Goal: Task Accomplishment & Management: Complete application form

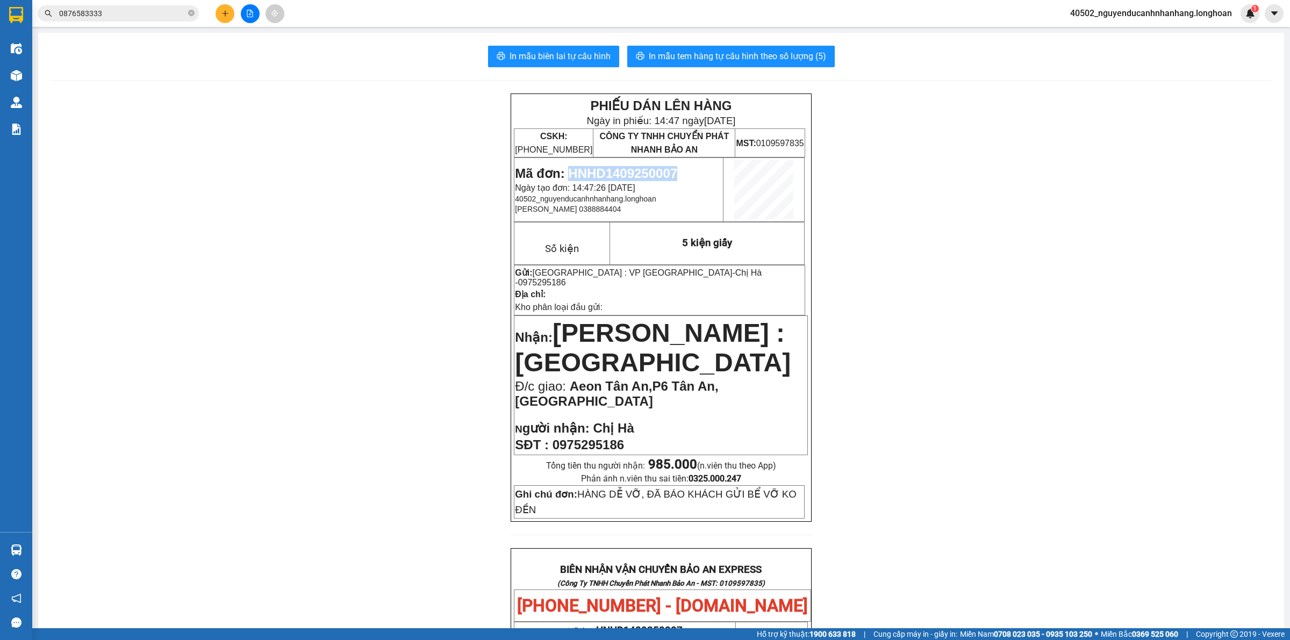
click at [226, 15] on icon "plus" at bounding box center [226, 14] width 8 height 8
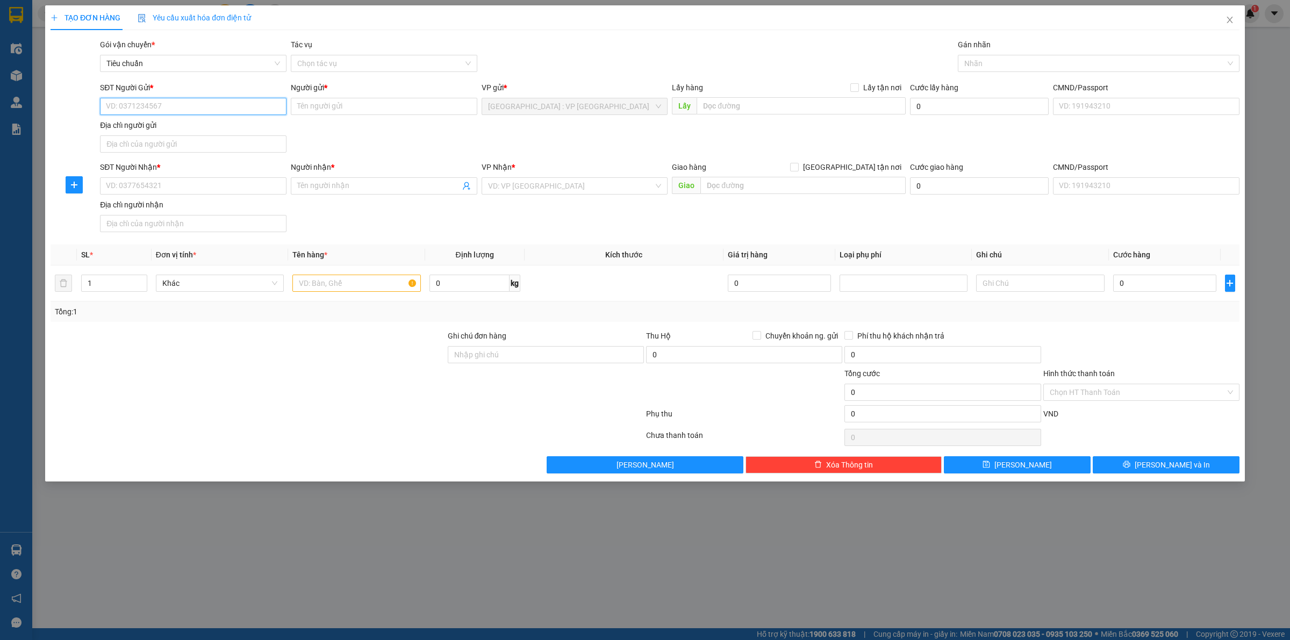
click at [191, 109] on input "SĐT Người Gửi *" at bounding box center [193, 106] width 187 height 17
type input "0982976636"
click at [413, 104] on input "Người gửi *" at bounding box center [384, 106] width 187 height 17
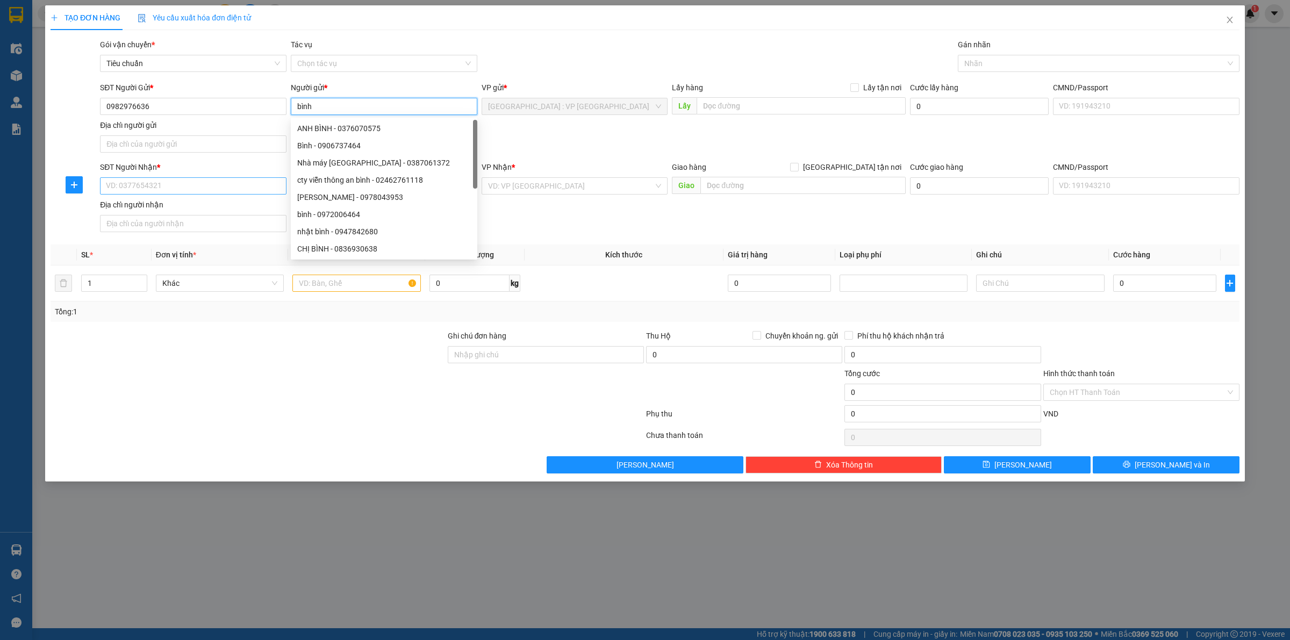
type input "bình"
click at [231, 190] on input "SĐT Người Nhận *" at bounding box center [193, 185] width 187 height 17
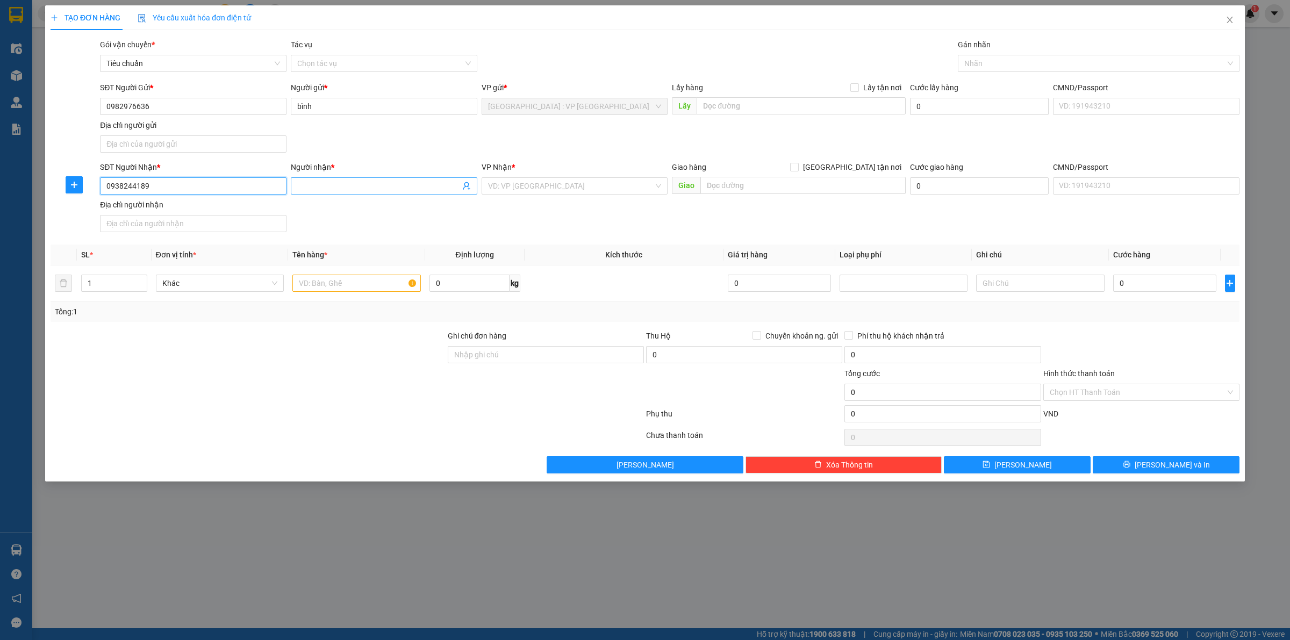
type input "0938244189"
click at [330, 184] on input "Người nhận *" at bounding box center [378, 186] width 163 height 12
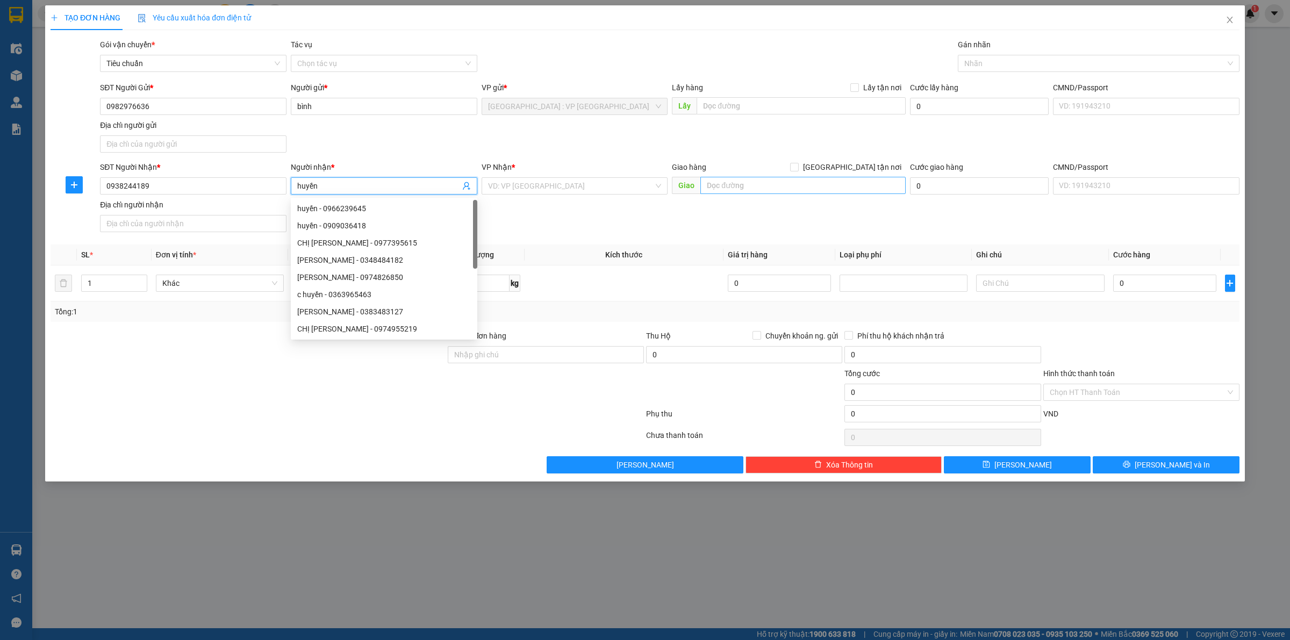
type input "huyền"
click at [737, 181] on input "text" at bounding box center [803, 185] width 205 height 17
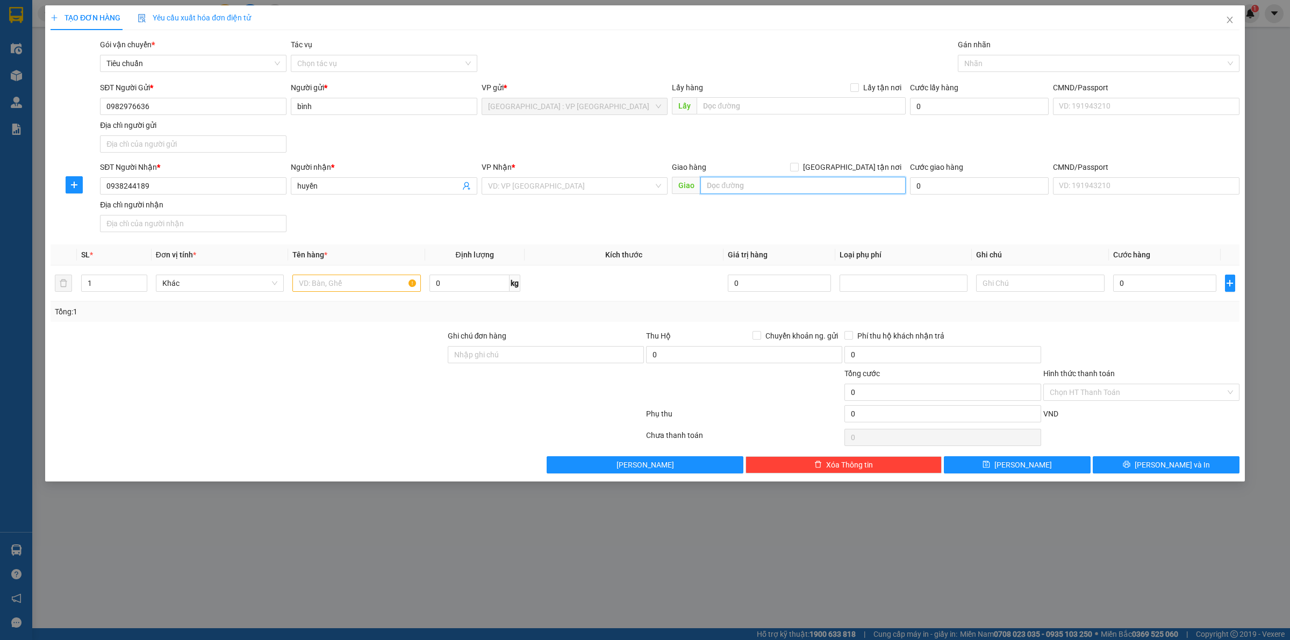
click at [730, 177] on input "text" at bounding box center [803, 185] width 205 height 17
type input "8/15 tỉnh lộ 31 [GEOGRAPHIC_DATA] hcm"
click at [847, 166] on div "Giao hàng [GEOGRAPHIC_DATA] tận nơi" at bounding box center [789, 167] width 234 height 12
click at [861, 161] on span "[GEOGRAPHIC_DATA] tận nơi" at bounding box center [852, 167] width 107 height 12
click at [798, 163] on input "[GEOGRAPHIC_DATA] tận nơi" at bounding box center [794, 167] width 8 height 8
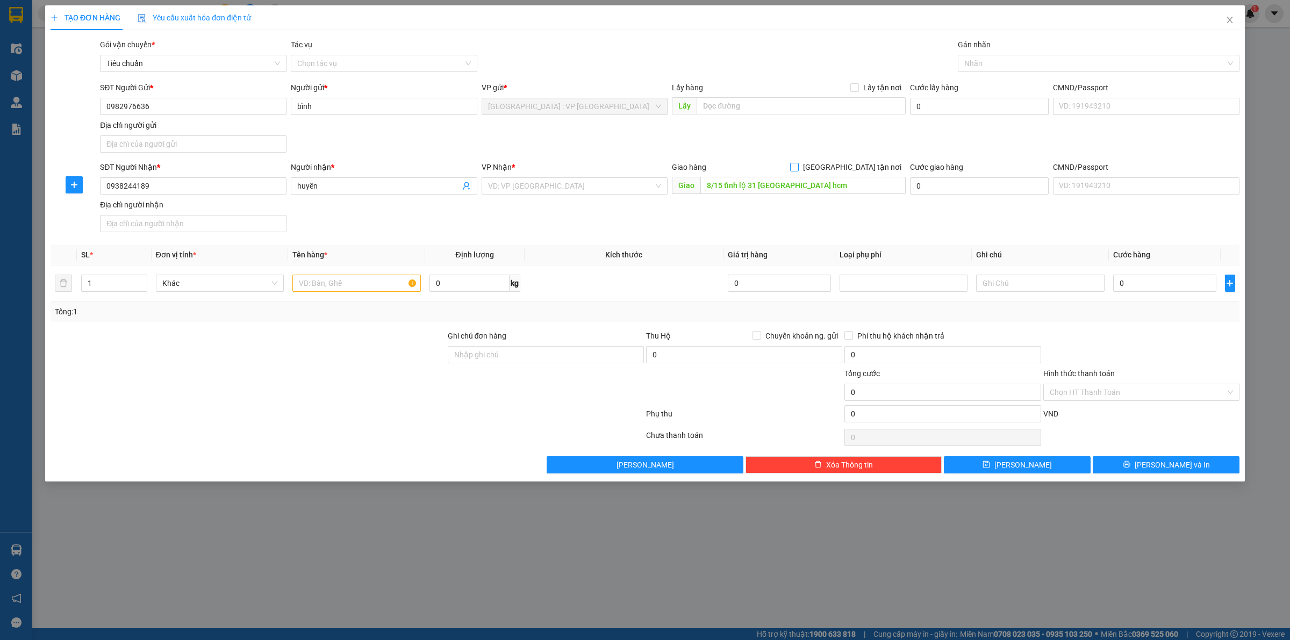
checkbox input "true"
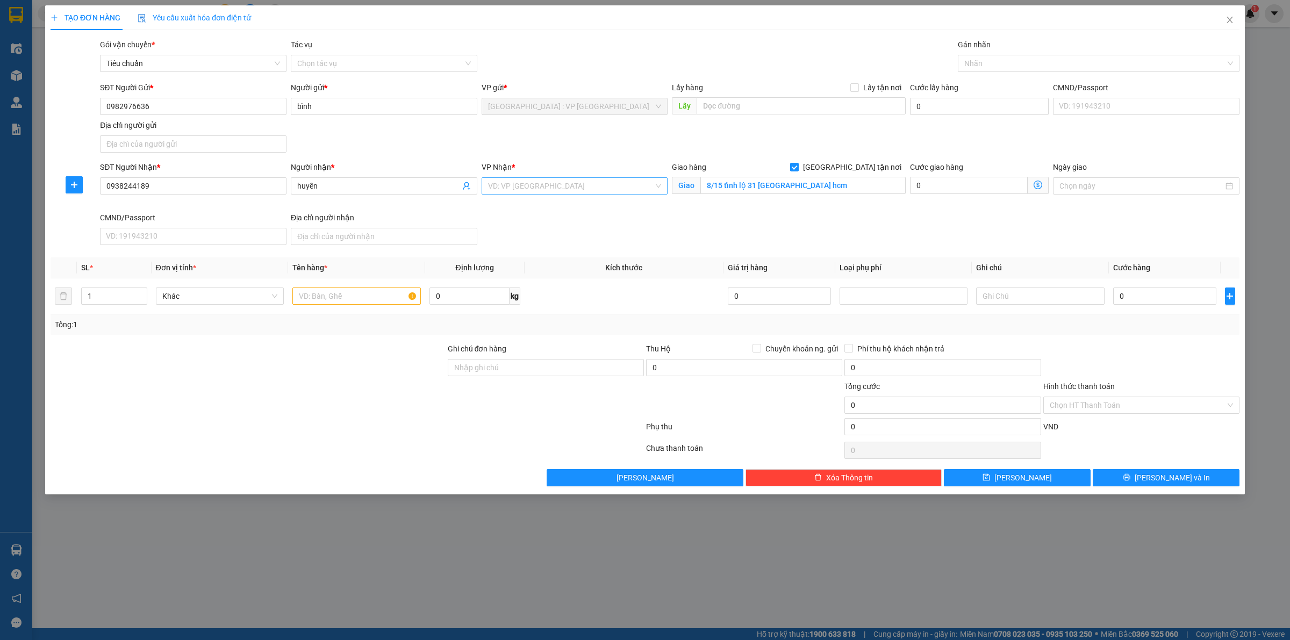
click at [559, 187] on input "search" at bounding box center [571, 186] width 166 height 16
type input "12"
click at [569, 227] on div "[PERSON_NAME] : [GEOGRAPHIC_DATA]" at bounding box center [575, 225] width 174 height 12
click at [984, 61] on div at bounding box center [1094, 63] width 266 height 13
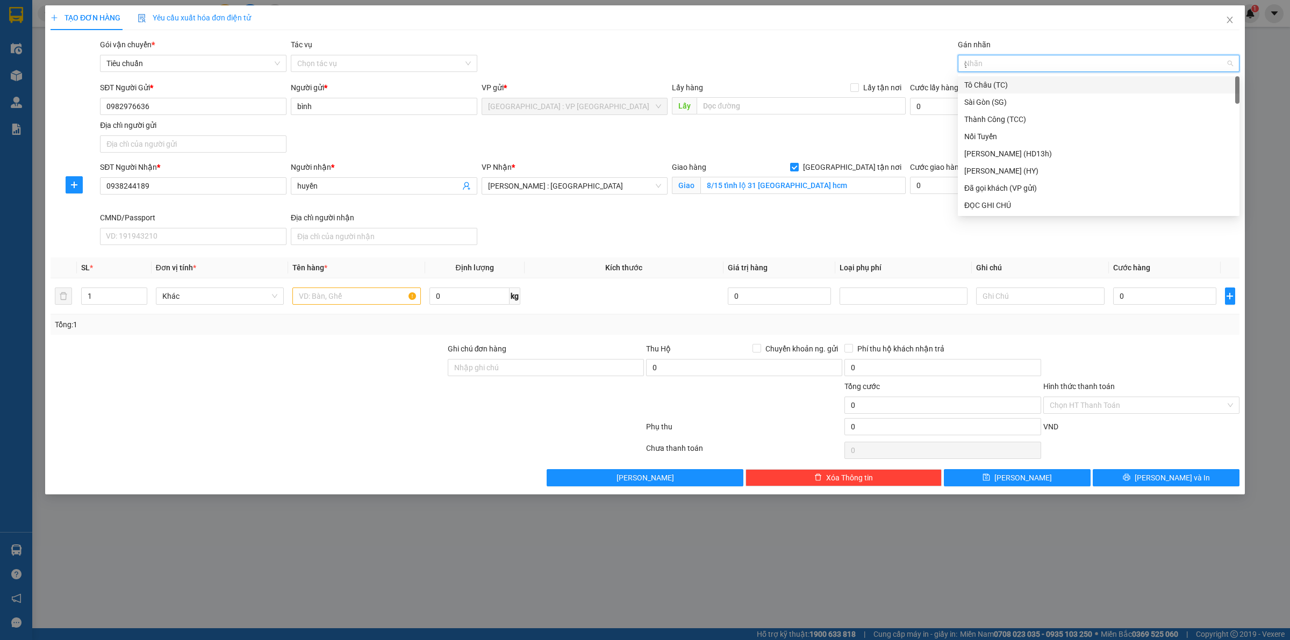
type input "gt"
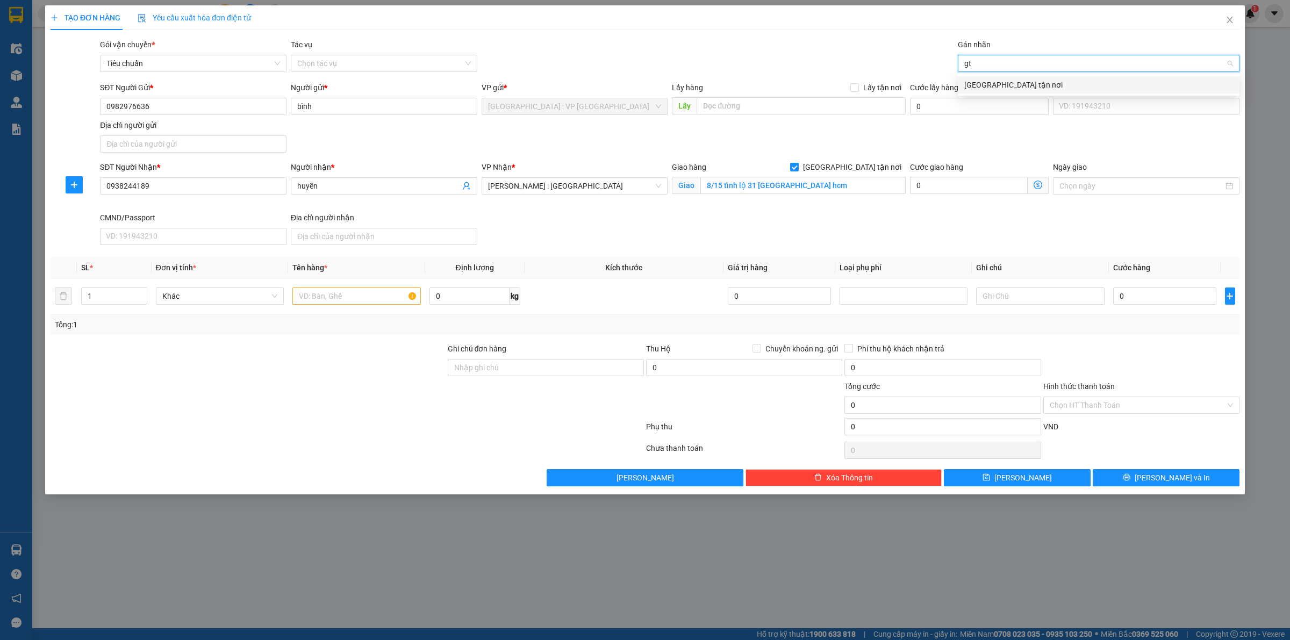
click at [987, 81] on div "[GEOGRAPHIC_DATA] tận nơi" at bounding box center [1099, 85] width 269 height 12
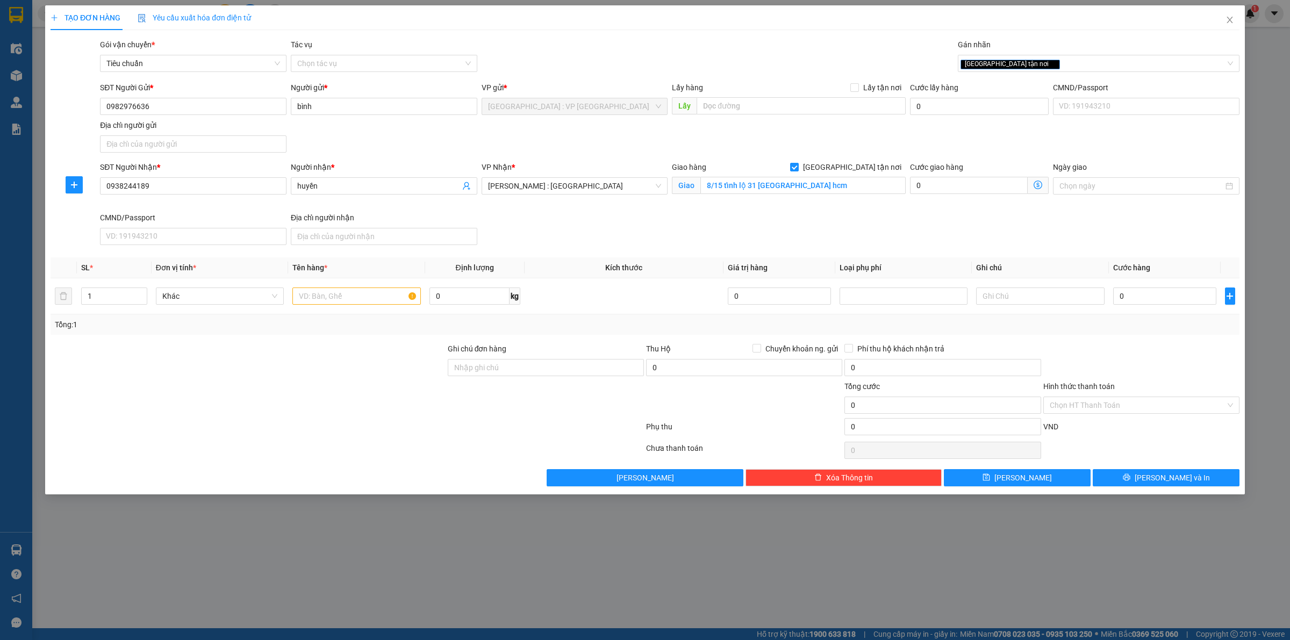
click at [832, 39] on div "Gói vận chuyển * Tiêu chuẩn Tác vụ Chọn tác vụ Gán nhãn Giao tận nơi" at bounding box center [670, 58] width 1144 height 38
click at [378, 300] on input "text" at bounding box center [356, 296] width 128 height 17
type input "1 can rượu 10l"
type input "1"
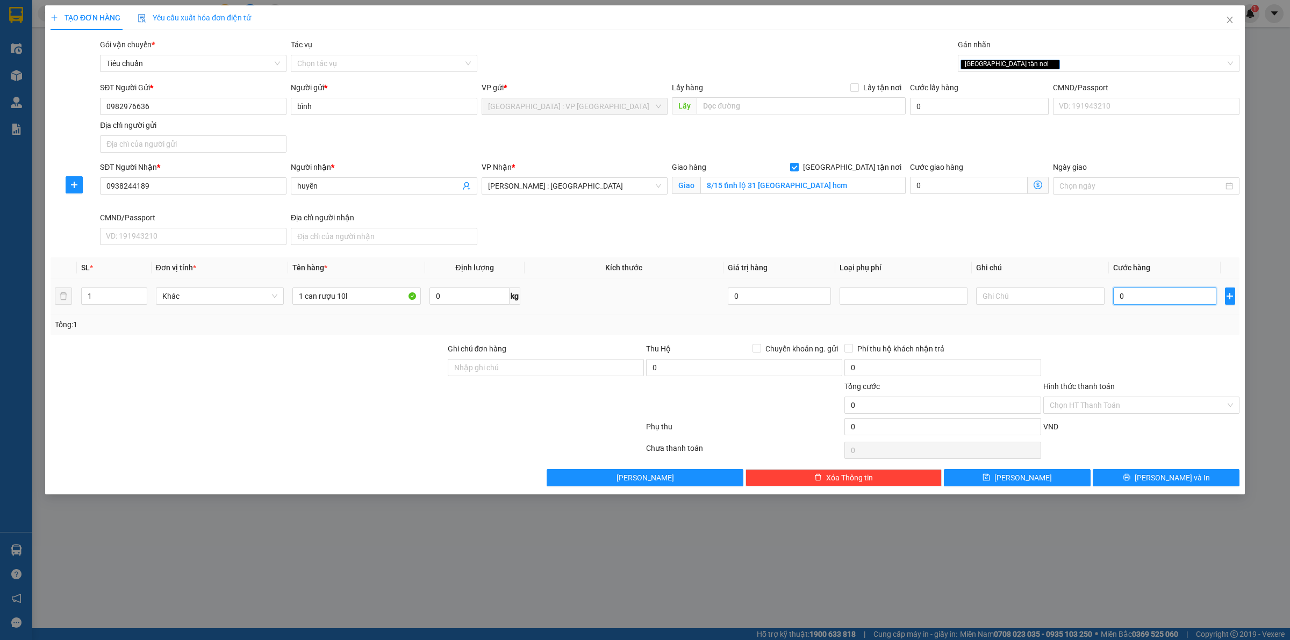
type input "1"
type input "12"
type input "120"
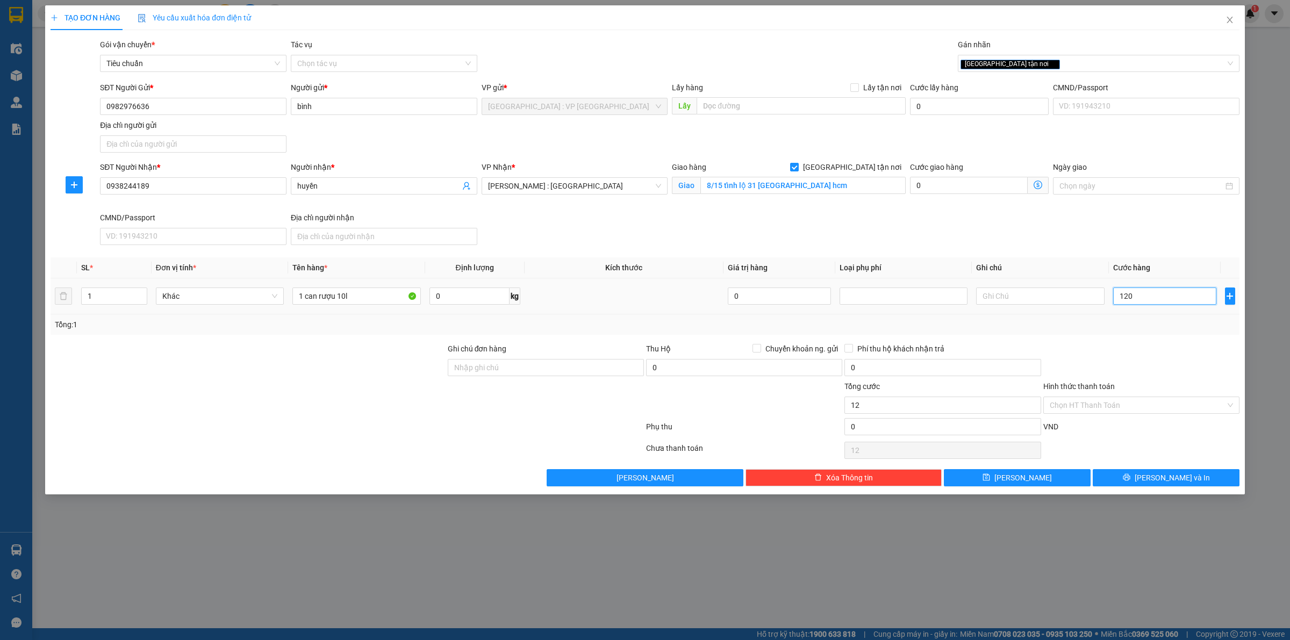
type input "120"
type input "120.000"
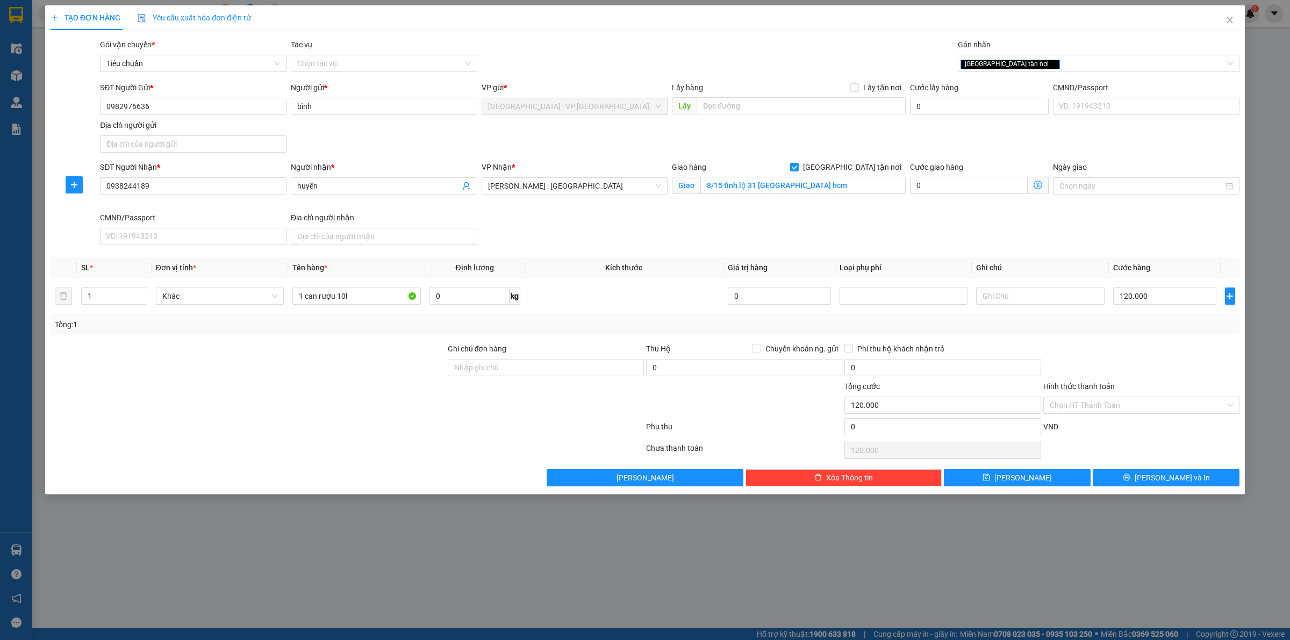
click at [1146, 348] on div at bounding box center [1142, 362] width 198 height 38
click at [1141, 302] on input "120.000" at bounding box center [1164, 296] width 103 height 17
click at [1081, 349] on div at bounding box center [1142, 362] width 198 height 38
click at [1100, 480] on button "[PERSON_NAME] và In" at bounding box center [1166, 477] width 147 height 17
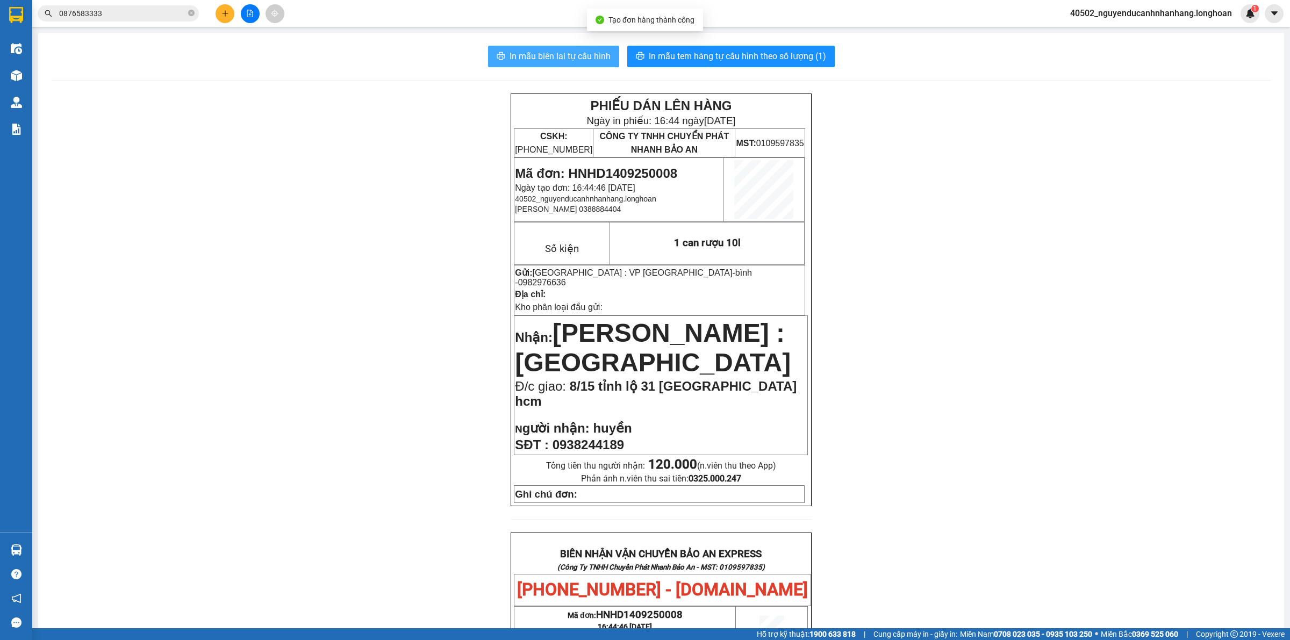
click at [565, 52] on span "In mẫu biên lai tự cấu hình" at bounding box center [560, 55] width 101 height 13
click at [616, 174] on span "Mã đơn: HNHD1409250008" at bounding box center [596, 173] width 162 height 15
copy span "HNHD1409250008"
click at [179, 11] on input "0876583333" at bounding box center [122, 14] width 127 height 12
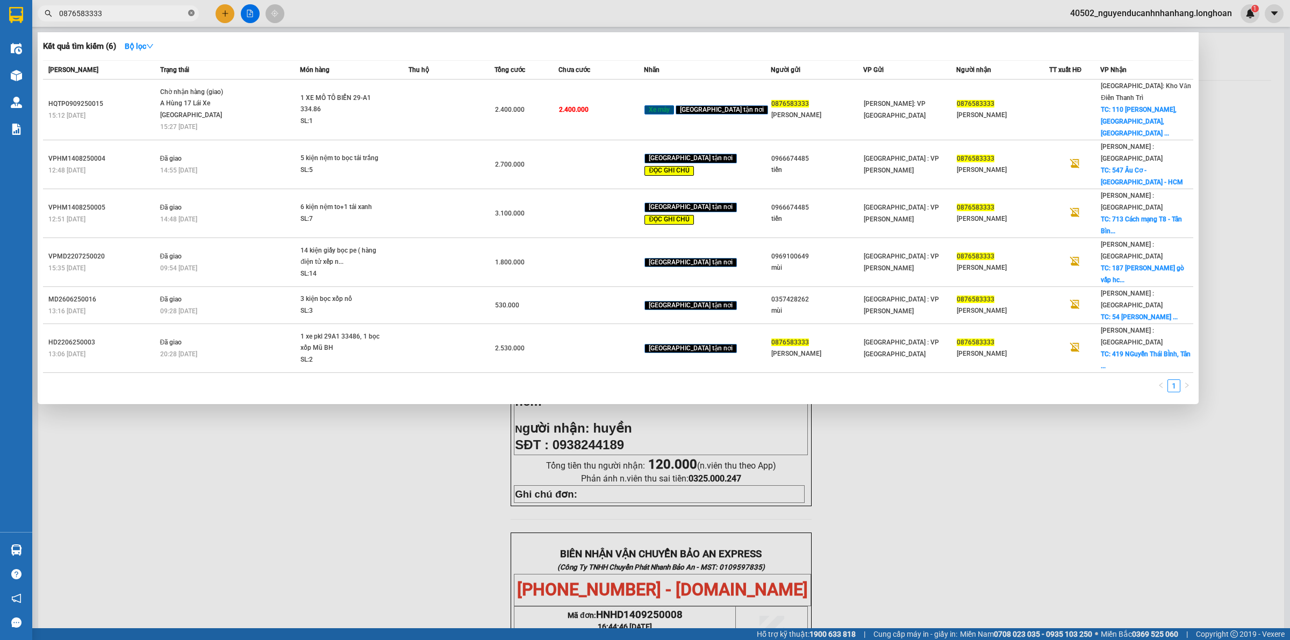
drag, startPoint x: 194, startPoint y: 12, endPoint x: 175, endPoint y: 12, distance: 18.8
click at [192, 12] on icon "close-circle" at bounding box center [191, 13] width 6 height 6
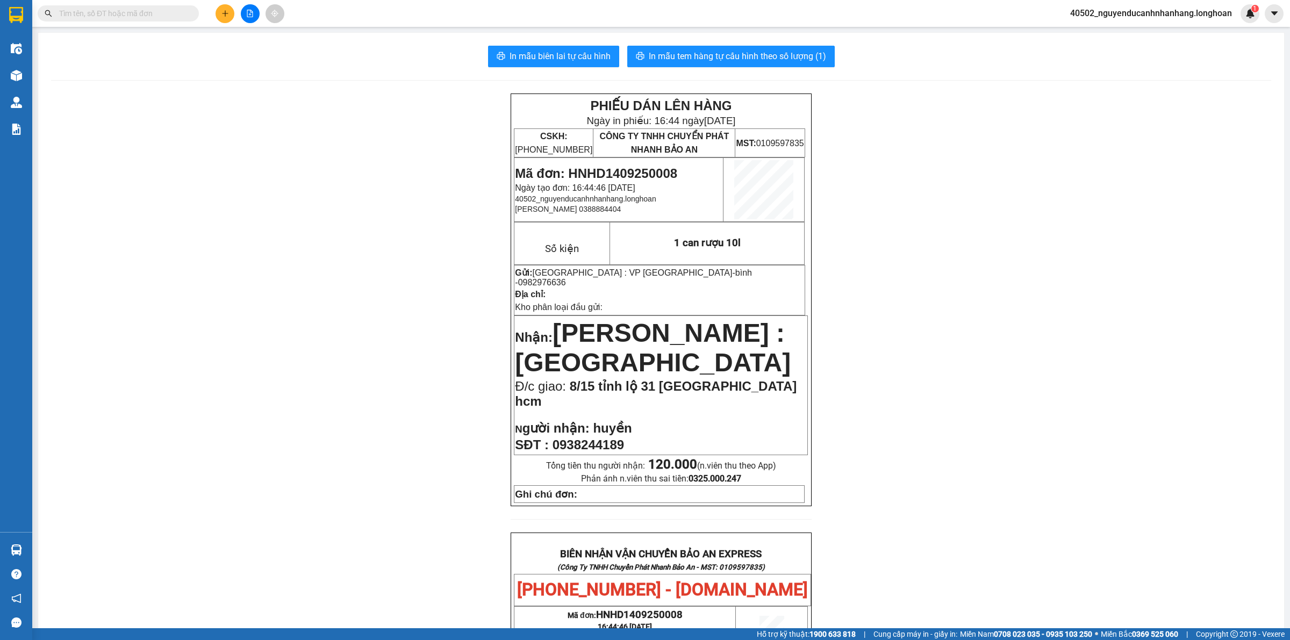
click at [174, 12] on input "text" at bounding box center [122, 14] width 127 height 12
paste input "HNHD1409250008"
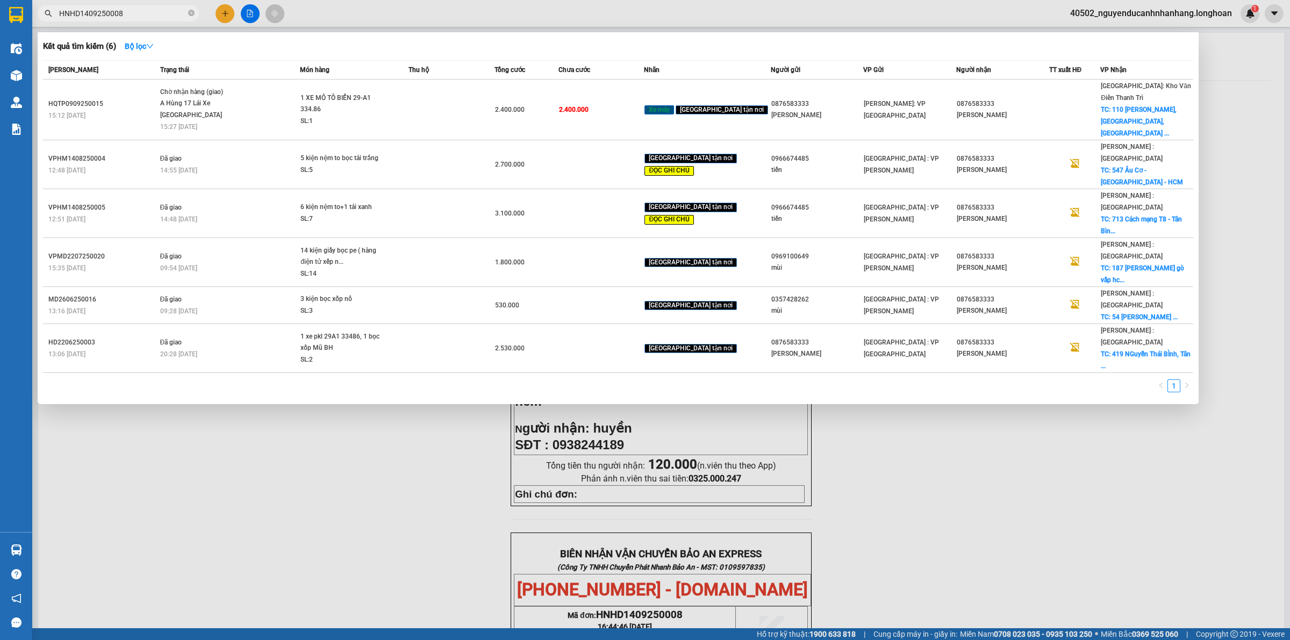
type input "HNHD1409250008"
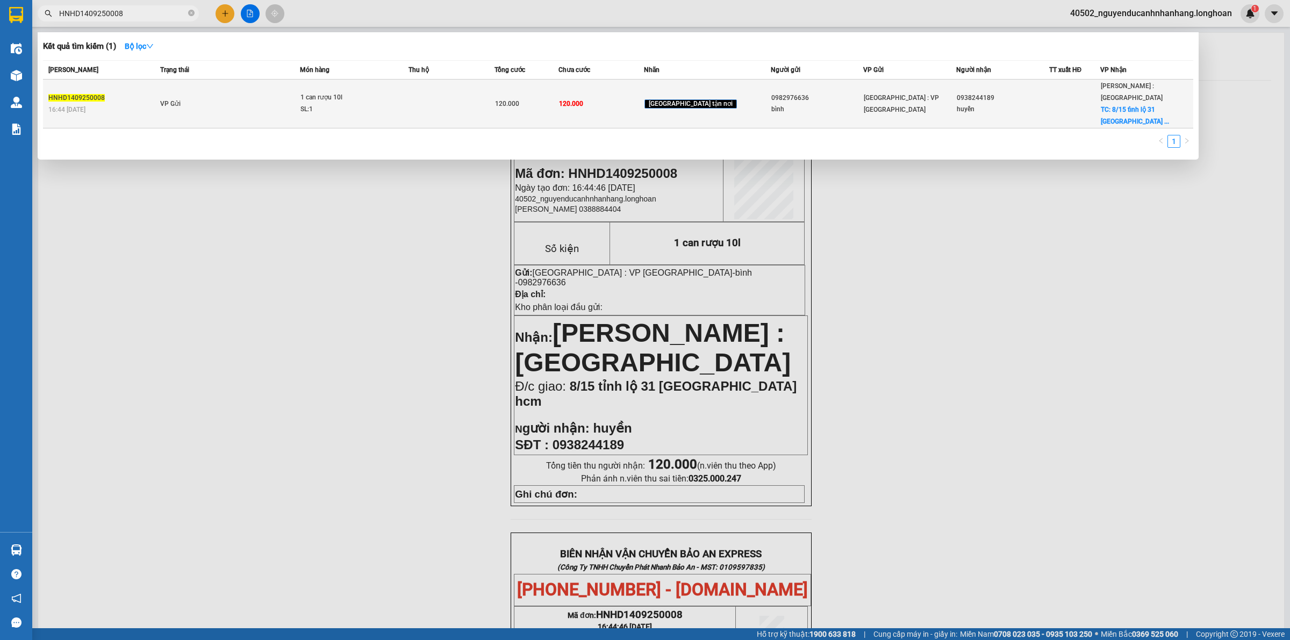
drag, startPoint x: 218, startPoint y: 6, endPoint x: 133, endPoint y: 100, distance: 126.8
click at [133, 104] on div "16:44 [DATE]" at bounding box center [102, 110] width 109 height 12
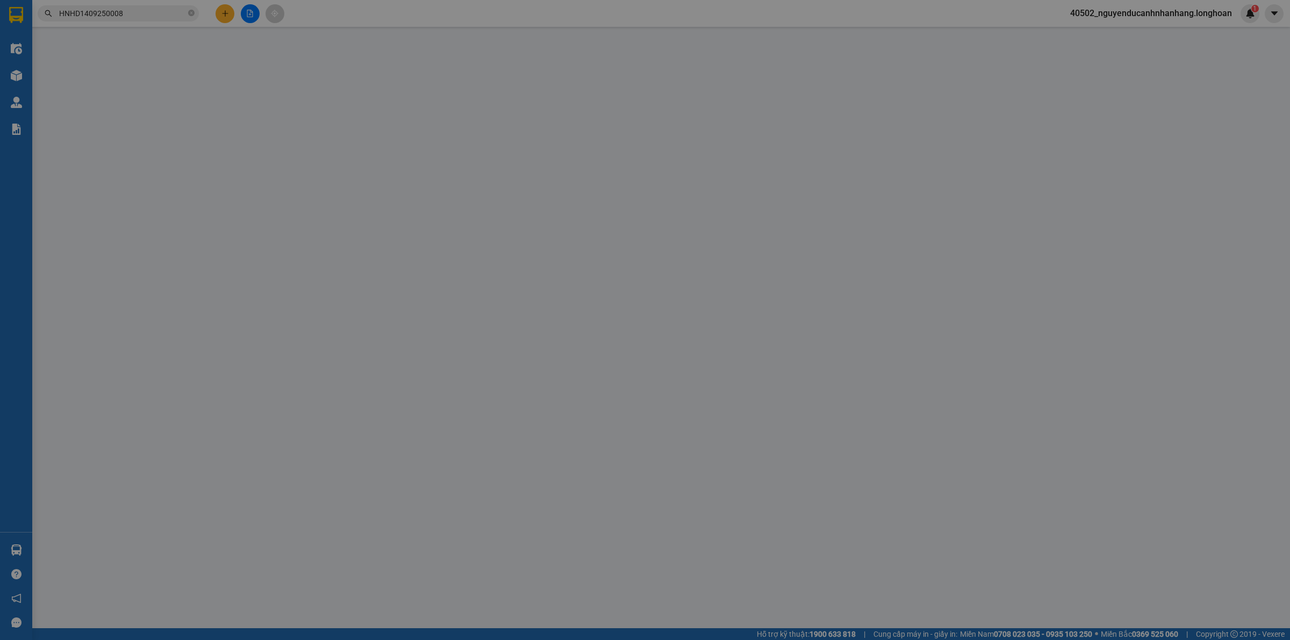
type input "0982976636"
type input "bình"
type input "0938244189"
type input "huyền"
checkbox input "true"
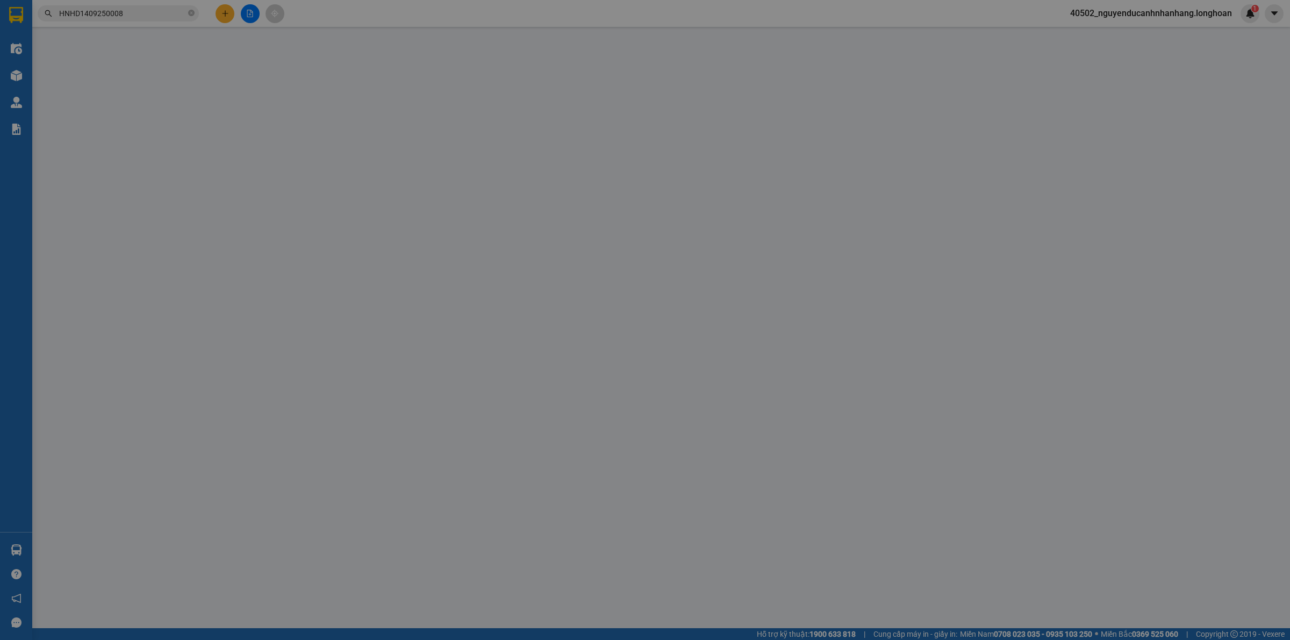
type input "8/15 tỉnh lộ 31 [GEOGRAPHIC_DATA] hcm"
type input "120.000"
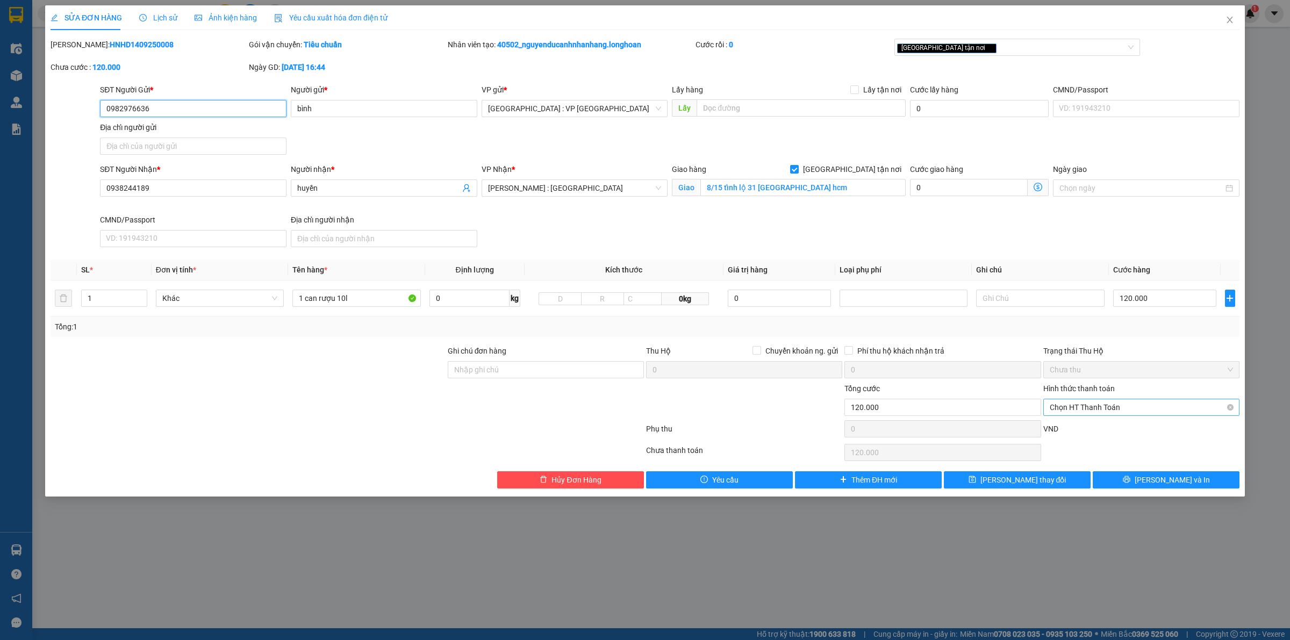
click at [1101, 412] on span "Chọn HT Thanh Toán" at bounding box center [1141, 407] width 183 height 16
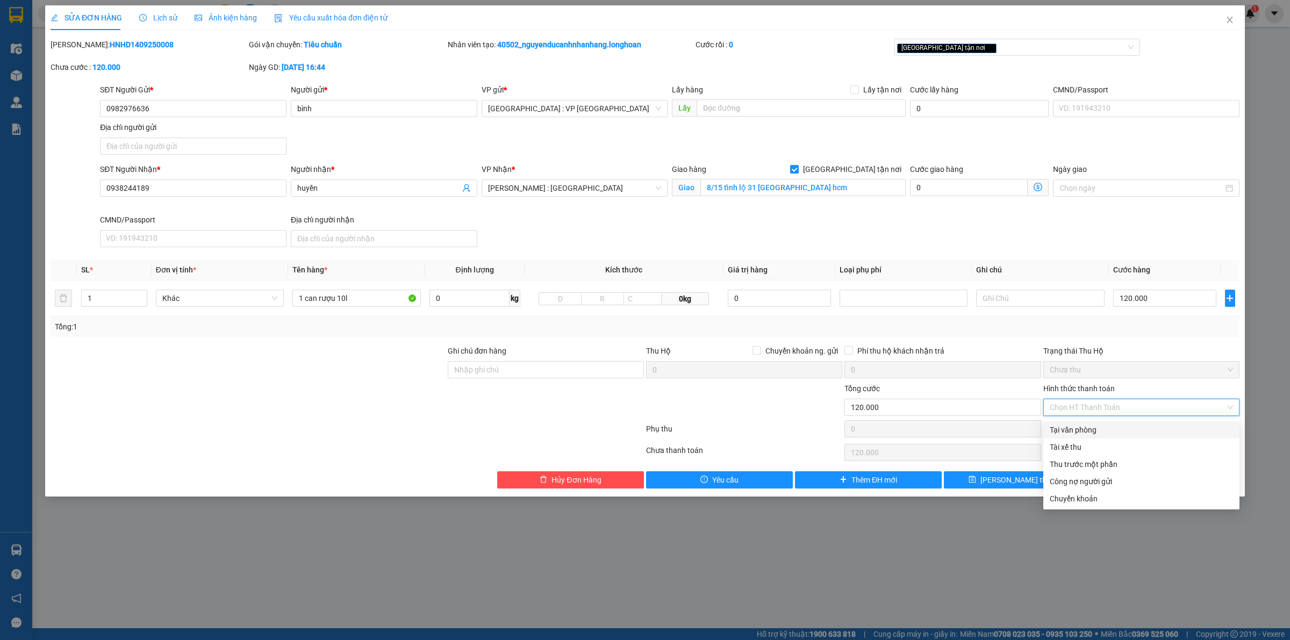
drag, startPoint x: 1089, startPoint y: 425, endPoint x: 1068, endPoint y: 437, distance: 24.1
click at [1088, 426] on div "Tại văn phòng" at bounding box center [1141, 430] width 183 height 12
type input "0"
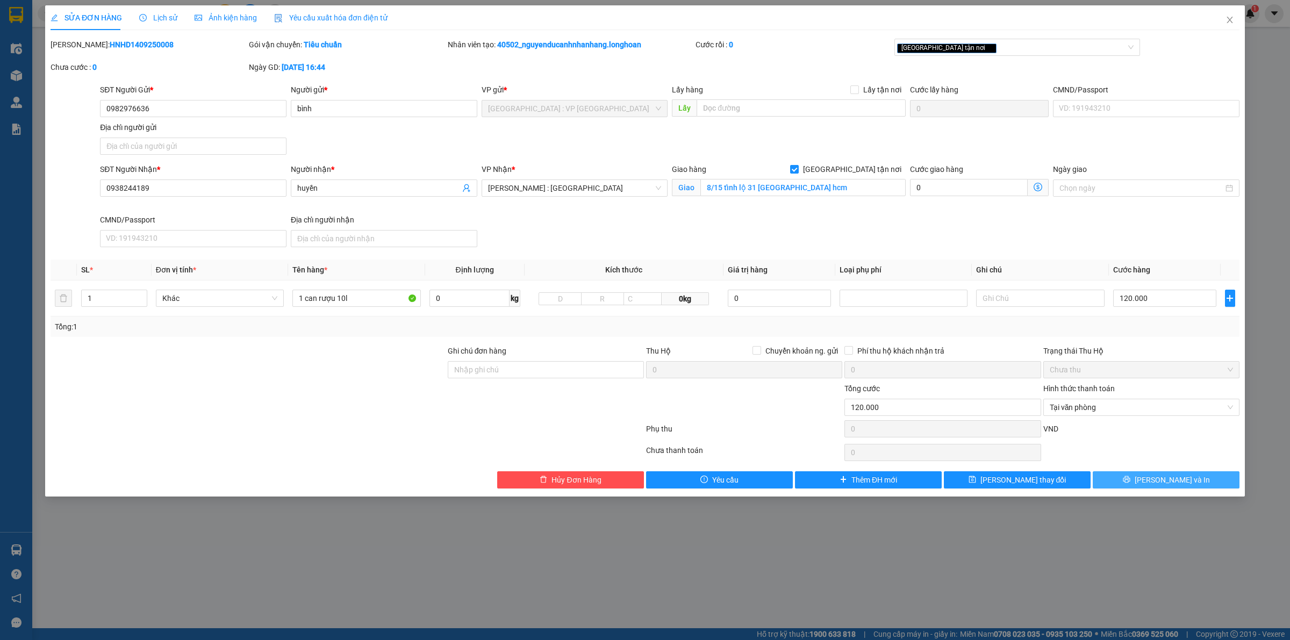
click at [1134, 485] on button "[PERSON_NAME] và In" at bounding box center [1166, 480] width 147 height 17
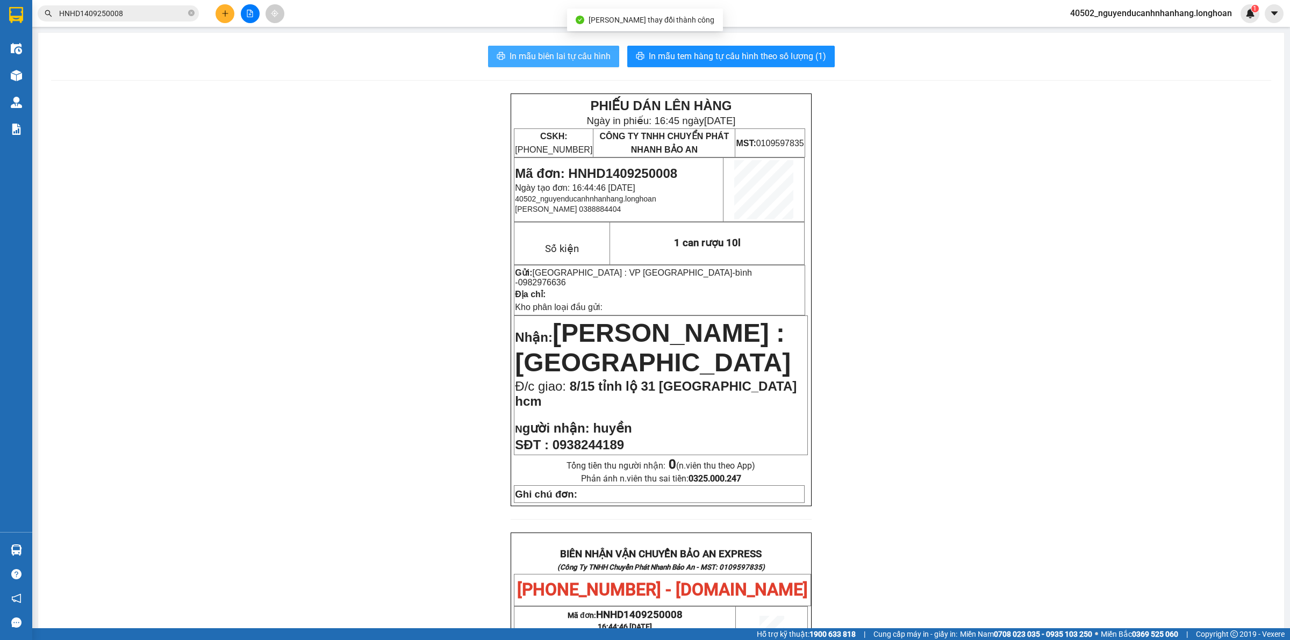
click at [598, 51] on span "In mẫu biên lai tự cấu hình" at bounding box center [560, 55] width 101 height 13
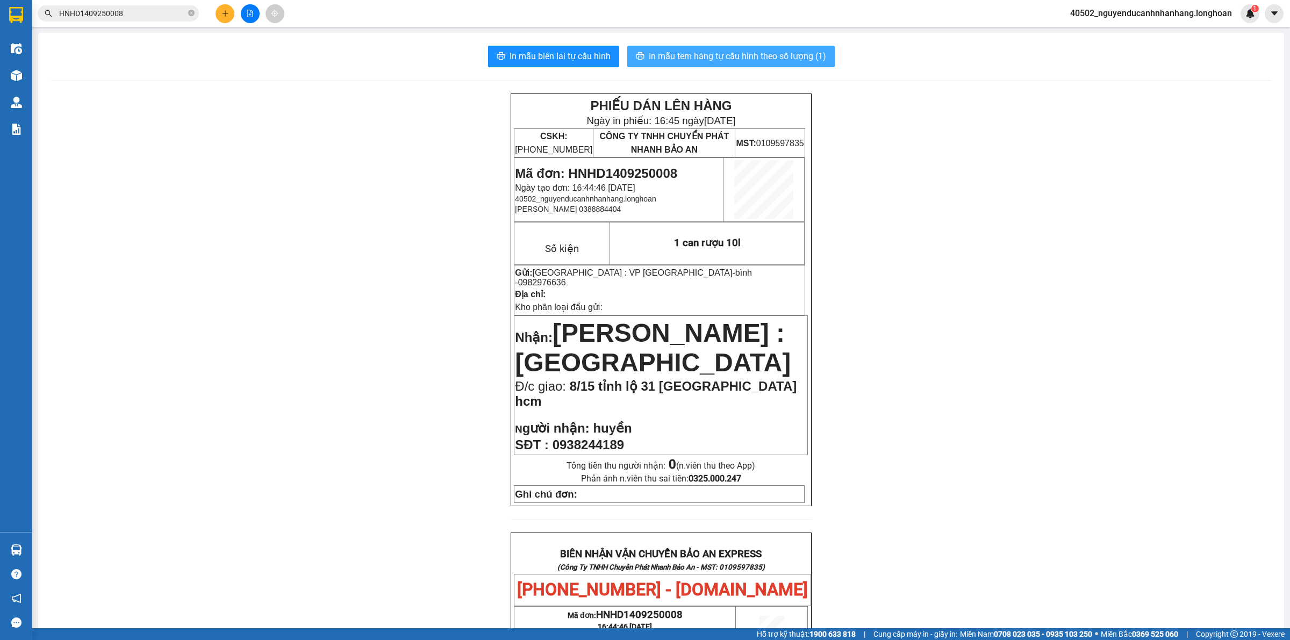
click at [796, 63] on span "In mẫu tem hàng tự cấu hình theo số lượng (1)" at bounding box center [737, 55] width 177 height 13
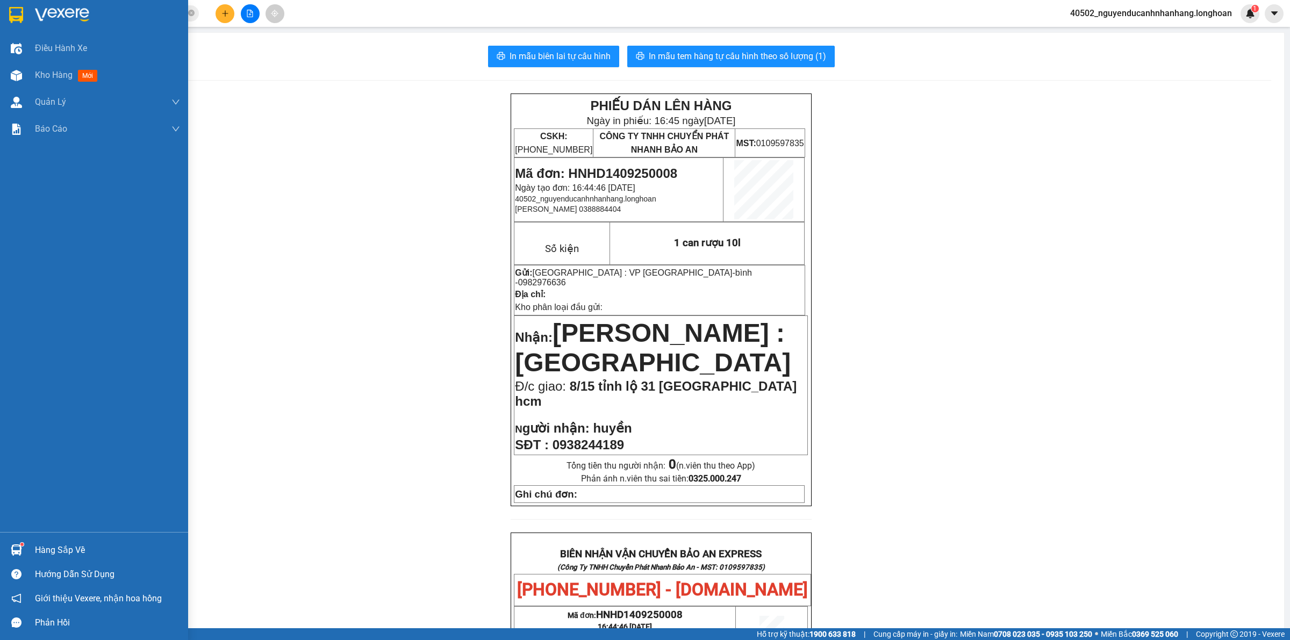
click at [20, 16] on img at bounding box center [16, 15] width 14 height 16
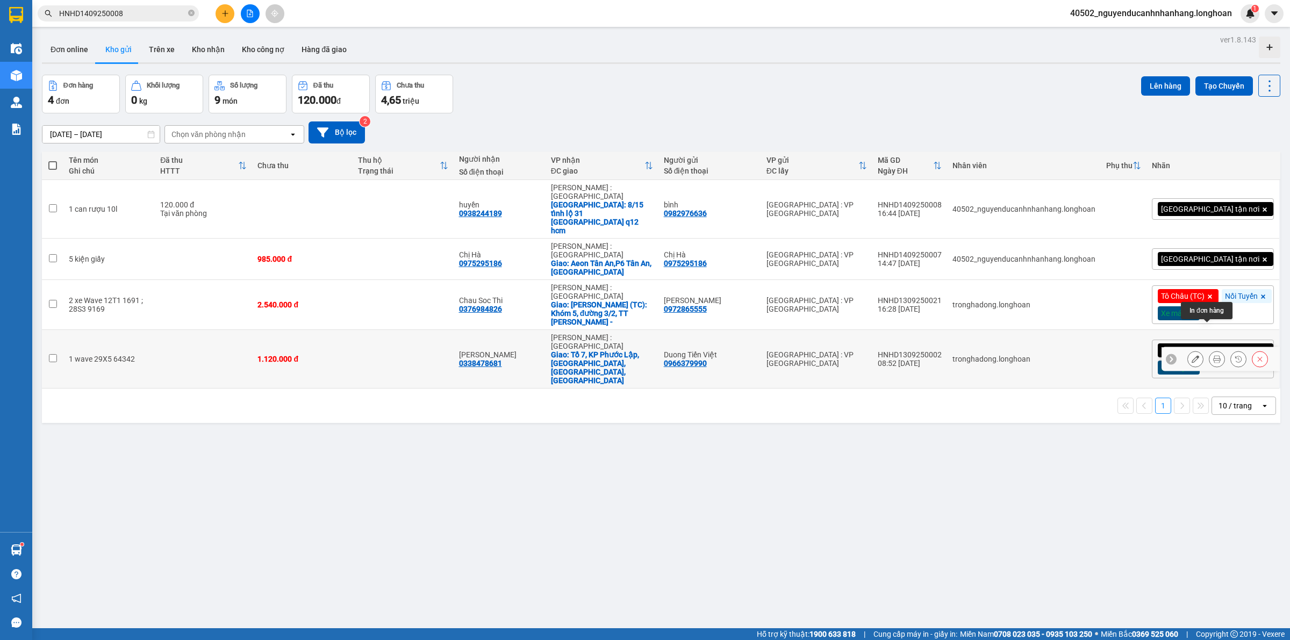
click at [1214, 355] on icon at bounding box center [1218, 359] width 8 height 8
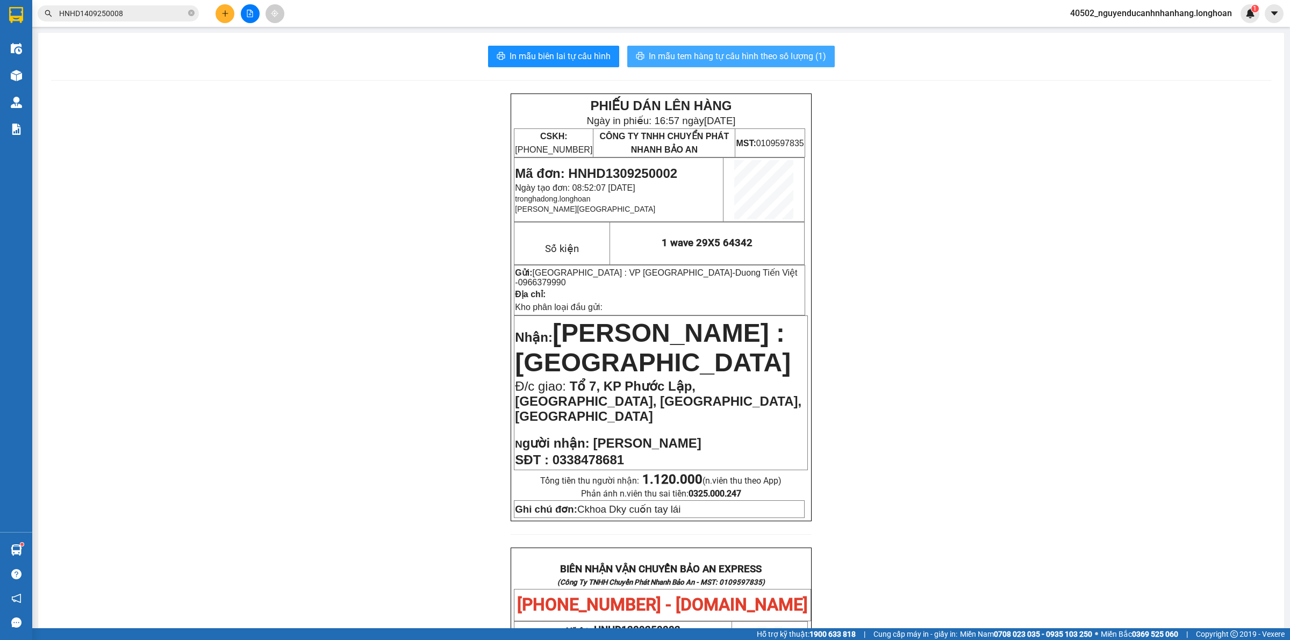
click at [727, 63] on span "In mẫu tem hàng tự cấu hình theo số lượng (1)" at bounding box center [737, 55] width 177 height 13
click at [219, 20] on button at bounding box center [225, 13] width 19 height 19
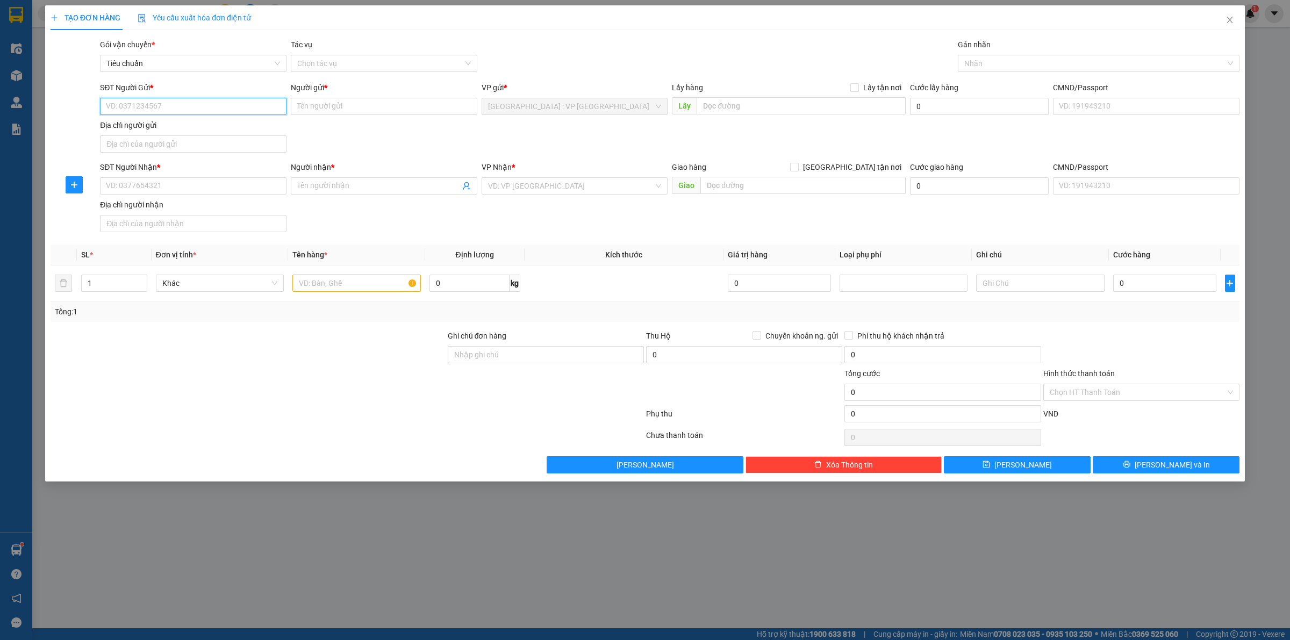
click at [187, 109] on input "SĐT Người Gửi *" at bounding box center [193, 106] width 187 height 17
type input "0972711284"
click at [302, 102] on input "Người gửi *" at bounding box center [384, 106] width 187 height 17
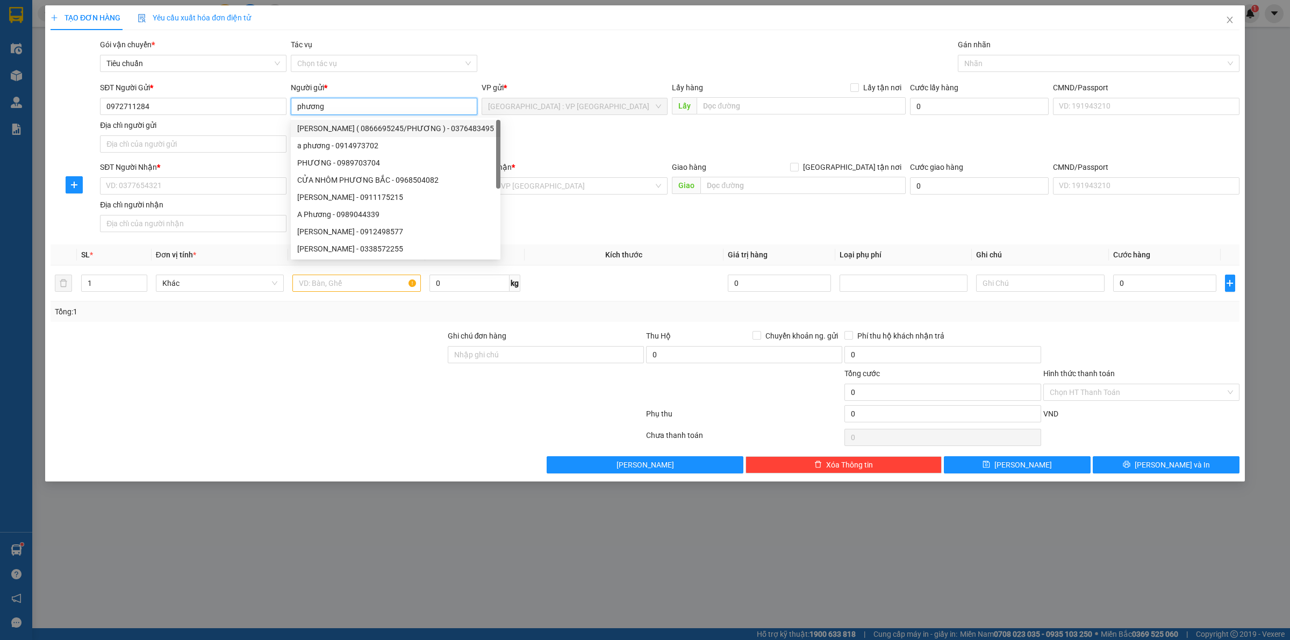
click at [326, 101] on input "phương" at bounding box center [384, 106] width 187 height 17
type input "phương"
click at [235, 186] on input "SĐT Người Nhận *" at bounding box center [193, 185] width 187 height 17
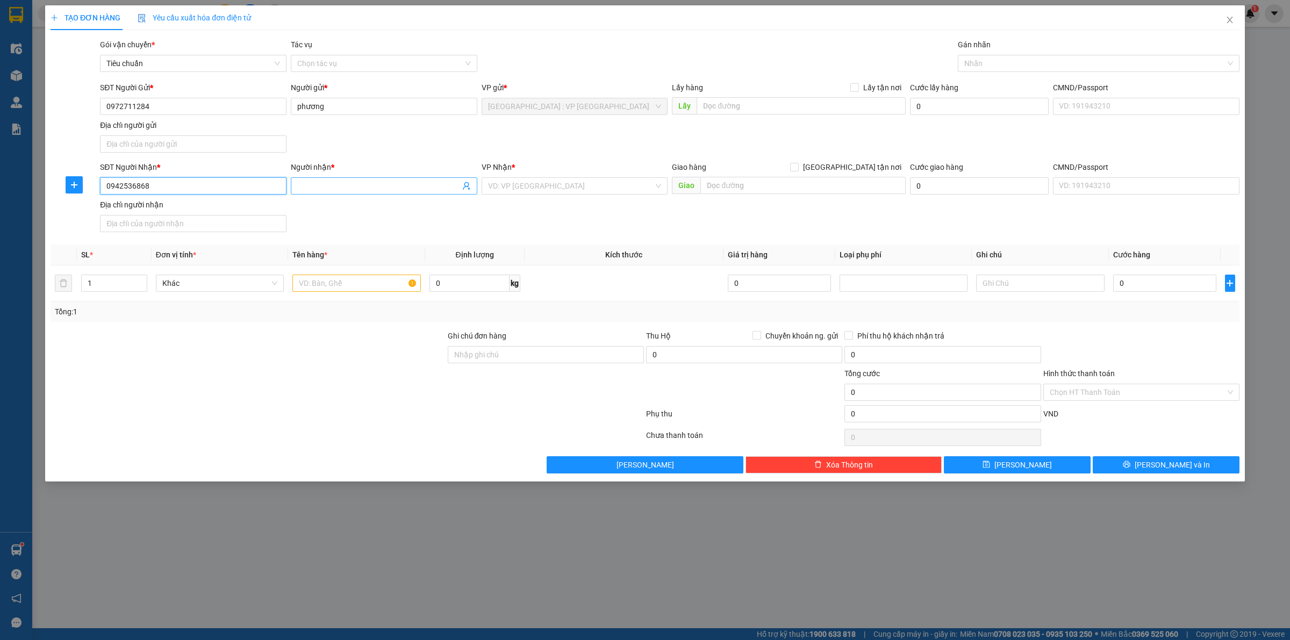
type input "0942536868"
click at [370, 177] on span at bounding box center [384, 185] width 187 height 17
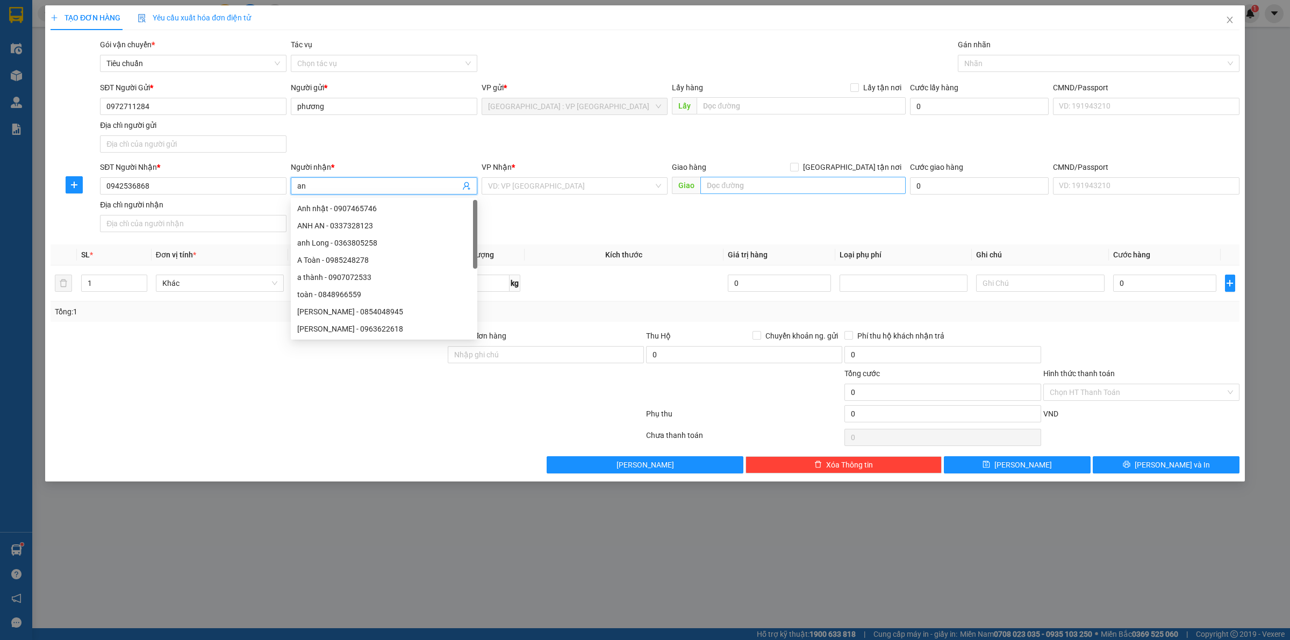
type input "an"
drag, startPoint x: 753, startPoint y: 189, endPoint x: 757, endPoint y: 175, distance: 15.1
click at [753, 189] on input "text" at bounding box center [803, 185] width 205 height 17
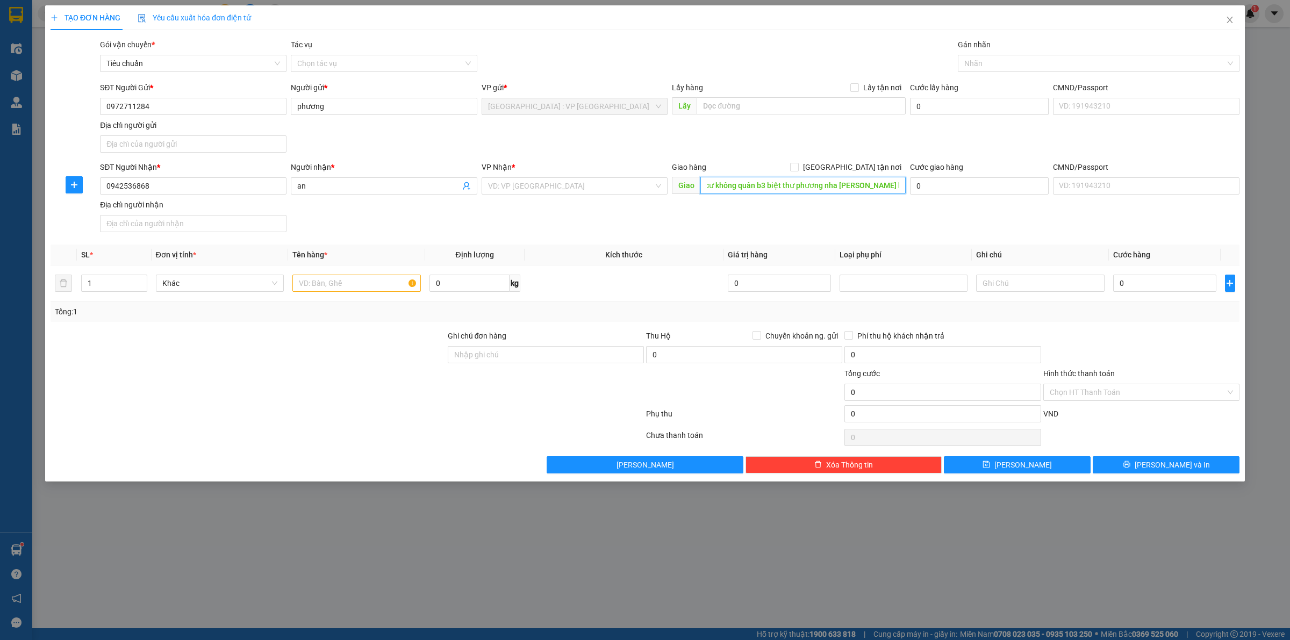
scroll to position [0, 26]
type input "chung cư không quân b3 biệt thư phương nha [PERSON_NAME] hoà"
click at [867, 170] on span "[GEOGRAPHIC_DATA] tận nơi" at bounding box center [852, 167] width 107 height 12
click at [798, 170] on input "[GEOGRAPHIC_DATA] tận nơi" at bounding box center [794, 167] width 8 height 8
checkbox input "true"
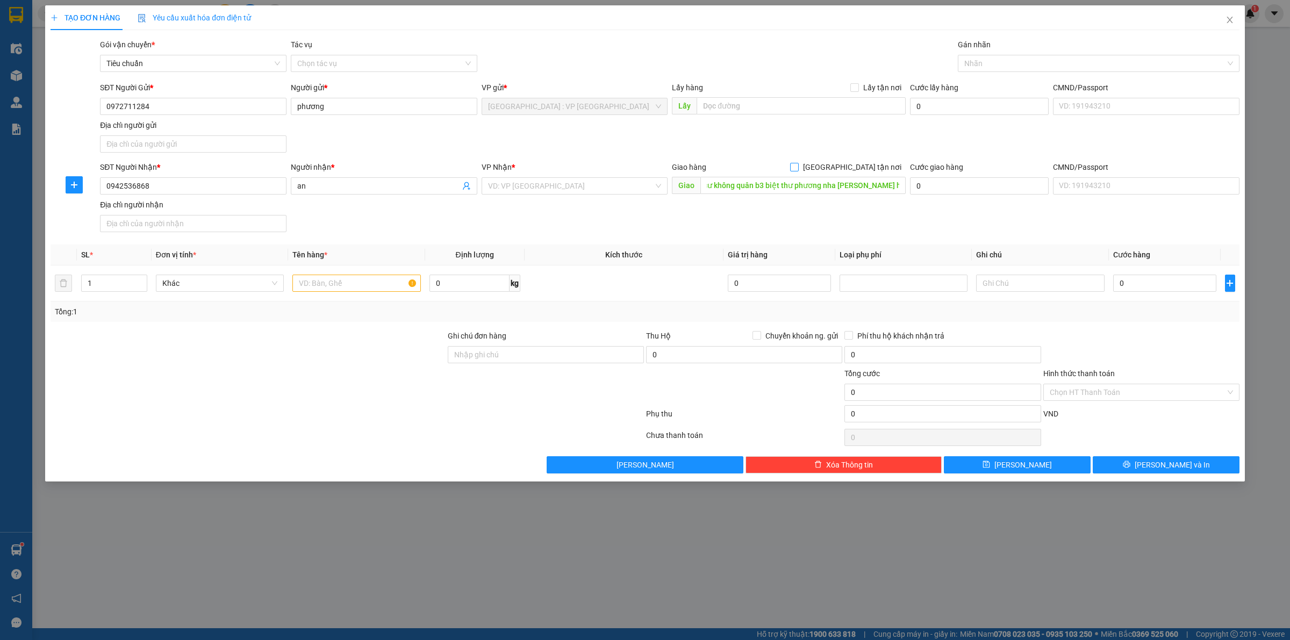
scroll to position [0, 0]
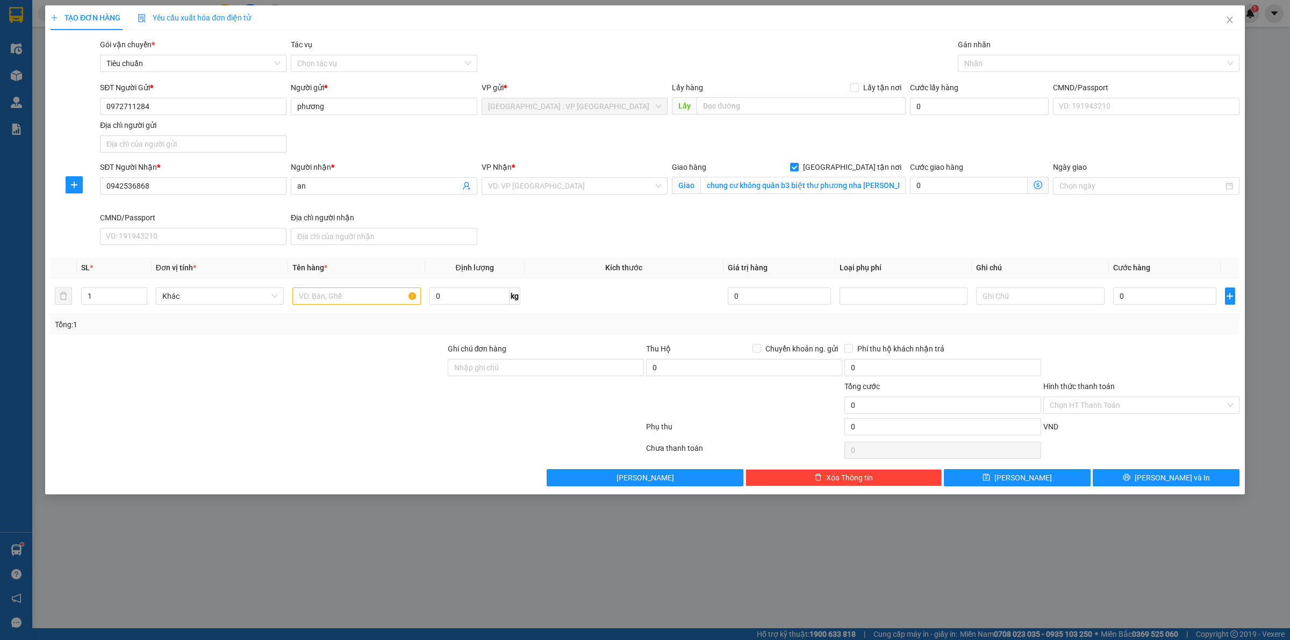
click at [920, 139] on div "SĐT Người Gửi * 0972711284 Người gửi * phương VP gửi * [GEOGRAPHIC_DATA] : VP […" at bounding box center [670, 119] width 1144 height 75
click at [536, 189] on input "search" at bounding box center [571, 186] width 166 height 16
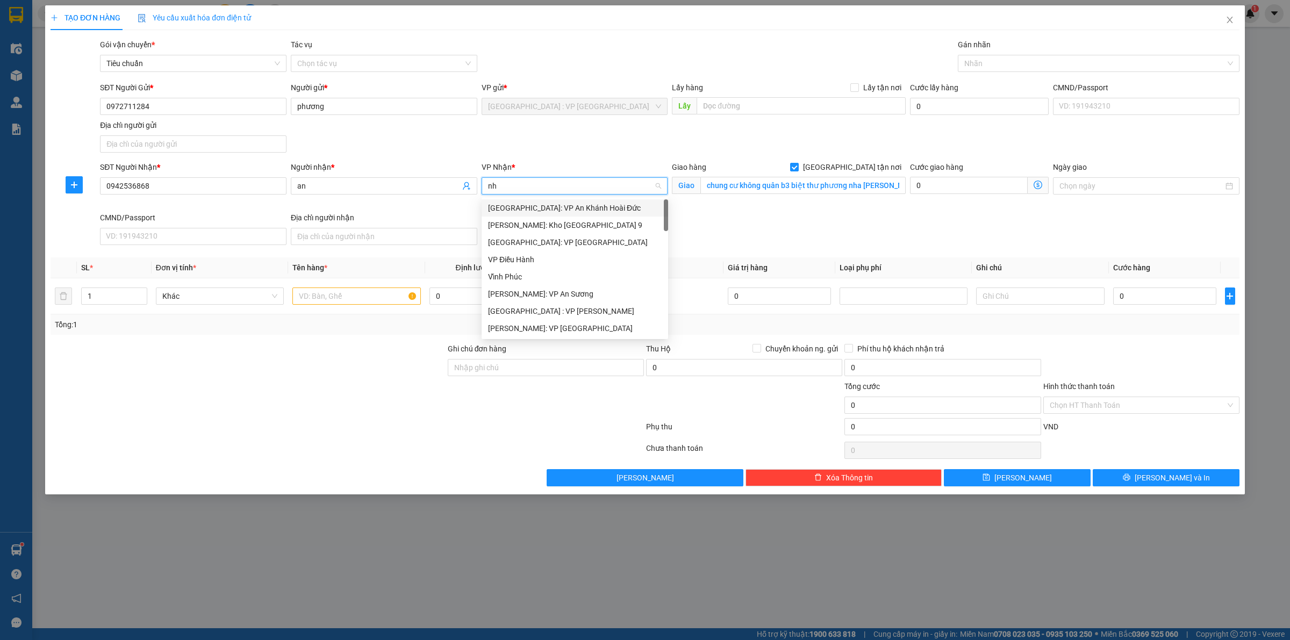
type input "nha"
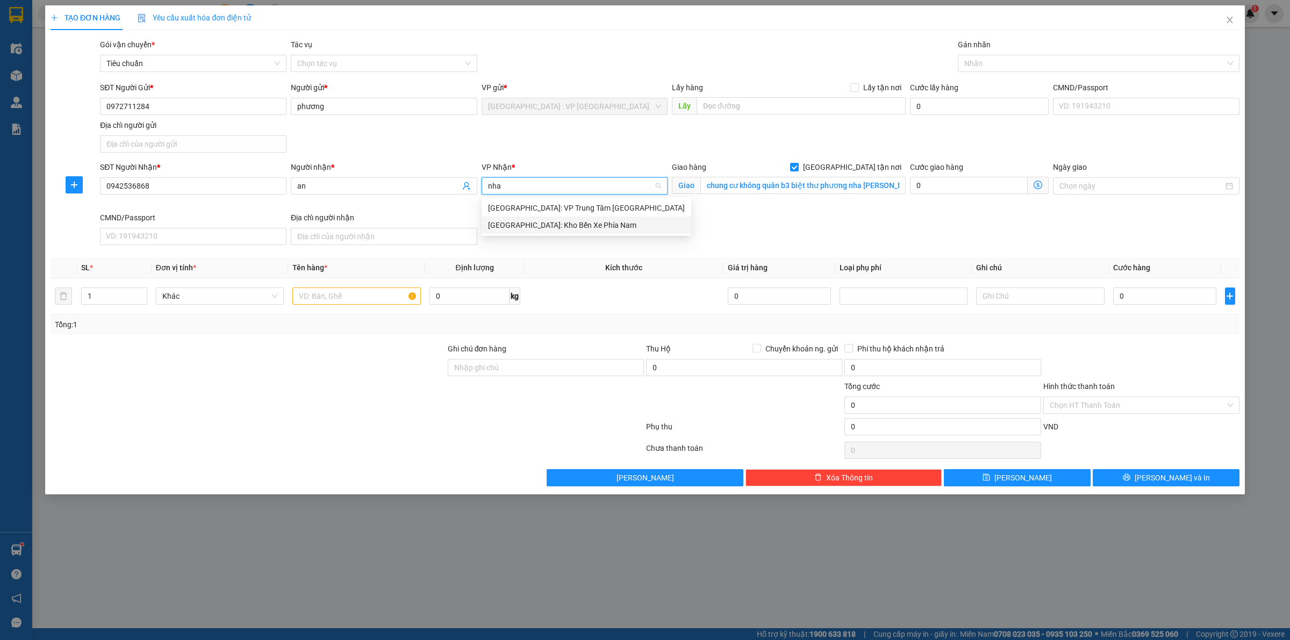
click at [584, 231] on div "[GEOGRAPHIC_DATA]: Kho Bến Xe Phía Nam" at bounding box center [587, 225] width 210 height 17
click at [977, 58] on div at bounding box center [1094, 63] width 266 height 13
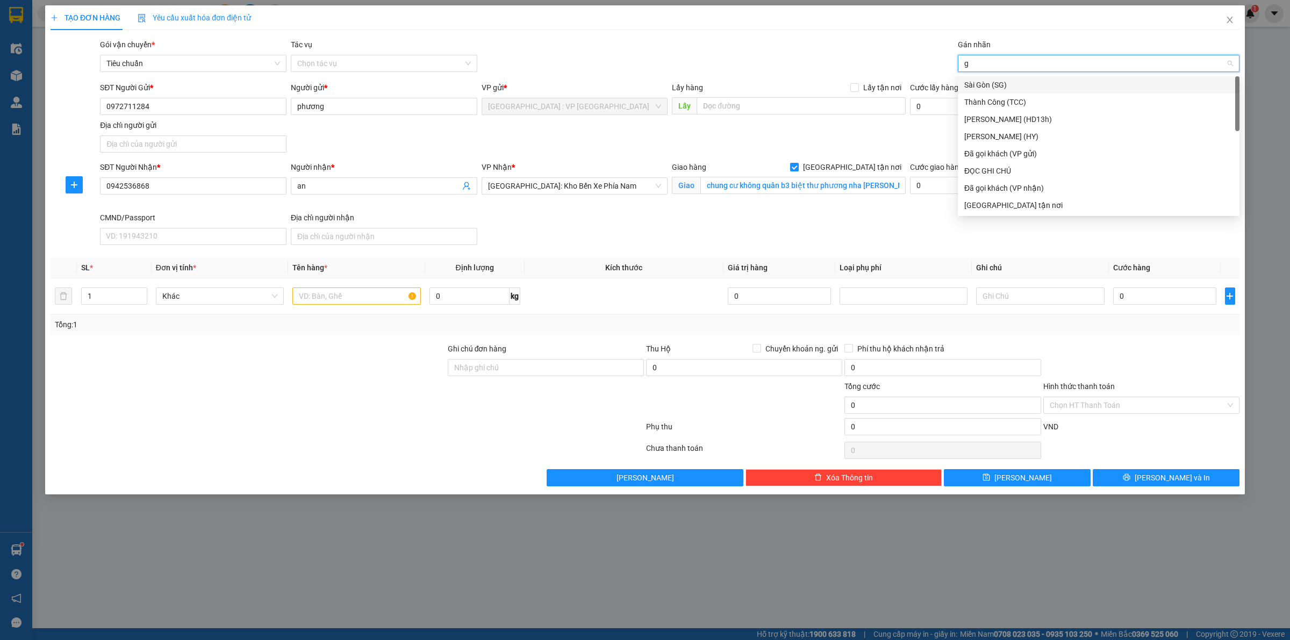
type input "gt"
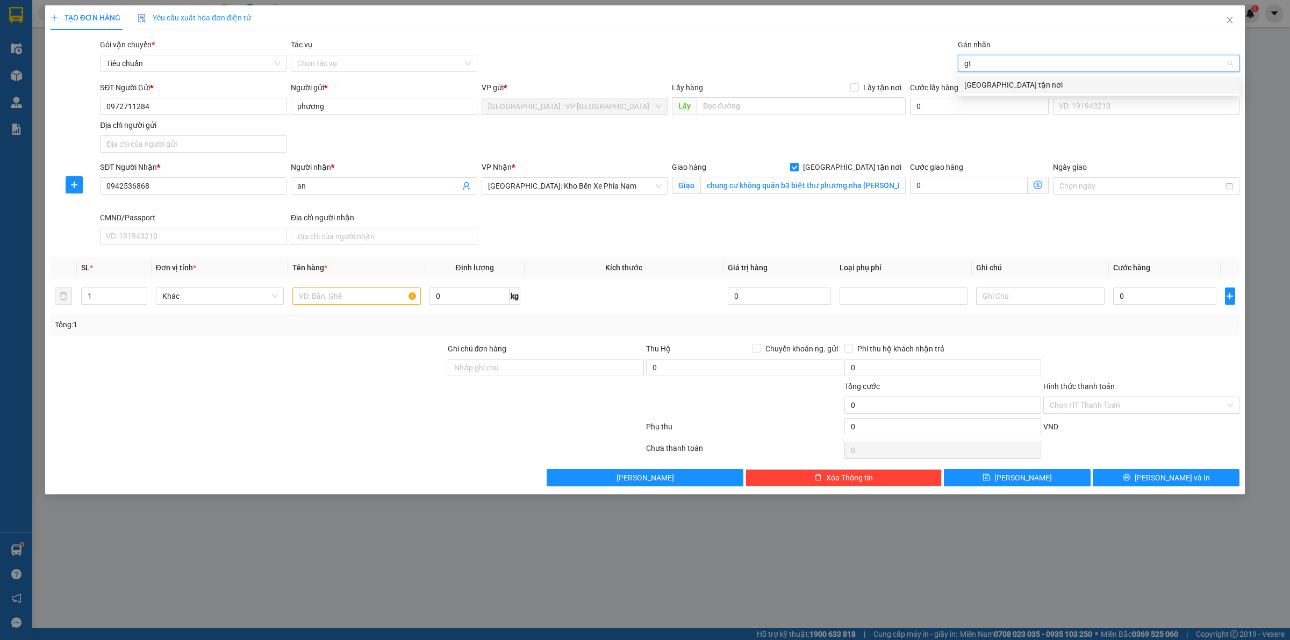
drag, startPoint x: 997, startPoint y: 89, endPoint x: 866, endPoint y: 54, distance: 135.8
click at [996, 89] on div "[GEOGRAPHIC_DATA] tận nơi" at bounding box center [1099, 85] width 269 height 12
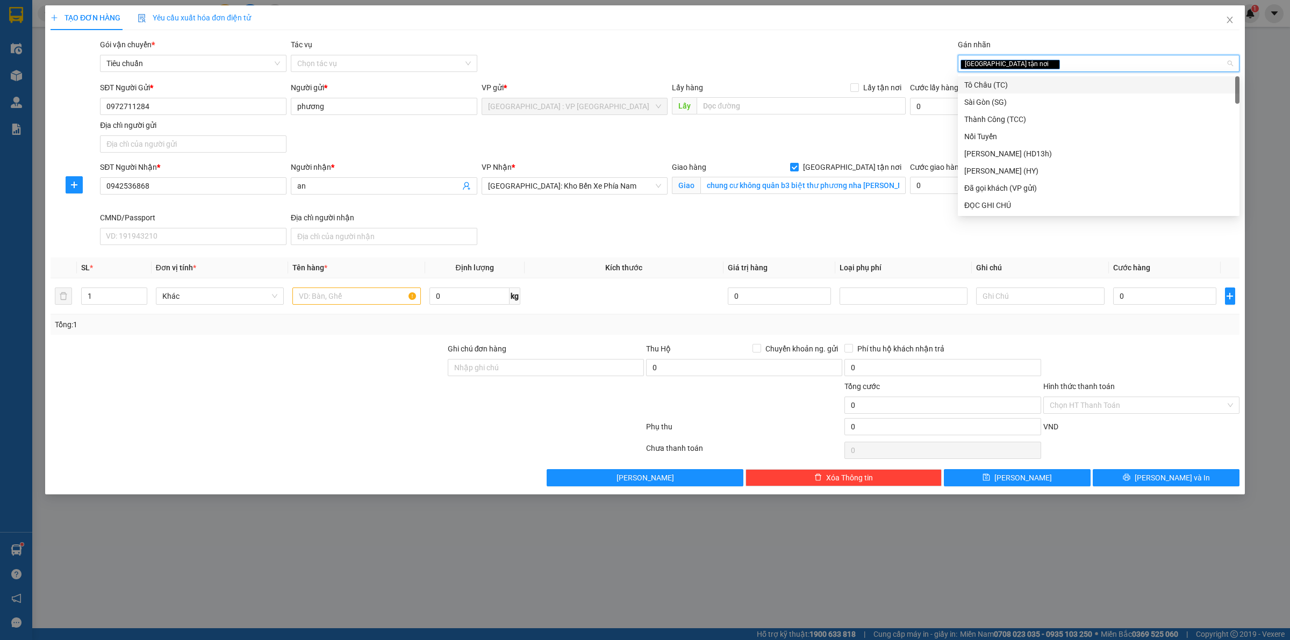
click at [850, 54] on div "Gói vận chuyển * Tiêu chuẩn Tác vụ Chọn tác vụ Gán nhãn Giao tận nơi" at bounding box center [670, 58] width 1144 height 38
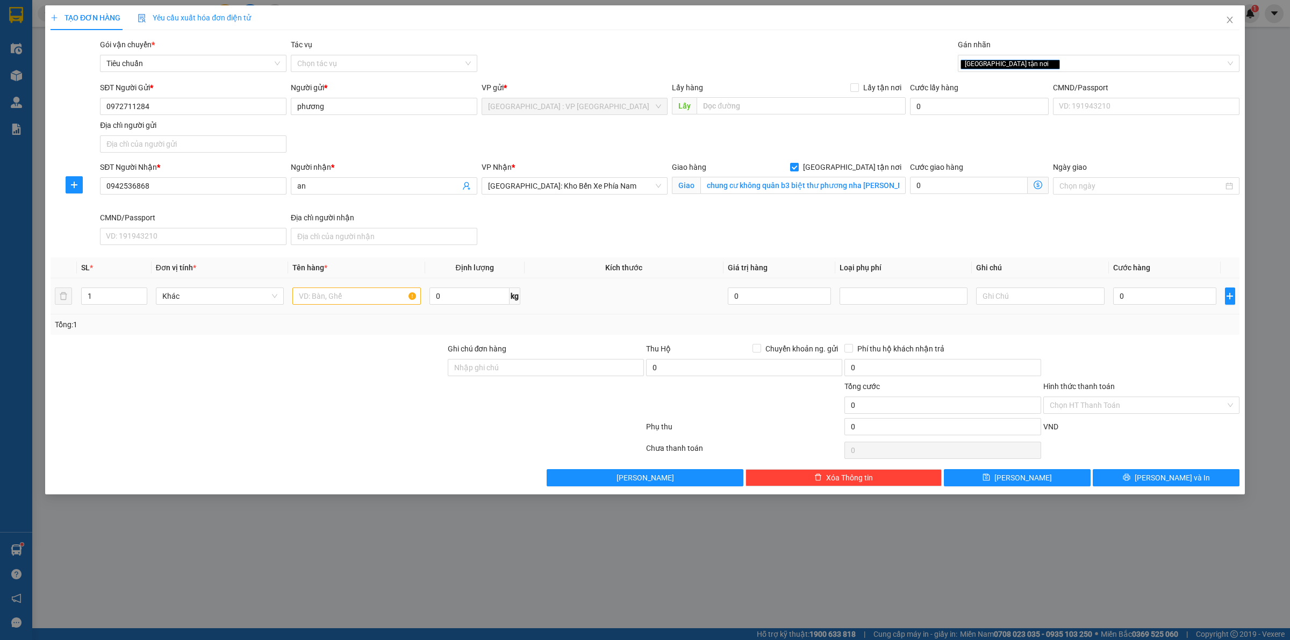
drag, startPoint x: 388, startPoint y: 272, endPoint x: 347, endPoint y: 298, distance: 48.2
click at [382, 277] on th "Tên hàng *" at bounding box center [356, 268] width 137 height 21
click at [347, 298] on input "text" at bounding box center [356, 296] width 128 height 17
type input "1 thùng xốp ( nước sấu ngâm )"
click at [1132, 299] on input "0" at bounding box center [1164, 296] width 103 height 17
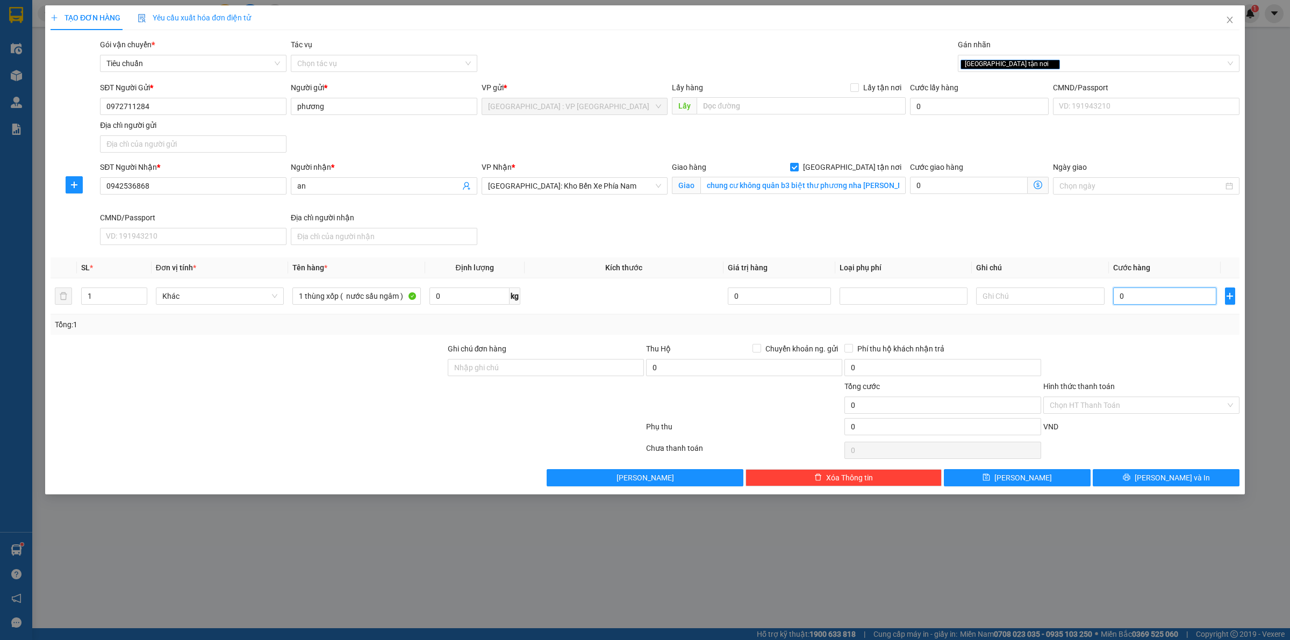
type input "1"
type input "10"
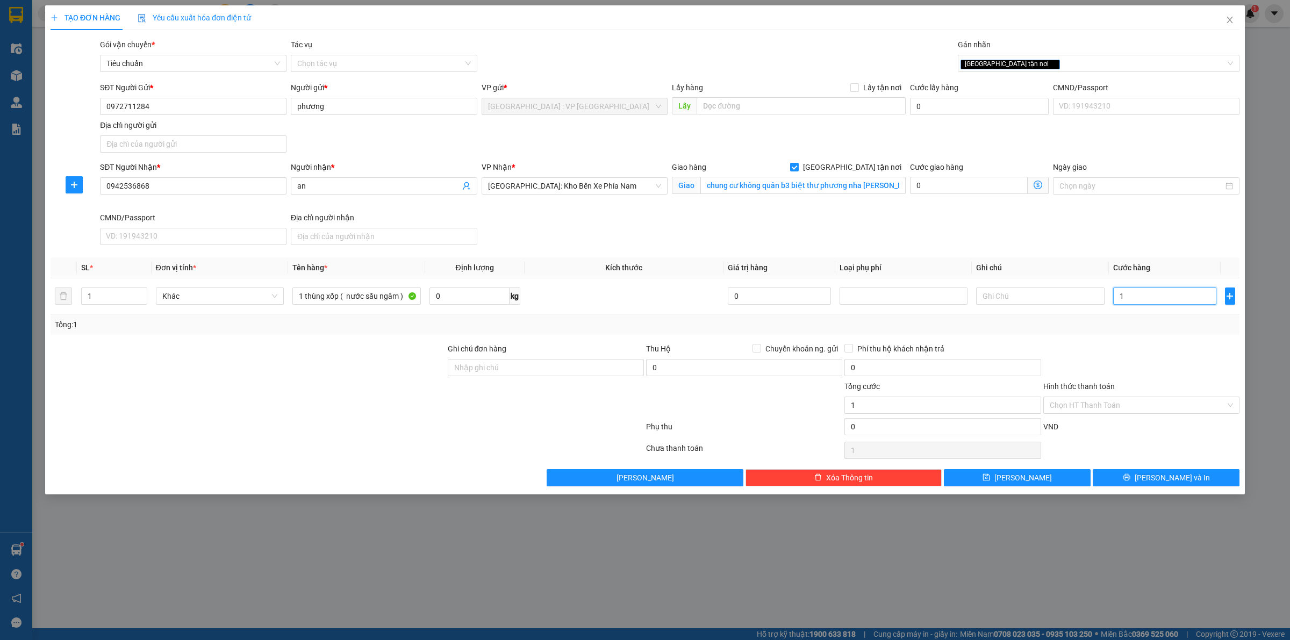
type input "10"
type input "100"
type input "1.000"
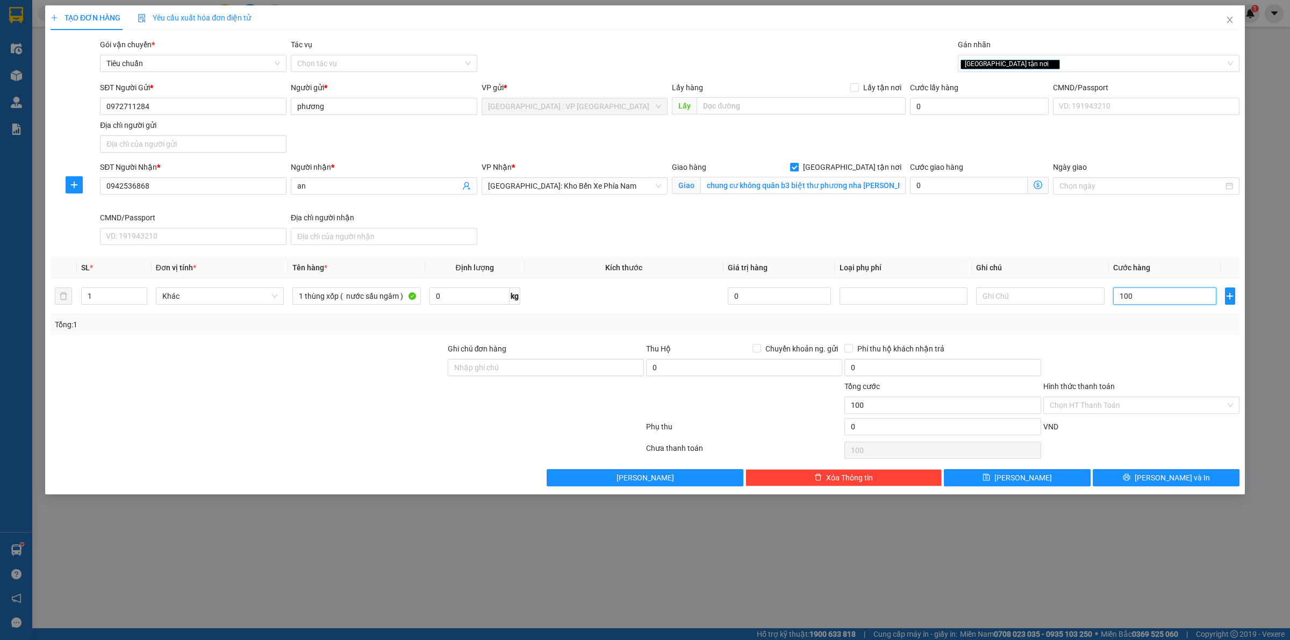
type input "1.000"
type input "10.000"
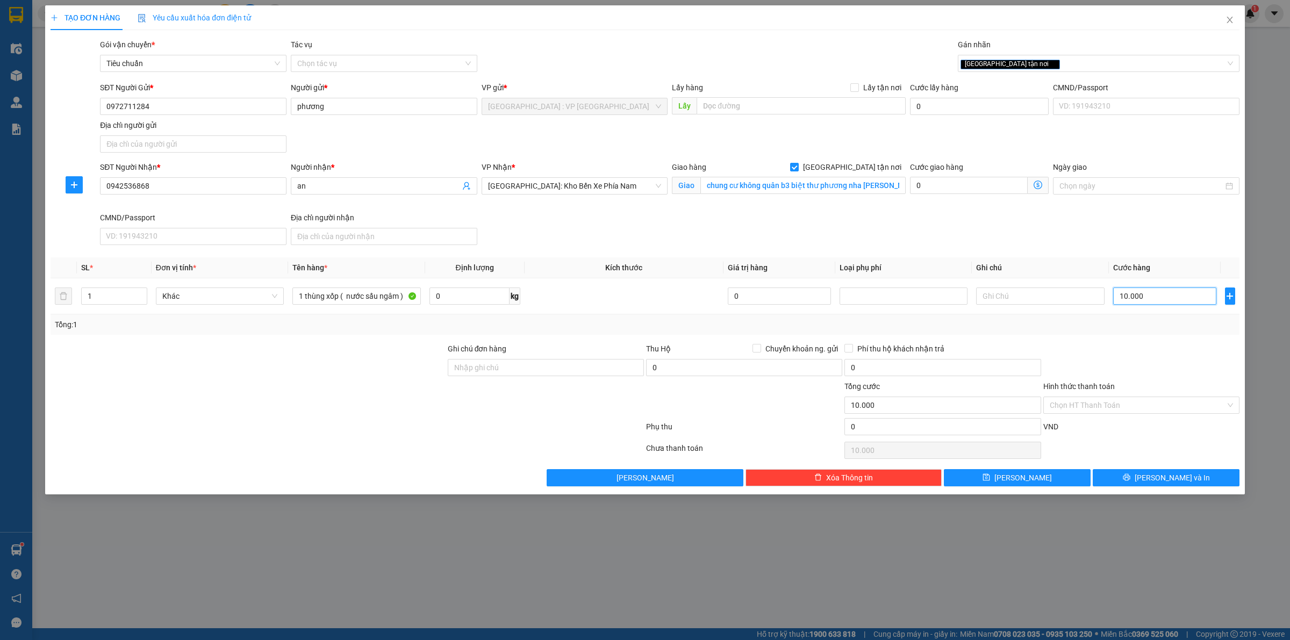
type input "100.000"
click at [1148, 366] on div at bounding box center [1142, 362] width 198 height 38
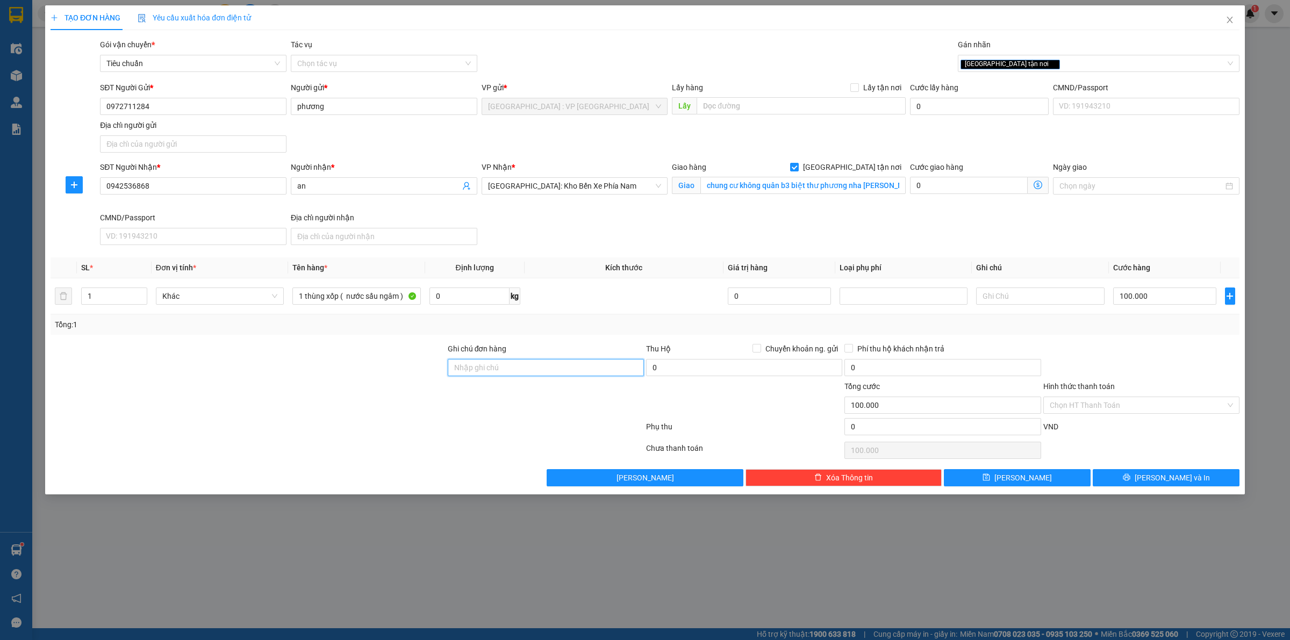
click at [572, 373] on input "Ghi chú đơn hàng" at bounding box center [546, 367] width 196 height 17
type input "HÀNG DỄ VỠ, ĐÃ BÁO KHÁCH GỬI BỂ VỠ KO ĐỀN"
click at [565, 332] on div "Tổng: 1" at bounding box center [645, 325] width 1189 height 20
click at [1153, 487] on button "[PERSON_NAME] và In" at bounding box center [1166, 477] width 147 height 17
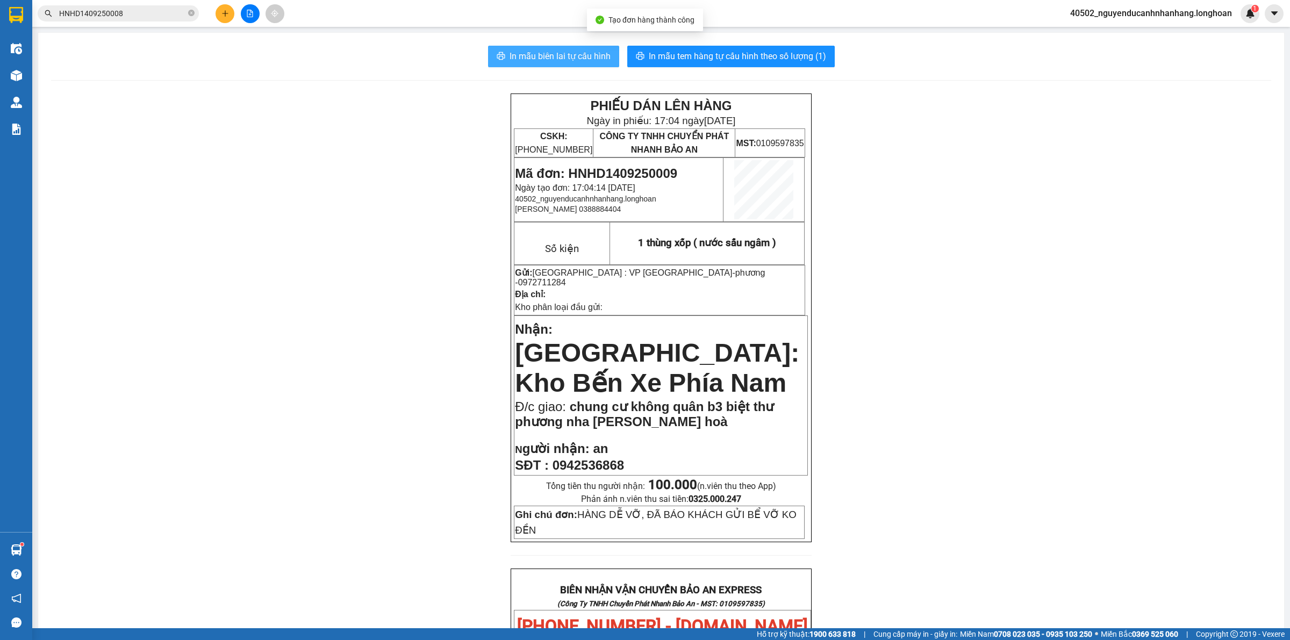
click at [569, 65] on button "In mẫu biên lai tự cấu hình" at bounding box center [553, 57] width 131 height 22
click at [701, 60] on span "In mẫu tem hàng tự cấu hình theo số lượng (1)" at bounding box center [737, 55] width 177 height 13
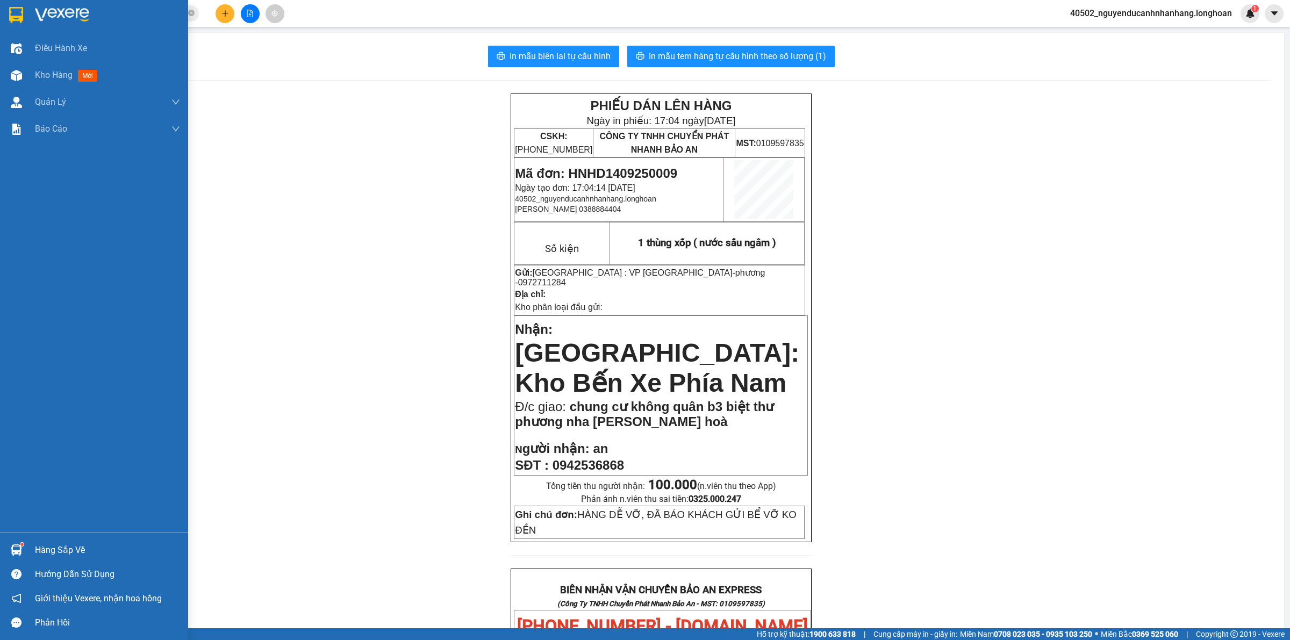
click at [19, 19] on img at bounding box center [16, 15] width 14 height 16
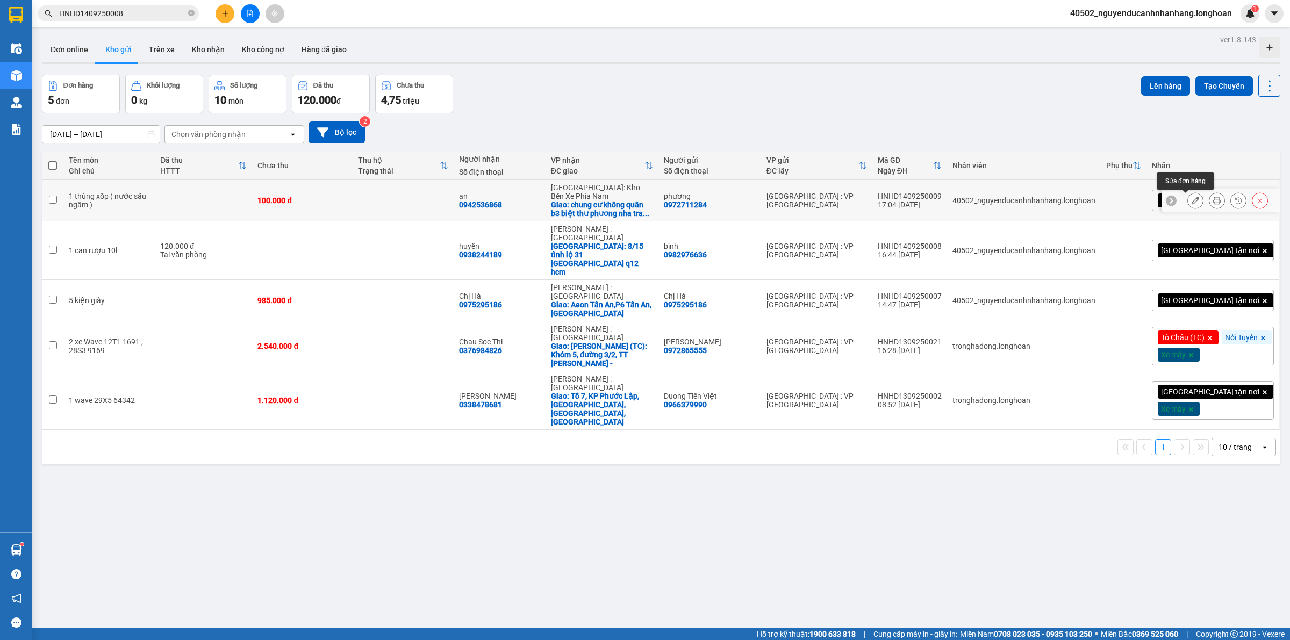
click at [1192, 199] on icon at bounding box center [1196, 201] width 8 height 8
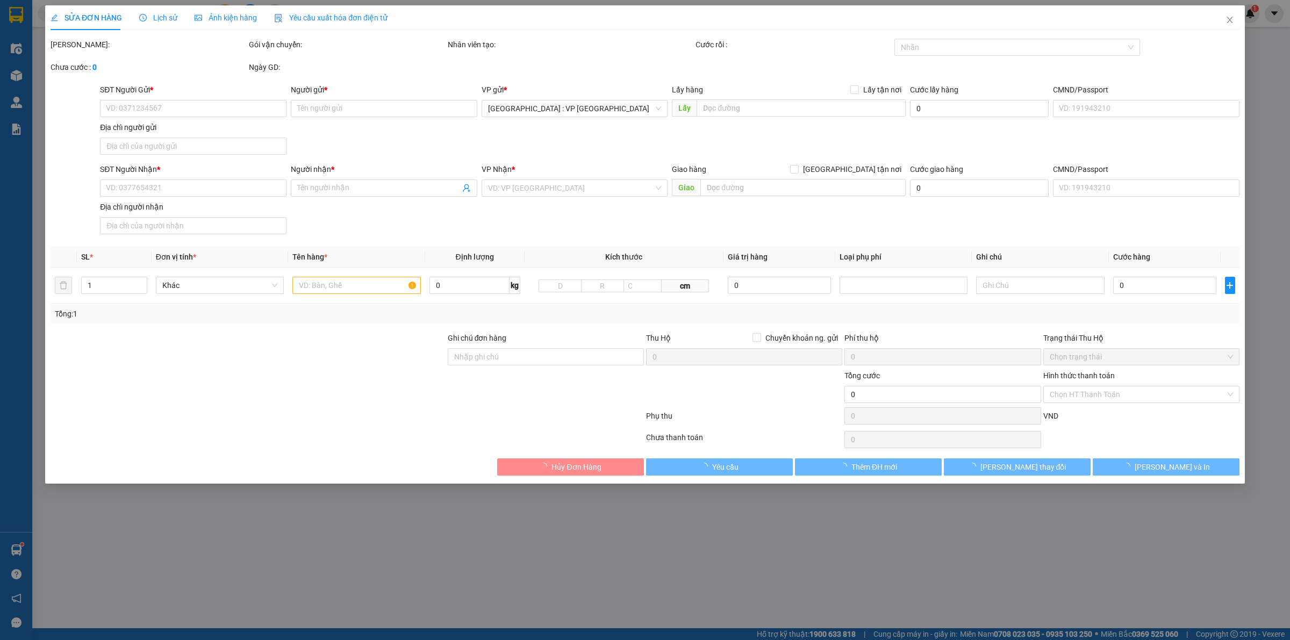
type input "0972711284"
type input "phương"
type input "0942536868"
type input "an"
checkbox input "true"
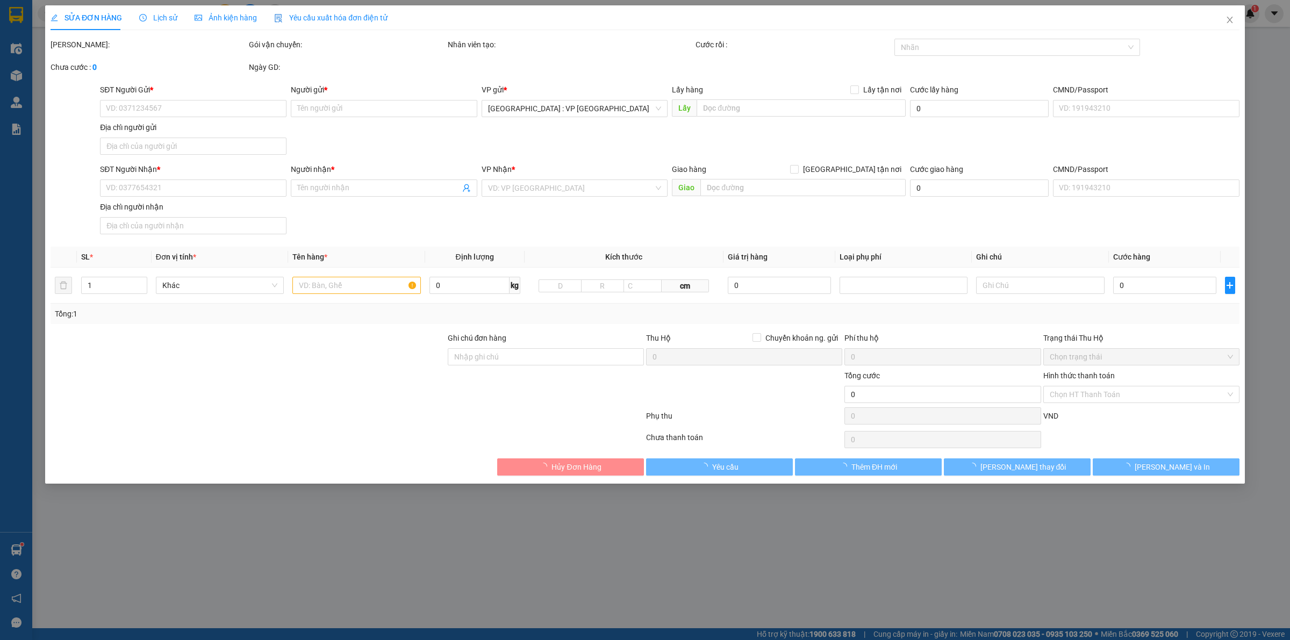
type input "chung cư không quân b3 biệt thư phương nha [PERSON_NAME] hoà"
type input "HÀNG DỄ VỠ, ĐÃ BÁO KHÁCH GỬI BỂ VỠ KO ĐỀN"
type input "100.000"
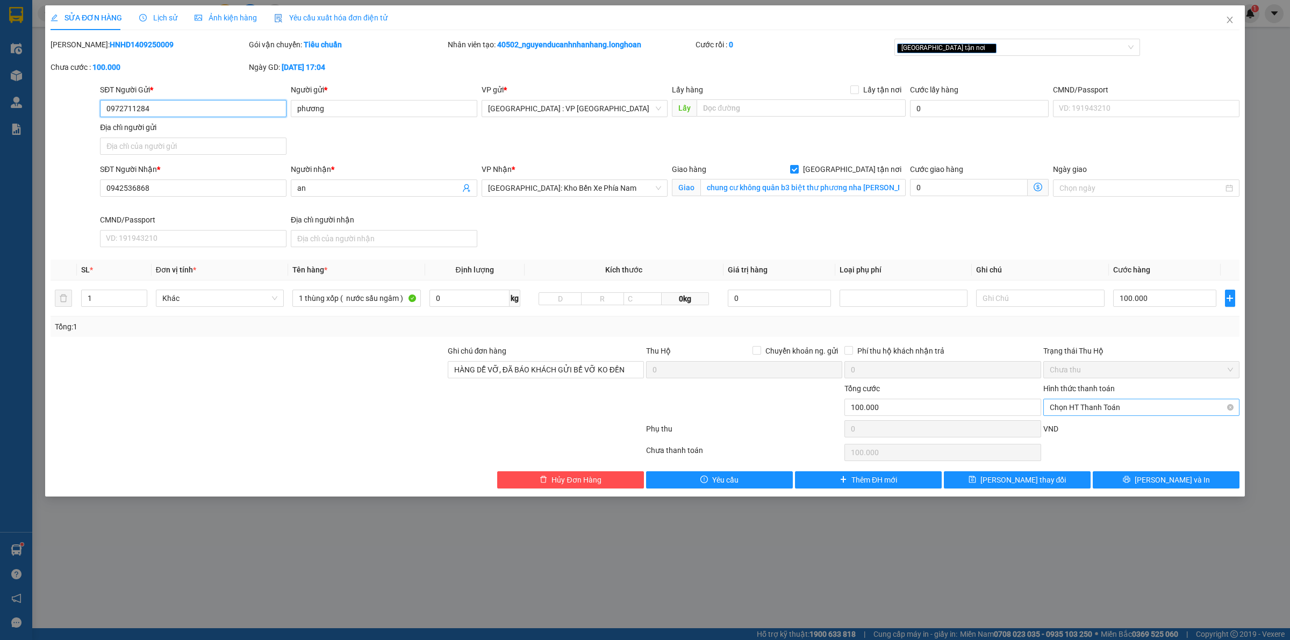
click at [1089, 403] on span "Chọn HT Thanh Toán" at bounding box center [1141, 407] width 183 height 16
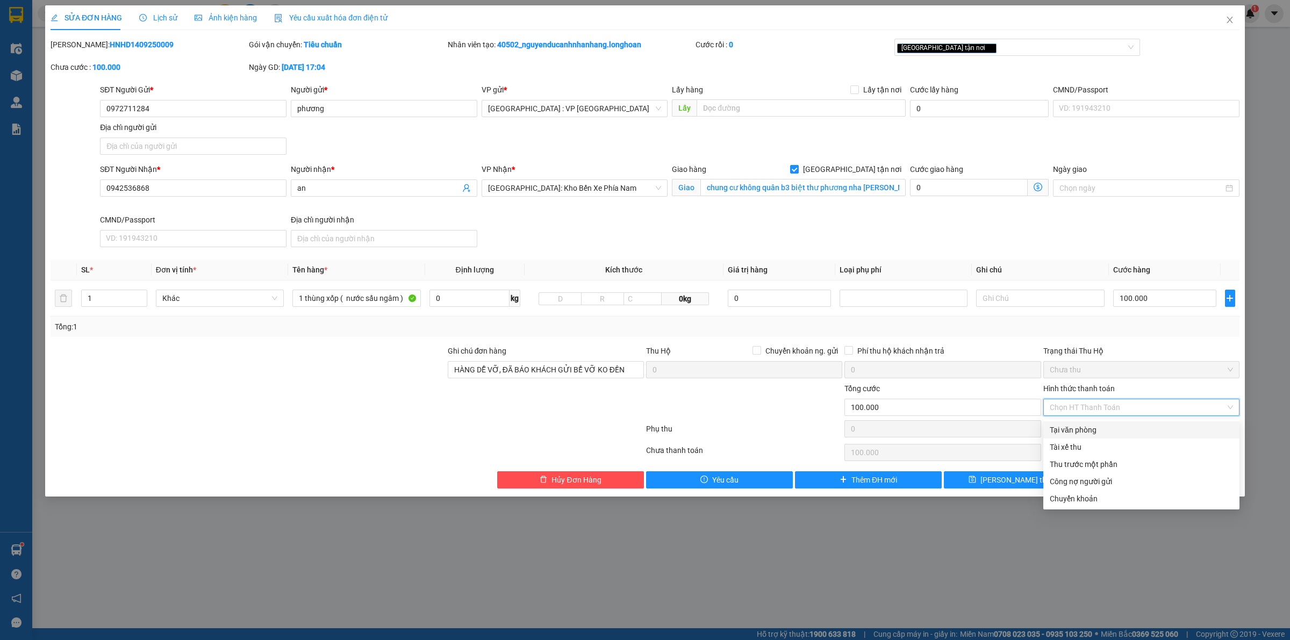
click at [1089, 425] on div "Tại văn phòng" at bounding box center [1141, 430] width 183 height 12
type input "0"
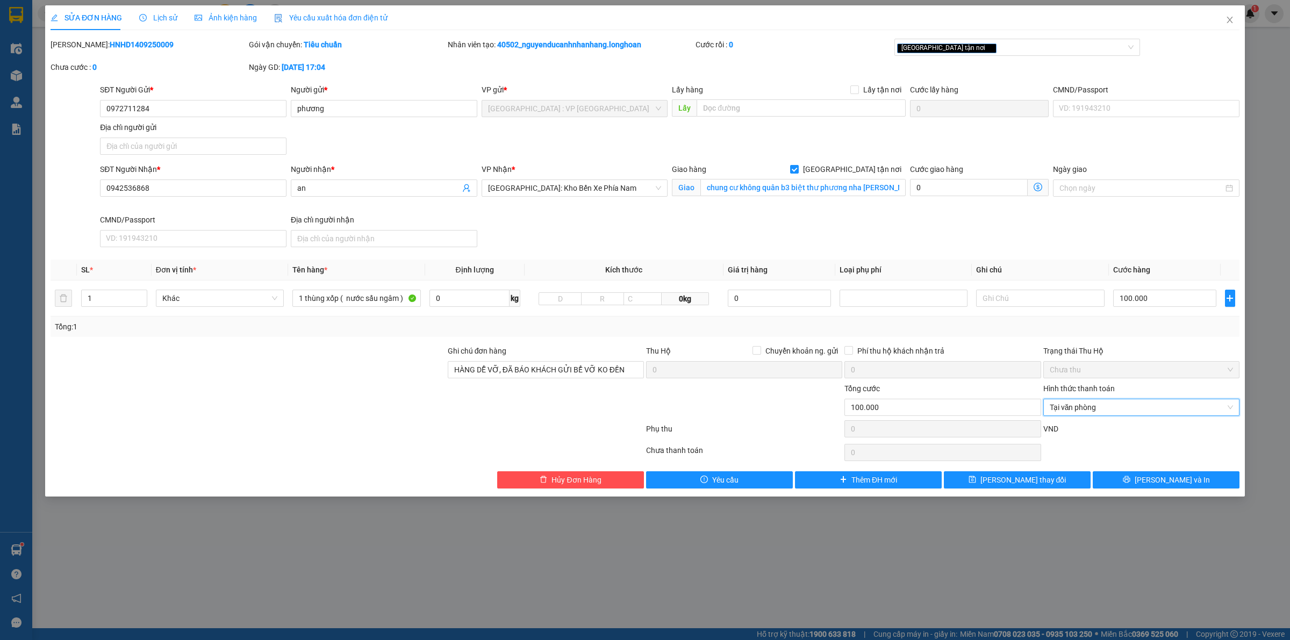
drag, startPoint x: 1098, startPoint y: 434, endPoint x: 756, endPoint y: 93, distance: 483.2
click at [1098, 434] on div "VND" at bounding box center [1142, 432] width 198 height 19
click at [1157, 481] on span "[PERSON_NAME] và In" at bounding box center [1172, 480] width 75 height 12
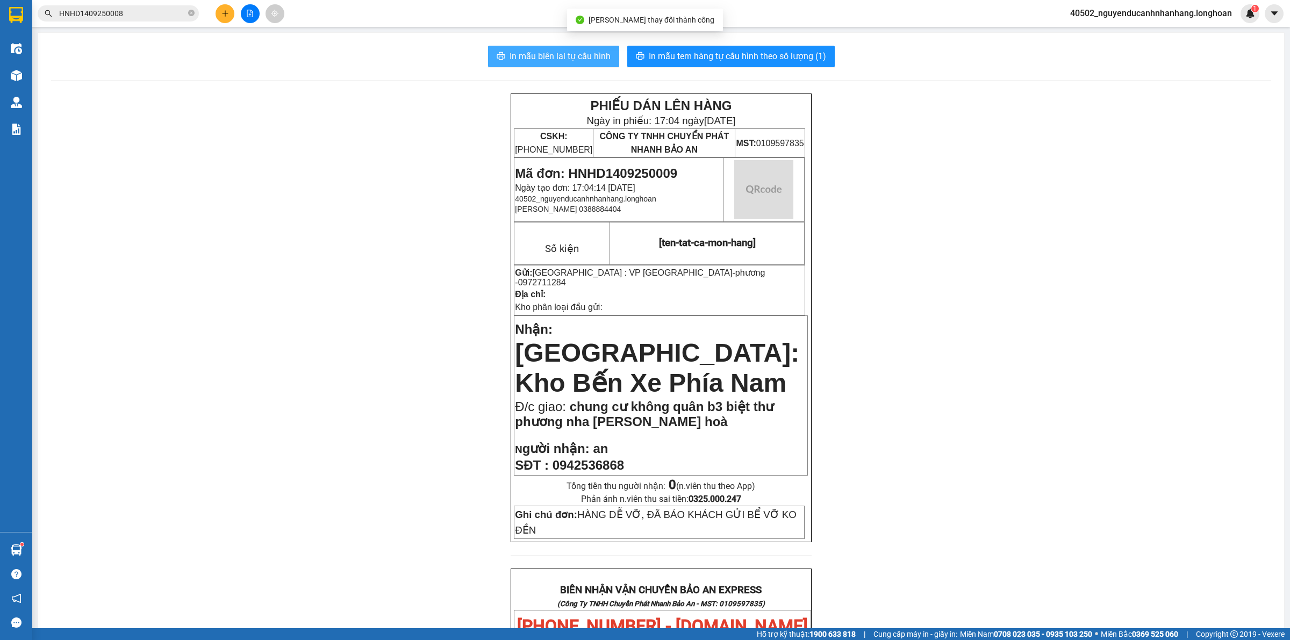
click at [598, 54] on span "In mẫu biên lai tự cấu hình" at bounding box center [560, 55] width 101 height 13
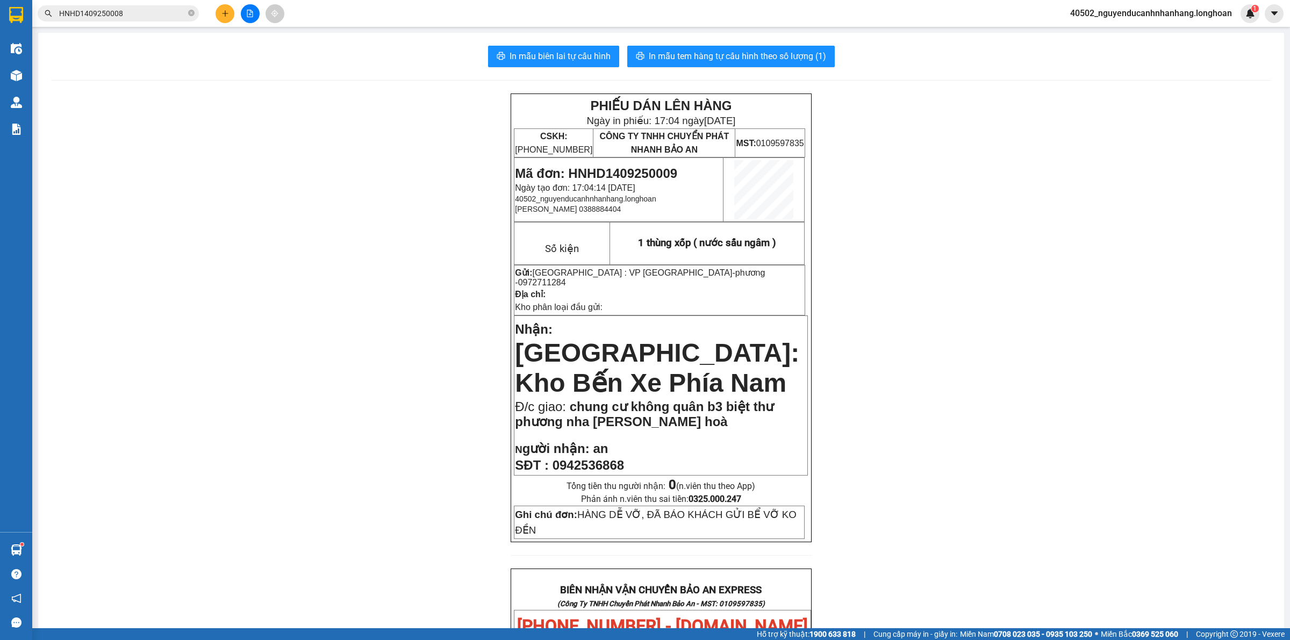
click at [233, 16] on button at bounding box center [225, 13] width 19 height 19
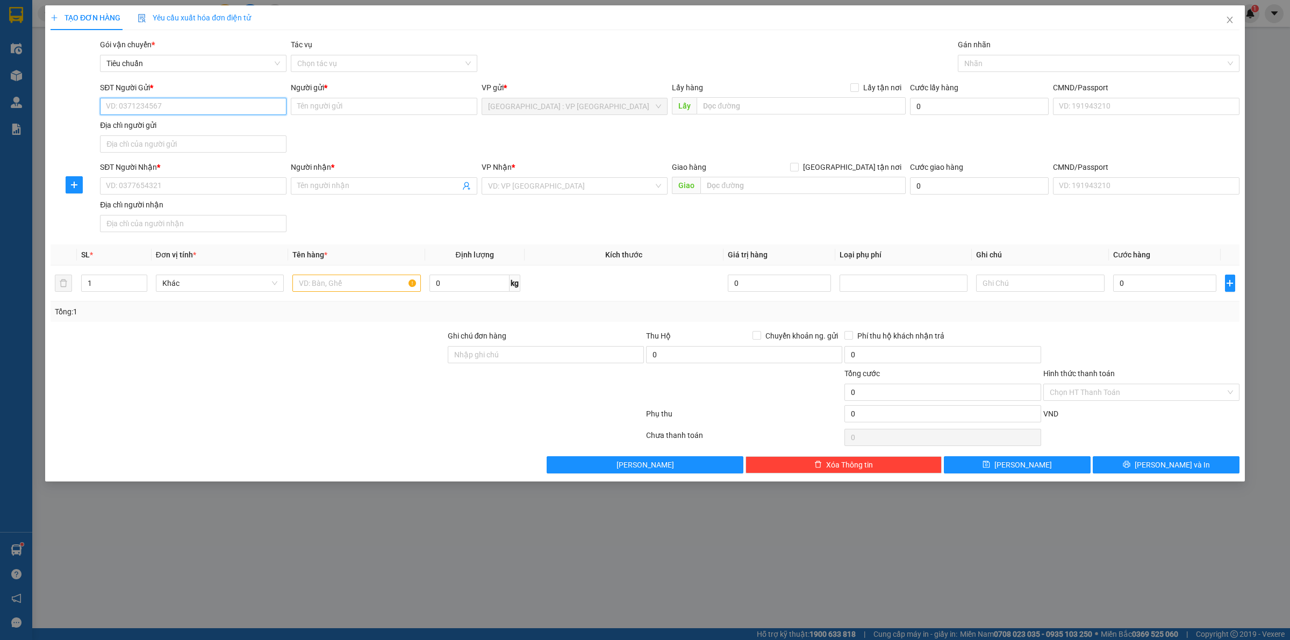
click at [218, 105] on input "SĐT Người Gửi *" at bounding box center [193, 106] width 187 height 17
type input "0384777277"
click at [348, 110] on input "Người gửi *" at bounding box center [384, 106] width 187 height 17
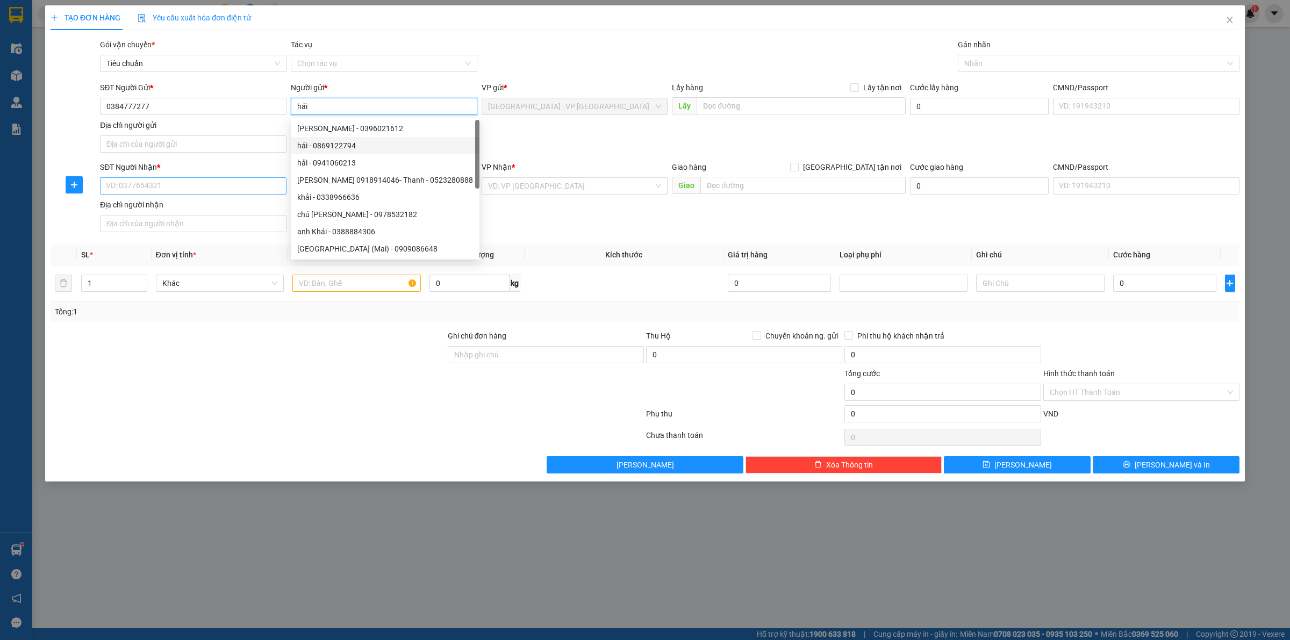
type input "hải"
click at [256, 189] on input "SĐT Người Nhận *" at bounding box center [193, 185] width 187 height 17
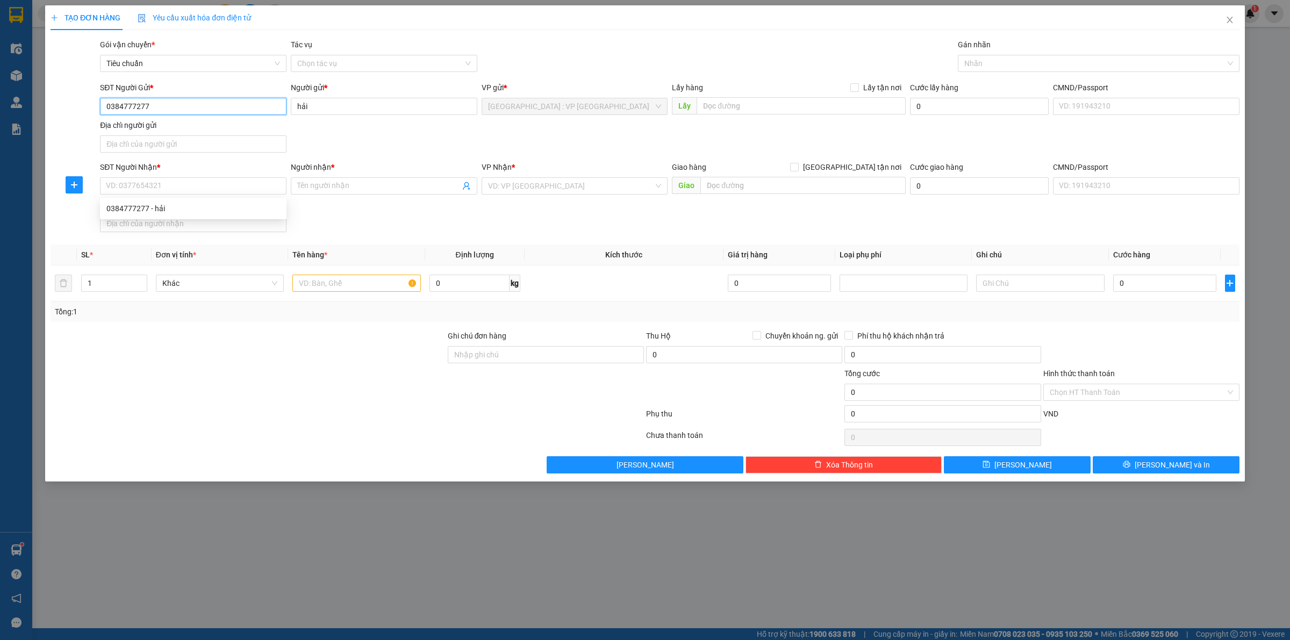
click at [196, 103] on input "0384777277" at bounding box center [193, 106] width 187 height 17
drag, startPoint x: 215, startPoint y: 185, endPoint x: 280, endPoint y: 144, distance: 77.0
click at [214, 185] on input "SĐT Người Nhận *" at bounding box center [193, 185] width 187 height 17
paste input "0384777277"
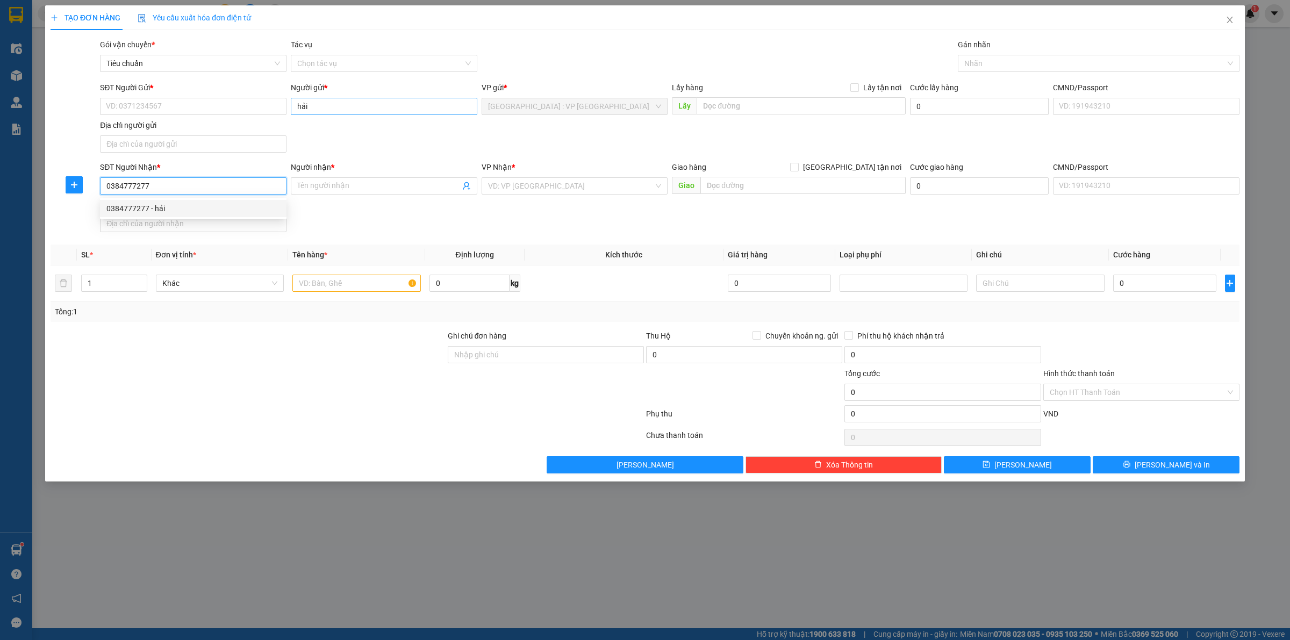
type input "0384777277"
click at [313, 104] on input "hải" at bounding box center [384, 106] width 187 height 17
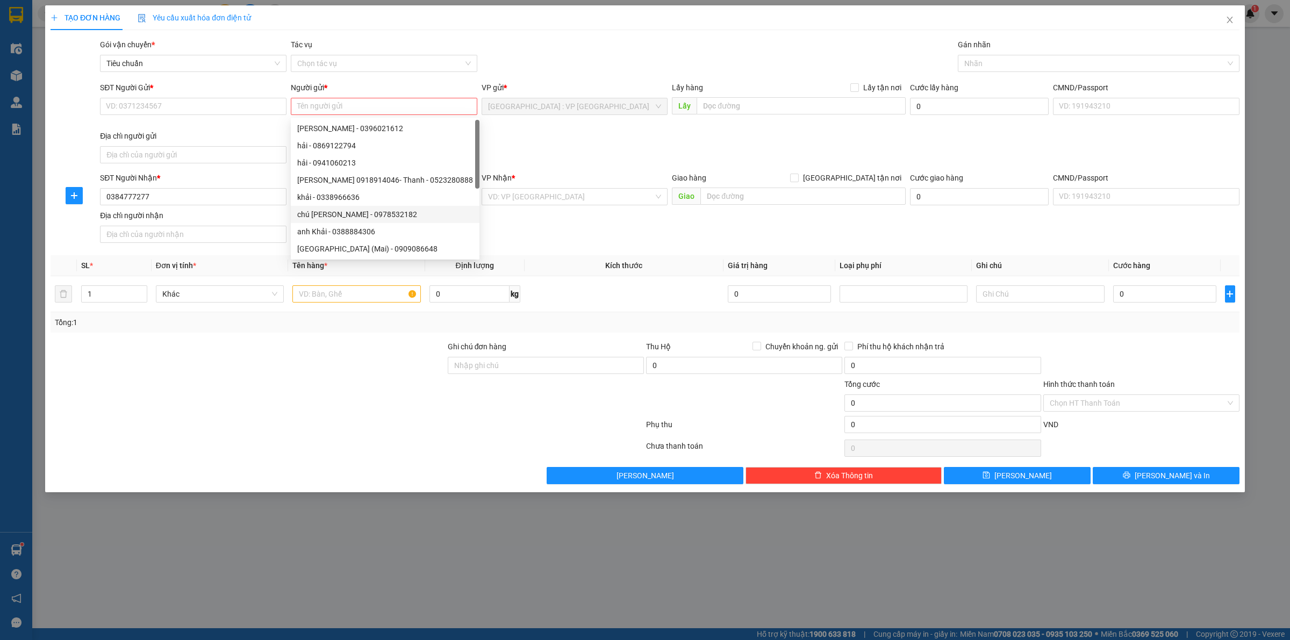
click at [289, 224] on div "SĐT Người Nhận * 0384777277 Người nhận * Tên người nhận VP Nhận * VD: VP [GEOGR…" at bounding box center [670, 209] width 1144 height 75
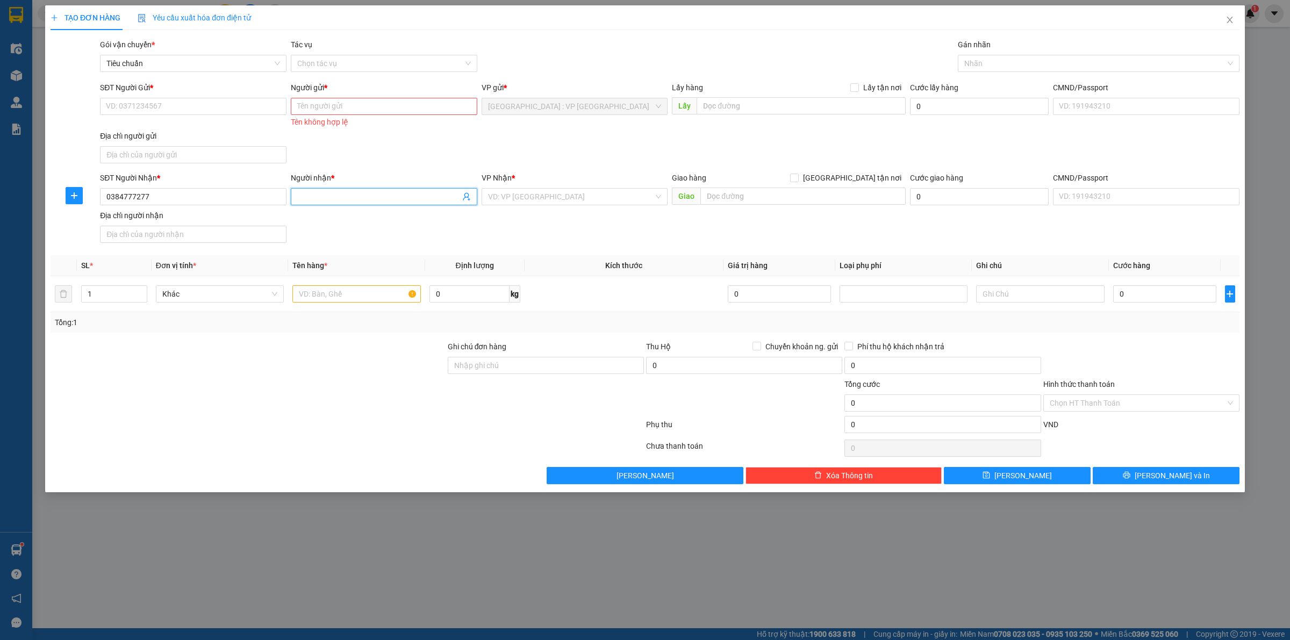
click at [320, 198] on input "Người nhận *" at bounding box center [378, 197] width 163 height 12
paste input "hải"
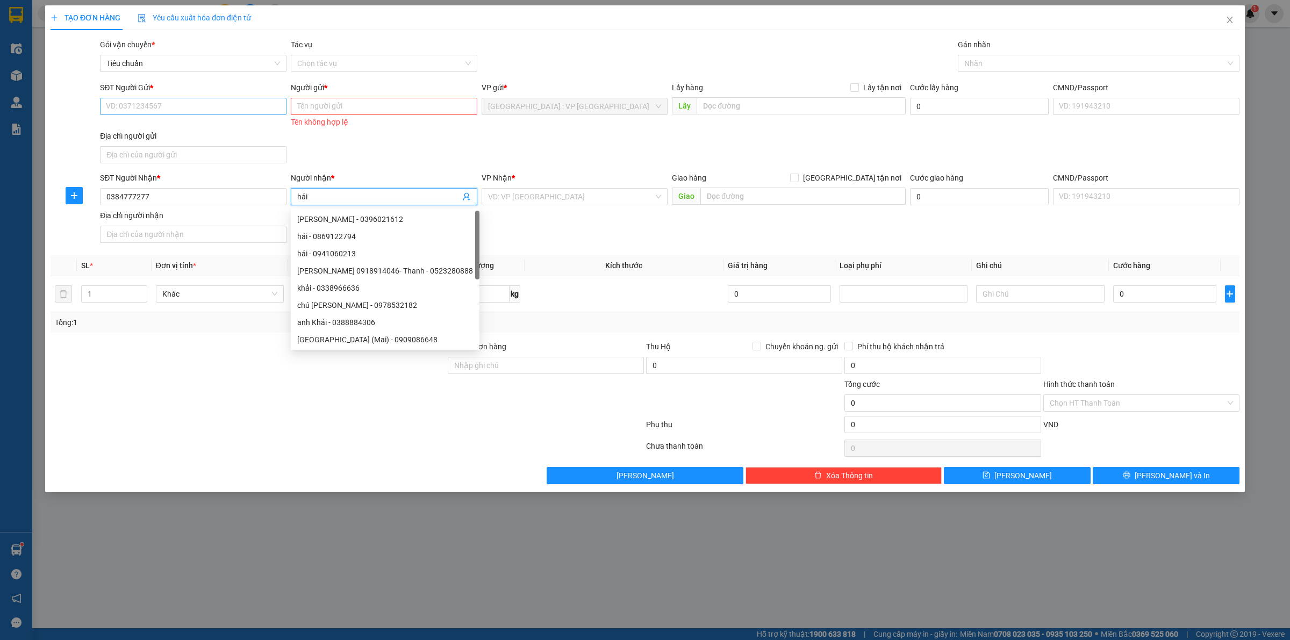
type input "hải"
click at [160, 108] on input "SĐT Người Gửi *" at bounding box center [193, 106] width 187 height 17
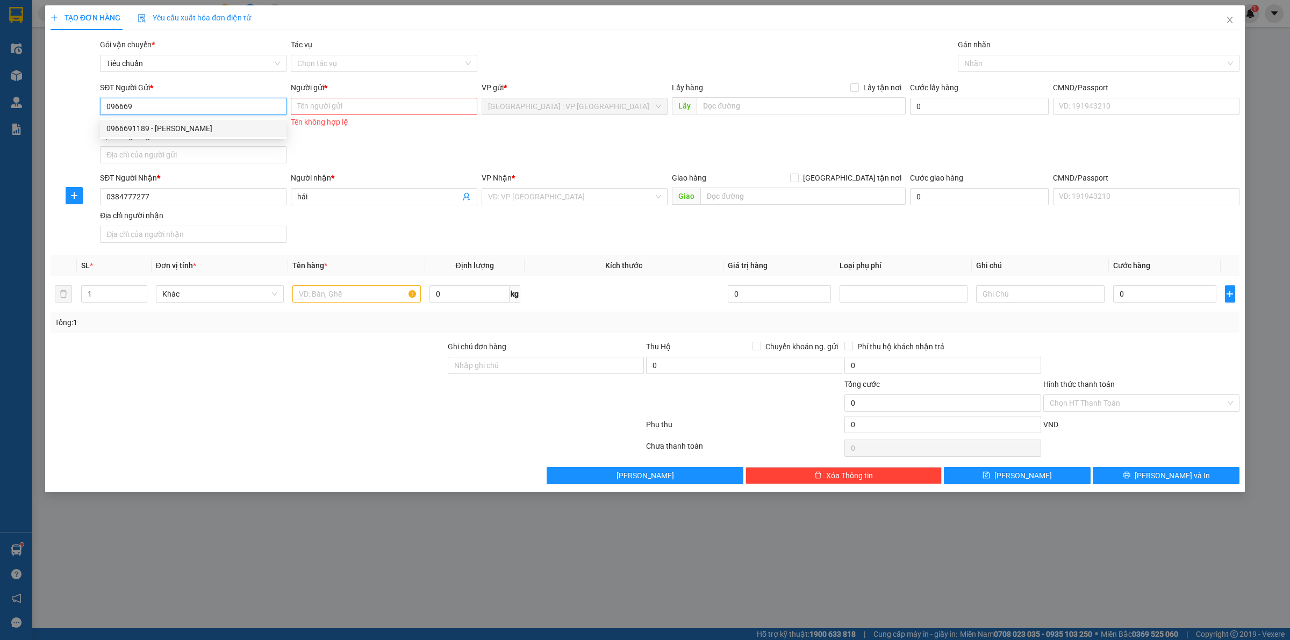
click at [184, 133] on div "0966691189 - [PERSON_NAME]" at bounding box center [193, 129] width 174 height 12
type input "0966691189"
type input "anh Thuận"
checkbox input "true"
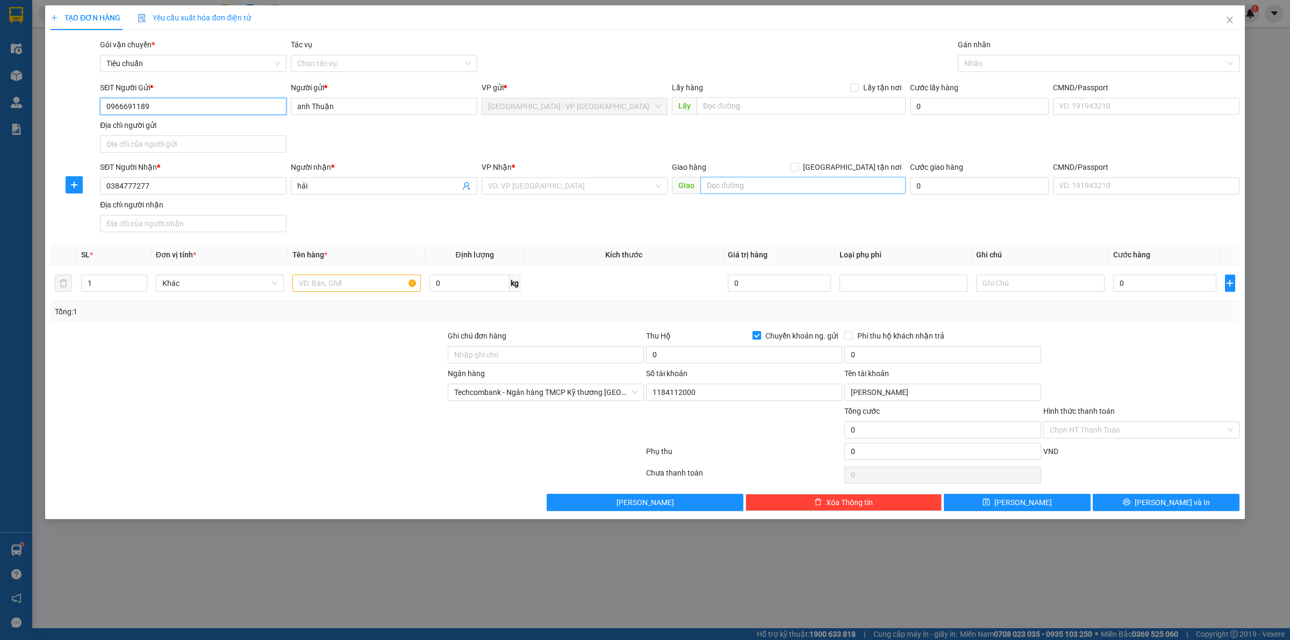
type input "0966691189"
click at [753, 188] on input "text" at bounding box center [803, 185] width 205 height 17
type input "232 [PERSON_NAME] p7 q5 hcm"
click at [611, 179] on input "search" at bounding box center [571, 186] width 166 height 16
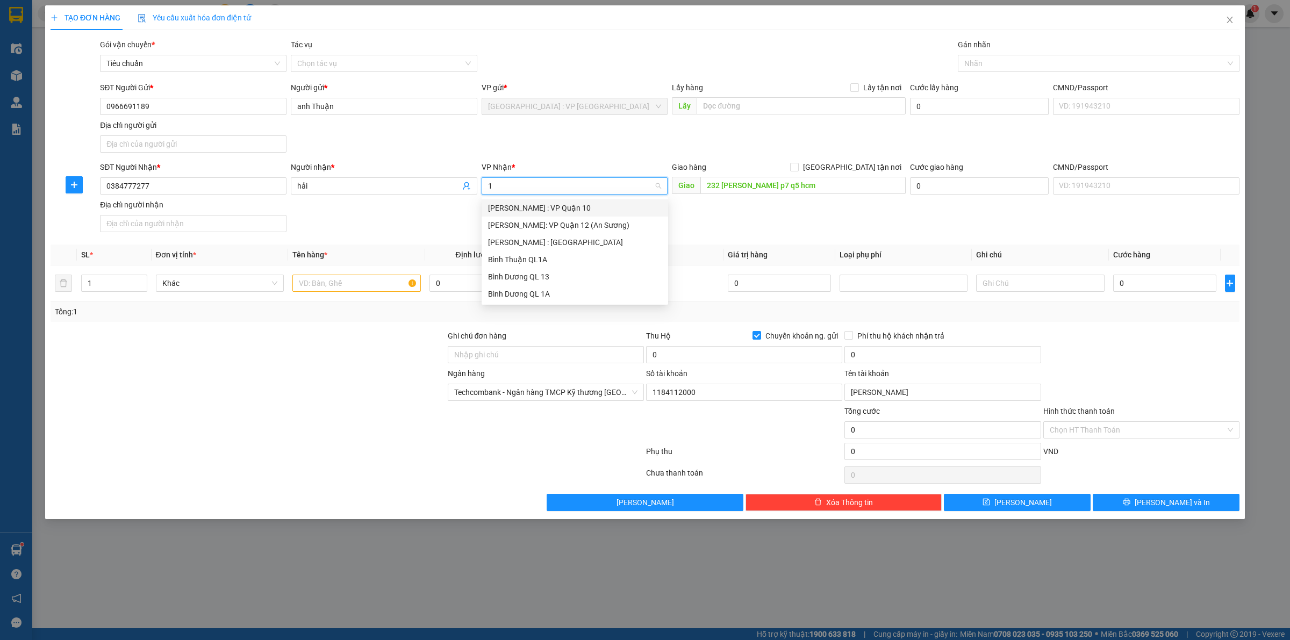
type input "12"
click at [577, 227] on div "[PERSON_NAME] : [GEOGRAPHIC_DATA]" at bounding box center [575, 225] width 174 height 12
click at [793, 234] on div "SĐT Người Nhận * 0384777277 Người nhận * hải VP Nhận * VD: VP [GEOGRAPHIC_DATA]…" at bounding box center [670, 198] width 1144 height 75
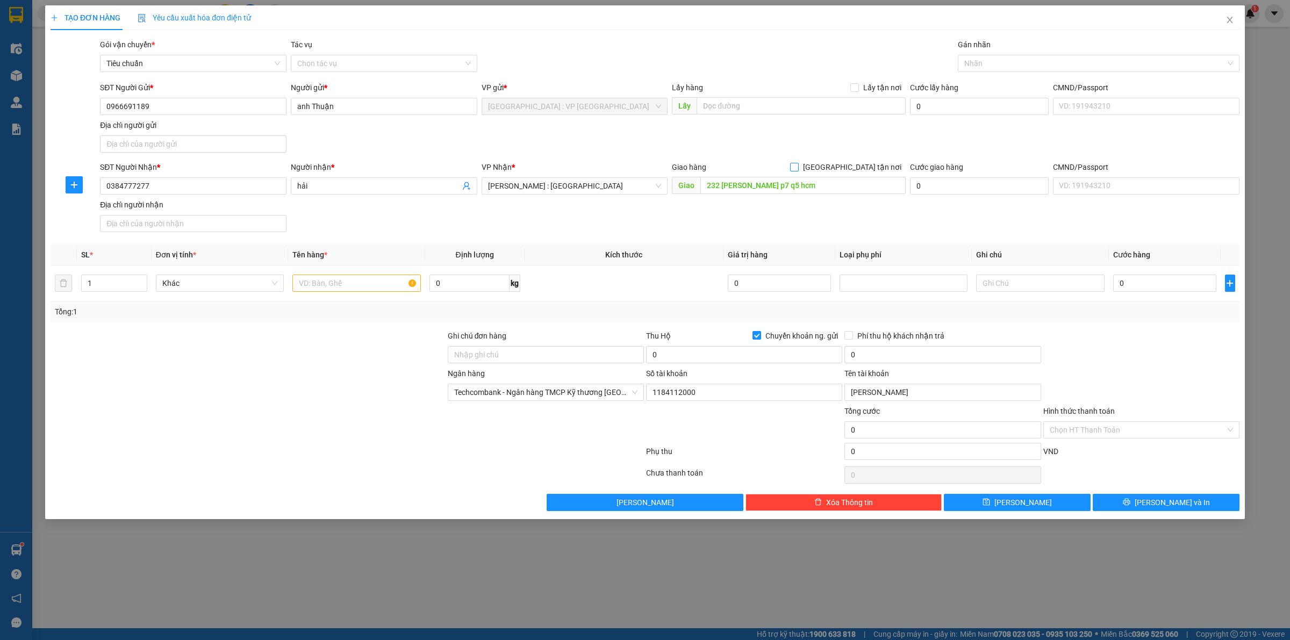
click at [858, 167] on span "[GEOGRAPHIC_DATA] tận nơi" at bounding box center [852, 167] width 107 height 12
click at [798, 167] on input "[GEOGRAPHIC_DATA] tận nơi" at bounding box center [794, 167] width 8 height 8
checkbox input "true"
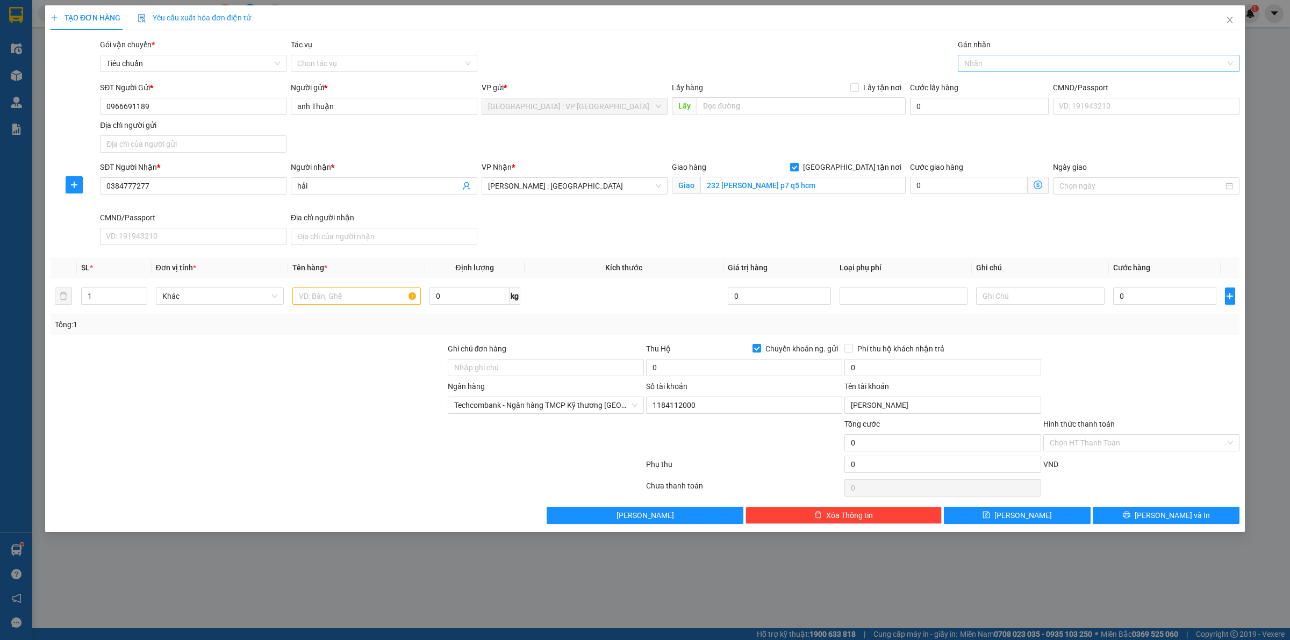
click at [1009, 63] on div at bounding box center [1094, 63] width 266 height 13
type input "gt"
drag, startPoint x: 1012, startPoint y: 87, endPoint x: 781, endPoint y: 46, distance: 234.2
click at [1009, 87] on div "[GEOGRAPHIC_DATA] tận nơi" at bounding box center [1099, 85] width 269 height 12
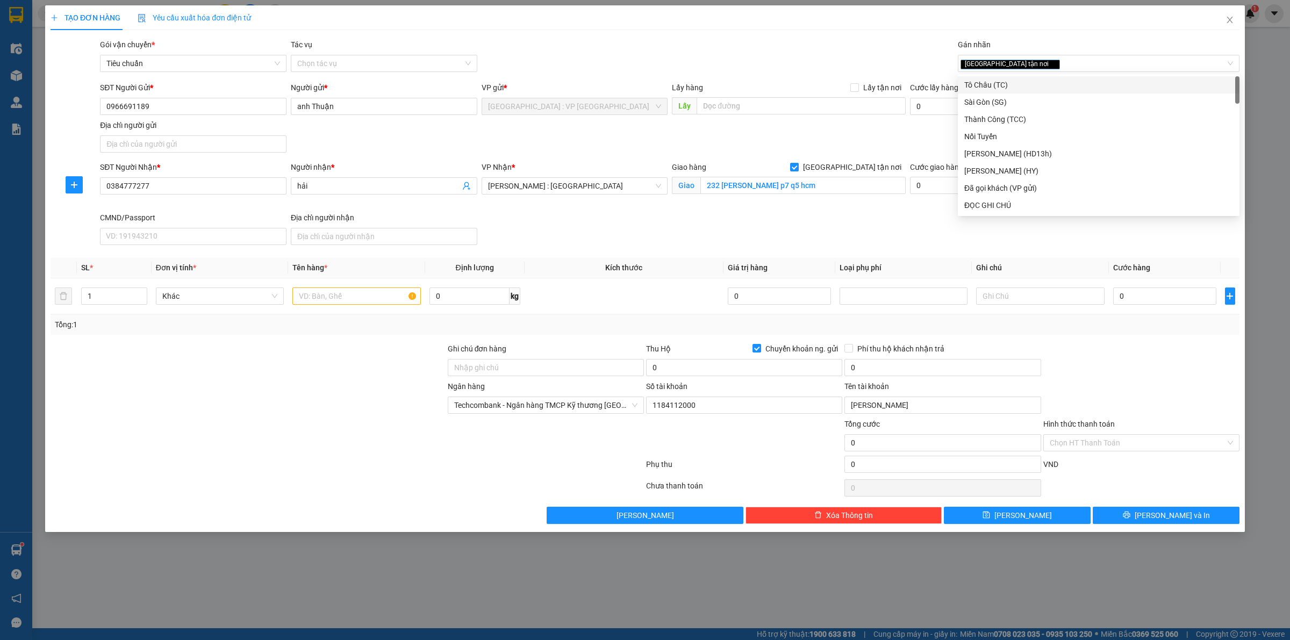
click at [781, 46] on div "Gói vận chuyển * Tiêu chuẩn Tác vụ Chọn tác vụ Gán nhãn Giao tận nơi" at bounding box center [670, 58] width 1144 height 38
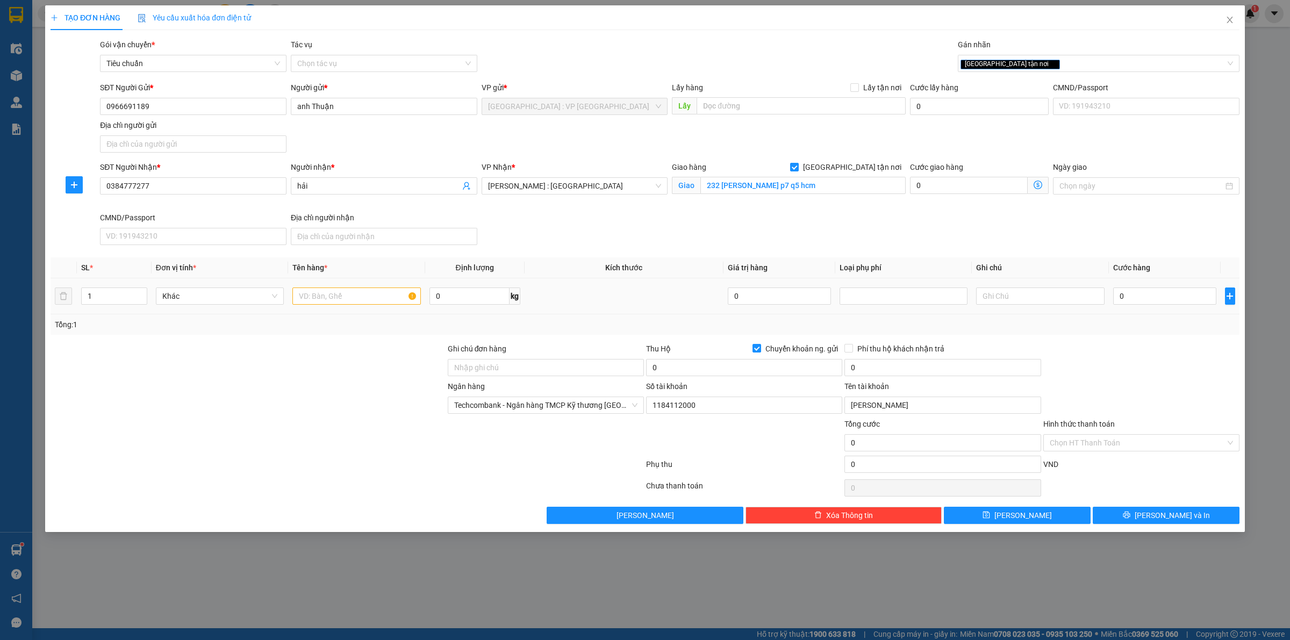
click at [327, 283] on td at bounding box center [356, 297] width 137 height 36
click at [330, 302] on input "text" at bounding box center [356, 296] width 128 height 17
type input "1 thanh giấy dài bọc pe"
click at [1134, 298] on input "0" at bounding box center [1164, 296] width 103 height 17
type input "1"
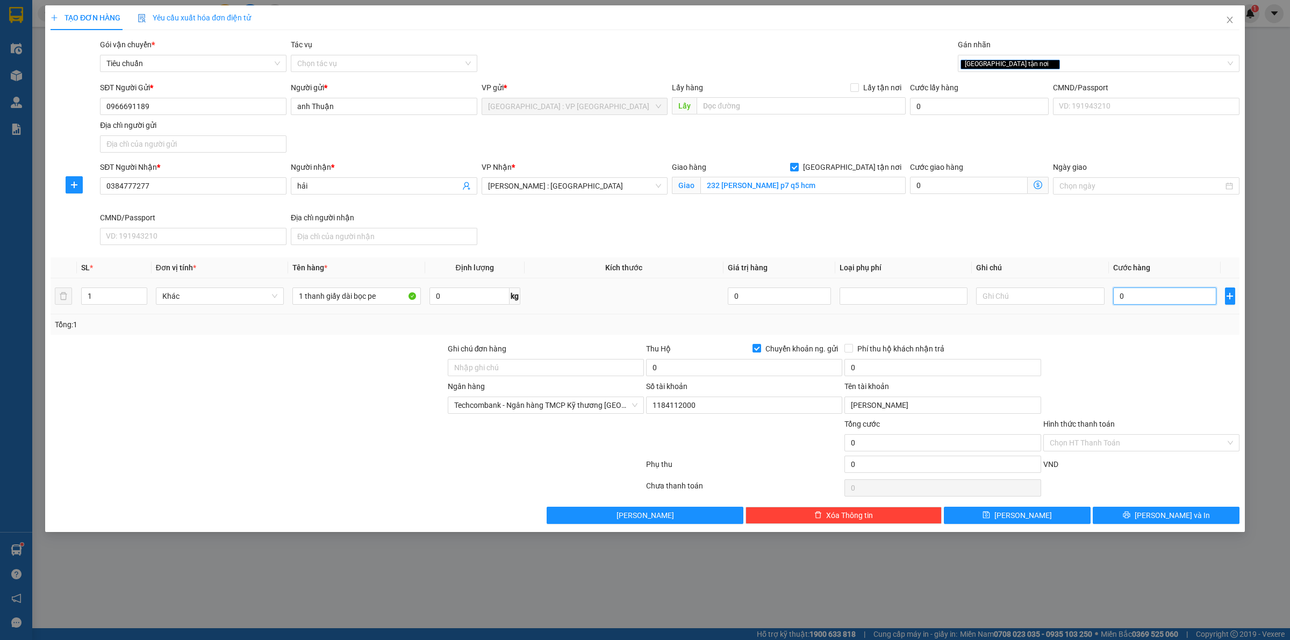
type input "1"
type input "17"
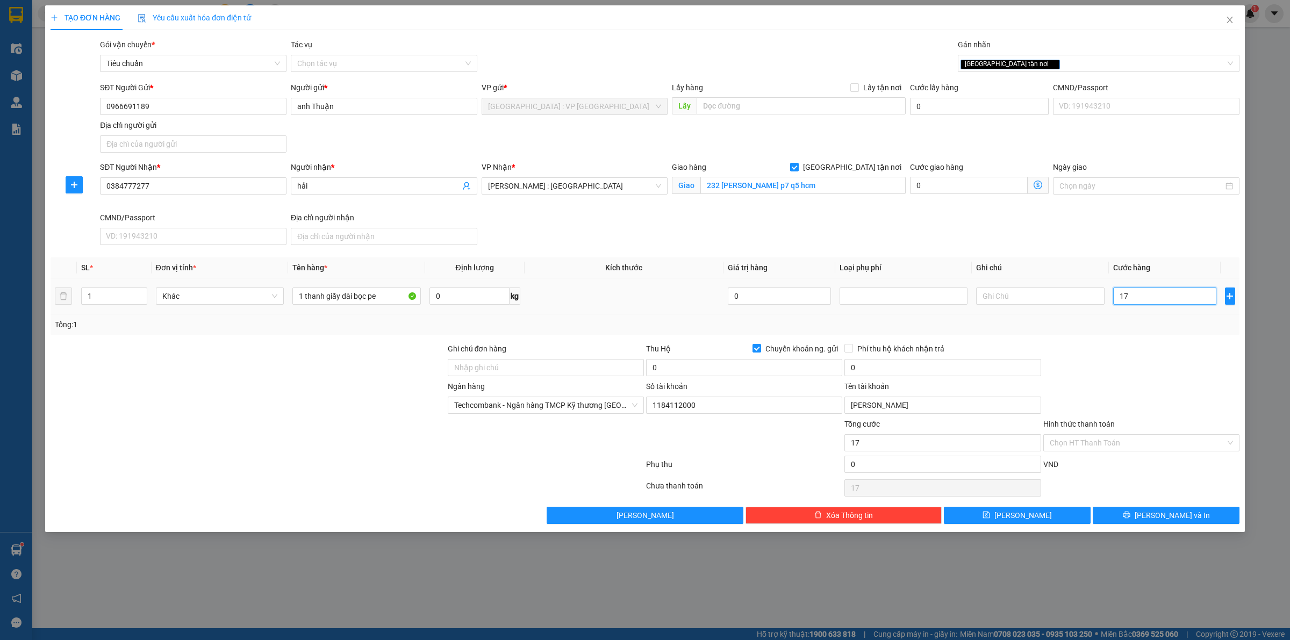
type input "170"
click at [1124, 298] on input "170" at bounding box center [1164, 296] width 103 height 17
click at [1124, 297] on input "170" at bounding box center [1164, 296] width 103 height 17
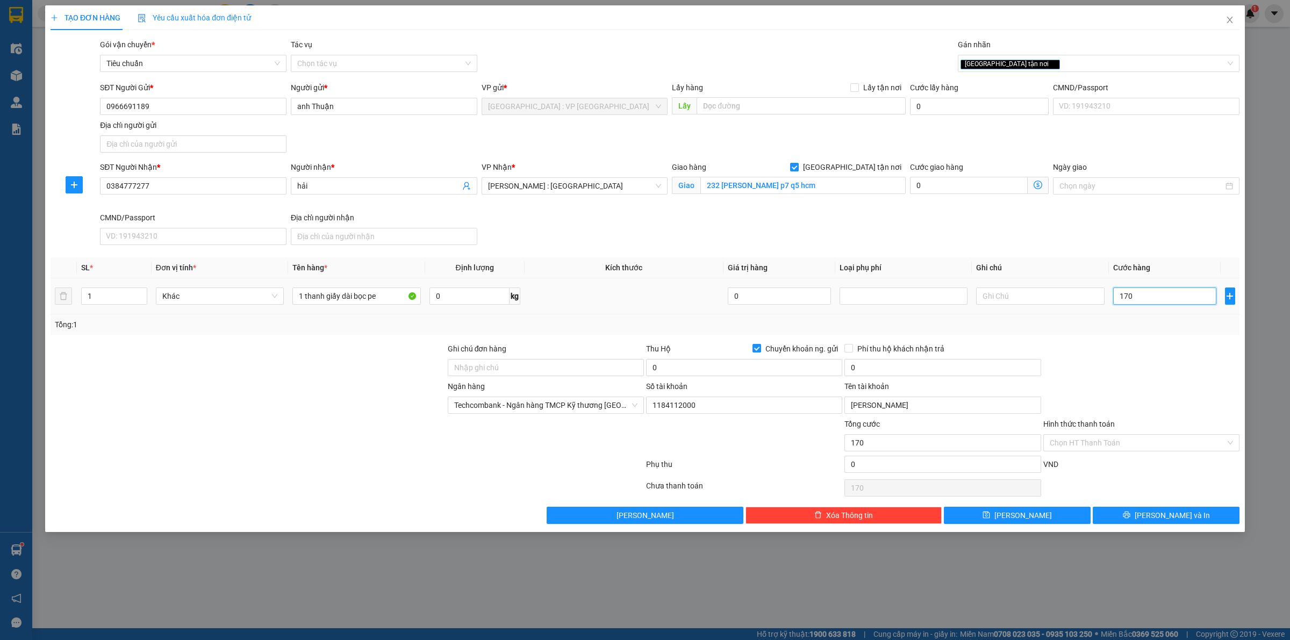
type input "1"
type input "18"
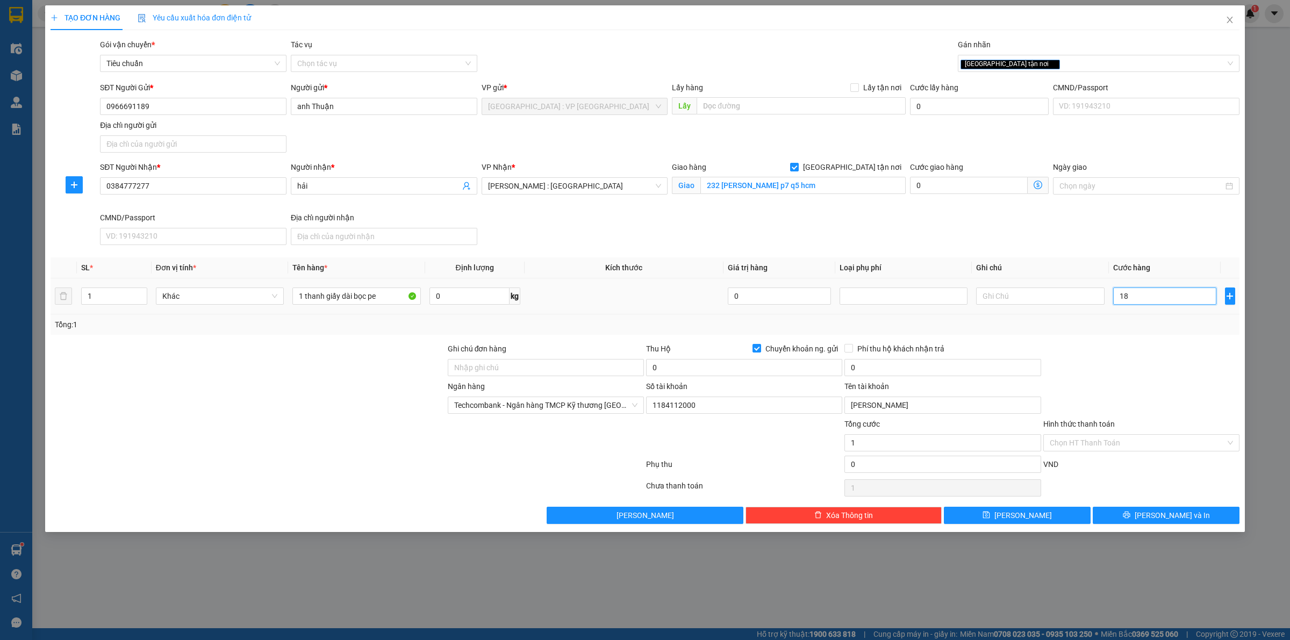
type input "18"
type input "180"
type input "180.000"
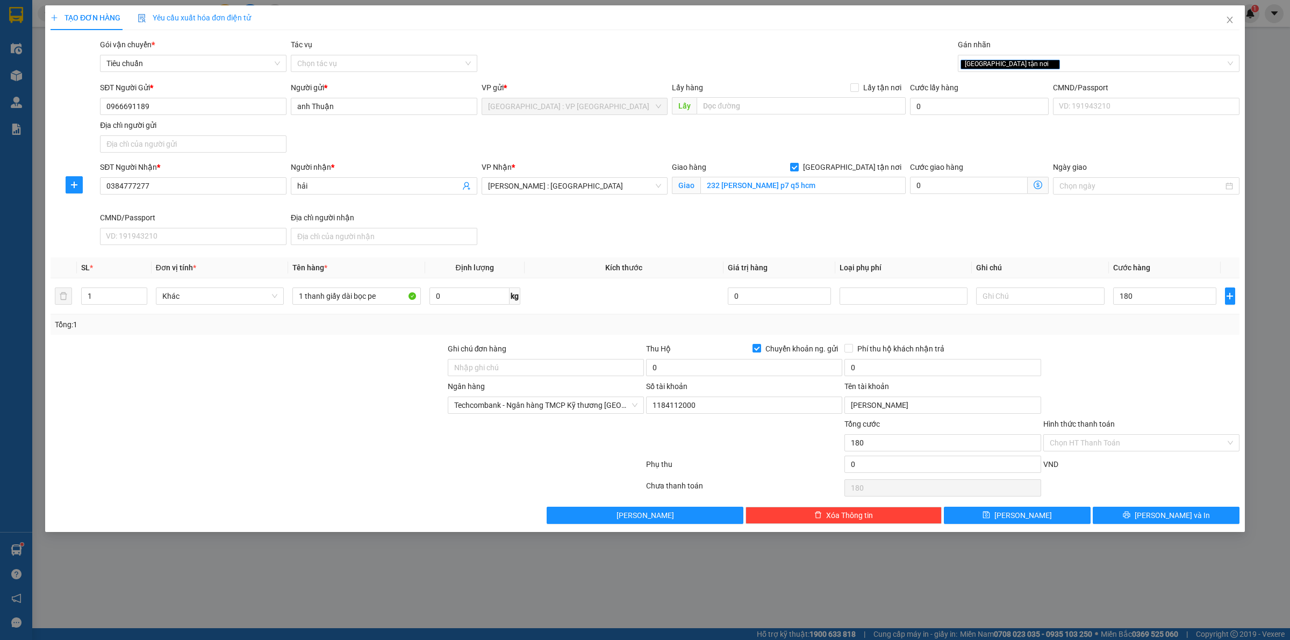
type input "180.000"
drag, startPoint x: 1113, startPoint y: 343, endPoint x: 861, endPoint y: 423, distance: 263.9
click at [1112, 344] on div at bounding box center [1142, 362] width 198 height 38
click at [762, 351] on span "Chuyển khoản ng. gửi" at bounding box center [801, 349] width 81 height 12
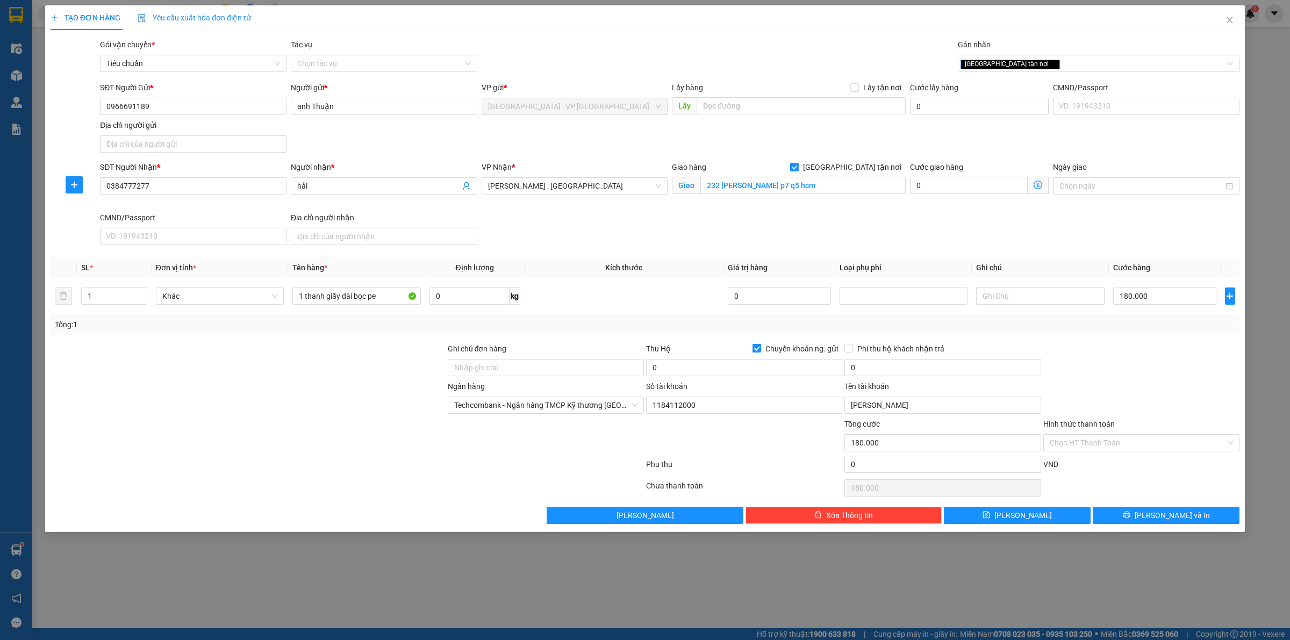
click at [760, 351] on input "Chuyển khoản ng. gửi" at bounding box center [757, 348] width 8 height 8
checkbox input "false"
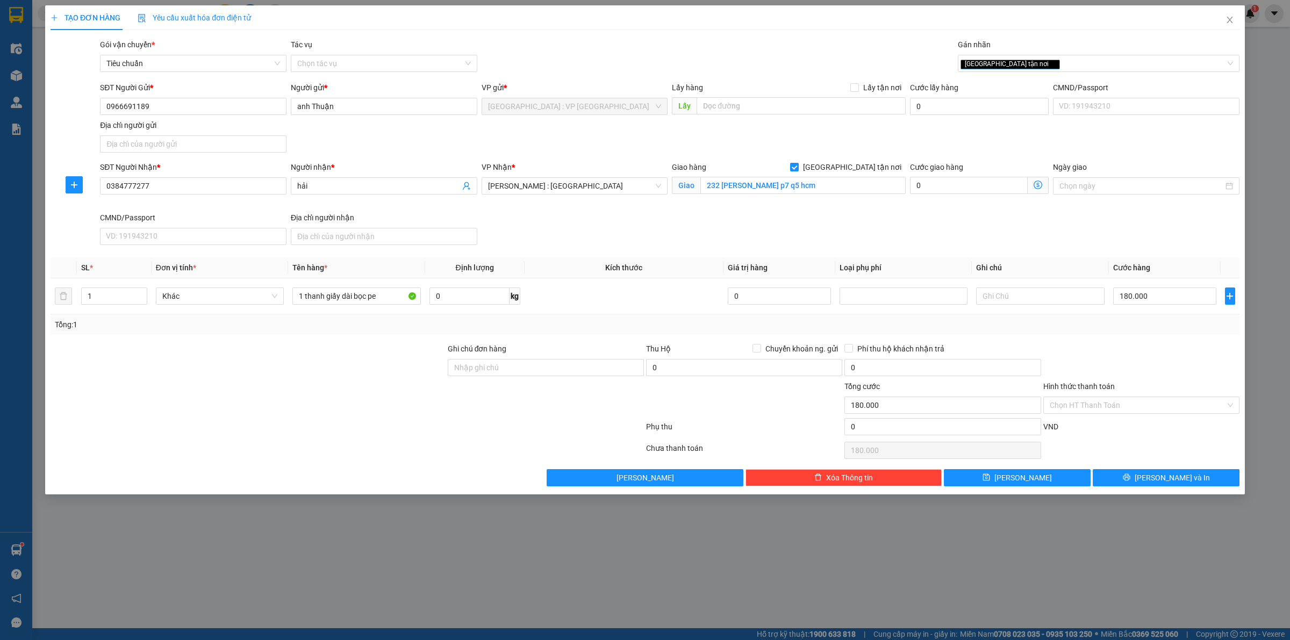
click at [561, 380] on div "Ghi chú đơn hàng" at bounding box center [546, 362] width 196 height 38
click at [560, 375] on input "Ghi chú đơn hàng" at bounding box center [546, 367] width 196 height 17
type input "HÀNG DỄ VỠ, ĐÃ BÁO KHÁCH GỬI BỂ VỠ KO ĐỀN"
click at [577, 337] on div "Transit Pickup Surcharge Ids Transit Deliver Surcharge Ids Transit Deliver Surc…" at bounding box center [645, 263] width 1189 height 448
click at [1135, 486] on button "[PERSON_NAME] và In" at bounding box center [1166, 477] width 147 height 17
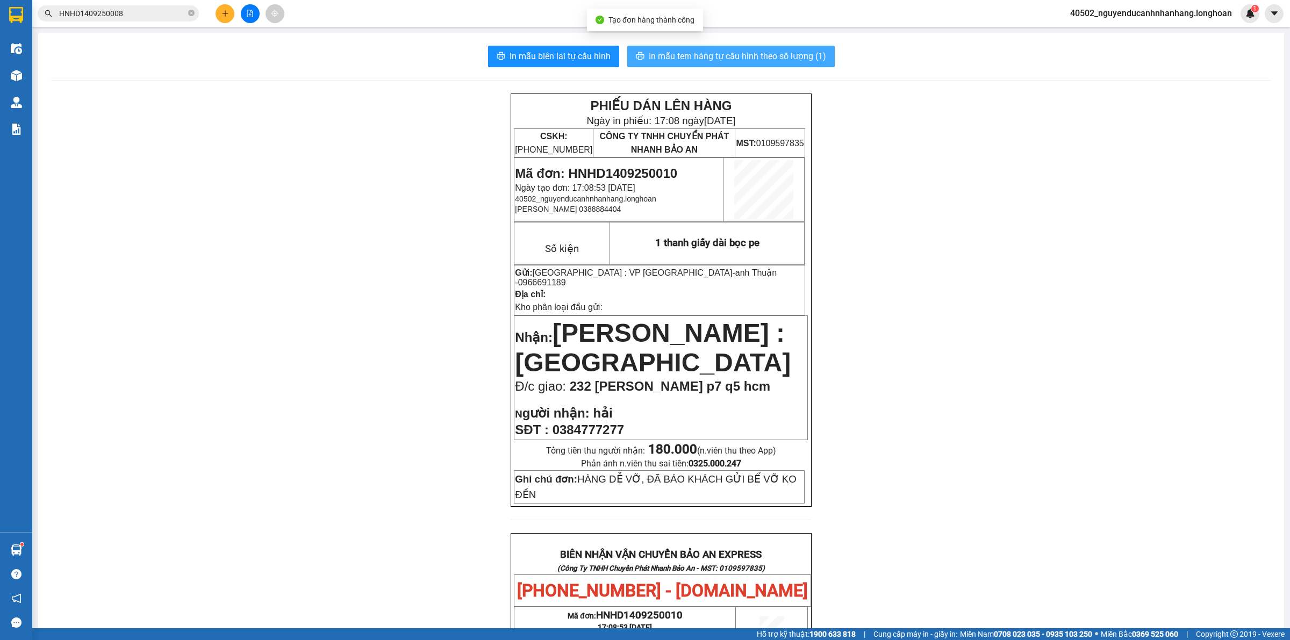
click at [716, 60] on span "In mẫu tem hàng tự cấu hình theo số lượng (1)" at bounding box center [737, 55] width 177 height 13
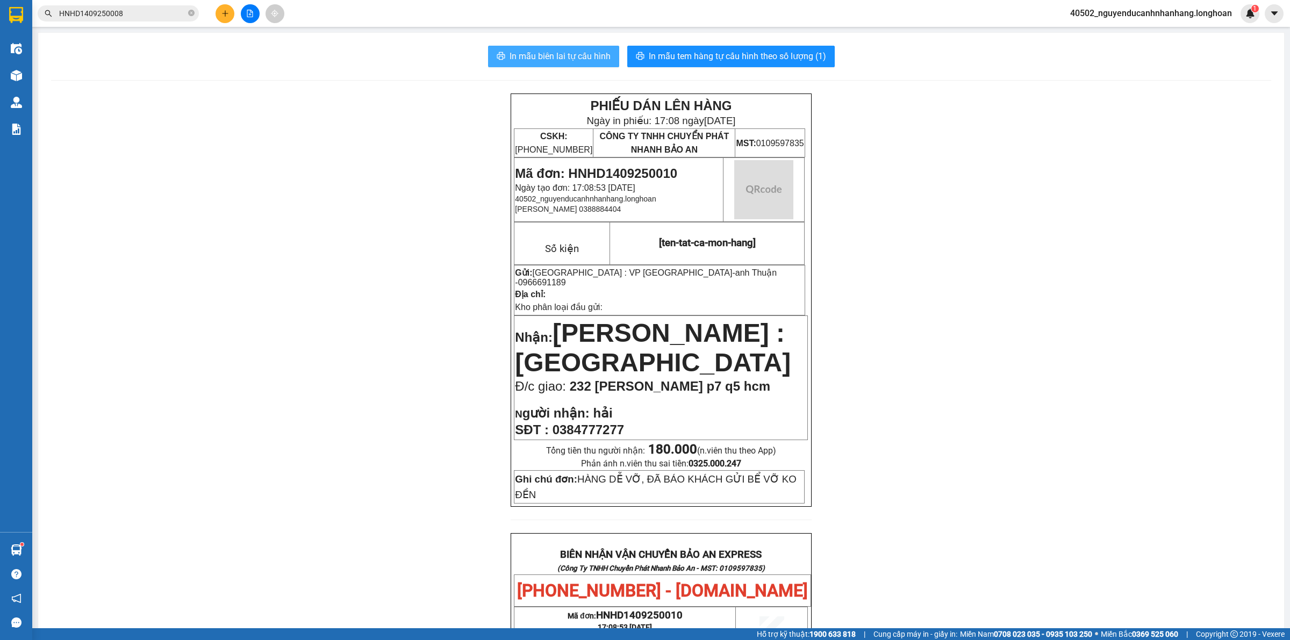
drag, startPoint x: 532, startPoint y: 41, endPoint x: 535, endPoint y: 53, distance: 11.6
click at [532, 41] on div "In mẫu biên lai tự cấu hình In mẫu tem hàng tự cấu hình theo số lượng (1) PHIẾU…" at bounding box center [661, 555] width 1246 height 1045
click at [536, 58] on span "In mẫu biên lai tự cấu hình" at bounding box center [560, 55] width 101 height 13
click at [566, 278] on span "0966691189" at bounding box center [542, 282] width 48 height 9
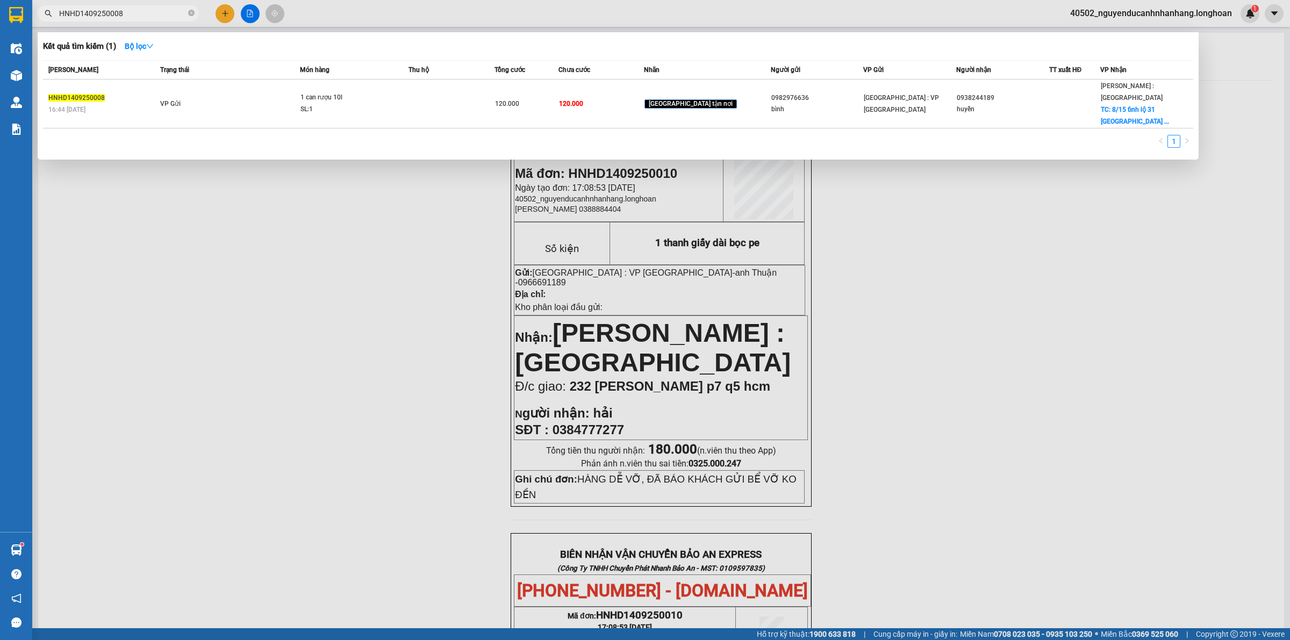
drag, startPoint x: 167, startPoint y: 9, endPoint x: 197, endPoint y: 22, distance: 32.8
click at [168, 10] on input "HNHD1409250008" at bounding box center [122, 14] width 127 height 12
drag, startPoint x: 194, startPoint y: 15, endPoint x: 167, endPoint y: 15, distance: 27.4
click at [184, 15] on span "HNHD1409250008" at bounding box center [118, 13] width 161 height 16
click at [160, 14] on input "HNHD1409250008" at bounding box center [122, 14] width 127 height 12
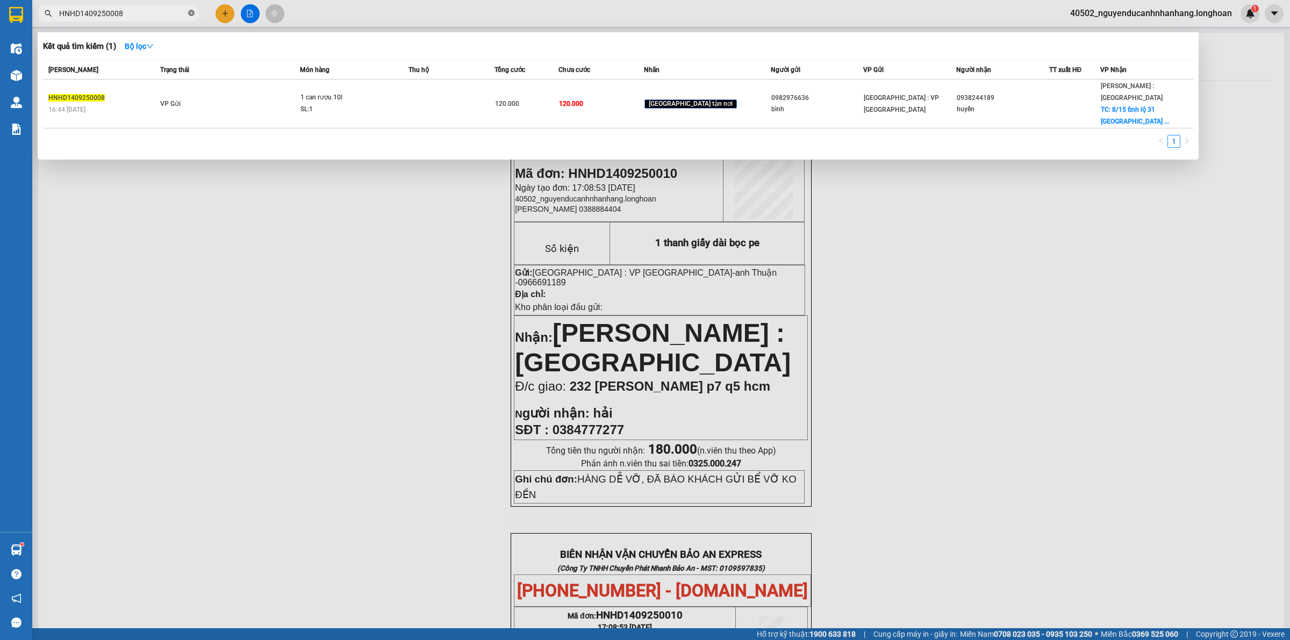
drag, startPoint x: 189, startPoint y: 13, endPoint x: 227, endPoint y: 13, distance: 38.2
click at [195, 13] on span "HNHD1409250008" at bounding box center [118, 13] width 161 height 16
click at [191, 14] on icon "close-circle" at bounding box center [191, 13] width 6 height 6
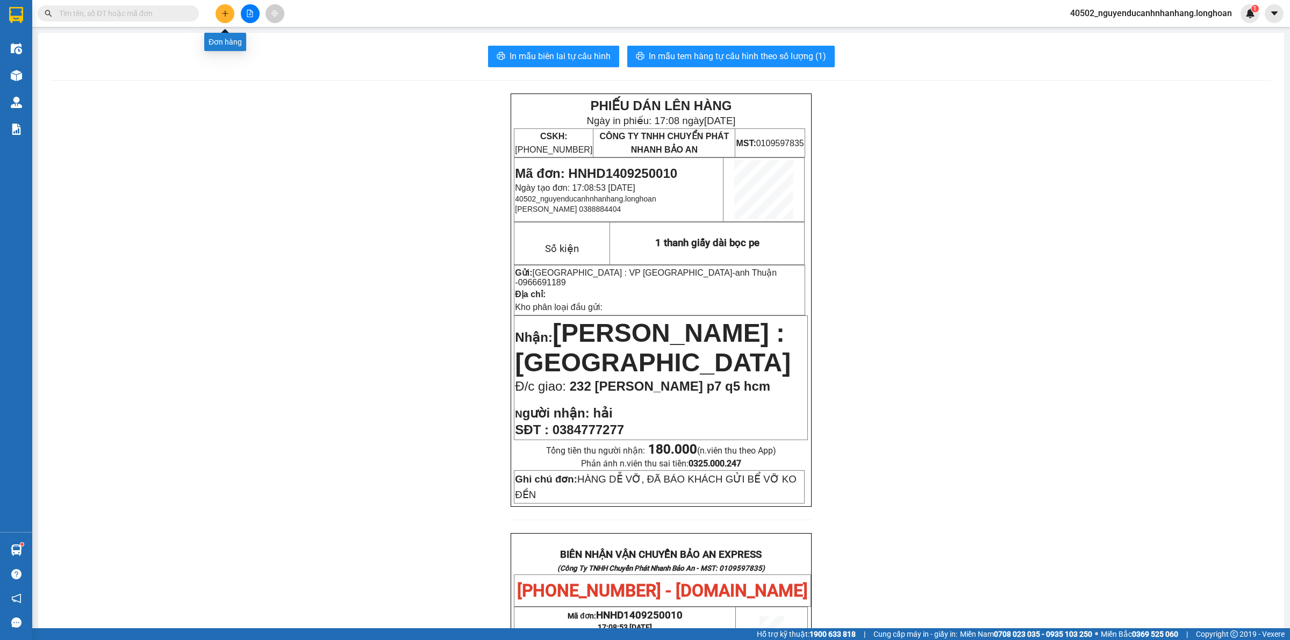
click at [229, 13] on button at bounding box center [225, 13] width 19 height 19
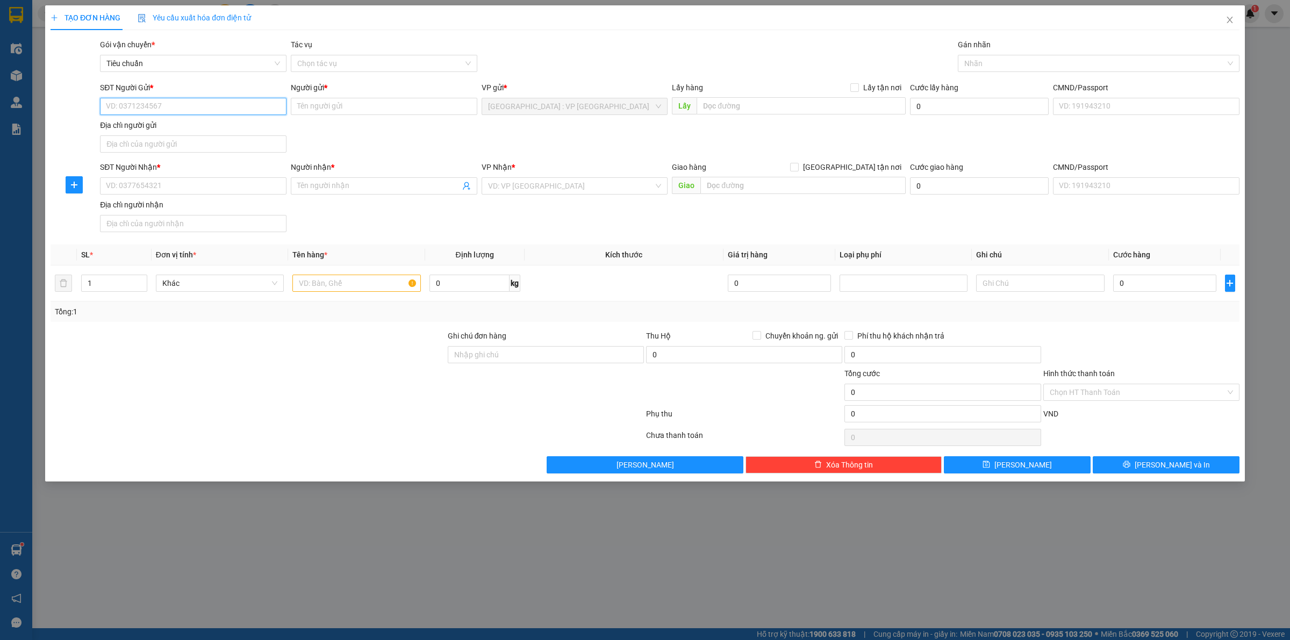
click at [192, 105] on input "SĐT Người Gửi *" at bounding box center [193, 106] width 187 height 17
click at [218, 131] on div "0942562527 - a dĩnh" at bounding box center [193, 129] width 174 height 12
type input "0942562527"
type input "a dĩnh"
checkbox input "true"
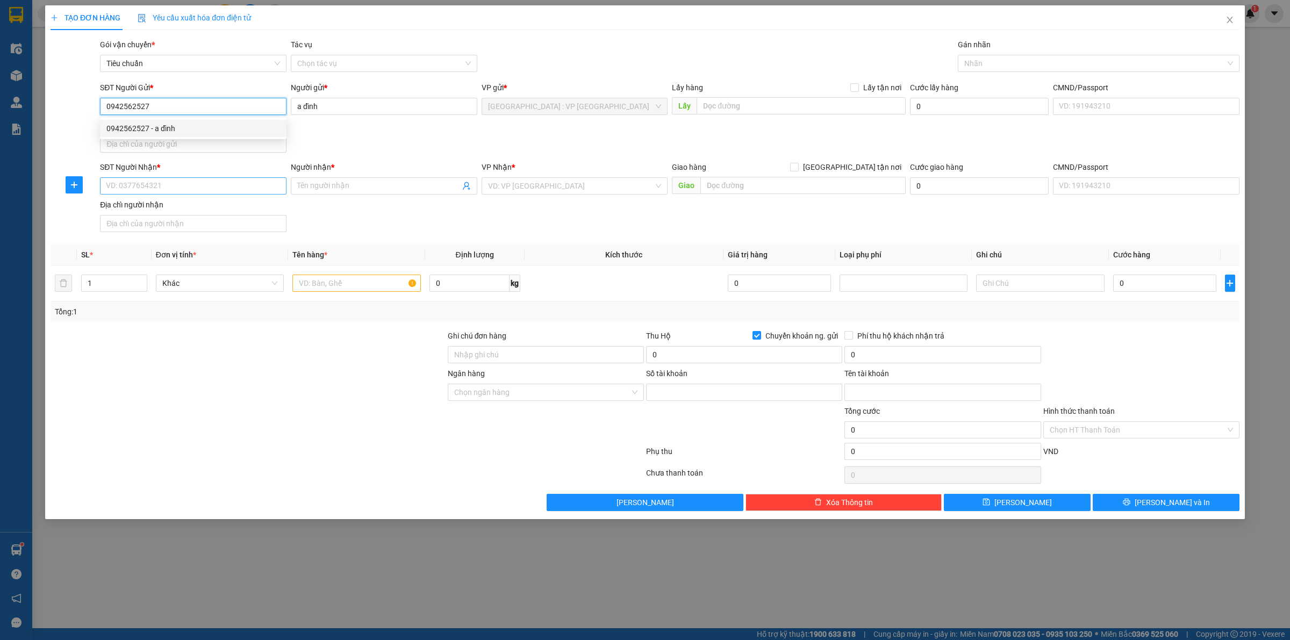
type input "19029348277013"
type input "[PERSON_NAME]"
type input "0942562527"
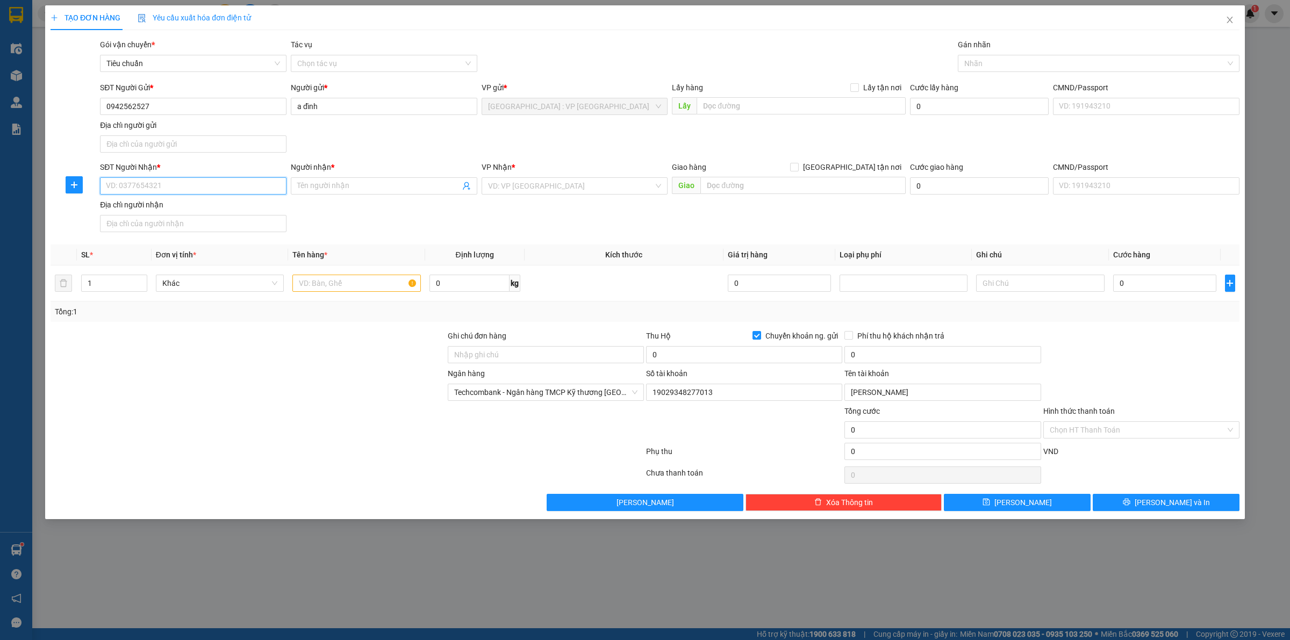
click at [224, 192] on input "SĐT Người Nhận *" at bounding box center [193, 185] width 187 height 17
click at [187, 244] on div "0774828739 - chẩn" at bounding box center [193, 243] width 174 height 12
type input "0774828739"
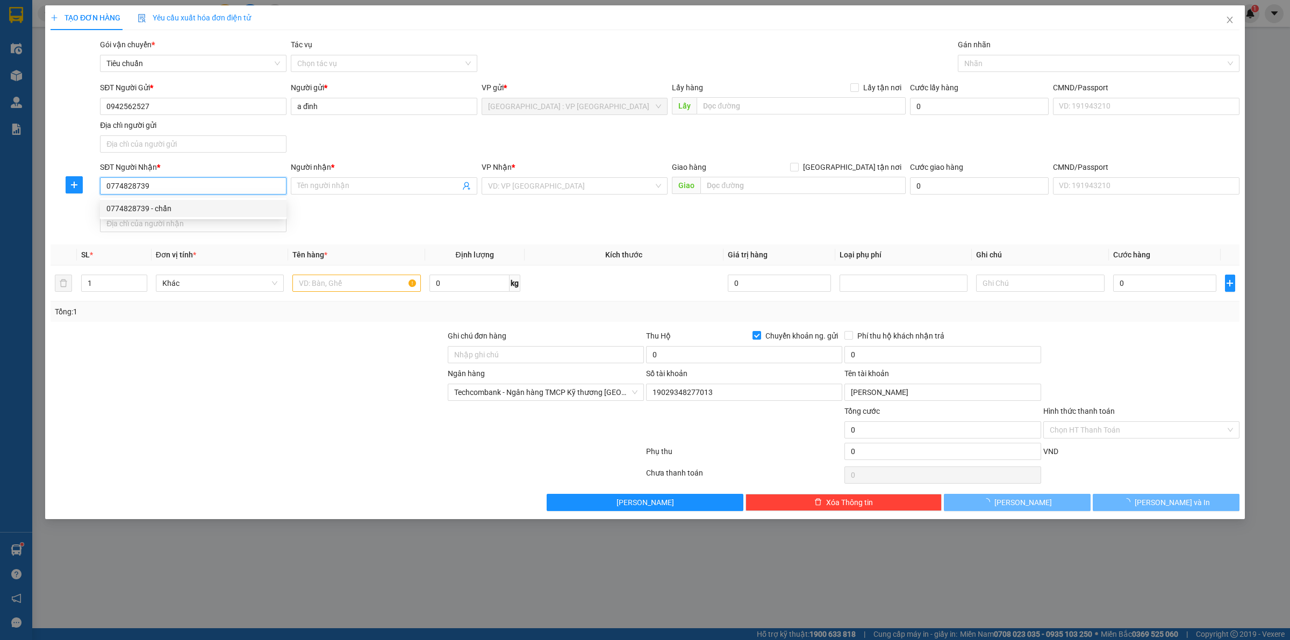
type input "chẩn"
type input "hòa tân đông đông hòa [GEOGRAPHIC_DATA] 1a gọi trc khách 1 tiếng"
checkbox input "false"
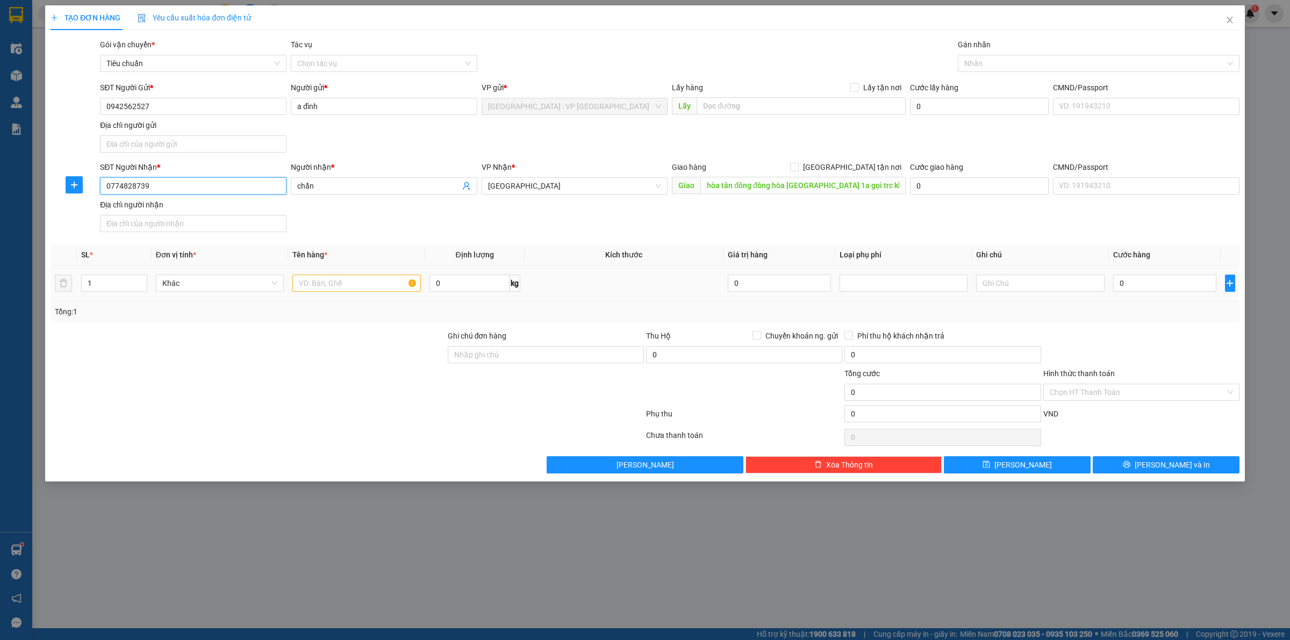
type input "0774828739"
click at [330, 285] on input "text" at bounding box center [356, 283] width 128 height 17
type input "1 thùng giấy + 1 kiện giấy dài"
click at [1139, 283] on input "0" at bounding box center [1164, 283] width 103 height 17
type input "3"
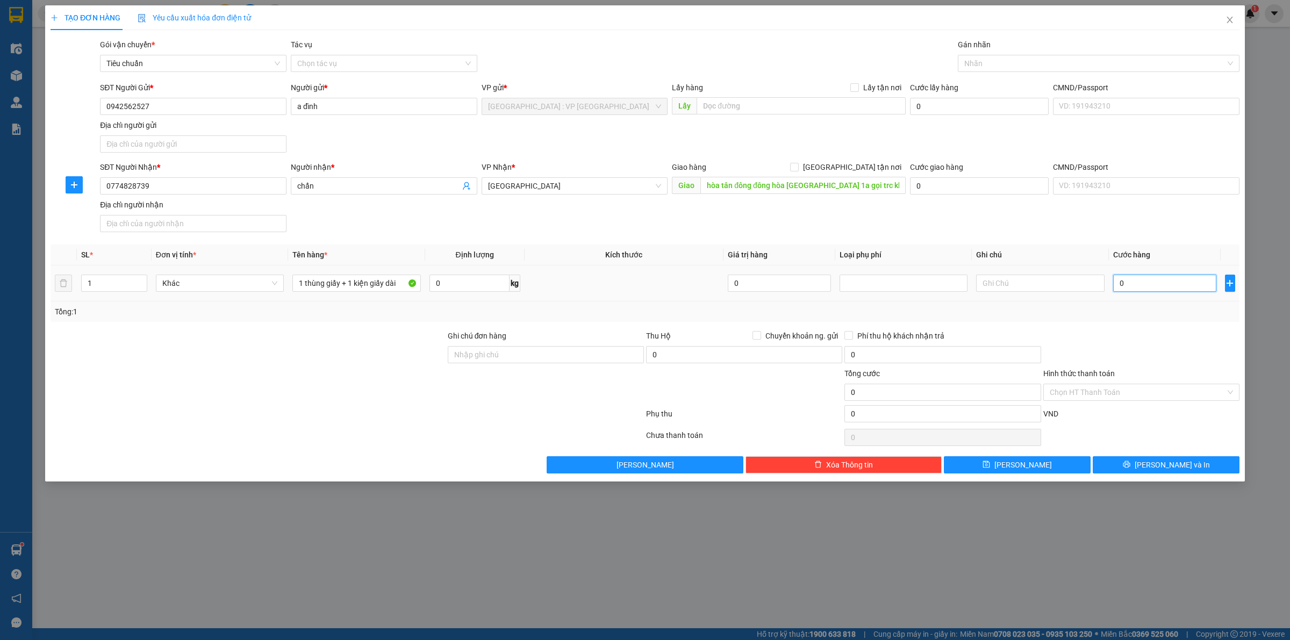
type input "3"
type input "34"
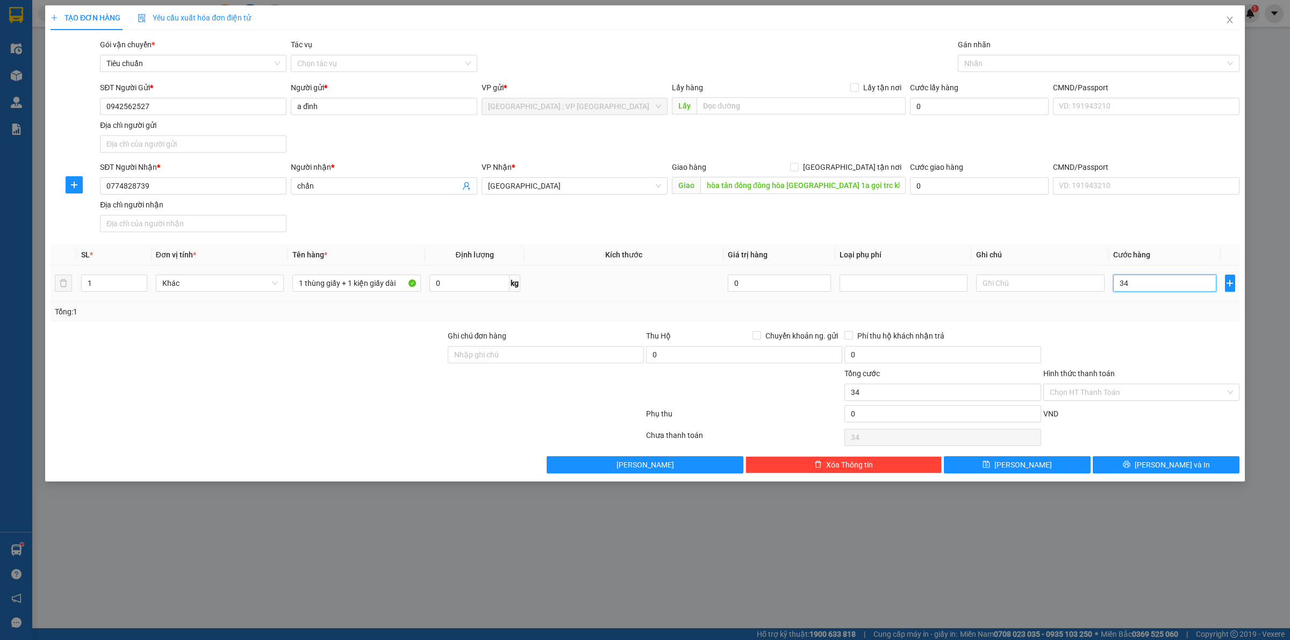
type input "340"
type input "340.000"
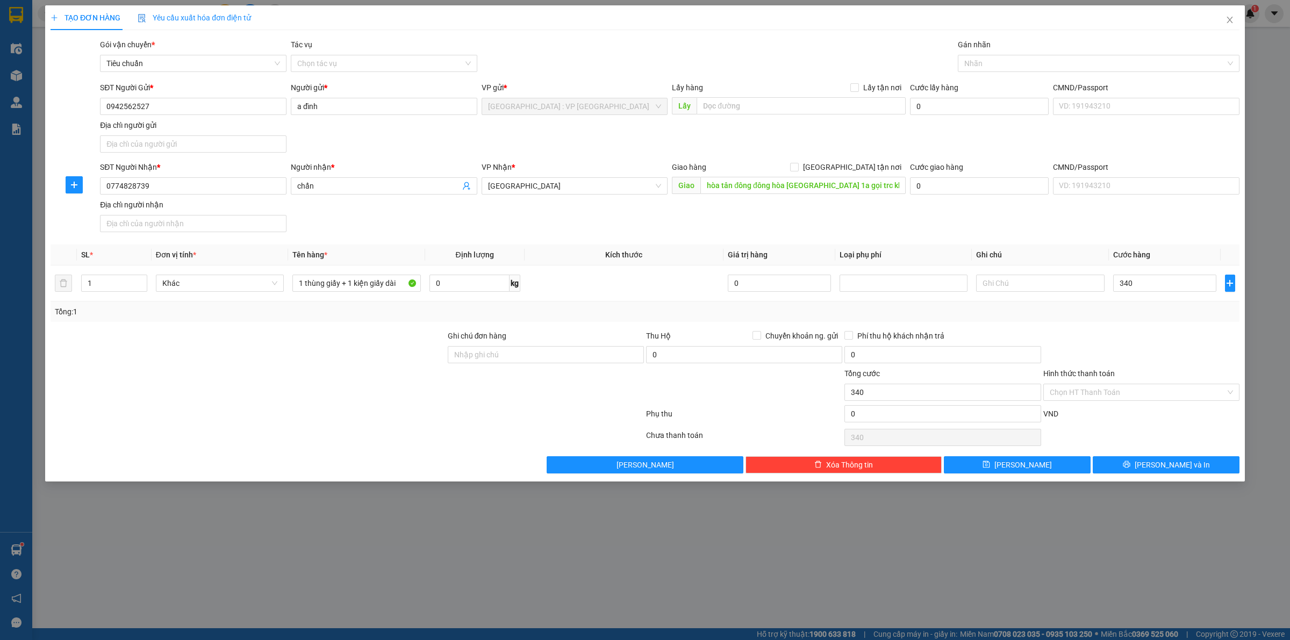
type input "340.000"
click at [1181, 327] on div "Transit Pickup Surcharge Ids Transit Deliver Surcharge Ids Transit Deliver Surc…" at bounding box center [645, 256] width 1189 height 435
click at [569, 348] on input "Ghi chú đơn hàng" at bounding box center [546, 354] width 196 height 17
type input "HÀNG DỄ VỠ, ĐÃ BÁO KHÁCH GỬI BỂ VỠ KO ĐỀN"
click at [561, 335] on div "Ghi chú đơn hàng" at bounding box center [546, 338] width 196 height 16
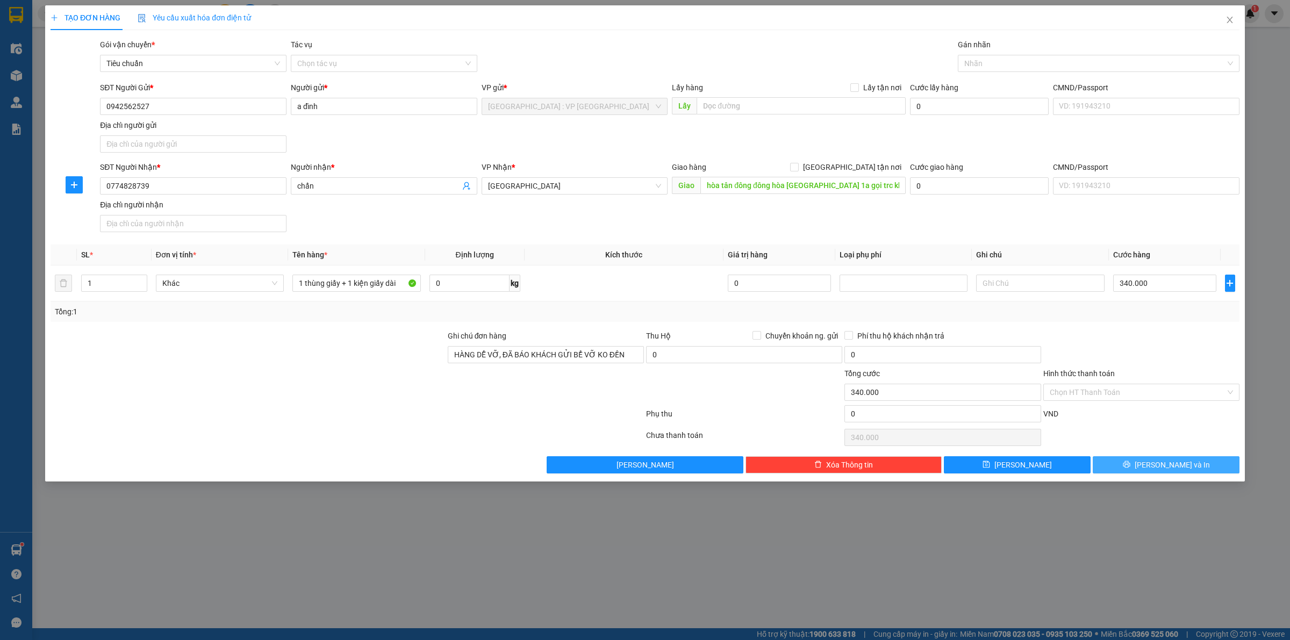
click at [1201, 466] on button "[PERSON_NAME] và In" at bounding box center [1166, 464] width 147 height 17
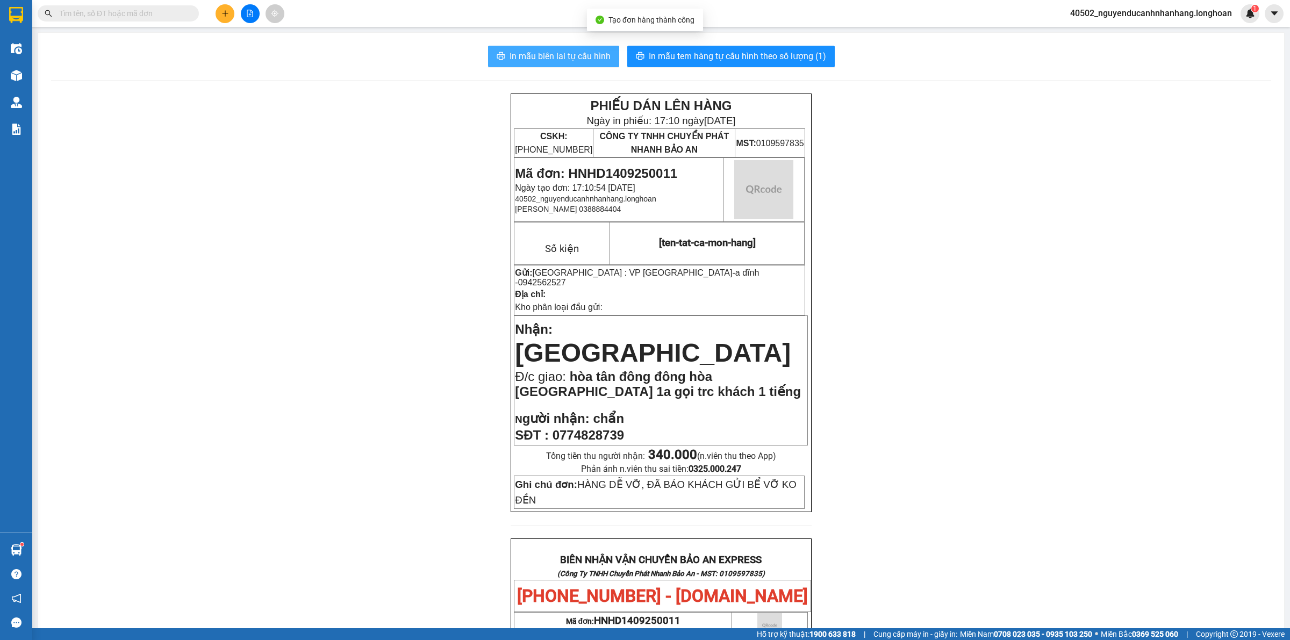
click at [587, 58] on span "In mẫu biên lai tự cấu hình" at bounding box center [560, 55] width 101 height 13
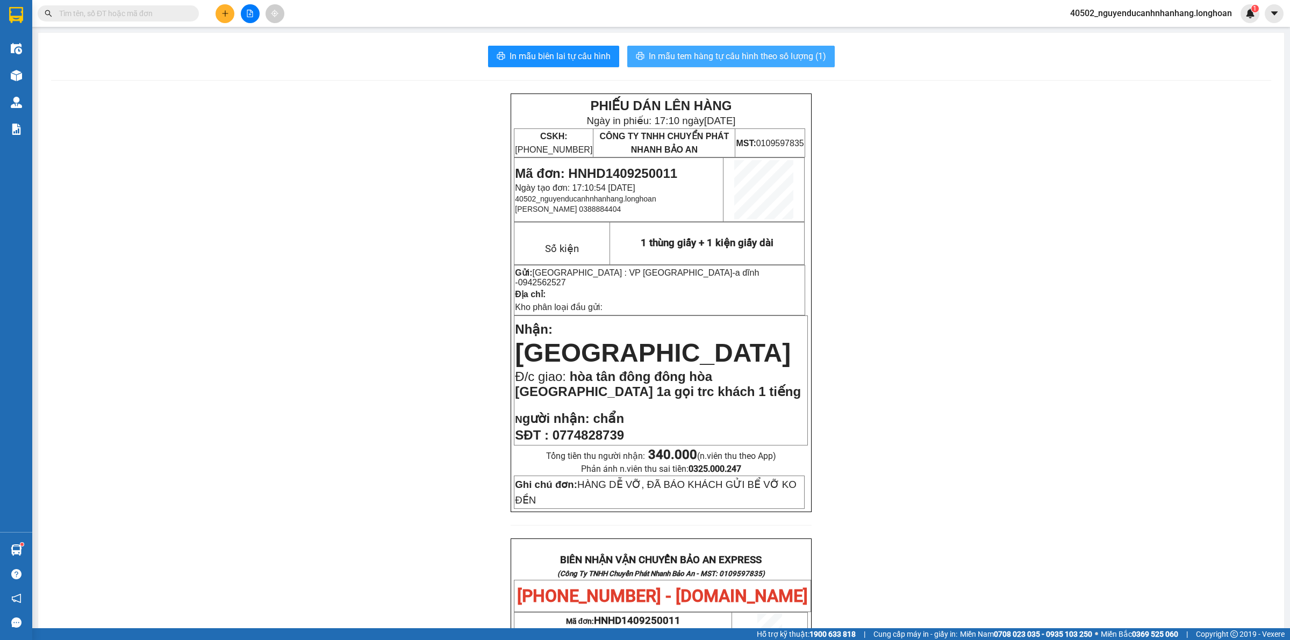
click at [694, 49] on button "In mẫu tem hàng tự cấu hình theo số lượng (1)" at bounding box center [731, 57] width 208 height 22
click at [637, 176] on span "Mã đơn: HNHD1409250011" at bounding box center [596, 173] width 162 height 15
click at [141, 23] on div "Kết quả tìm kiếm ( 1 ) Bộ lọc Mã ĐH Trạng thái Món hàng Thu hộ Tổng cước Chưa c…" at bounding box center [645, 13] width 1290 height 27
click at [135, 6] on span at bounding box center [118, 13] width 161 height 16
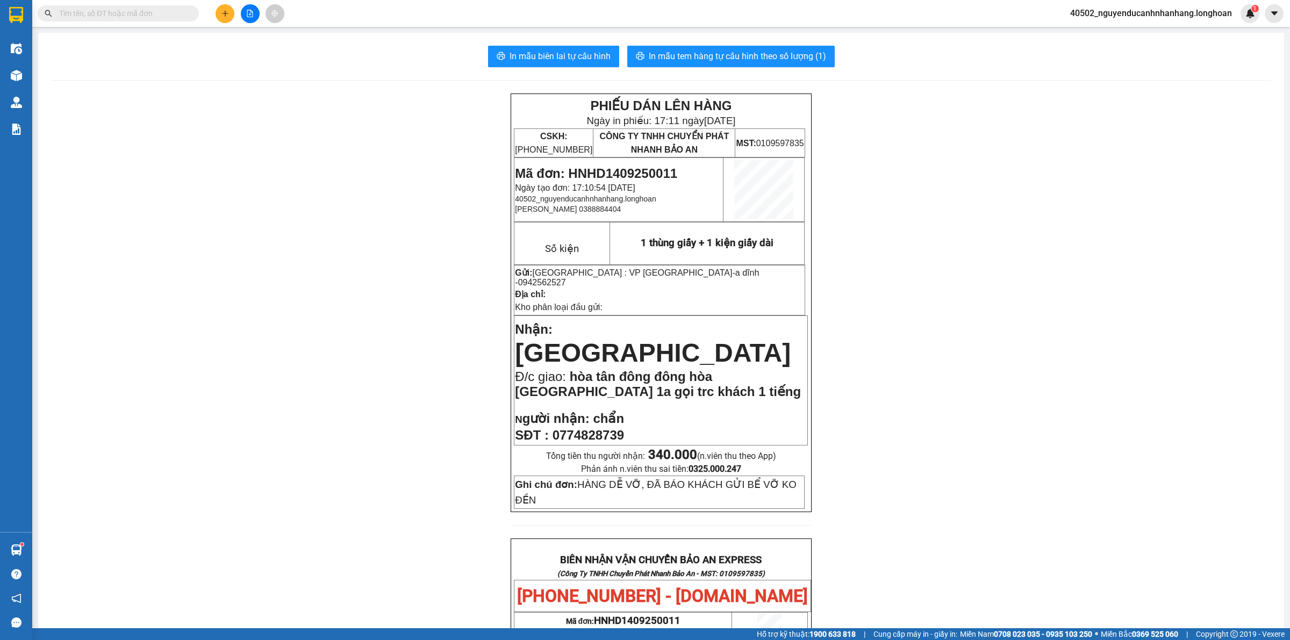
click at [135, 14] on input "text" at bounding box center [122, 14] width 127 height 12
paste input "HNHD1409250011"
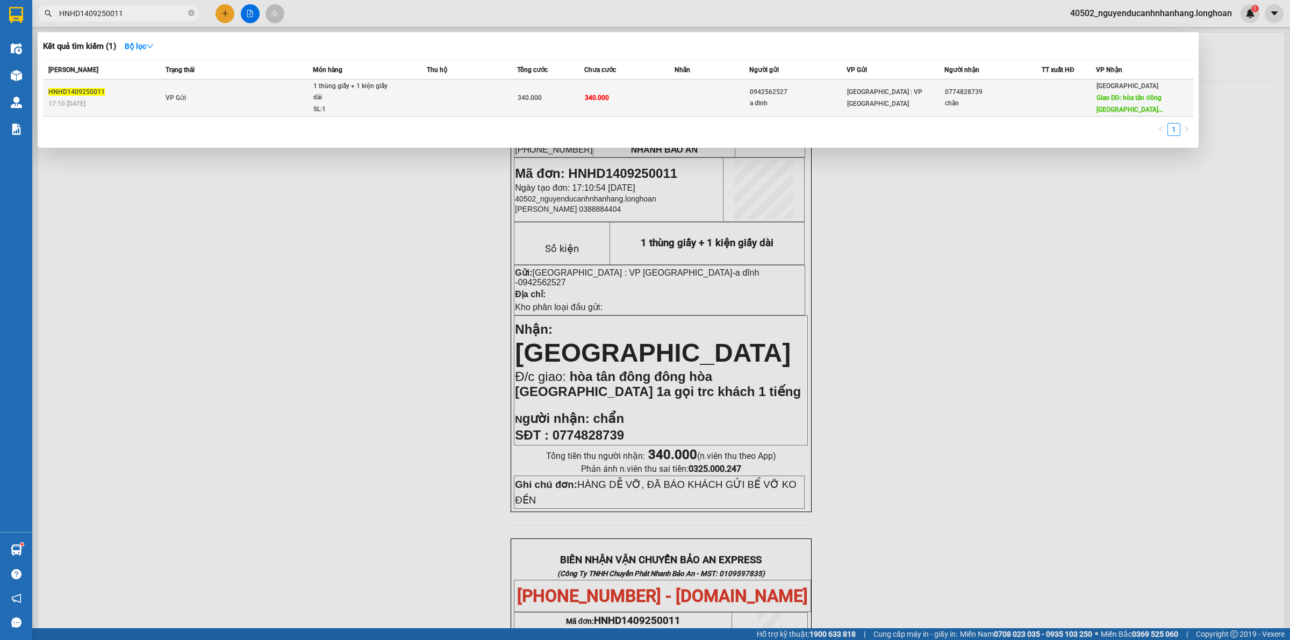
type input "HNHD1409250011"
click at [267, 102] on td "VP Gửi" at bounding box center [238, 98] width 150 height 37
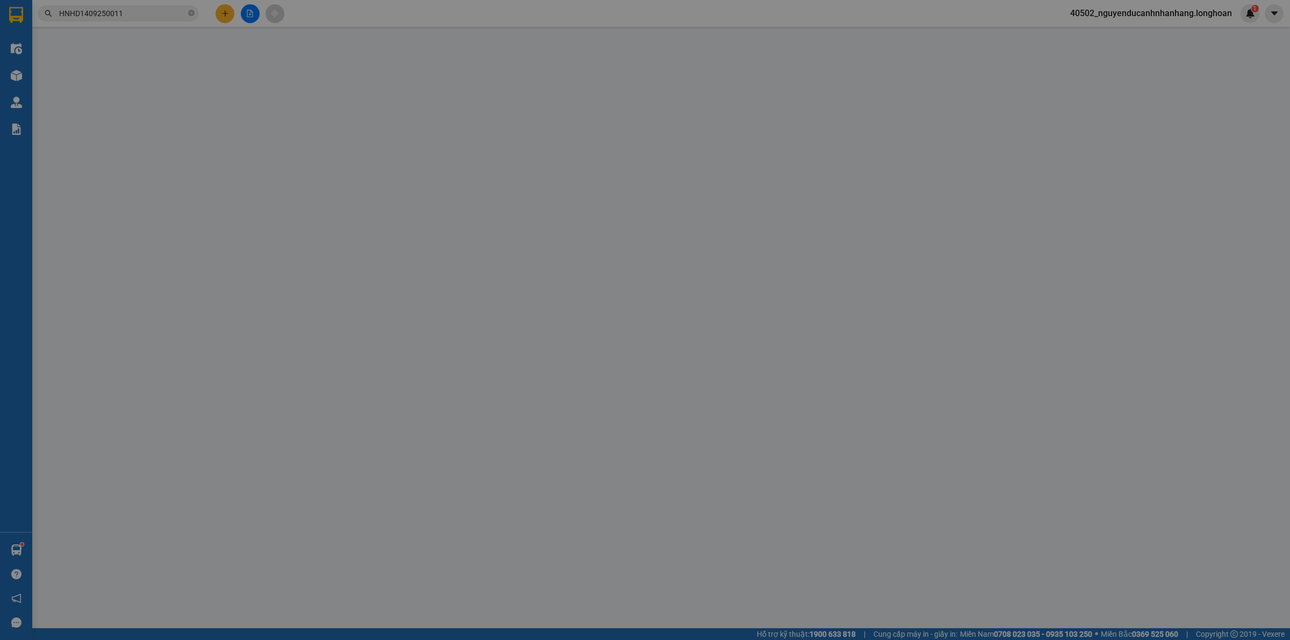
type input "0942562527"
type input "a dĩnh"
type input "0774828739"
type input "chẩn"
type input "hòa tân đông đông hòa [GEOGRAPHIC_DATA] 1a gọi trc khách 1 tiếng"
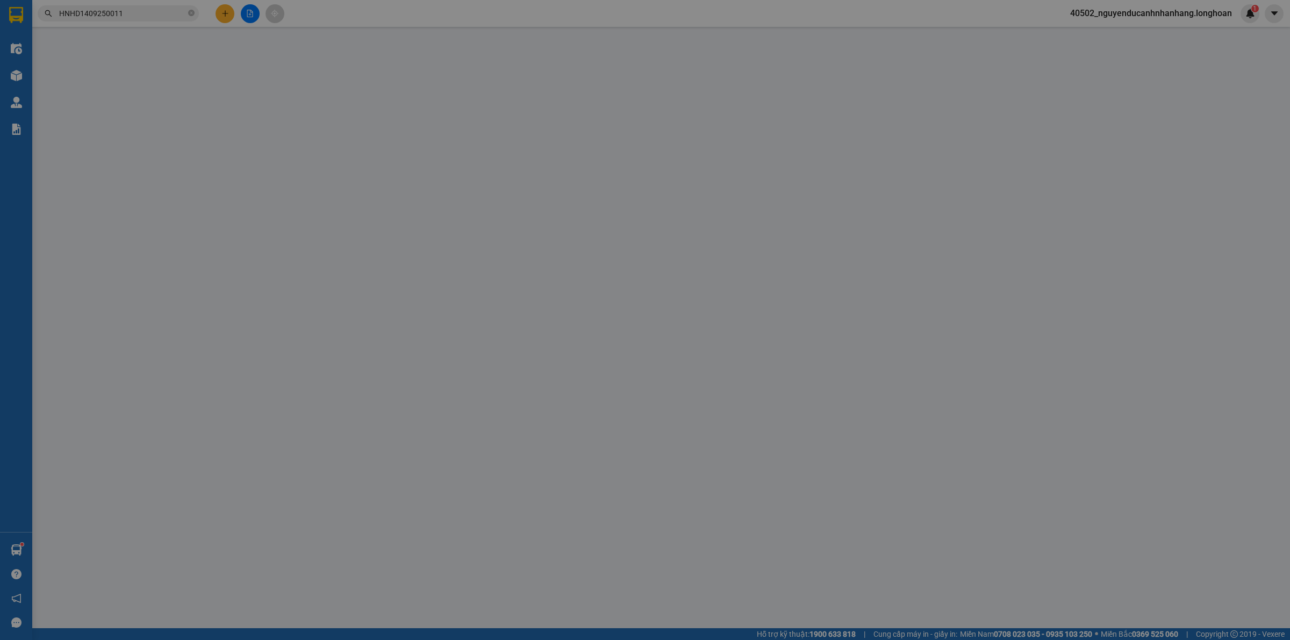
type input "HÀNG DỄ VỠ, ĐÃ BÁO KHÁCH GỬI BỂ VỠ KO ĐỀN"
type input "340.000"
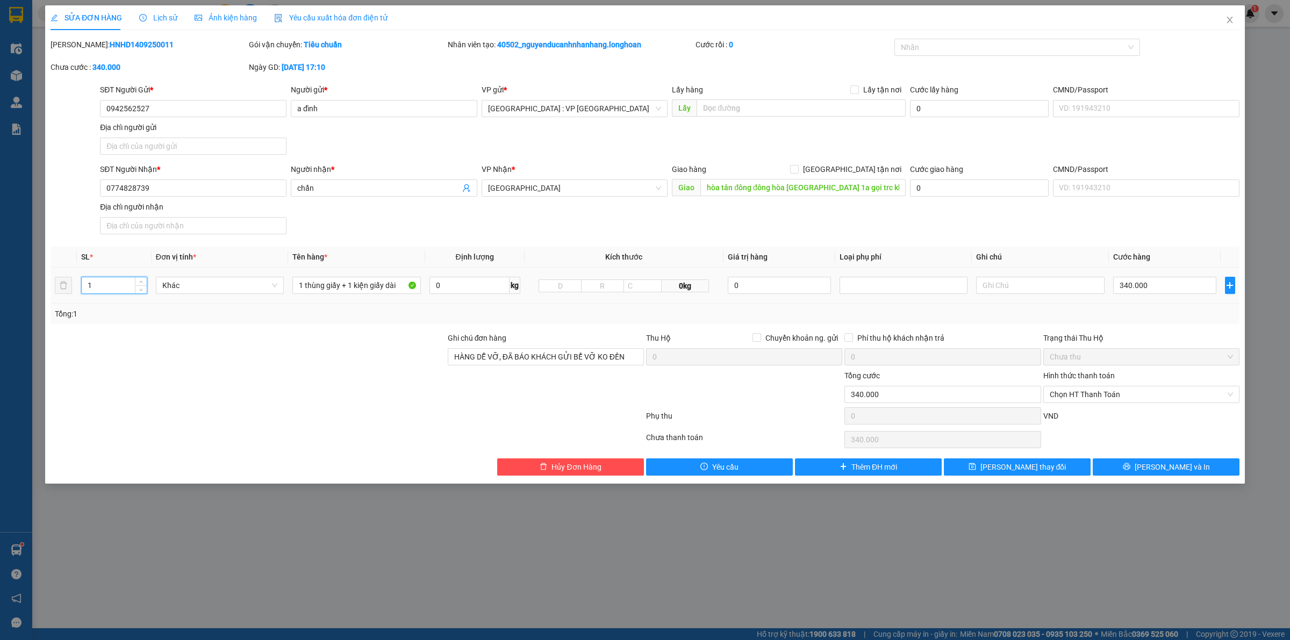
click at [118, 291] on input "1" at bounding box center [114, 285] width 65 height 16
click at [1101, 469] on button "[PERSON_NAME] và In" at bounding box center [1166, 467] width 147 height 17
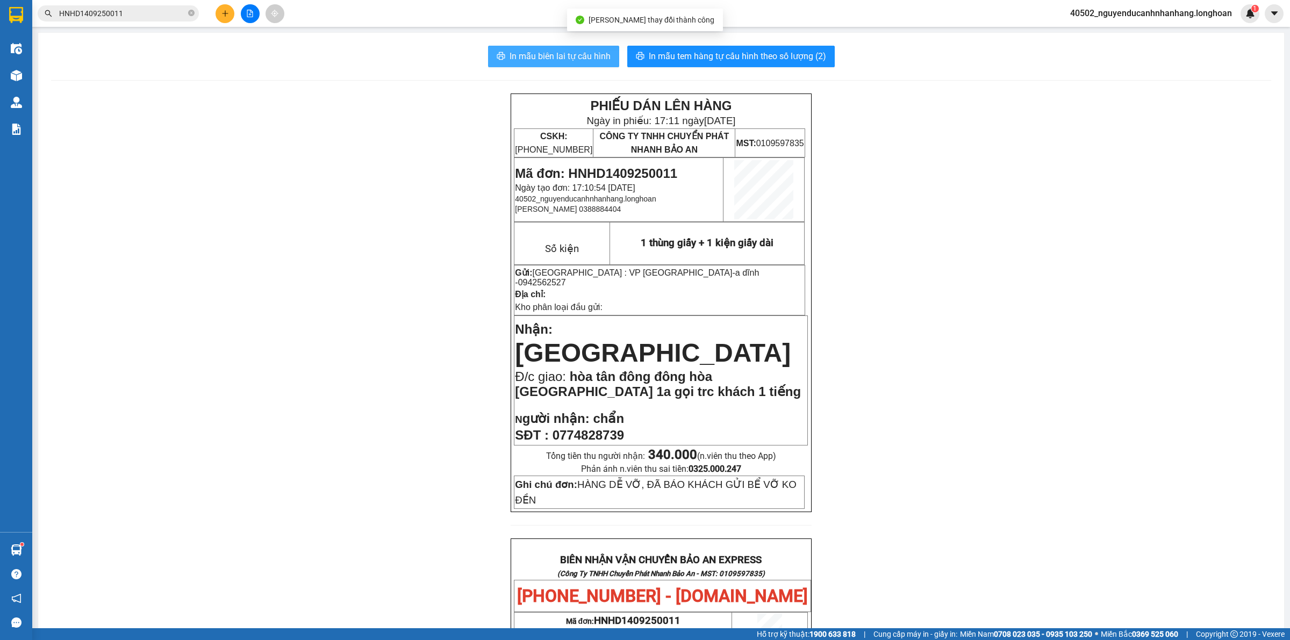
click at [498, 52] on button "In mẫu biên lai tự cấu hình" at bounding box center [553, 57] width 131 height 22
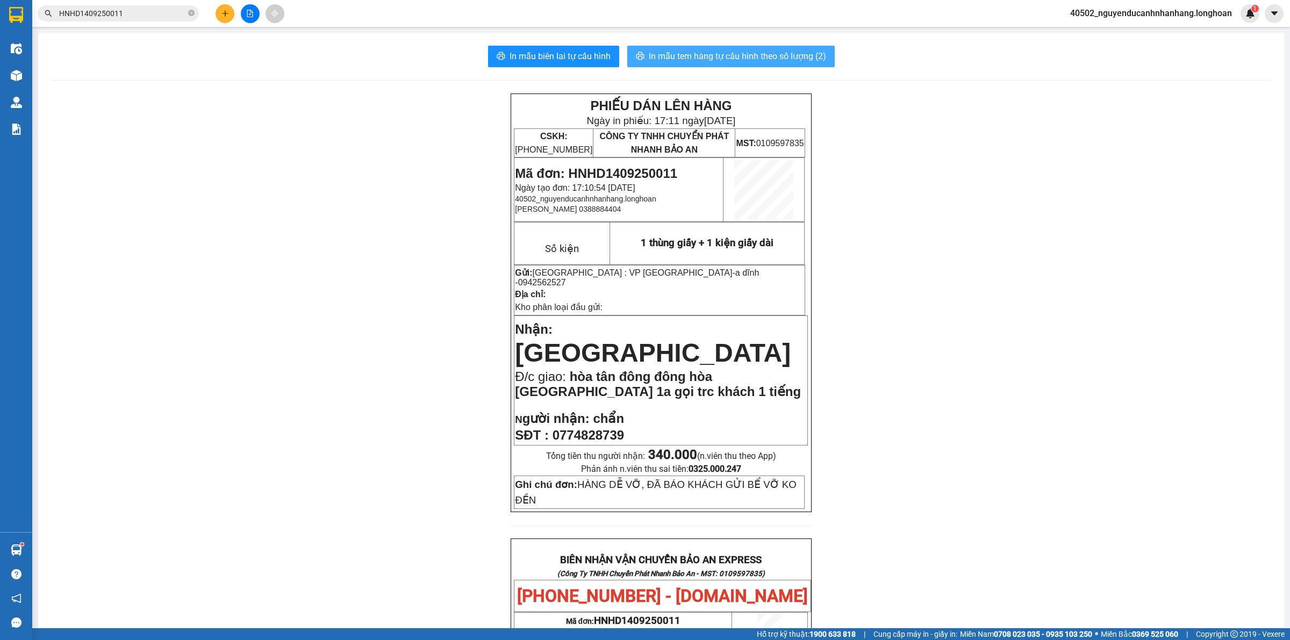
click at [667, 59] on span "In mẫu tem hàng tự cấu hình theo số lượng (2)" at bounding box center [737, 55] width 177 height 13
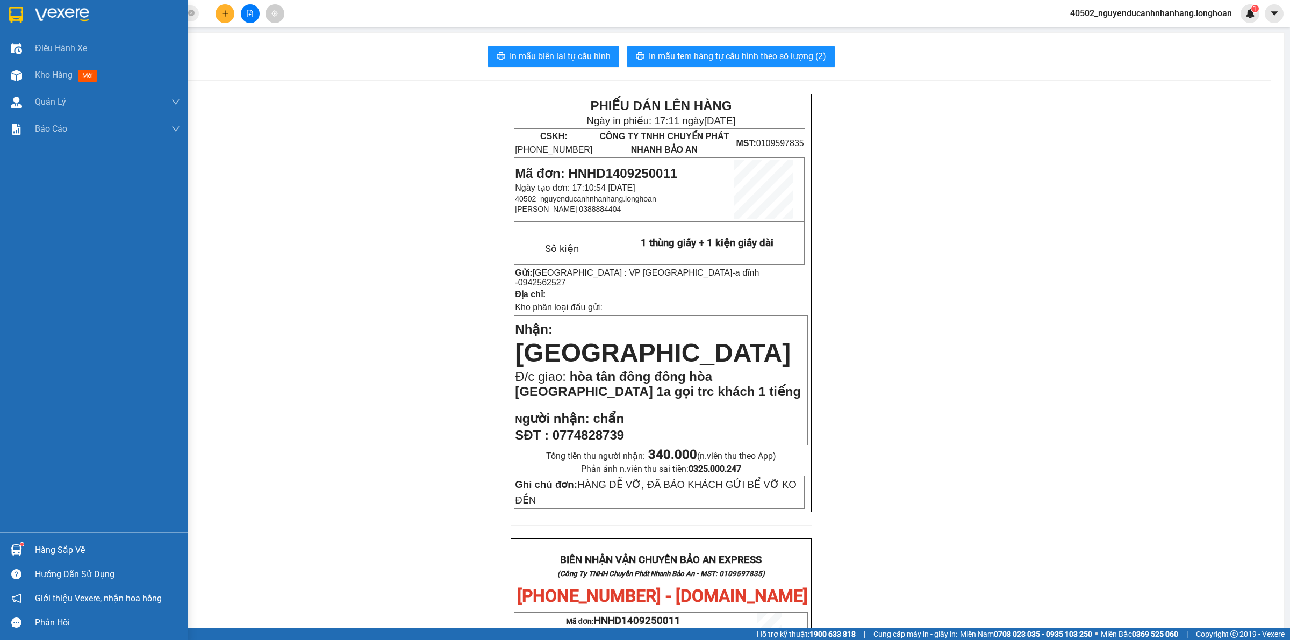
click at [19, 19] on img at bounding box center [16, 15] width 14 height 16
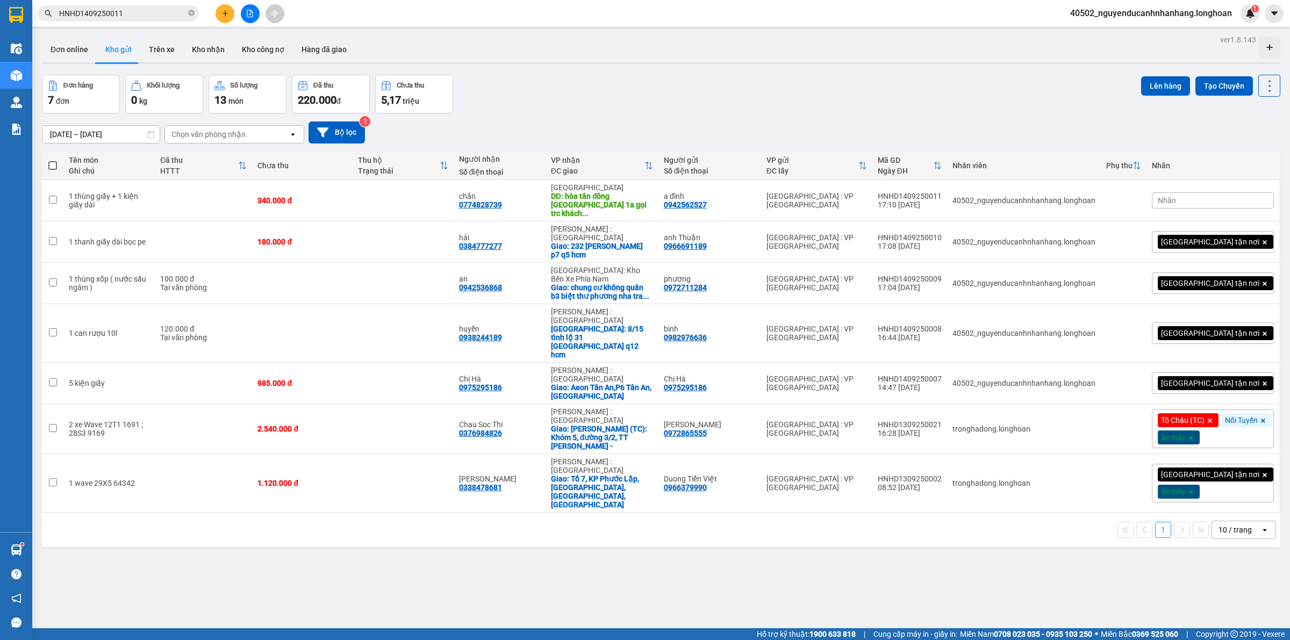
click at [1227, 525] on div "10 / trang" at bounding box center [1235, 530] width 33 height 11
click at [1214, 602] on span "100 / trang" at bounding box center [1229, 598] width 39 height 11
click at [1201, 91] on button "Tạo Chuyến" at bounding box center [1225, 85] width 58 height 19
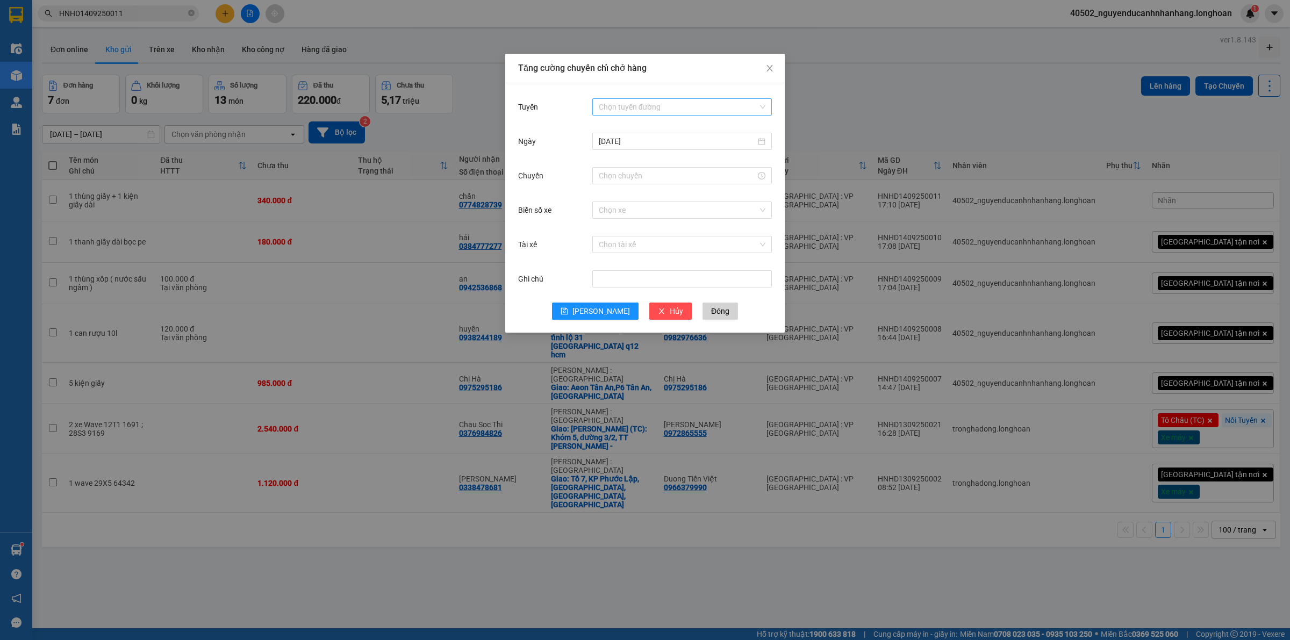
click at [667, 113] on input "Tuyến" at bounding box center [678, 107] width 159 height 16
click at [636, 171] on input "Chuyến" at bounding box center [677, 176] width 157 height 12
click at [609, 445] on div "17" at bounding box center [608, 452] width 30 height 15
type input "17:00"
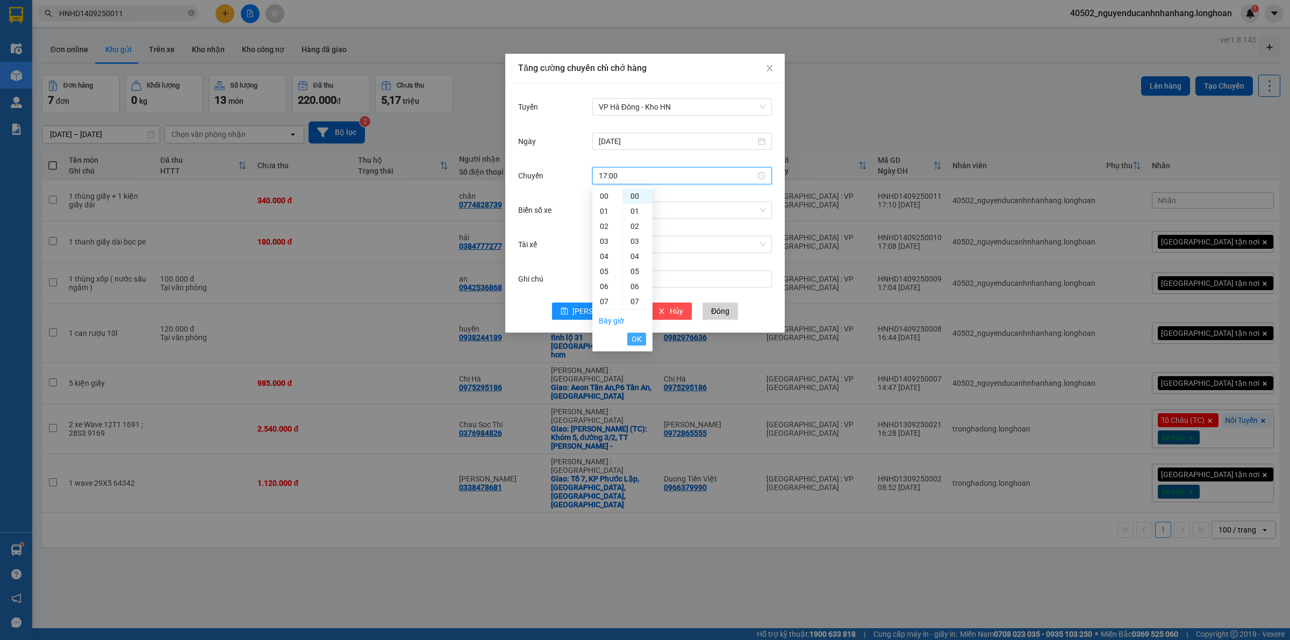
click at [639, 343] on span "OK" at bounding box center [637, 339] width 10 height 12
click at [654, 204] on input "Biển số xe" at bounding box center [678, 210] width 159 height 16
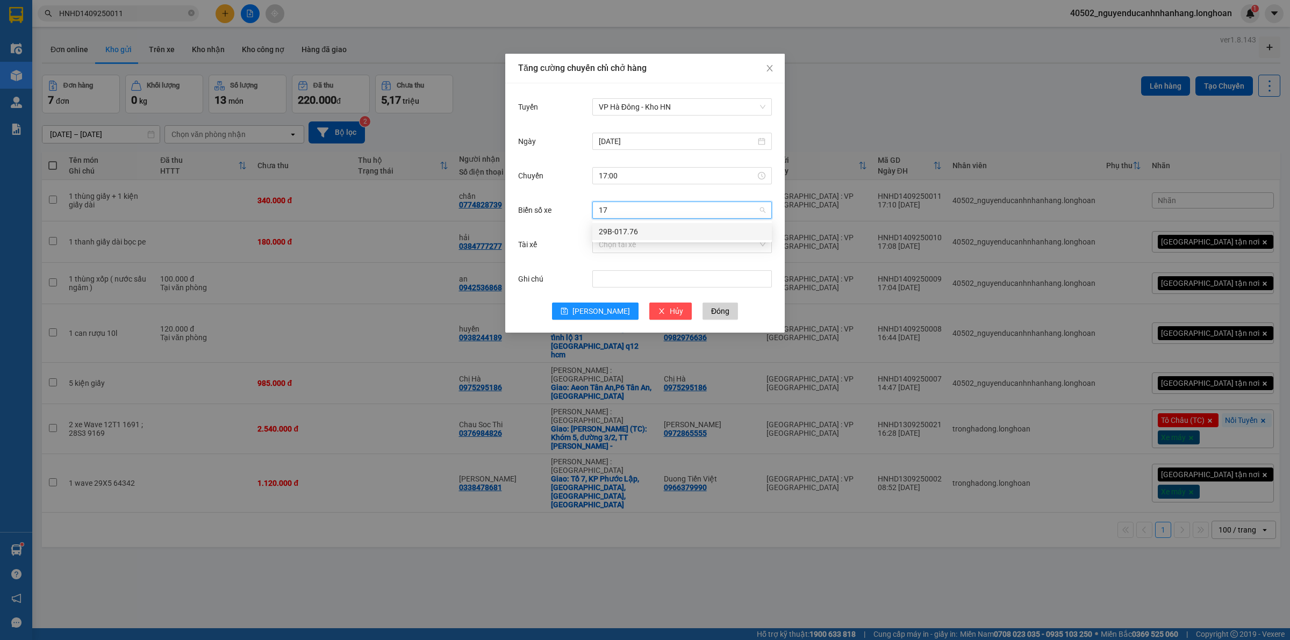
type input "1"
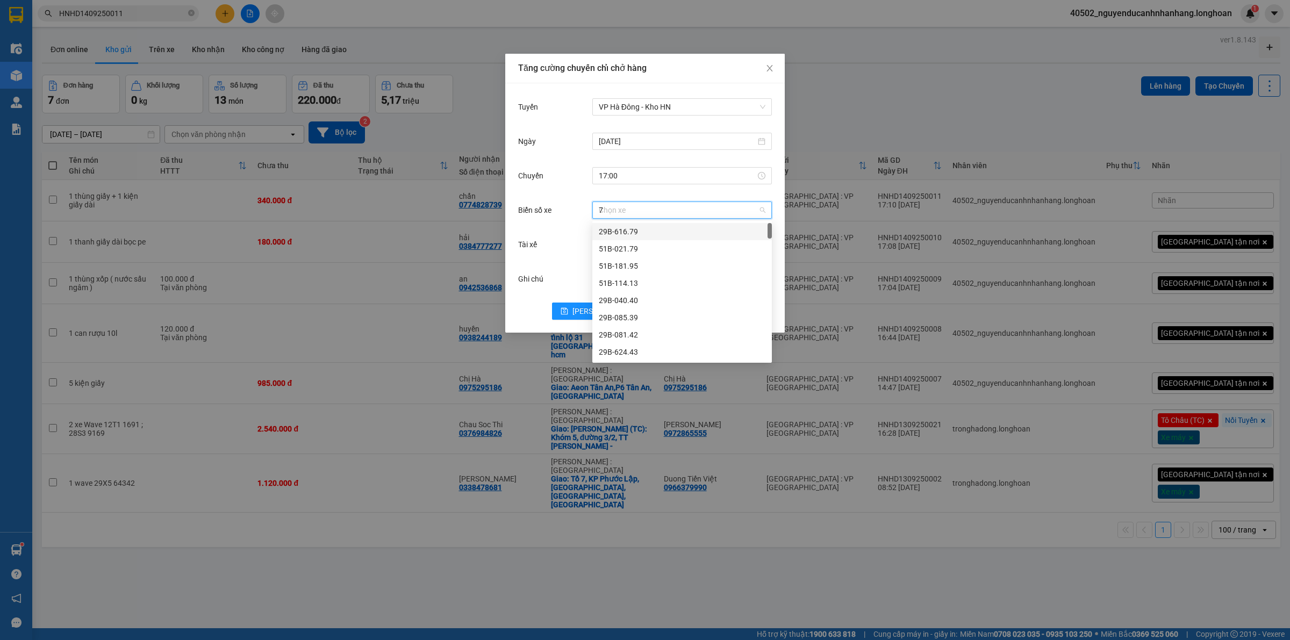
type input "71"
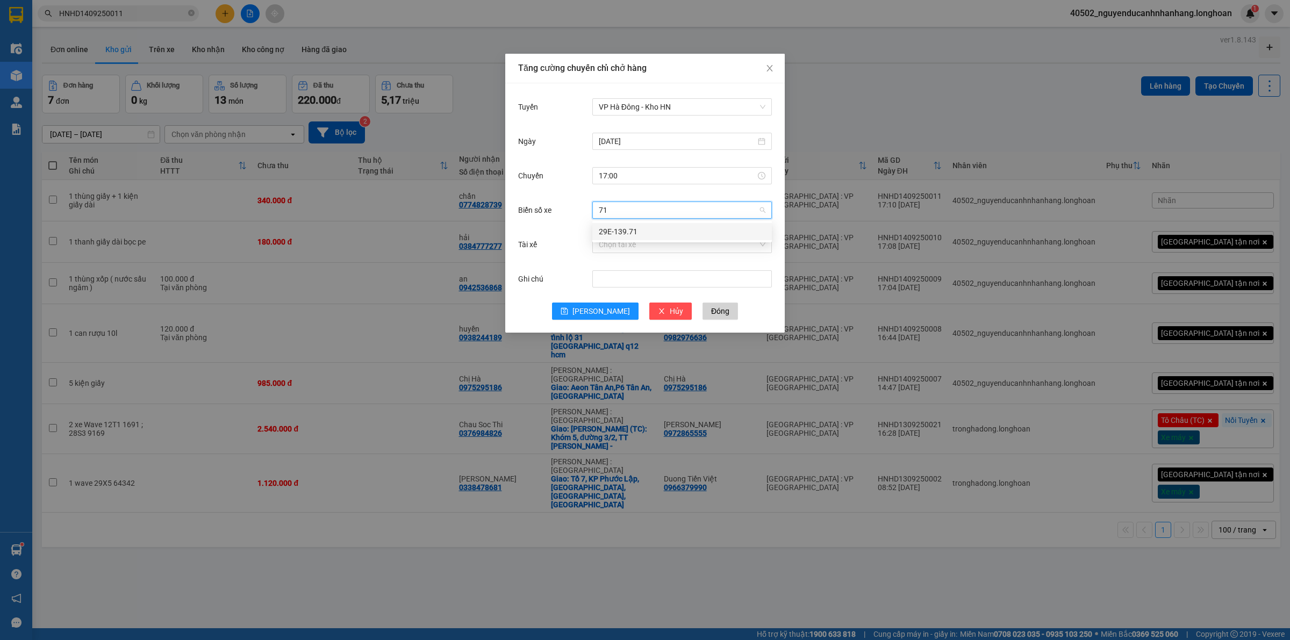
click at [641, 238] on div "29E-139.71" at bounding box center [683, 231] width 180 height 17
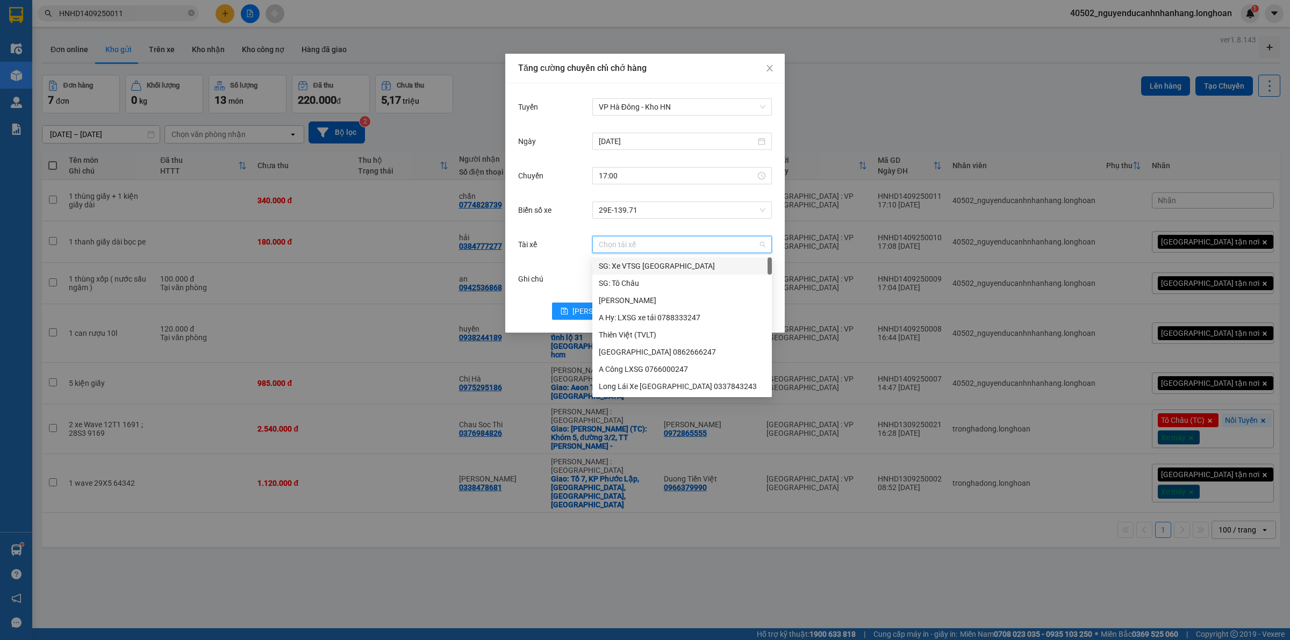
click at [630, 245] on input "Tài xế" at bounding box center [678, 245] width 159 height 16
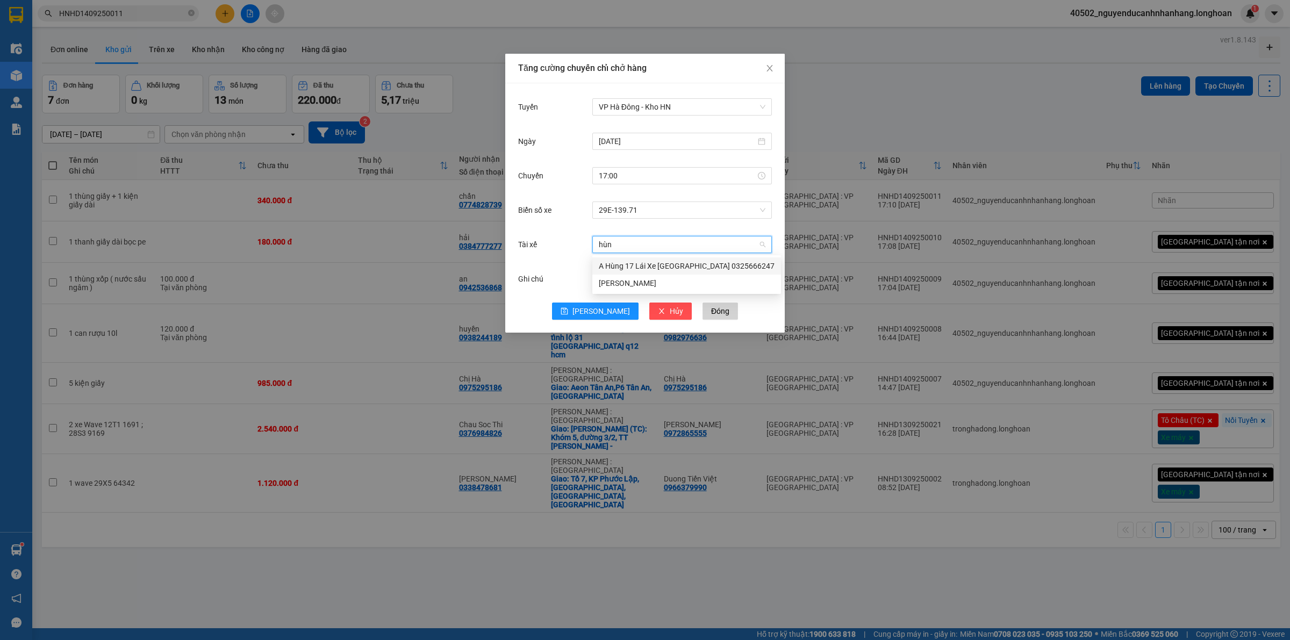
type input "hùng"
click at [671, 269] on div "A Hùng 17 Lái Xe [GEOGRAPHIC_DATA] 0325666247" at bounding box center [687, 266] width 176 height 12
click at [590, 316] on button "[PERSON_NAME]" at bounding box center [595, 311] width 87 height 17
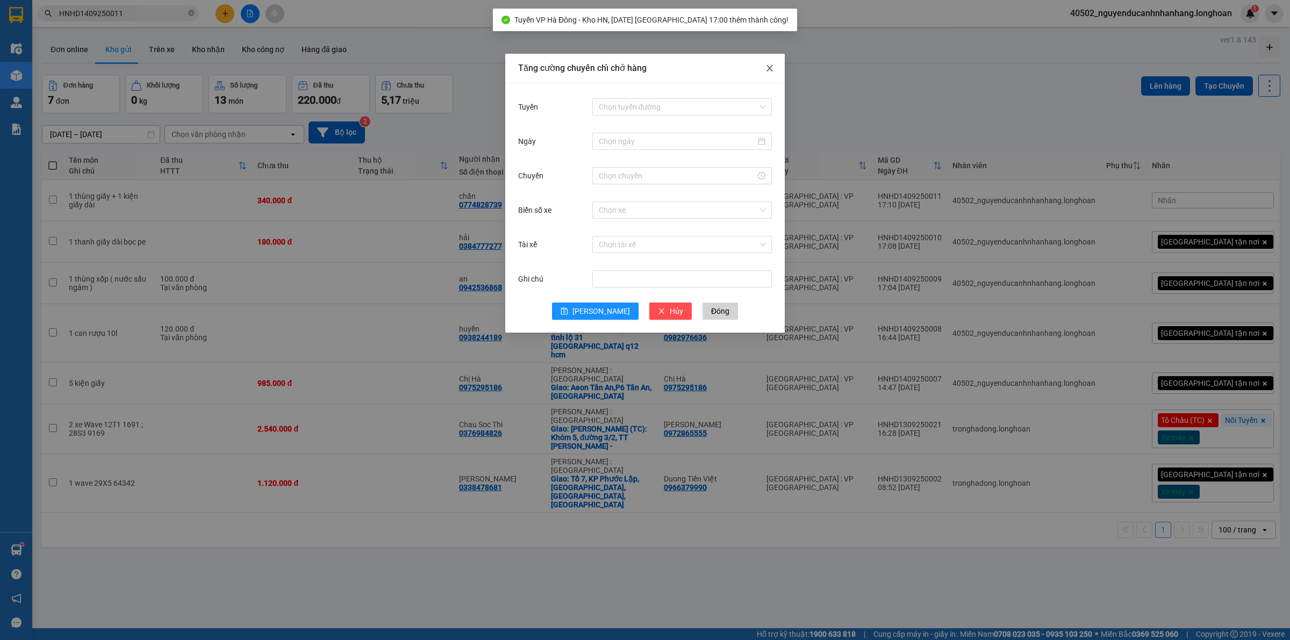
click at [766, 72] on icon "close" at bounding box center [770, 68] width 9 height 9
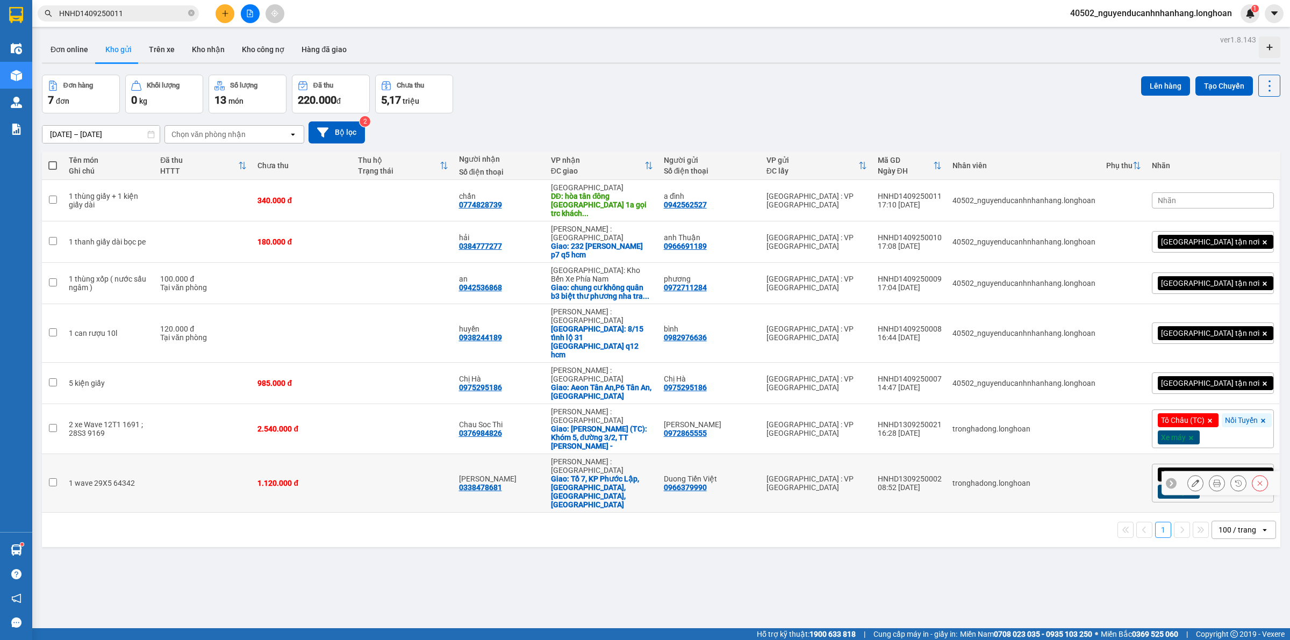
click at [182, 454] on td at bounding box center [203, 483] width 97 height 59
checkbox input "true"
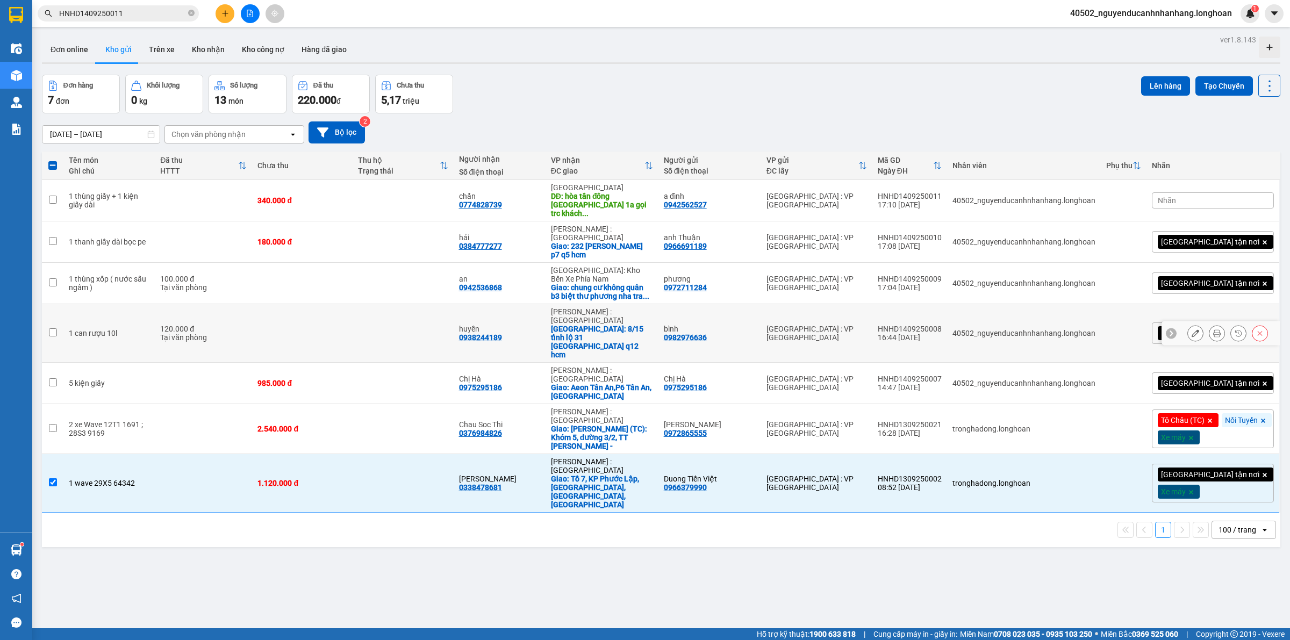
click at [184, 317] on td "120.000 đ Tại văn phòng" at bounding box center [203, 333] width 97 height 59
checkbox input "true"
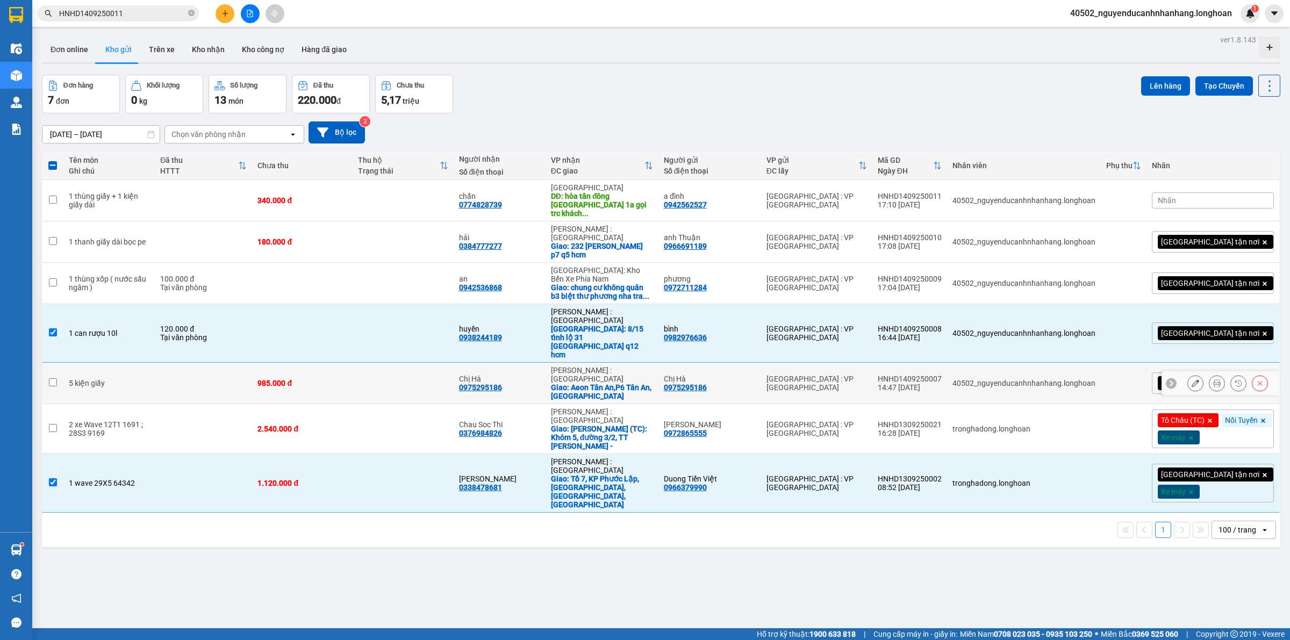
click at [151, 363] on td "5 kiện giấy" at bounding box center [108, 383] width 91 height 41
checkbox input "true"
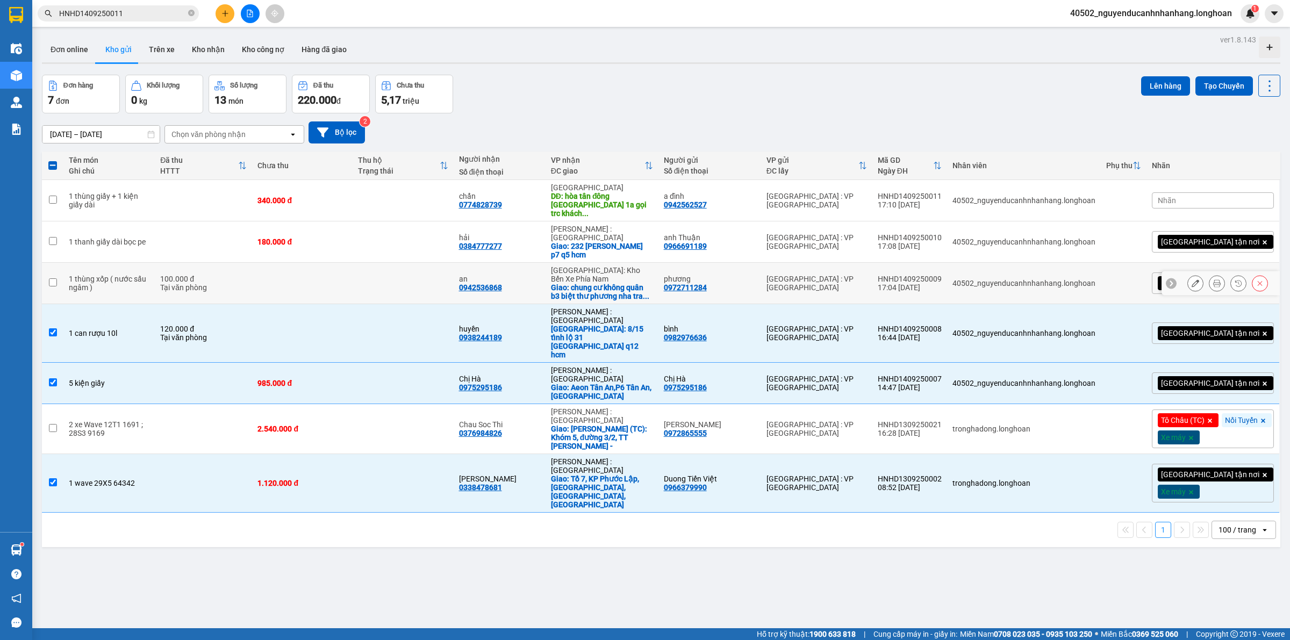
click at [155, 264] on td "1 thùng xốp ( nước sấu ngâm )" at bounding box center [108, 283] width 91 height 41
checkbox input "true"
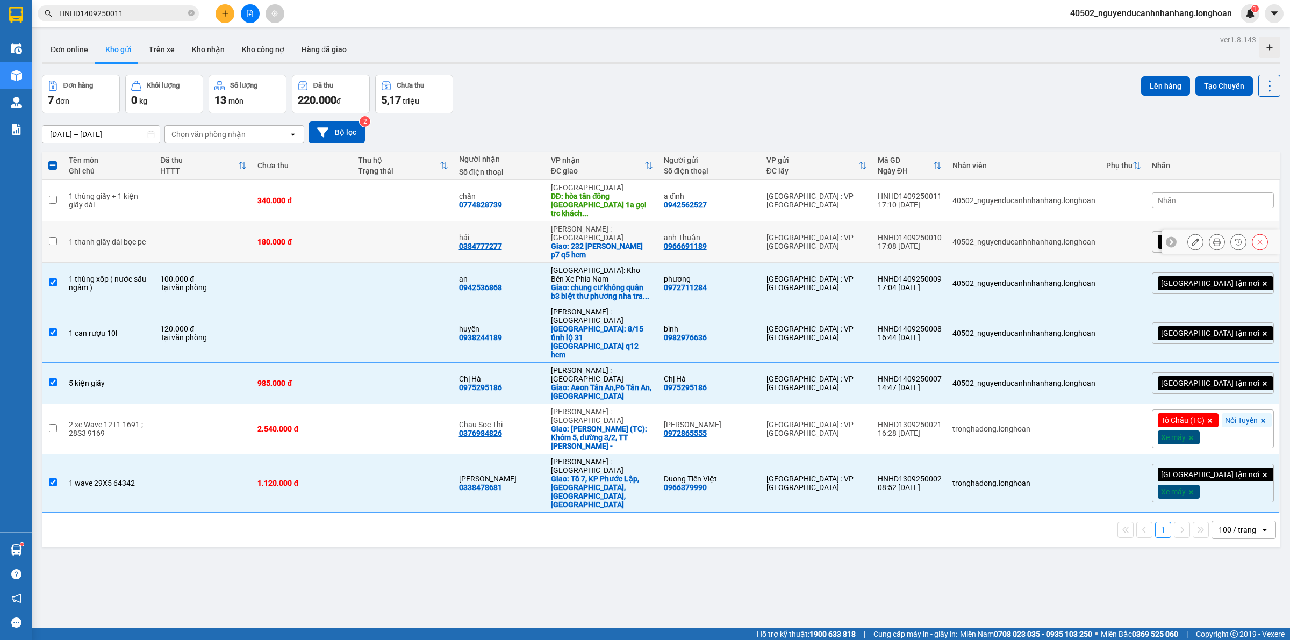
click at [182, 224] on td at bounding box center [203, 242] width 97 height 41
checkbox input "true"
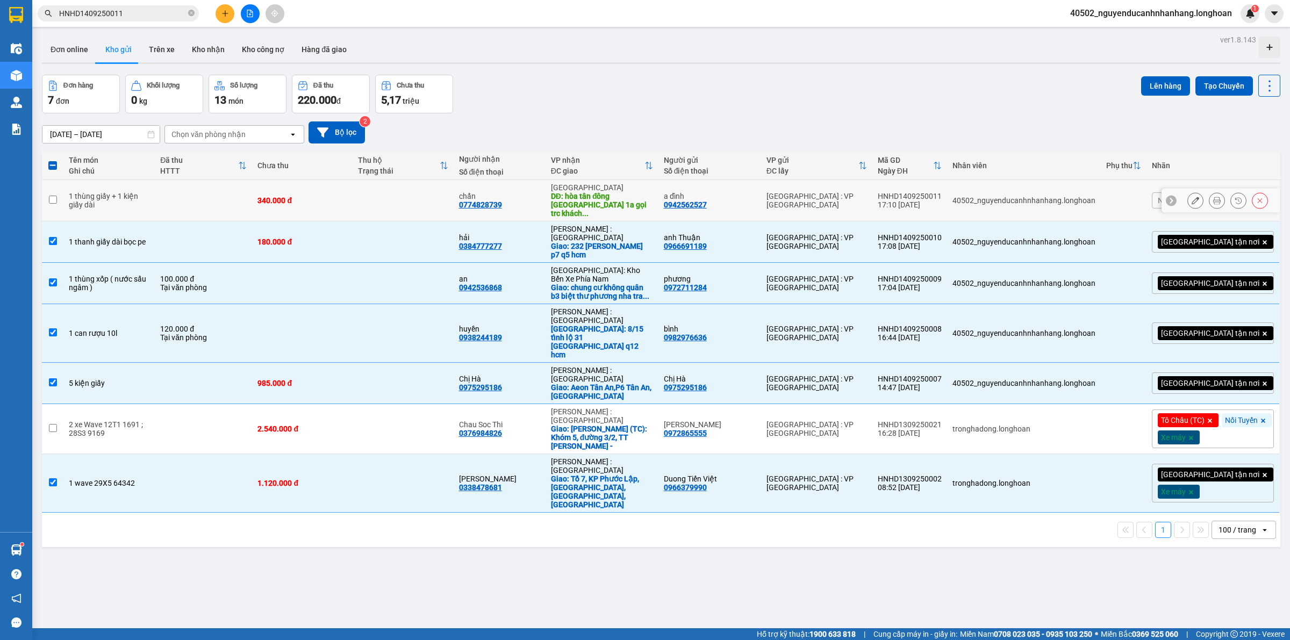
click at [207, 189] on td at bounding box center [203, 200] width 97 height 41
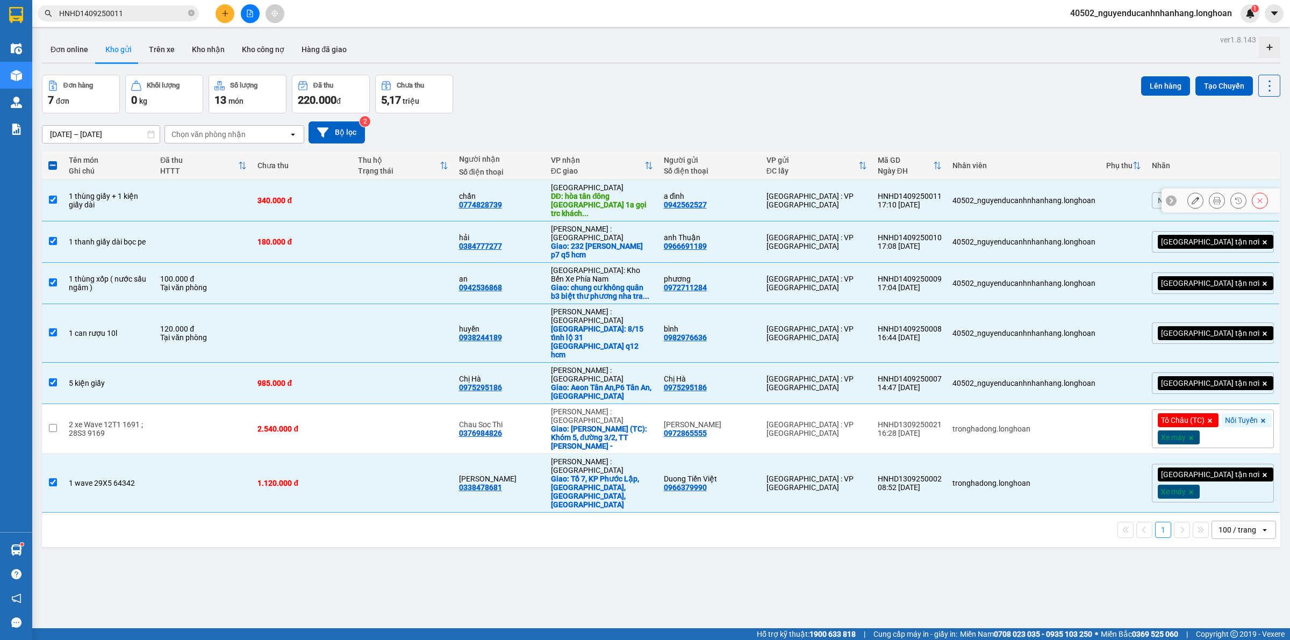
click at [209, 194] on td at bounding box center [203, 200] width 97 height 41
checkbox input "false"
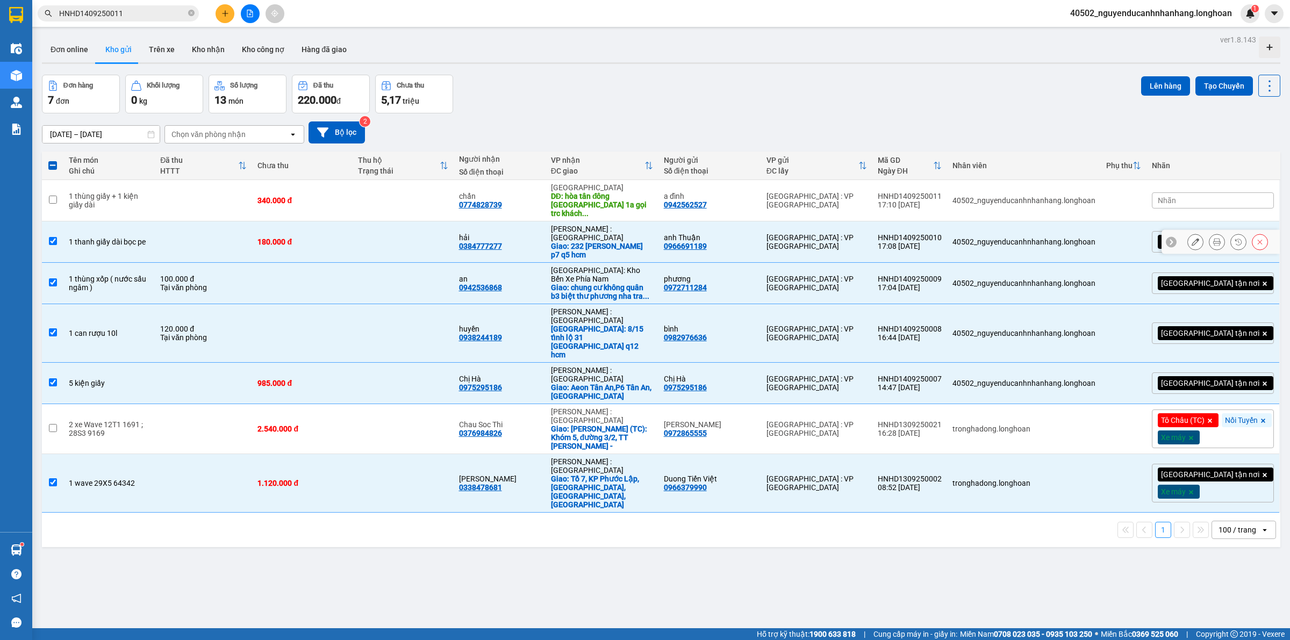
click at [203, 232] on td at bounding box center [203, 242] width 97 height 41
checkbox input "false"
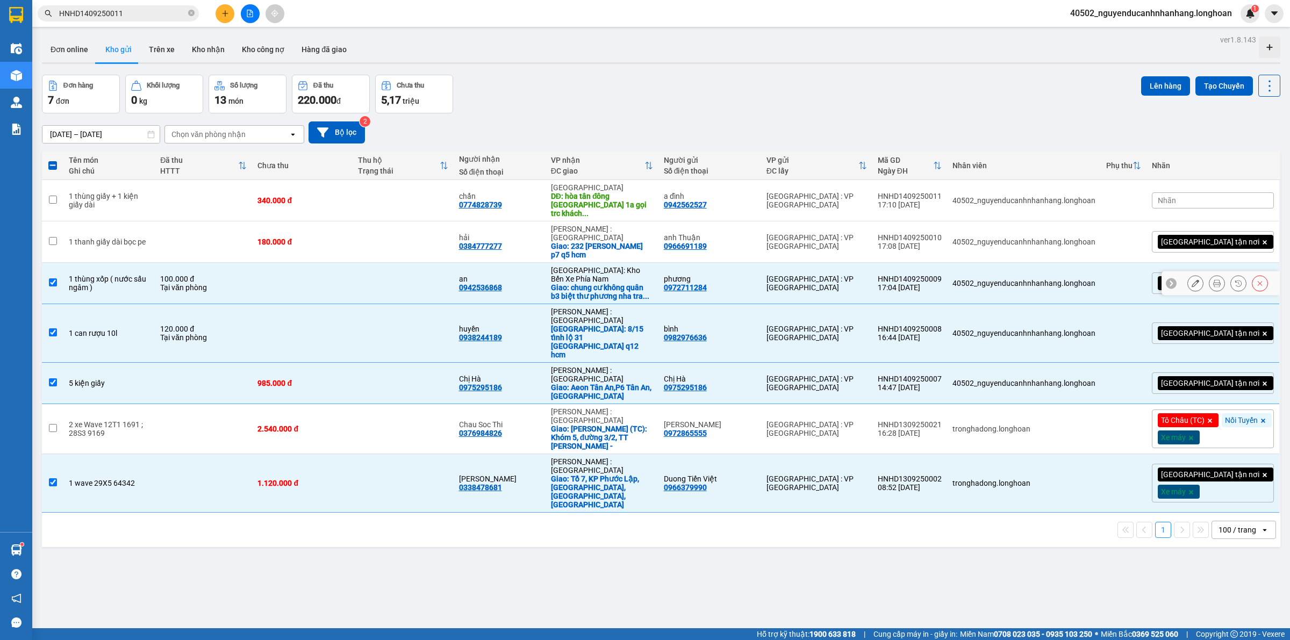
click at [211, 275] on div "100.000 đ" at bounding box center [203, 279] width 87 height 9
checkbox input "false"
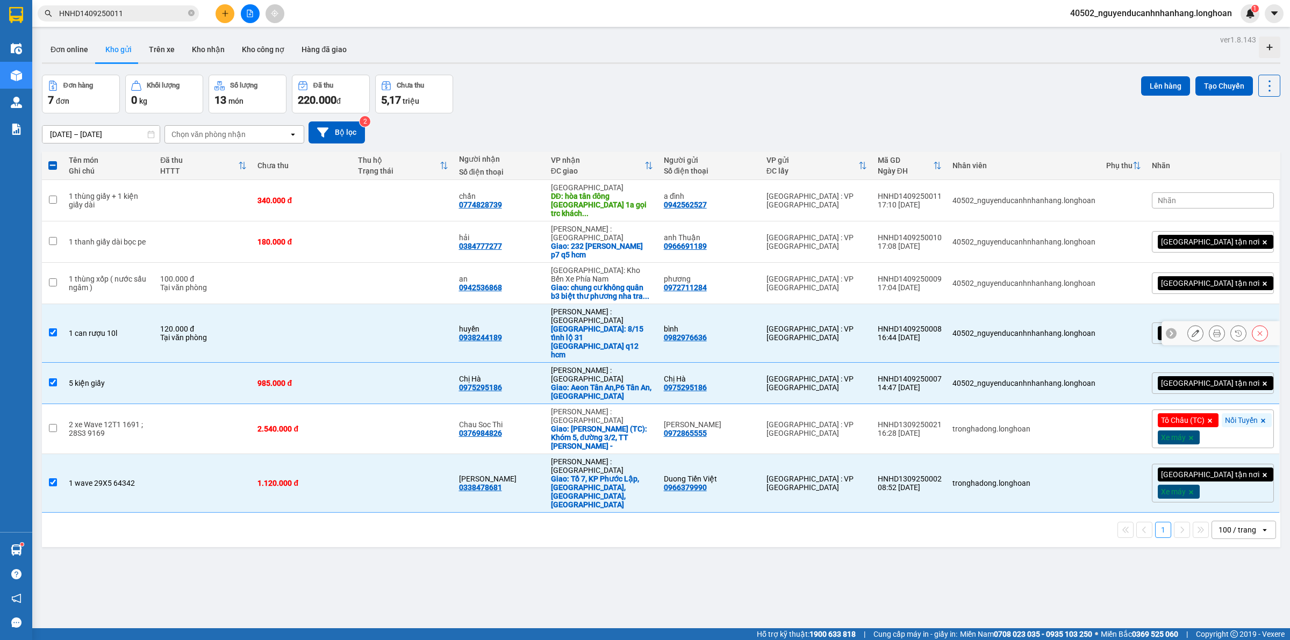
click at [207, 315] on td "120.000 đ Tại văn phòng" at bounding box center [203, 333] width 97 height 59
checkbox input "false"
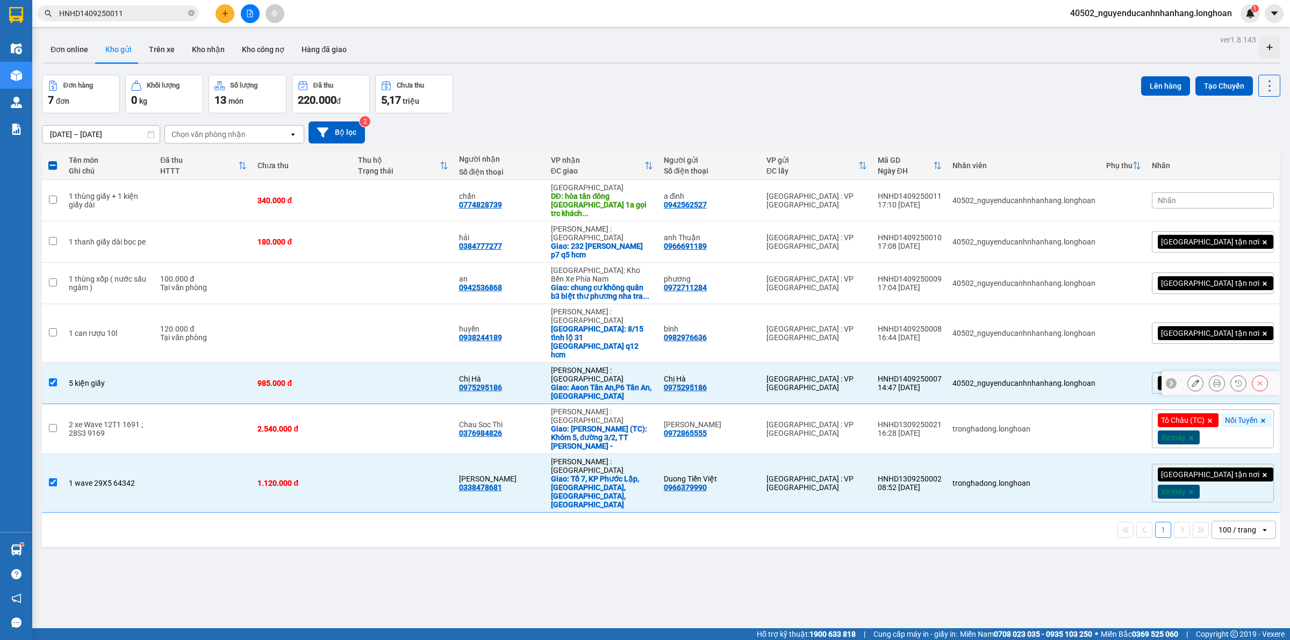
click at [184, 363] on td at bounding box center [203, 383] width 97 height 41
checkbox input "false"
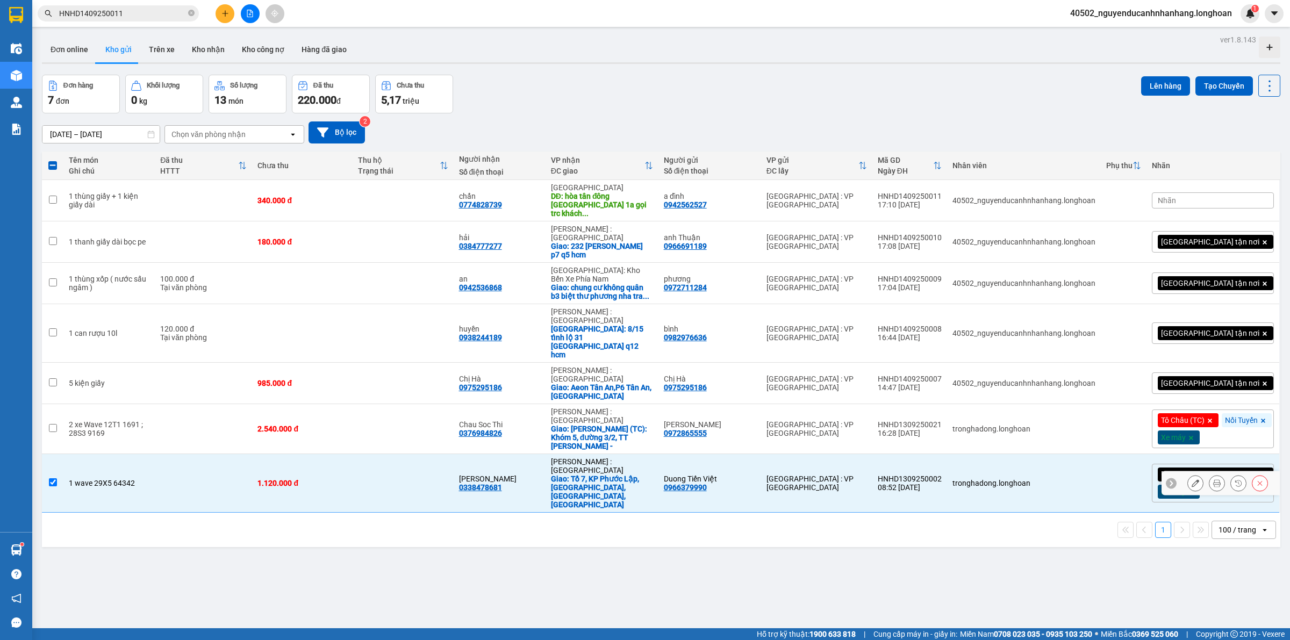
click at [175, 454] on td at bounding box center [203, 483] width 97 height 59
checkbox input "false"
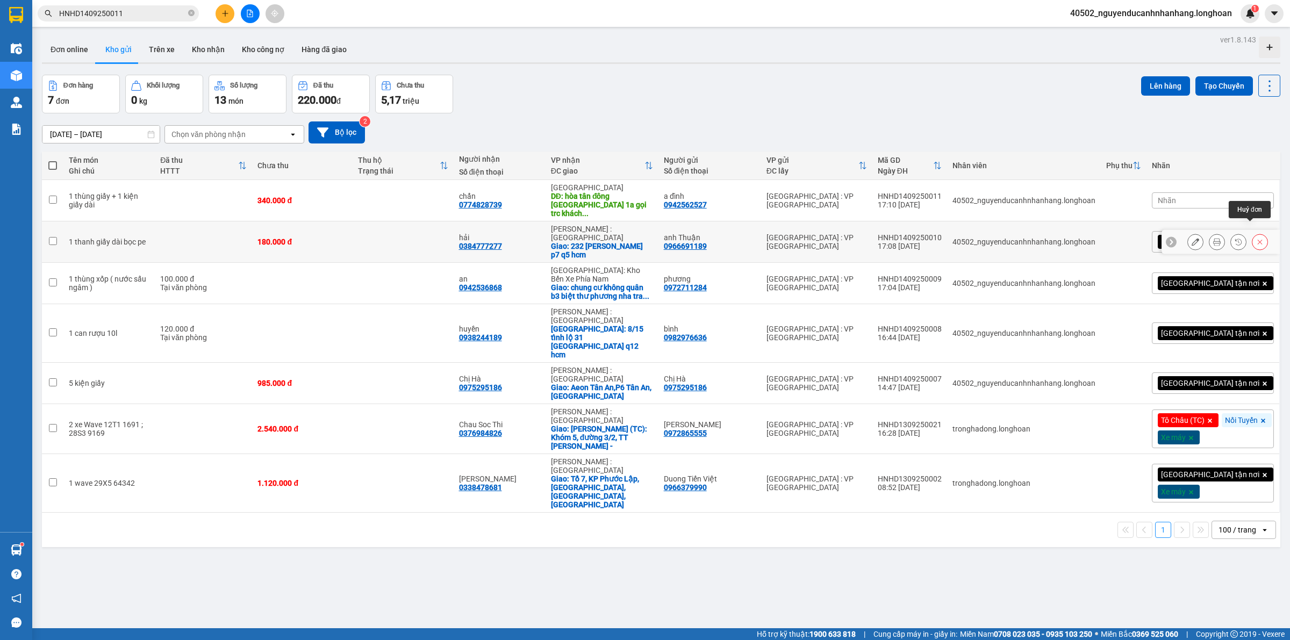
click at [1253, 233] on button at bounding box center [1260, 242] width 15 height 19
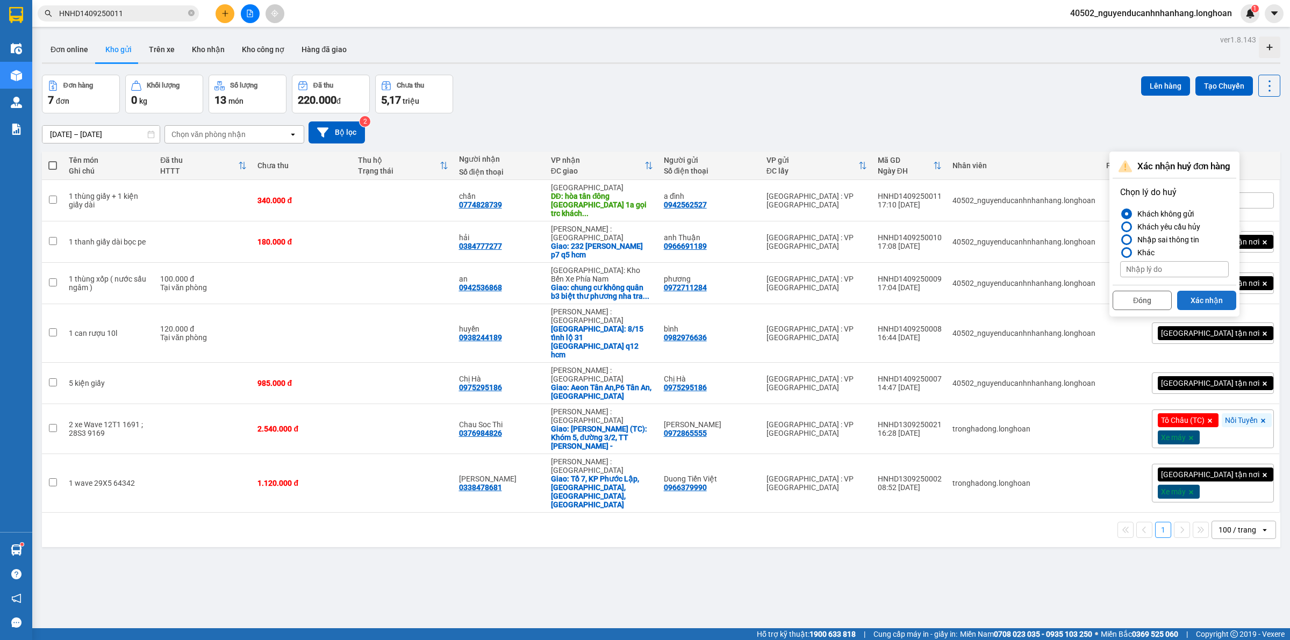
click at [1196, 297] on button "Xác nhận" at bounding box center [1206, 300] width 59 height 19
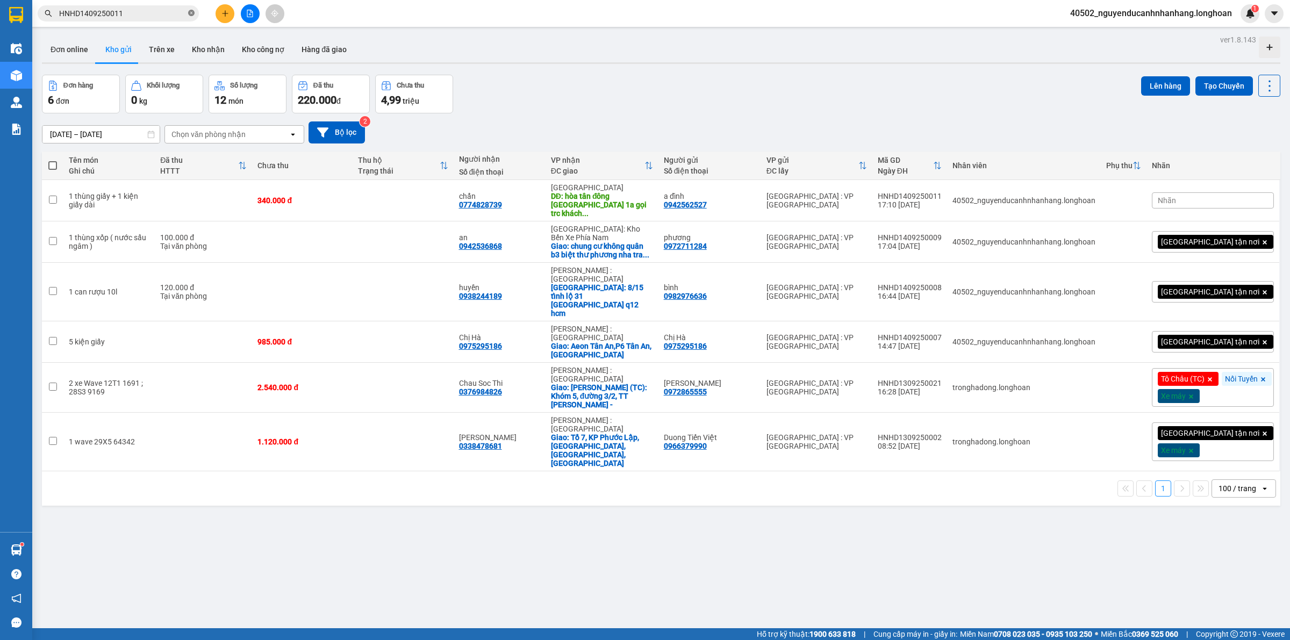
click at [191, 12] on icon "close-circle" at bounding box center [191, 13] width 6 height 6
click at [166, 19] on input "text" at bounding box center [122, 14] width 127 height 12
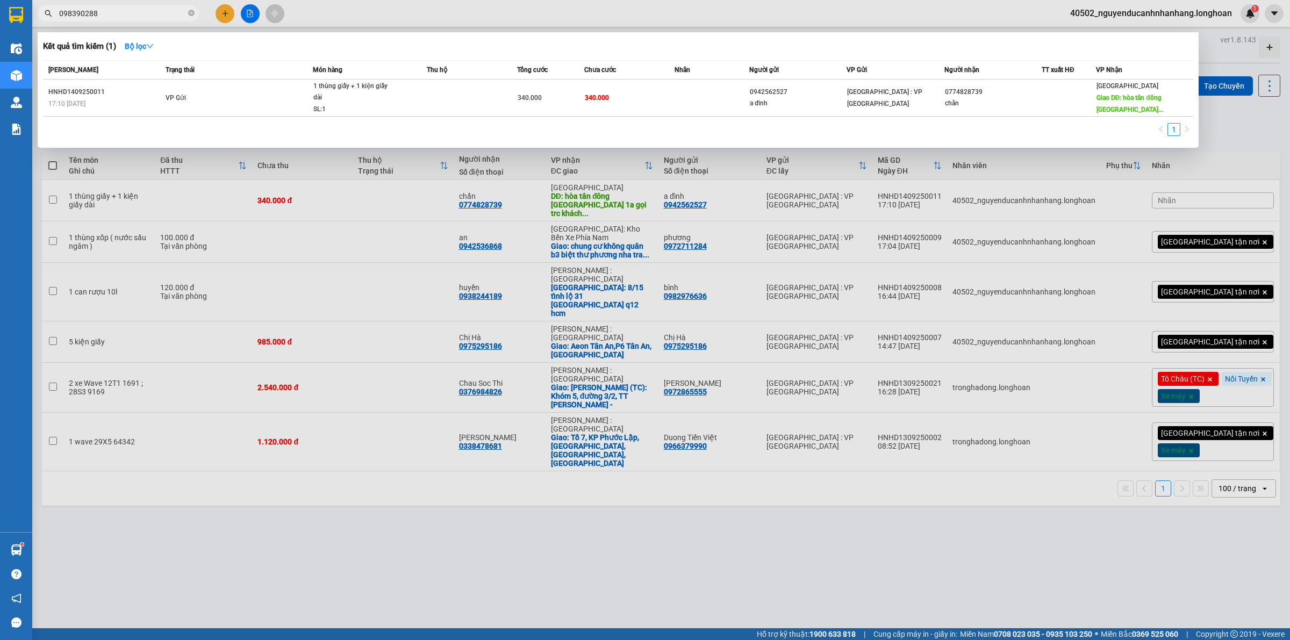
type input "0983902886"
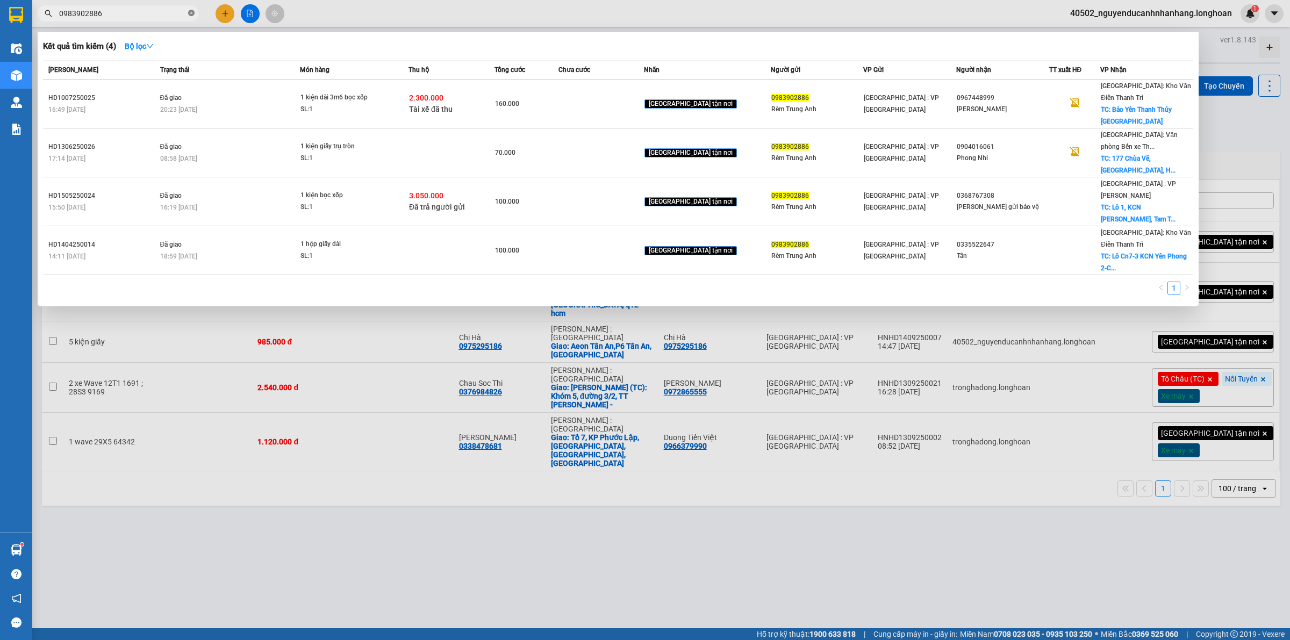
click at [189, 14] on icon "close-circle" at bounding box center [191, 13] width 6 height 6
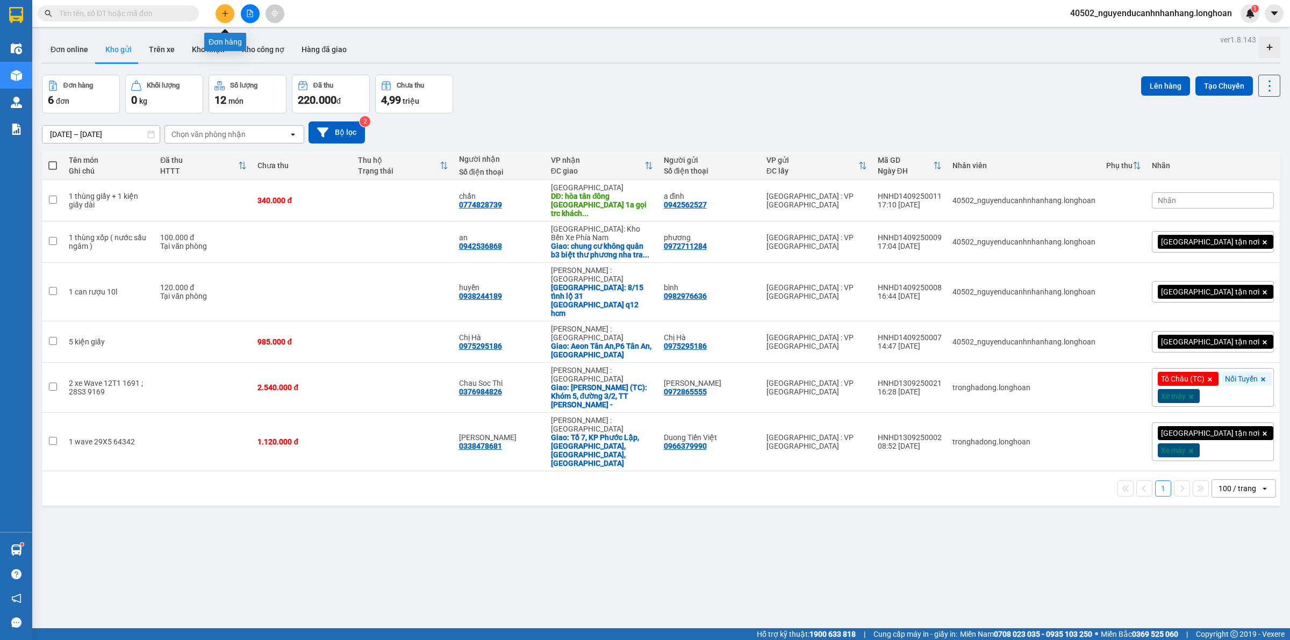
click at [227, 11] on icon "plus" at bounding box center [226, 14] width 8 height 8
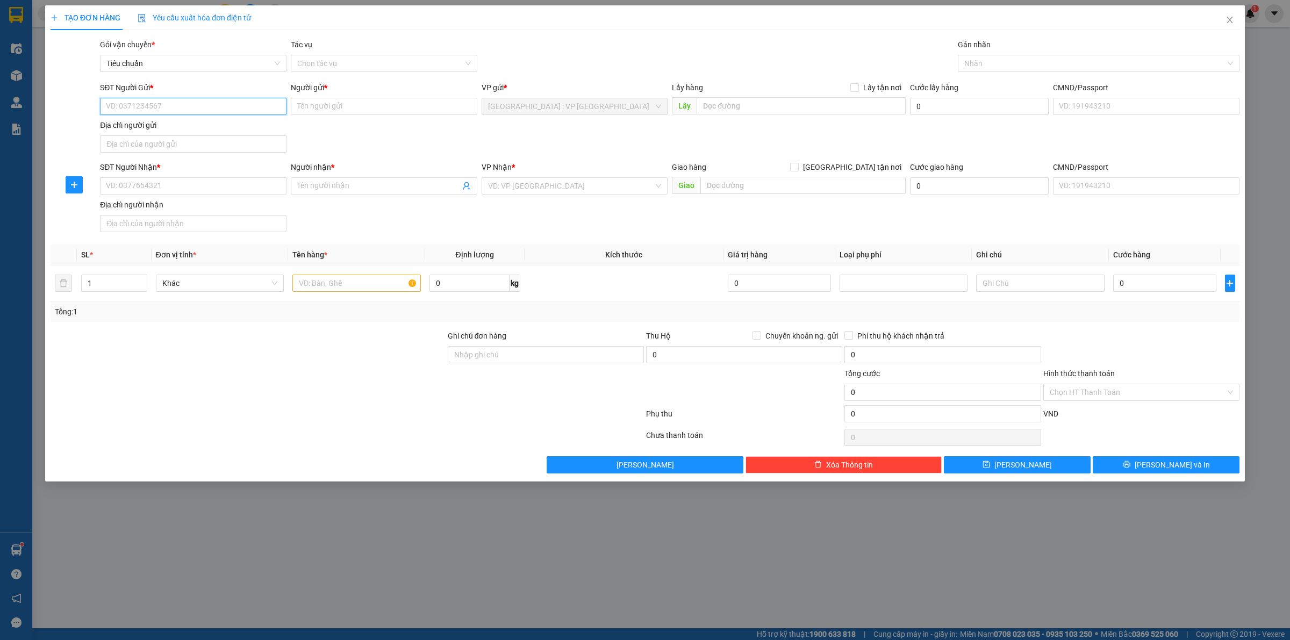
click at [221, 98] on input "SĐT Người Gửi *" at bounding box center [193, 106] width 187 height 17
click at [213, 128] on div "0961469633 - Lã Chi" at bounding box center [193, 129] width 174 height 12
type input "0961469633"
type input "Lã Chi"
type input "0961469633"
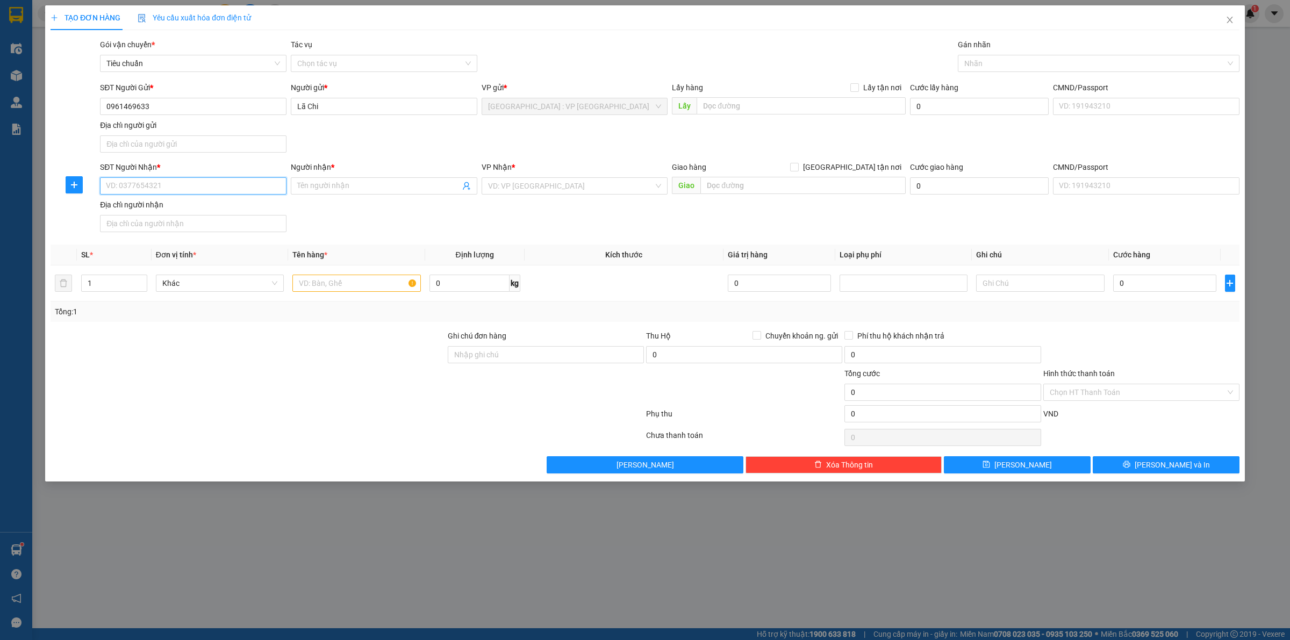
click at [199, 190] on input "SĐT Người Nhận *" at bounding box center [193, 185] width 187 height 17
drag, startPoint x: 183, startPoint y: 210, endPoint x: 601, endPoint y: 270, distance: 422.7
click at [183, 210] on div "0989225050 - lưu niệm Bách Việt" at bounding box center [193, 209] width 174 height 12
type input "0989225050"
type input "lưu niệm Bách Việt"
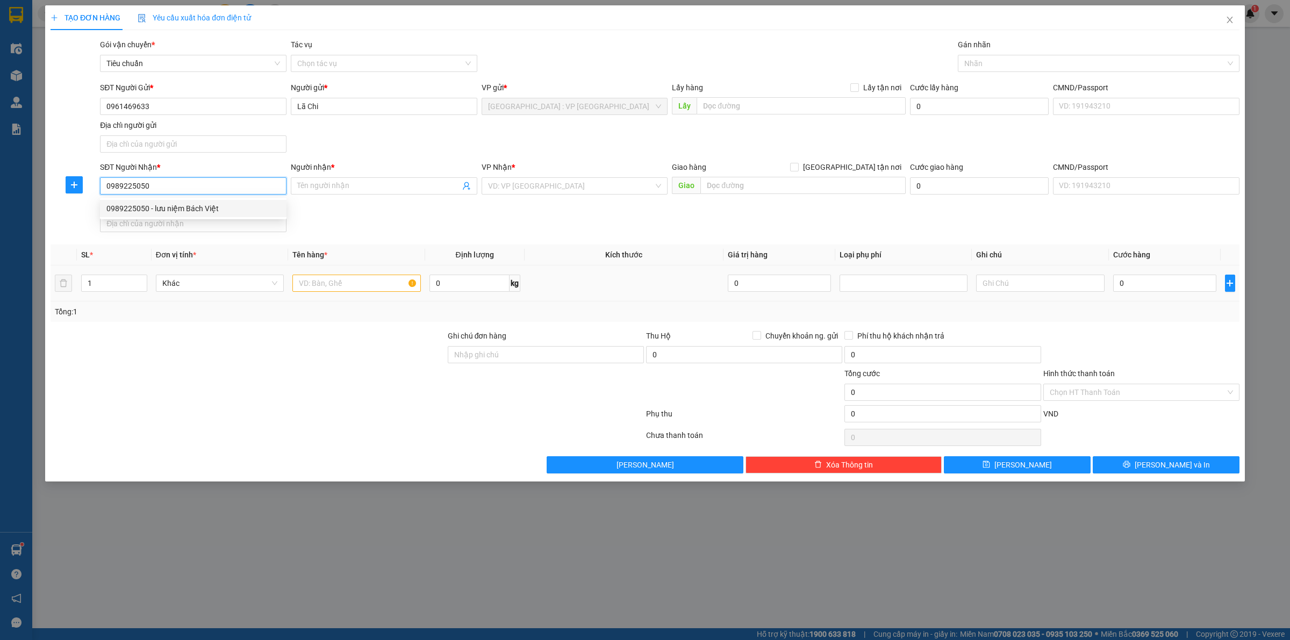
checkbox input "true"
type input "[STREET_ADDRESS] An"
checkbox input "true"
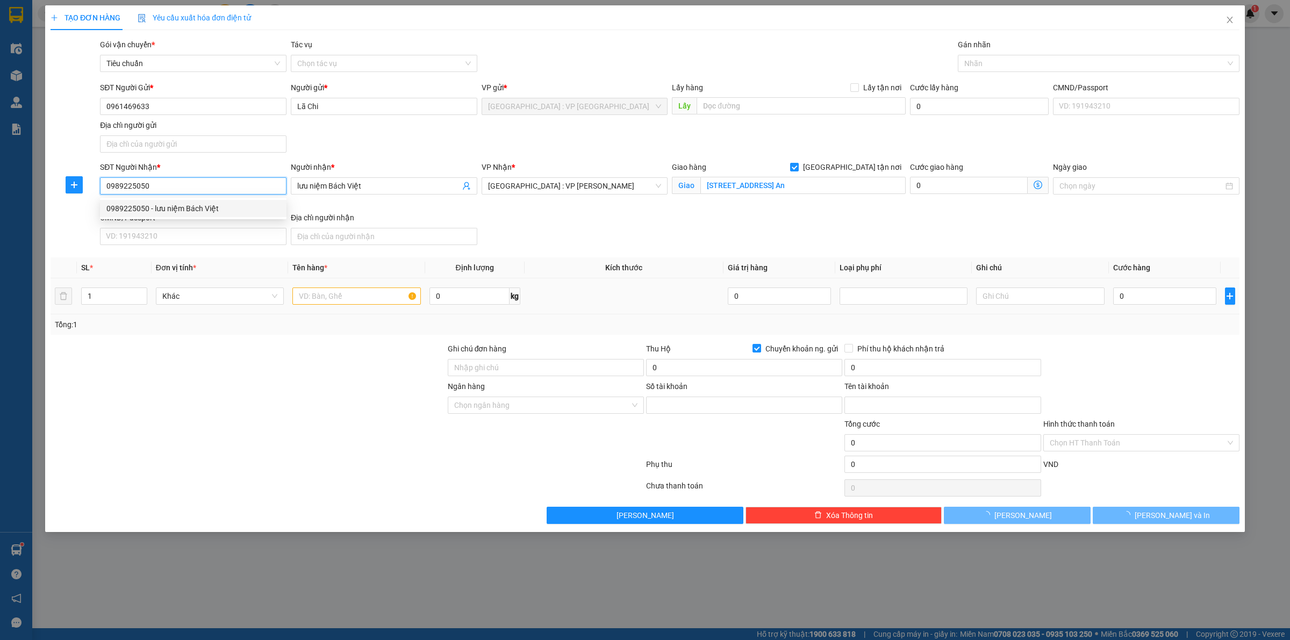
type input "19036960955019"
type input "[PERSON_NAME]"
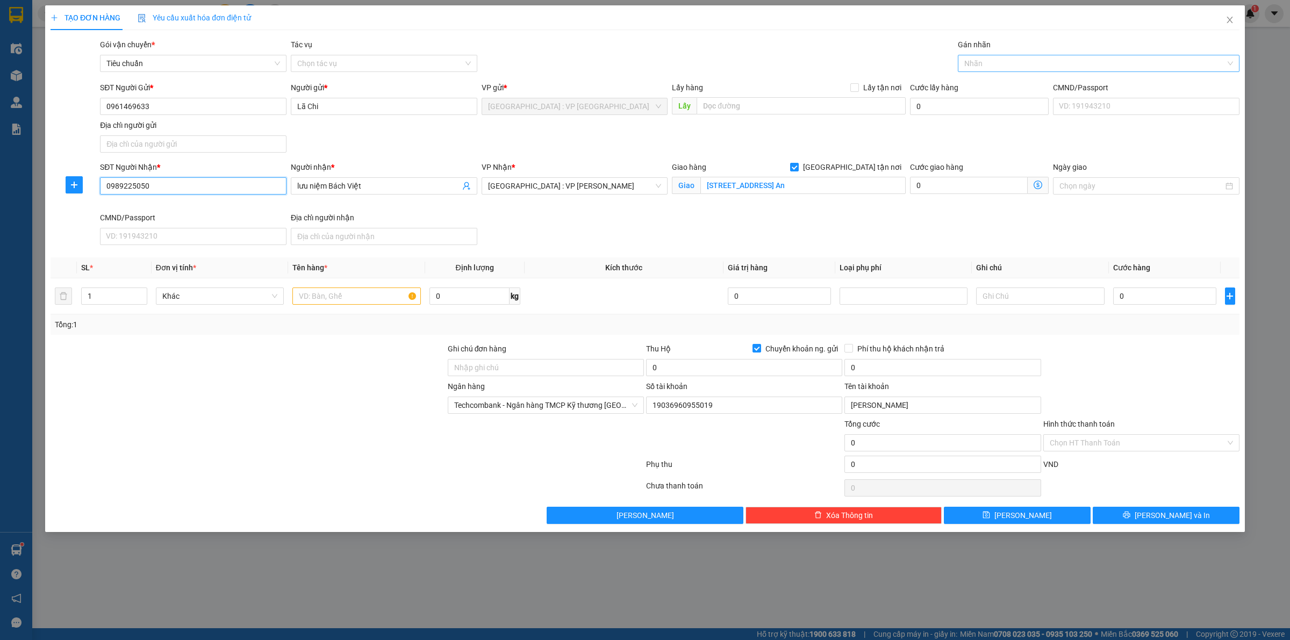
click at [984, 63] on div at bounding box center [1094, 63] width 266 height 13
type input "0989225050"
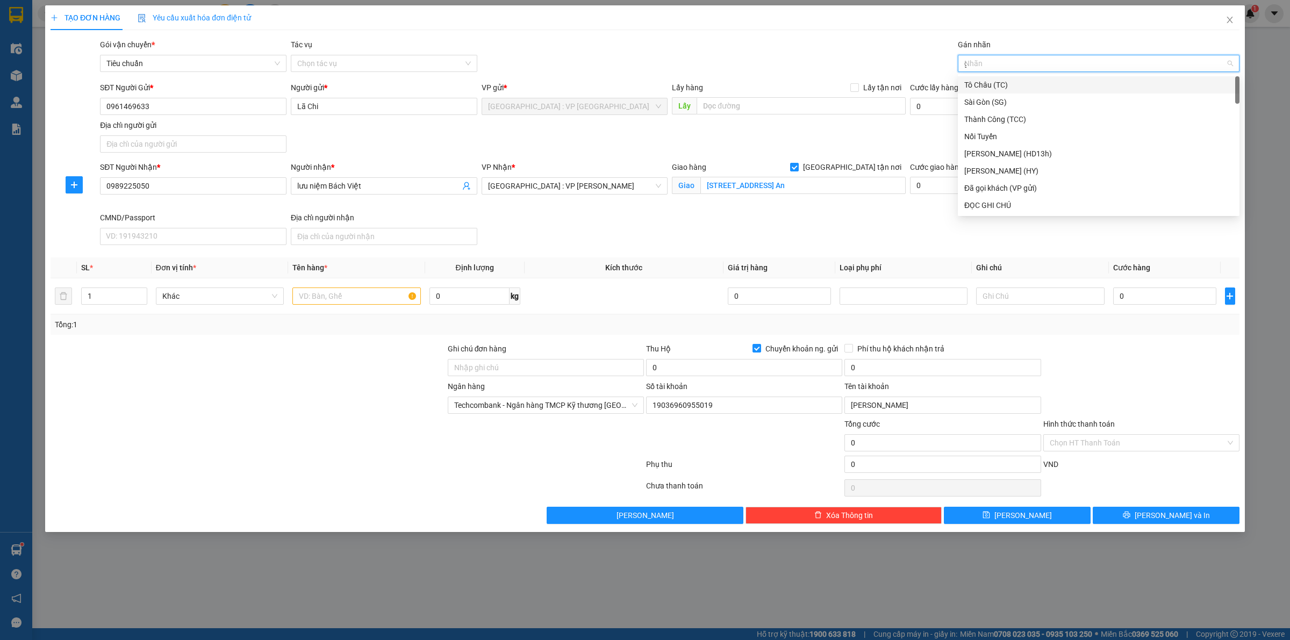
type input "gt"
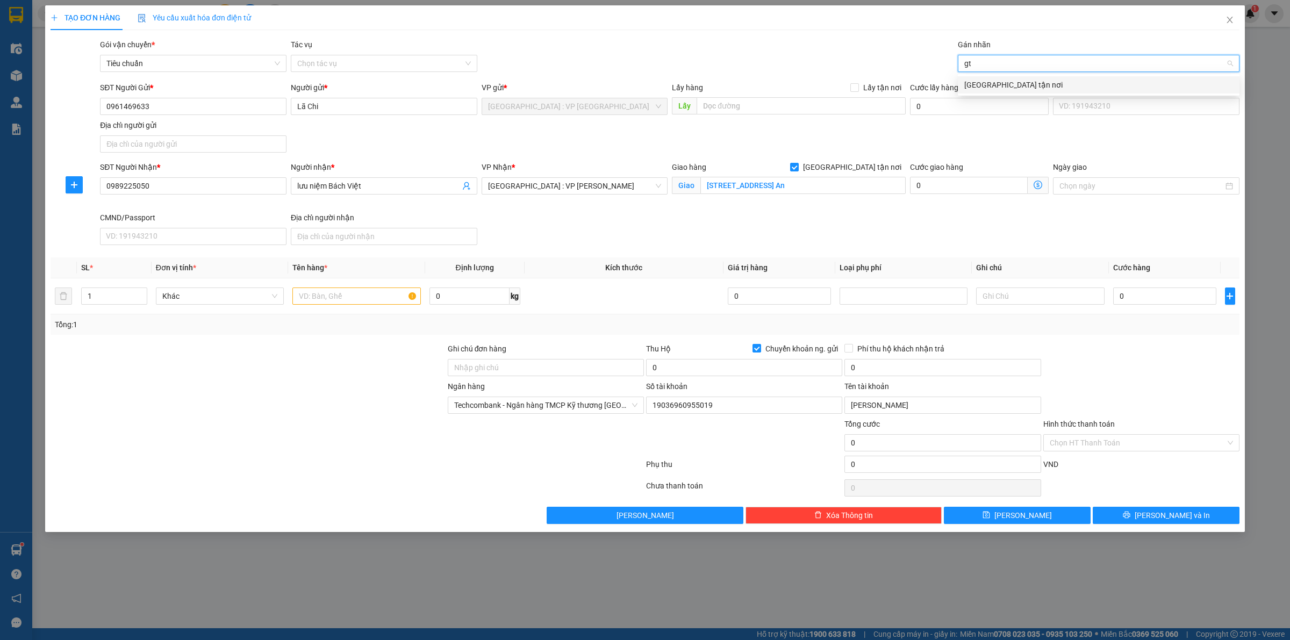
click at [990, 87] on div "[GEOGRAPHIC_DATA] tận nơi" at bounding box center [1099, 85] width 269 height 12
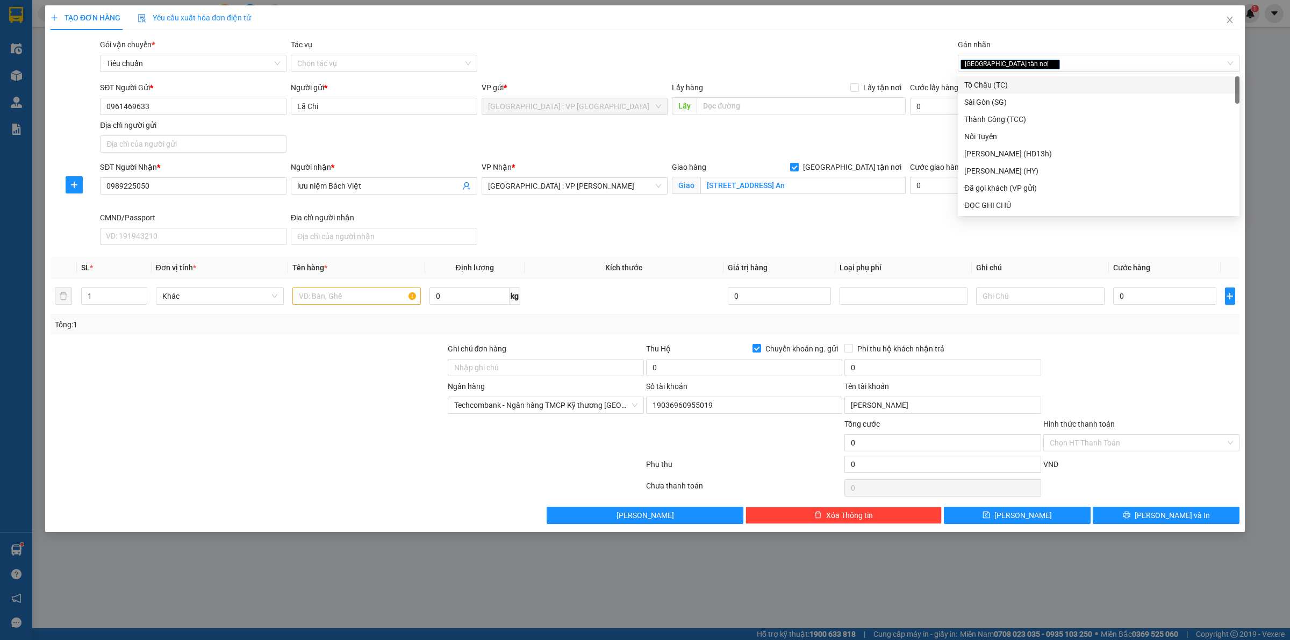
click at [865, 35] on div "TẠO ĐƠN HÀNG Yêu cầu xuất hóa đơn điện tử Transit Pickup Surcharge Ids Transit …" at bounding box center [645, 264] width 1189 height 519
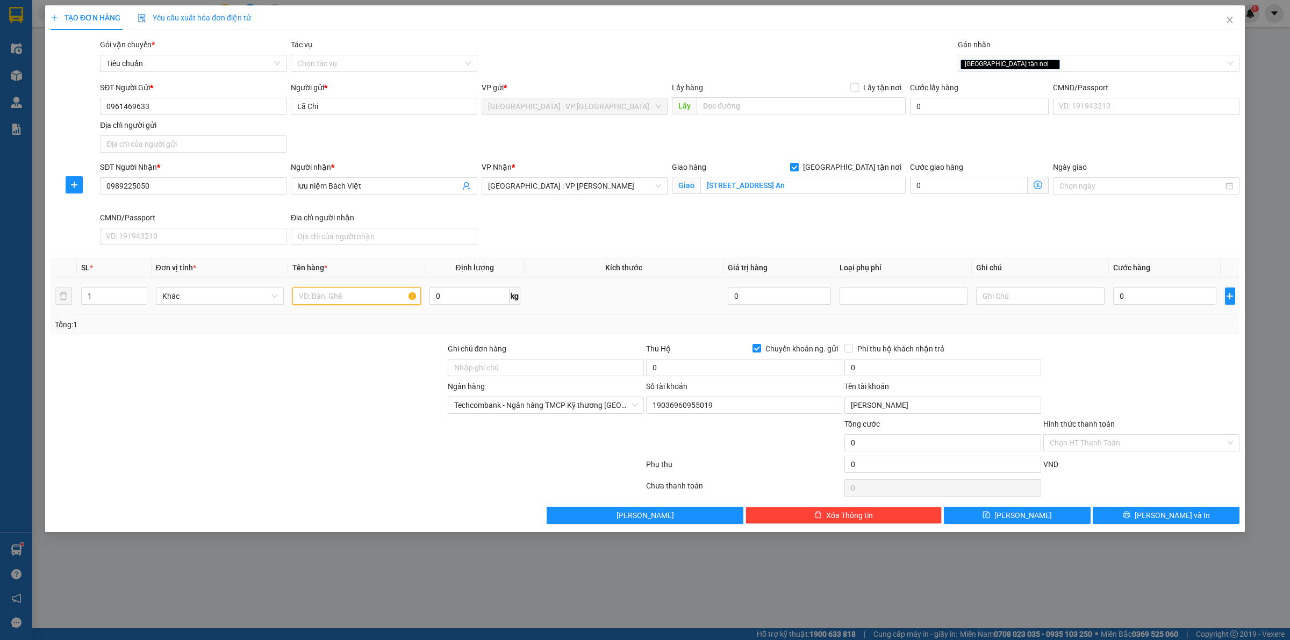
click at [356, 291] on input "text" at bounding box center [356, 296] width 128 height 17
type input "1 thùng giấy"
click at [674, 374] on input "0" at bounding box center [744, 367] width 196 height 17
type input "10.200.000"
click at [884, 363] on input "0" at bounding box center [943, 367] width 196 height 17
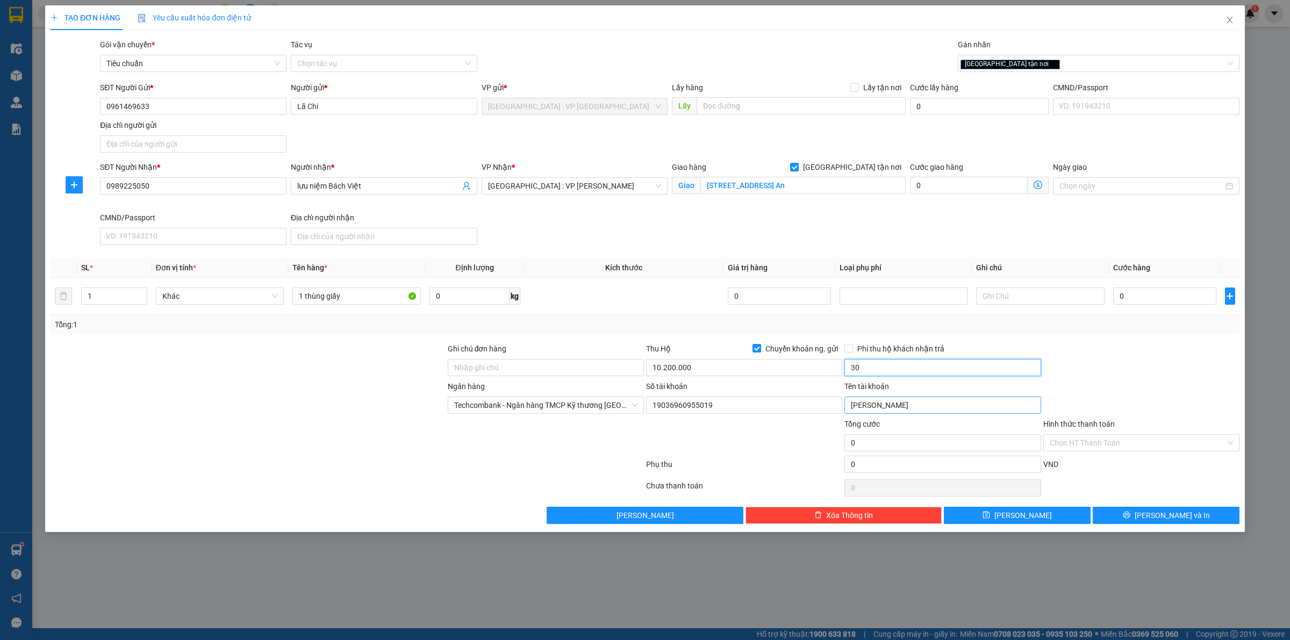
type input "30.000"
click at [929, 339] on div "Transit Pickup Surcharge Ids Transit Deliver Surcharge Ids Transit Deliver Surc…" at bounding box center [645, 282] width 1189 height 486
drag, startPoint x: 541, startPoint y: 366, endPoint x: 560, endPoint y: 375, distance: 21.2
click at [541, 366] on input "Ghi chú đơn hàng" at bounding box center [546, 367] width 196 height 17
type input "HÀNG DỄ VỠ, ĐÃ BÁO KHÁCH GỬI BỂ VỠ KO ĐỀN"
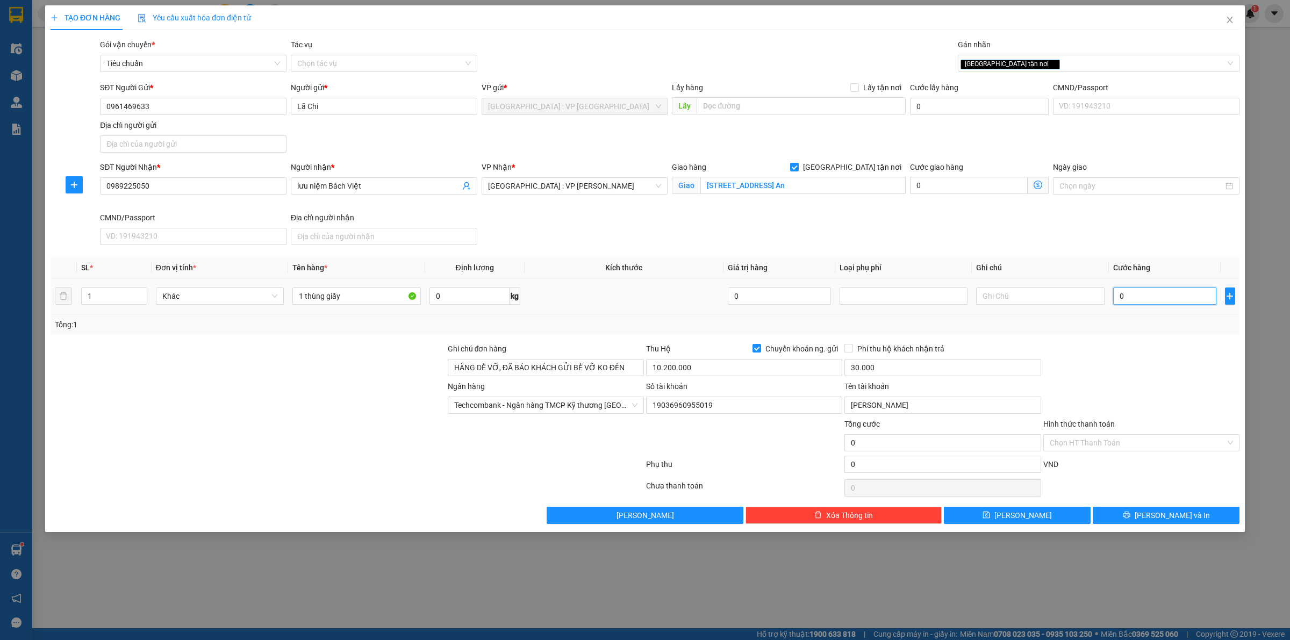
click at [1146, 293] on input "0" at bounding box center [1164, 296] width 103 height 17
type input "1"
type input "17"
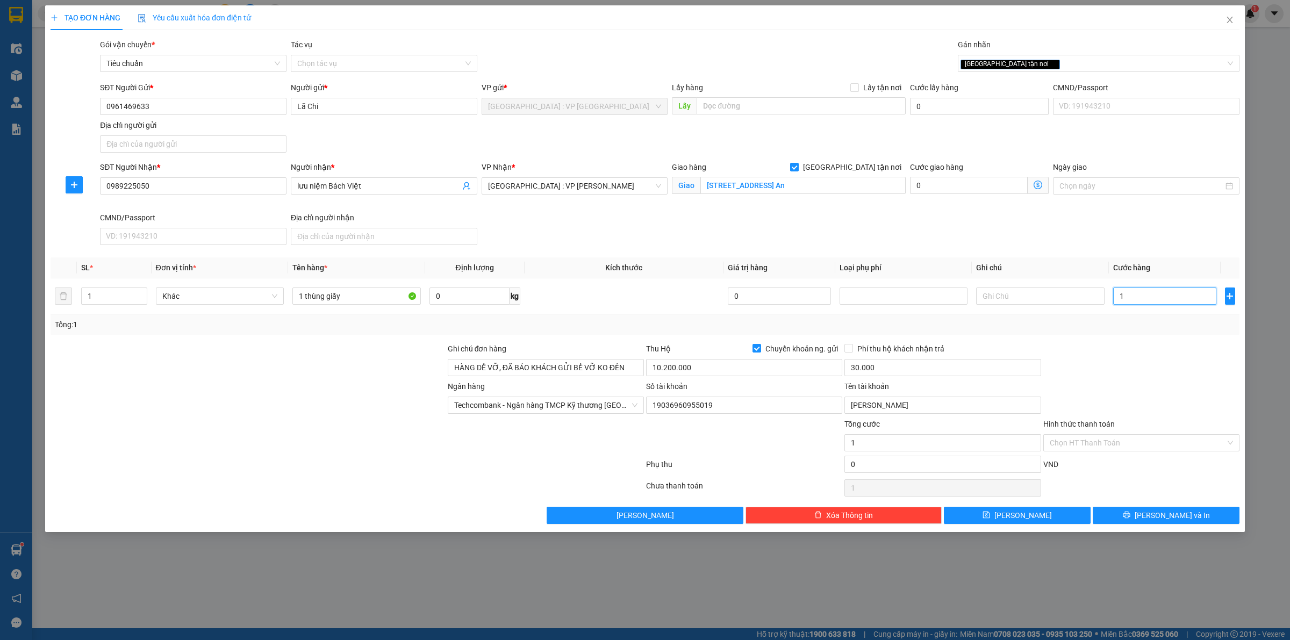
type input "17"
type input "170"
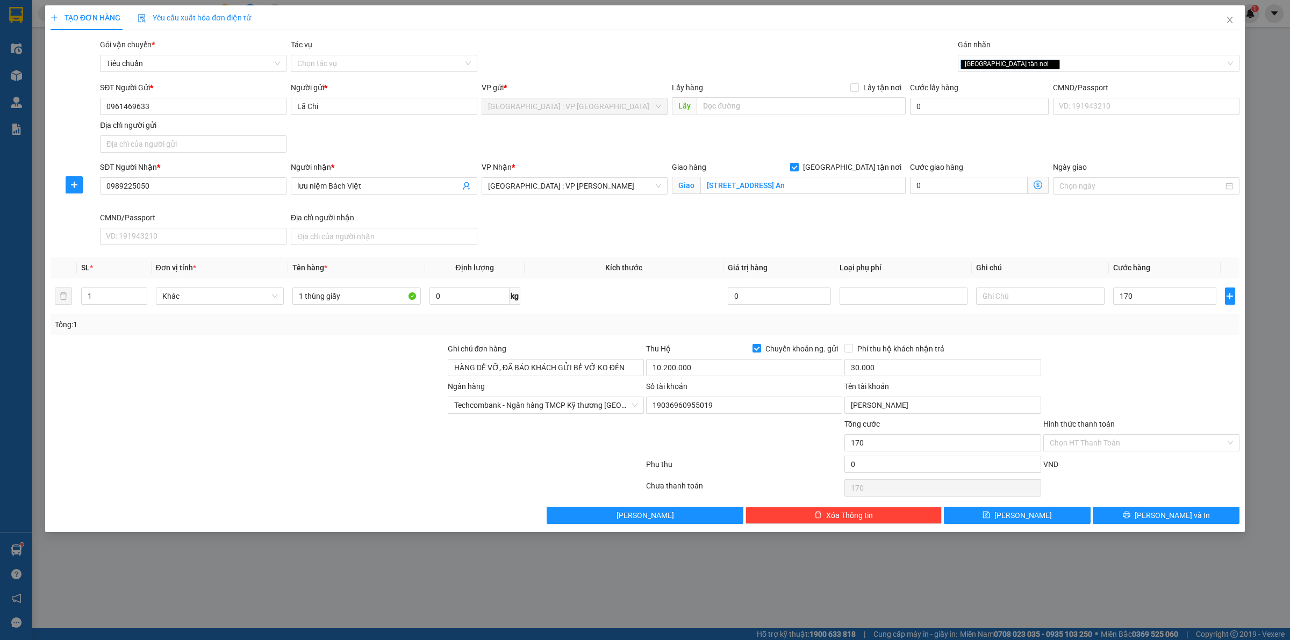
type input "170.000"
click at [1125, 347] on div at bounding box center [1142, 362] width 198 height 38
click at [1176, 519] on span "[PERSON_NAME] và In" at bounding box center [1172, 516] width 75 height 12
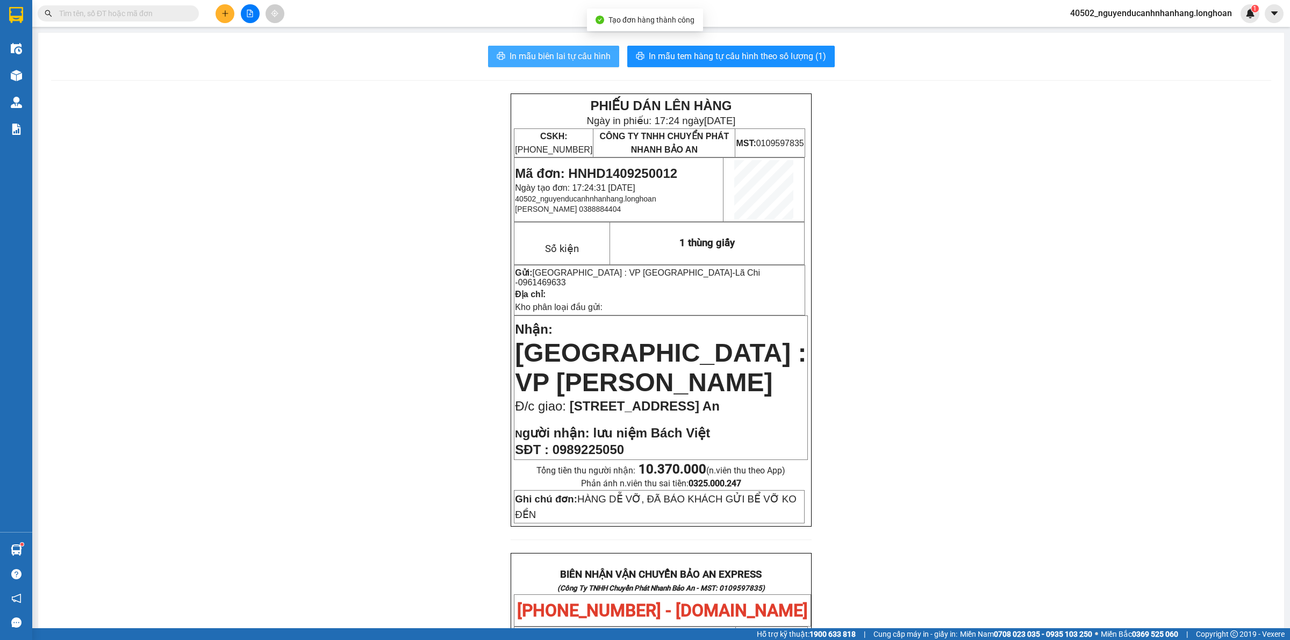
click at [555, 63] on span "In mẫu biên lai tự cấu hình" at bounding box center [560, 55] width 101 height 13
click at [631, 170] on span "Mã đơn: HNHD1409250012" at bounding box center [596, 173] width 162 height 15
click at [179, 20] on span at bounding box center [118, 13] width 161 height 16
click at [177, 19] on input "text" at bounding box center [122, 14] width 127 height 12
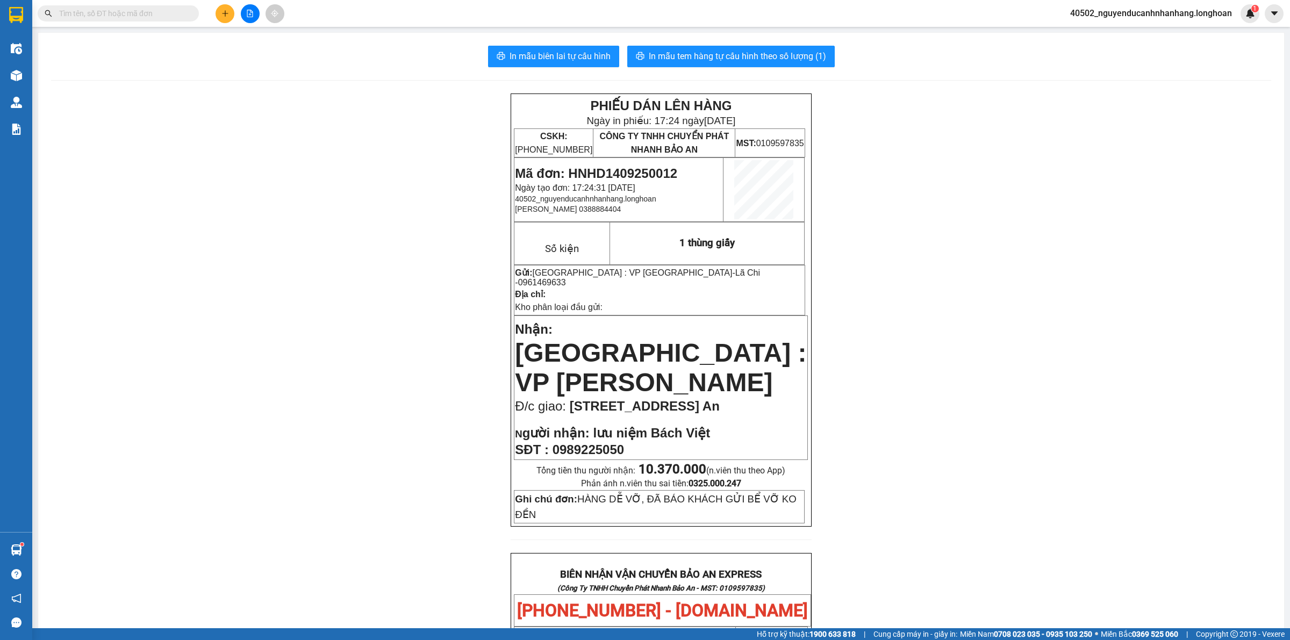
paste input "HNHD1409250012"
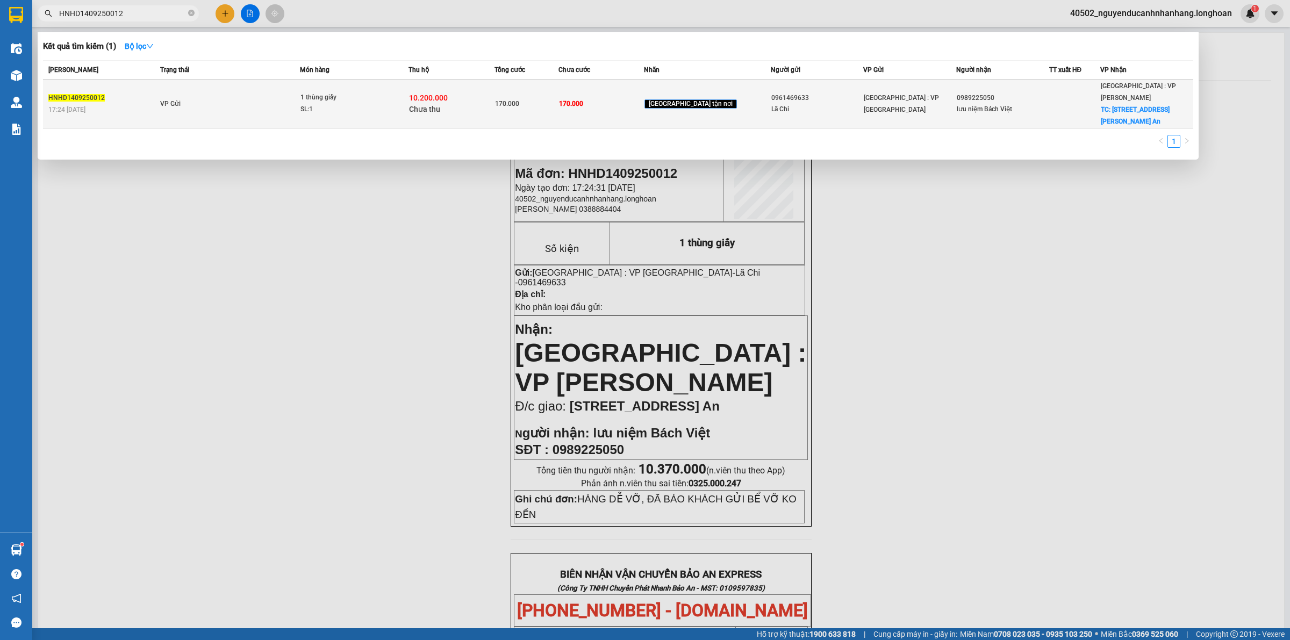
type input "HNHD1409250012"
click at [323, 104] on div "SL: 1" at bounding box center [341, 110] width 81 height 12
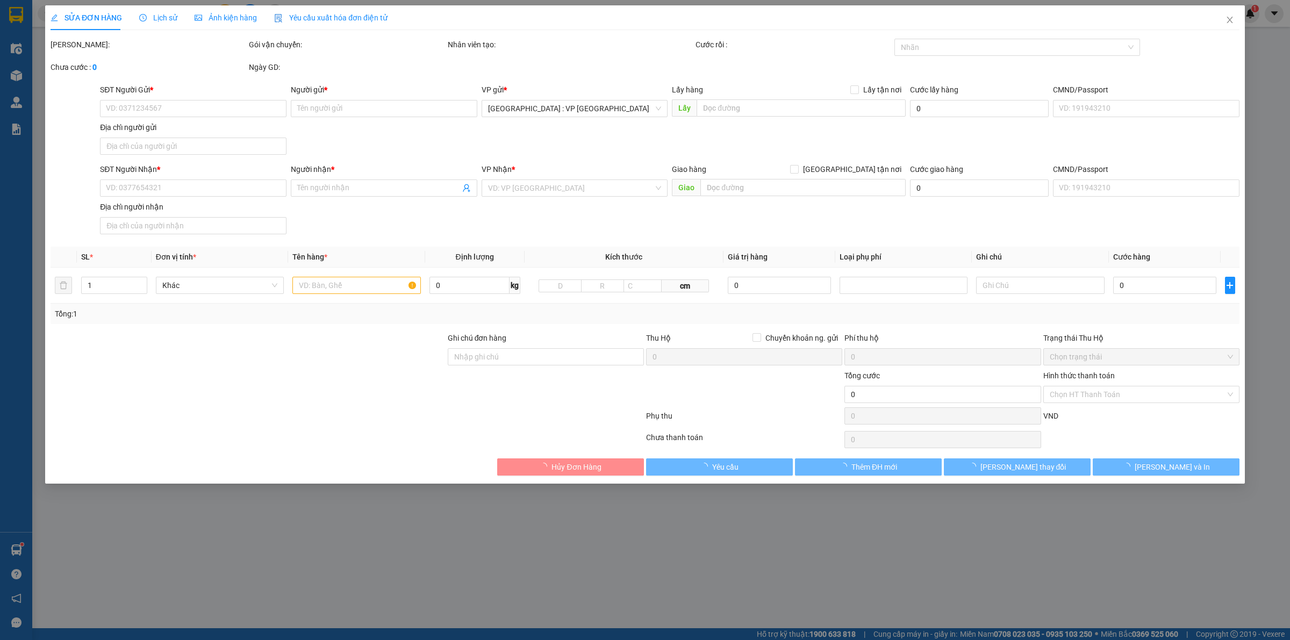
type input "0961469633"
type input "Lã Chi"
type input "0989225050"
type input "lưu niệm Bách Việt"
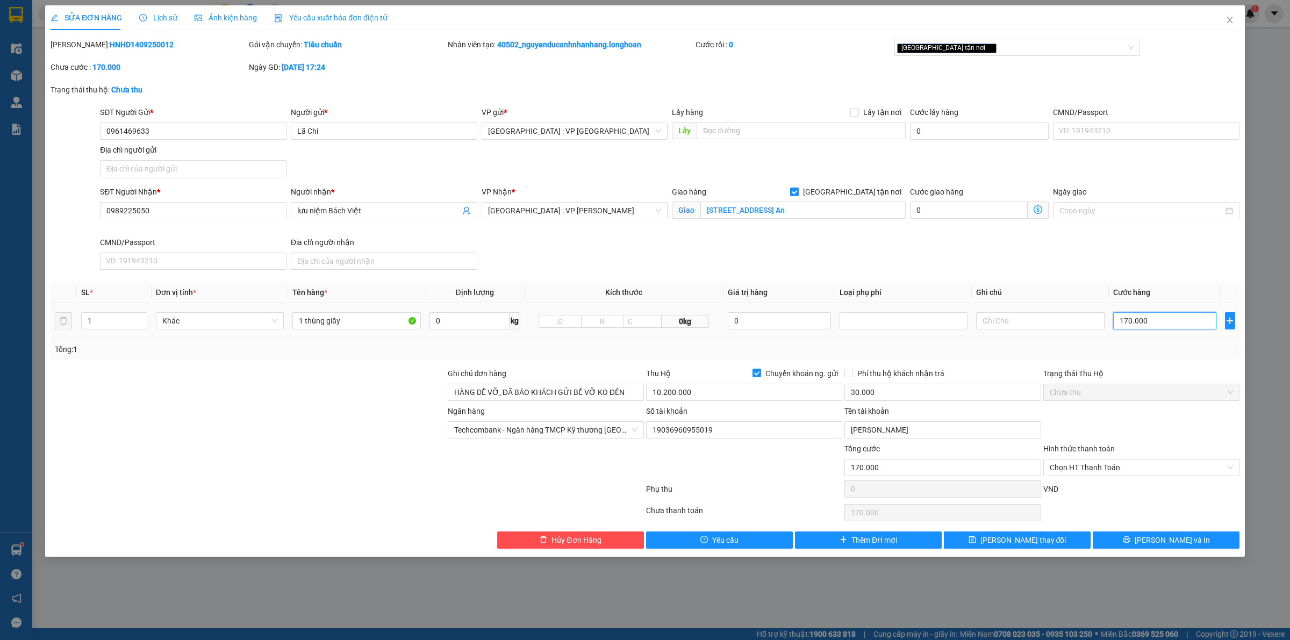
click at [1136, 327] on input "170.000" at bounding box center [1164, 320] width 103 height 17
click at [1136, 358] on div "Tổng: 1" at bounding box center [645, 349] width 1189 height 20
click at [1183, 545] on span "[PERSON_NAME] và In" at bounding box center [1172, 540] width 75 height 12
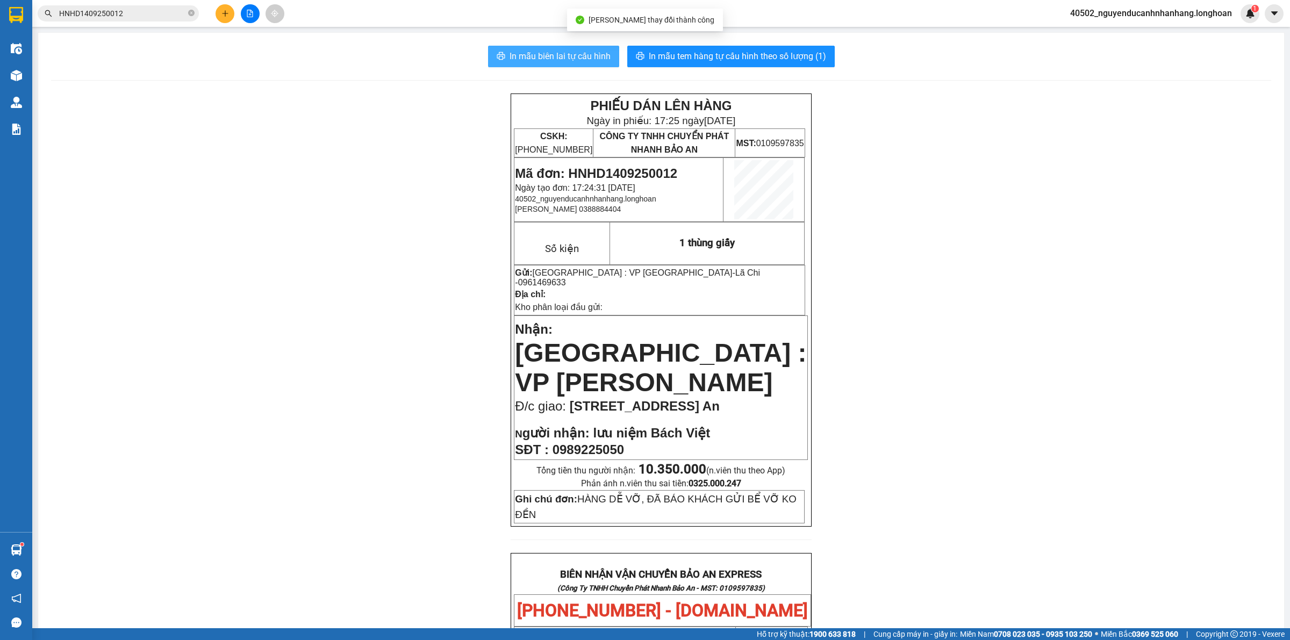
click at [574, 59] on span "In mẫu biên lai tự cấu hình" at bounding box center [560, 55] width 101 height 13
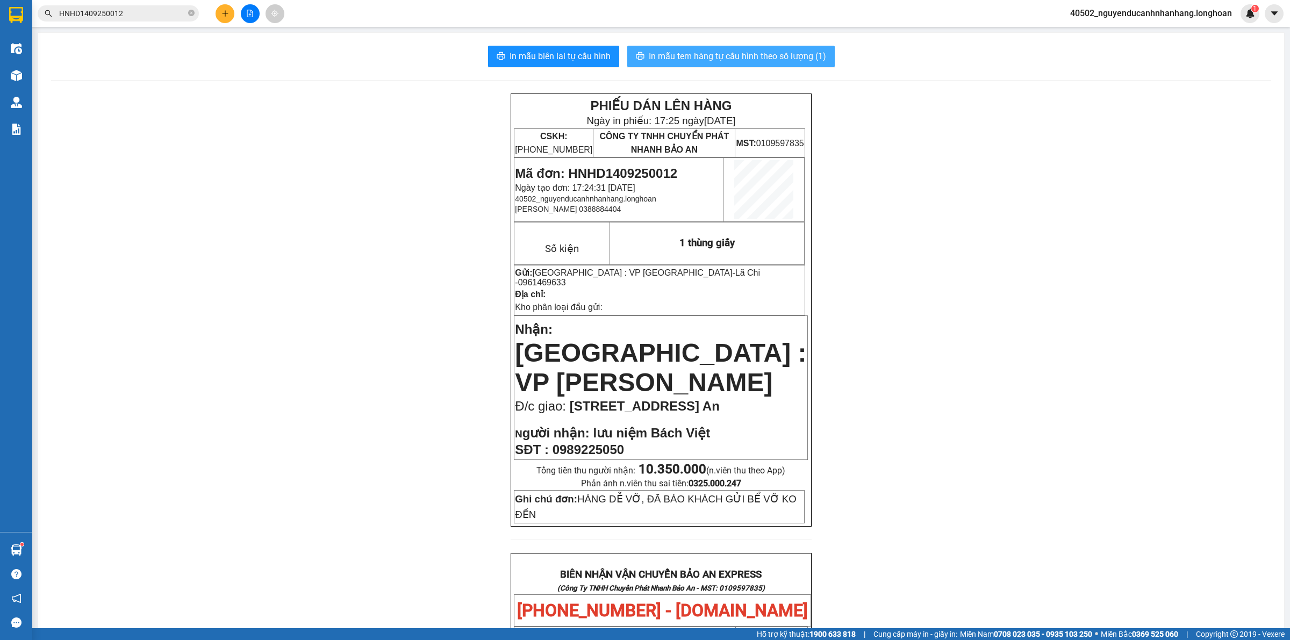
click at [763, 50] on span "In mẫu tem hàng tự cấu hình theo số lượng (1)" at bounding box center [737, 55] width 177 height 13
drag, startPoint x: 188, startPoint y: 14, endPoint x: 79, endPoint y: 15, distance: 109.1
click at [184, 14] on span "HNHD1409250012" at bounding box center [118, 13] width 161 height 16
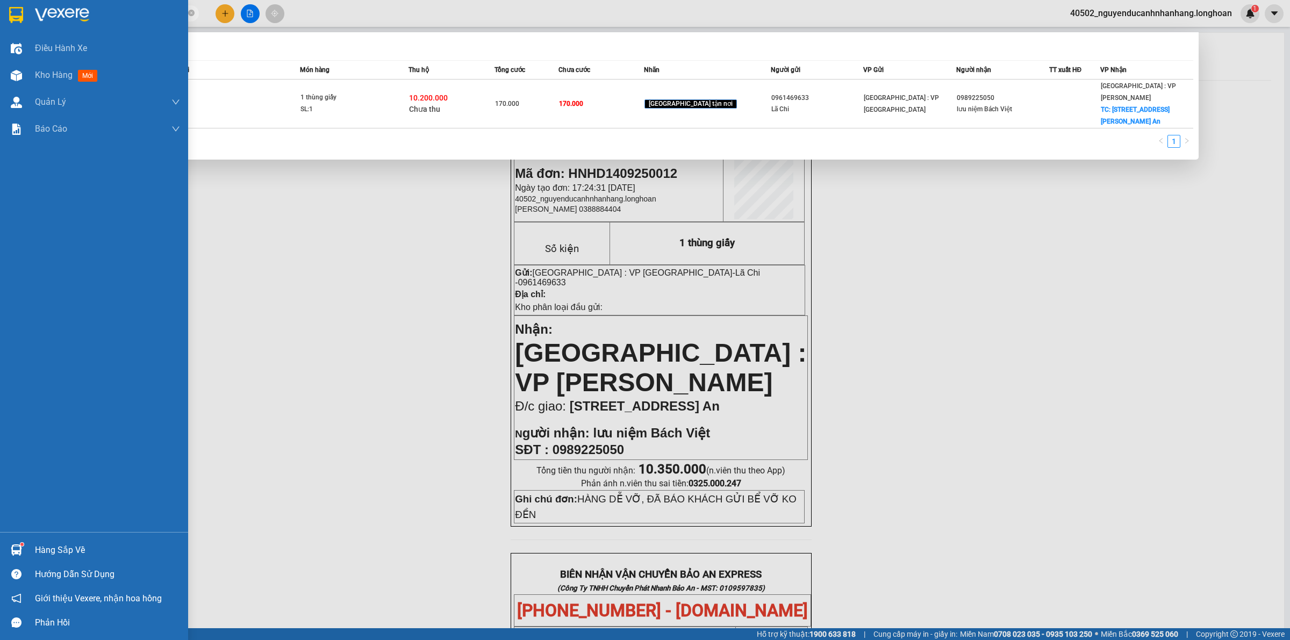
click at [27, 15] on div at bounding box center [94, 17] width 188 height 35
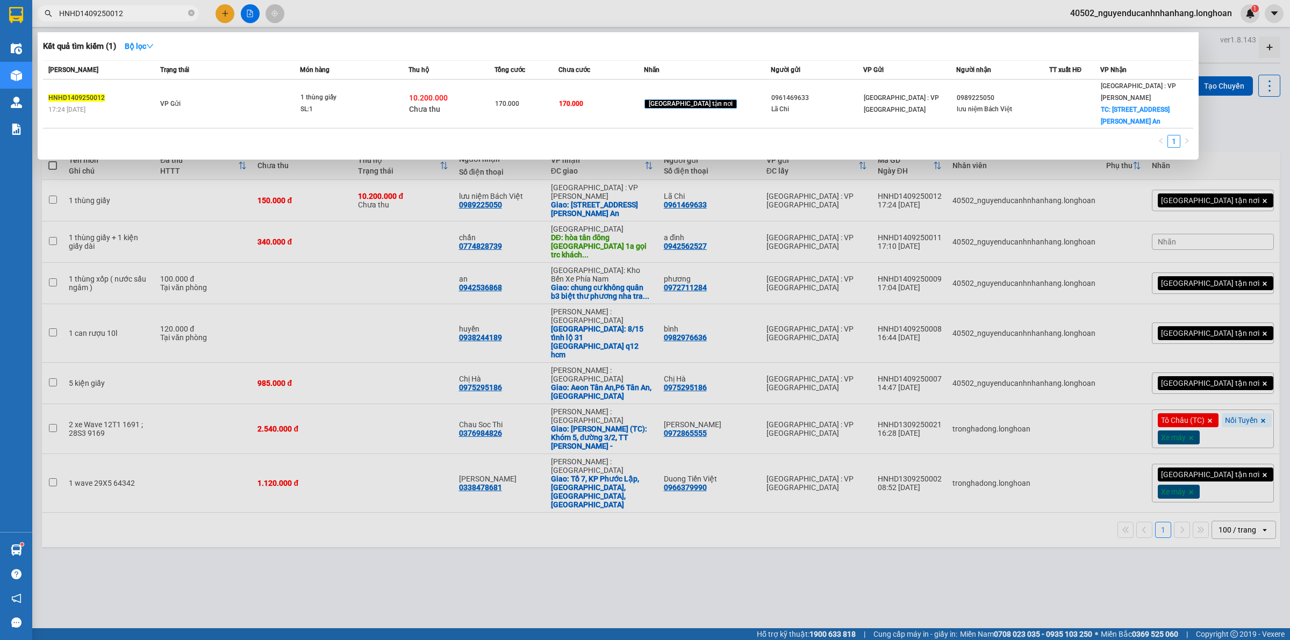
click at [1218, 138] on div at bounding box center [645, 320] width 1290 height 640
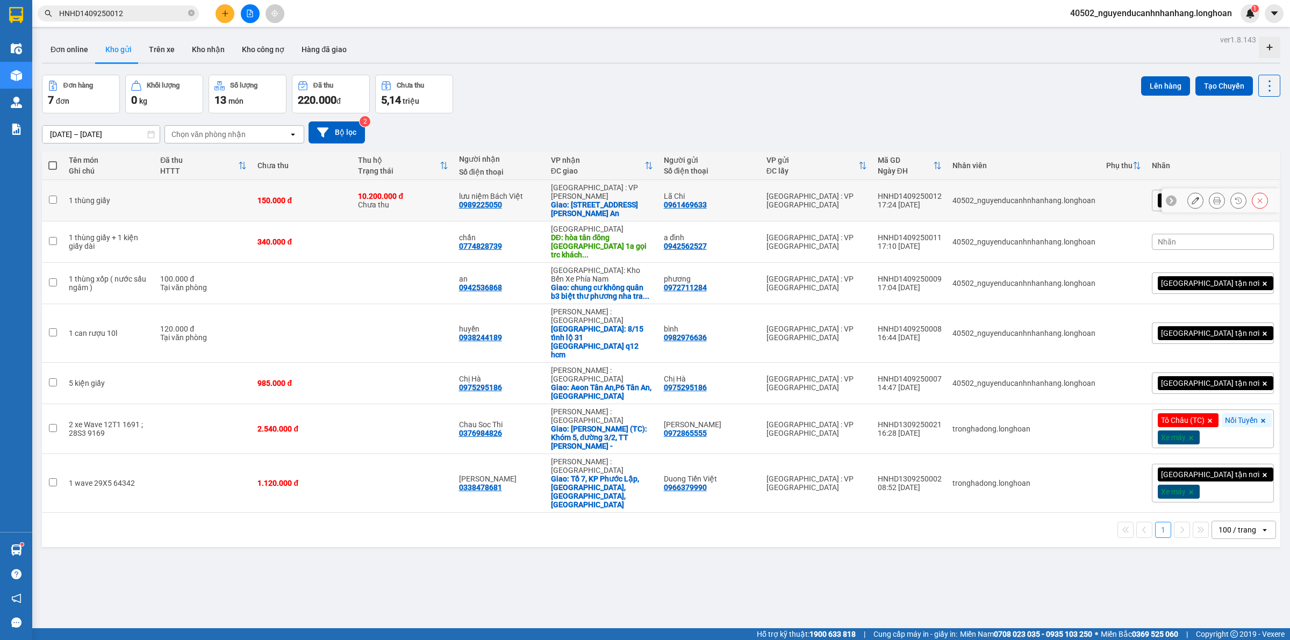
drag, startPoint x: 54, startPoint y: 197, endPoint x: 57, endPoint y: 212, distance: 15.4
click at [54, 197] on td at bounding box center [53, 200] width 22 height 41
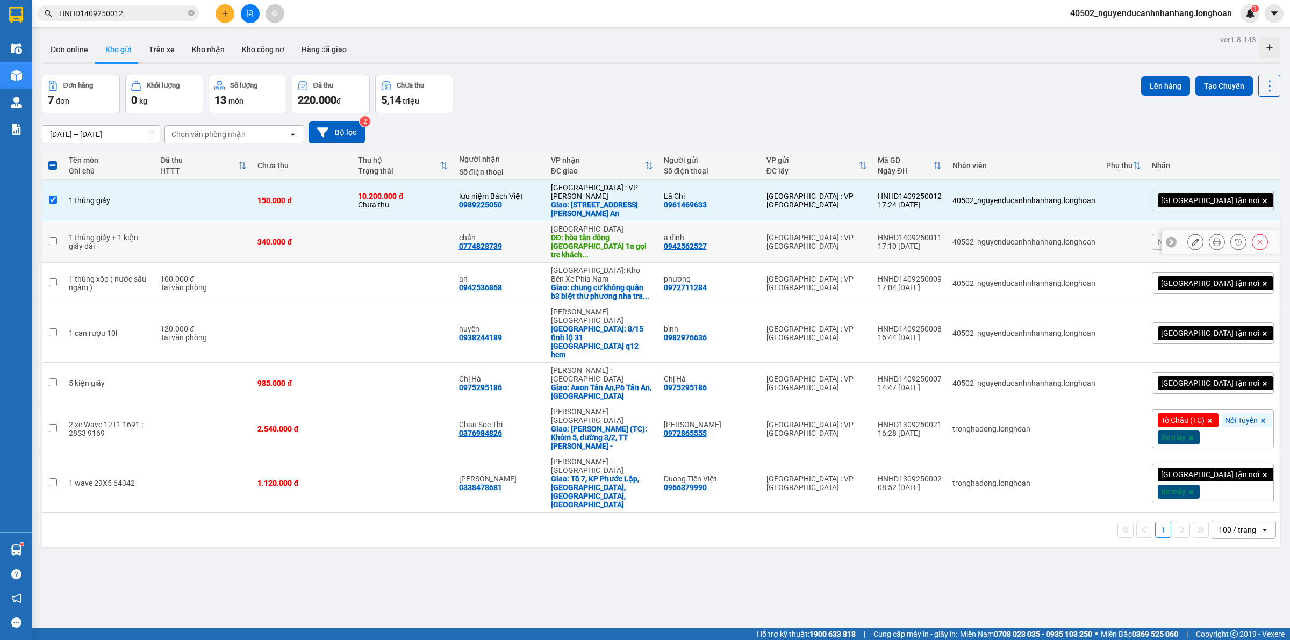
click at [58, 230] on td at bounding box center [53, 242] width 22 height 41
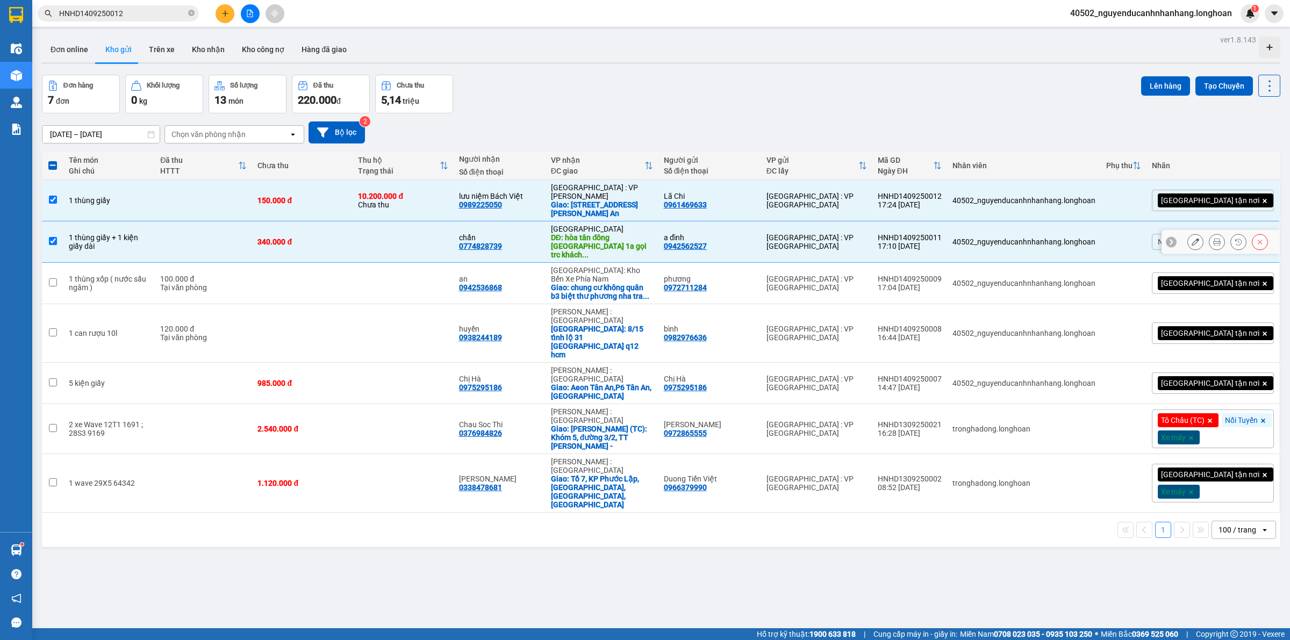
click at [60, 263] on td at bounding box center [53, 283] width 22 height 41
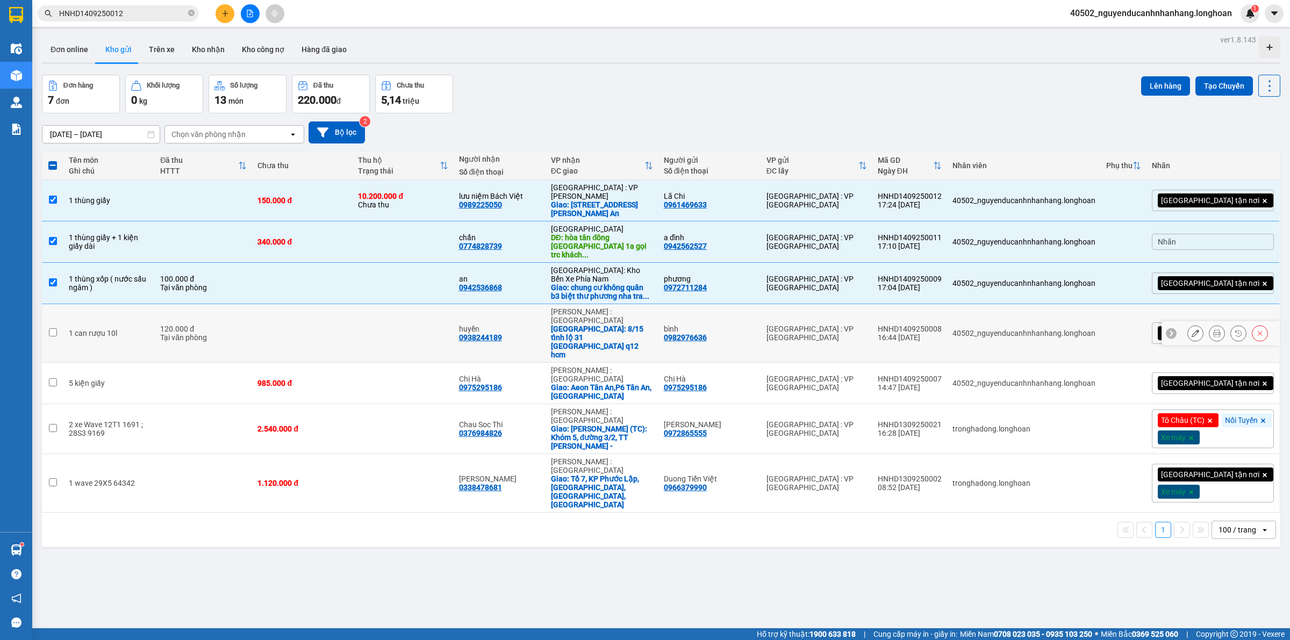
drag, startPoint x: 84, startPoint y: 303, endPoint x: 109, endPoint y: 335, distance: 40.6
click at [86, 306] on td "1 can rượu 10l" at bounding box center [108, 333] width 91 height 59
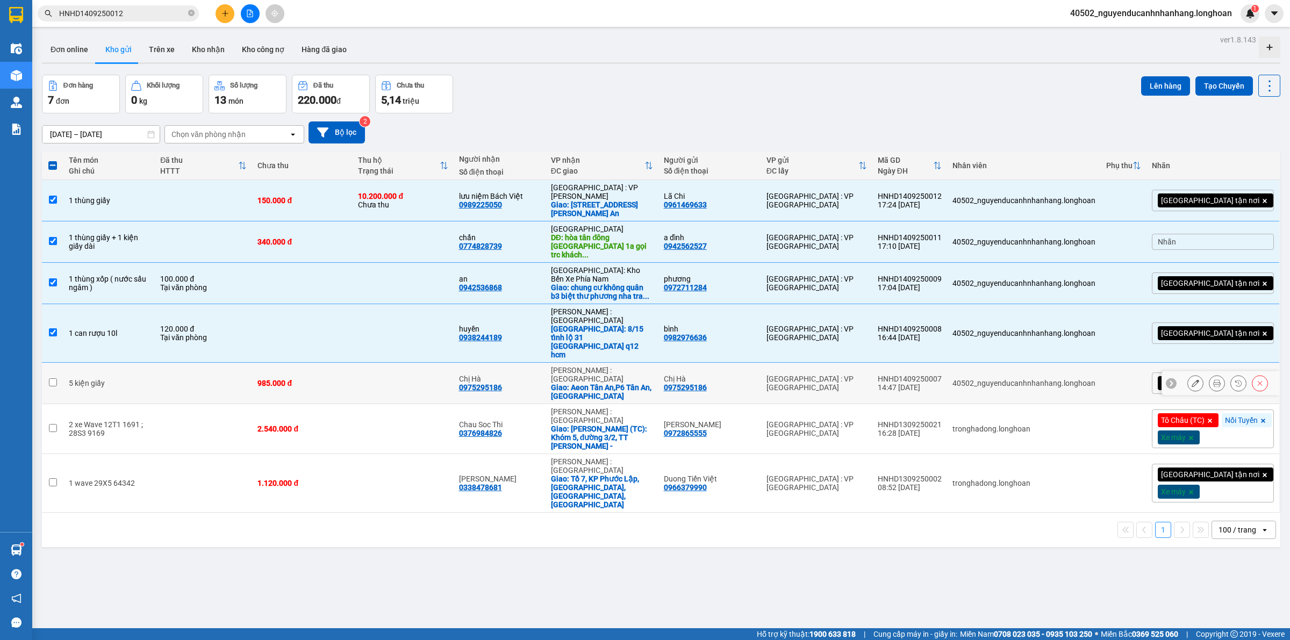
drag, startPoint x: 109, startPoint y: 335, endPoint x: 111, endPoint y: 347, distance: 12.0
click at [109, 363] on td "5 kiện giấy" at bounding box center [108, 383] width 91 height 41
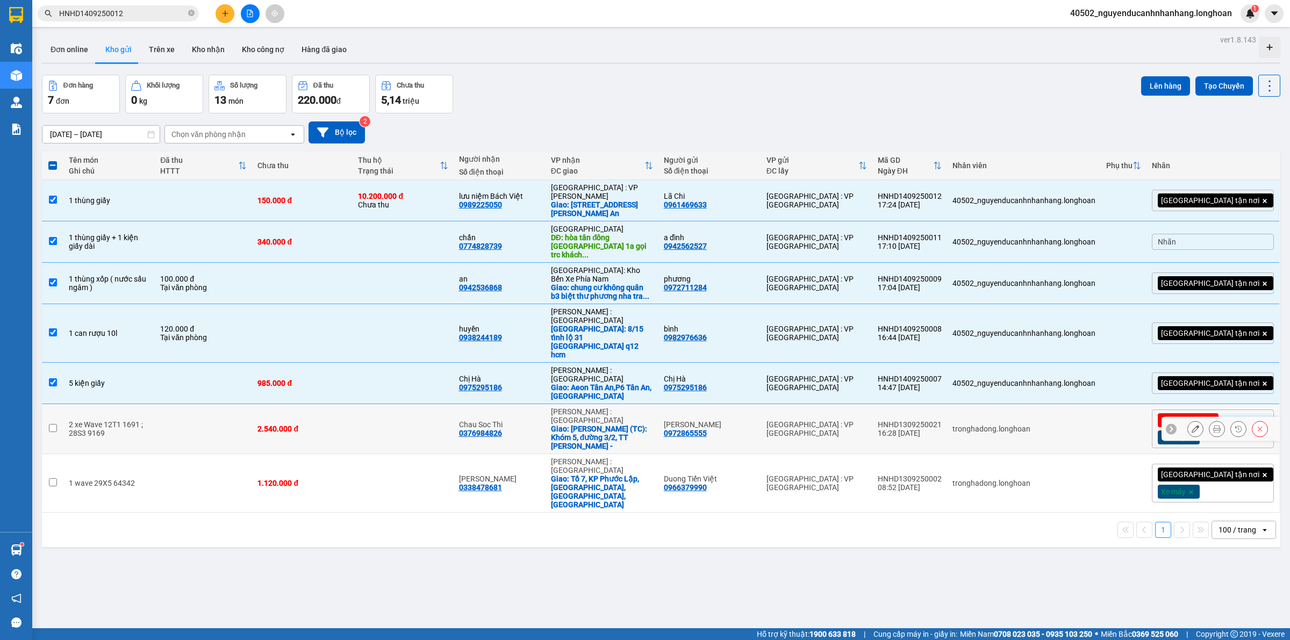
drag, startPoint x: 120, startPoint y: 369, endPoint x: 124, endPoint y: 401, distance: 32.5
click at [120, 404] on td "2 xe Wave 12T1 1691 ; 28S3 9169" at bounding box center [108, 429] width 91 height 50
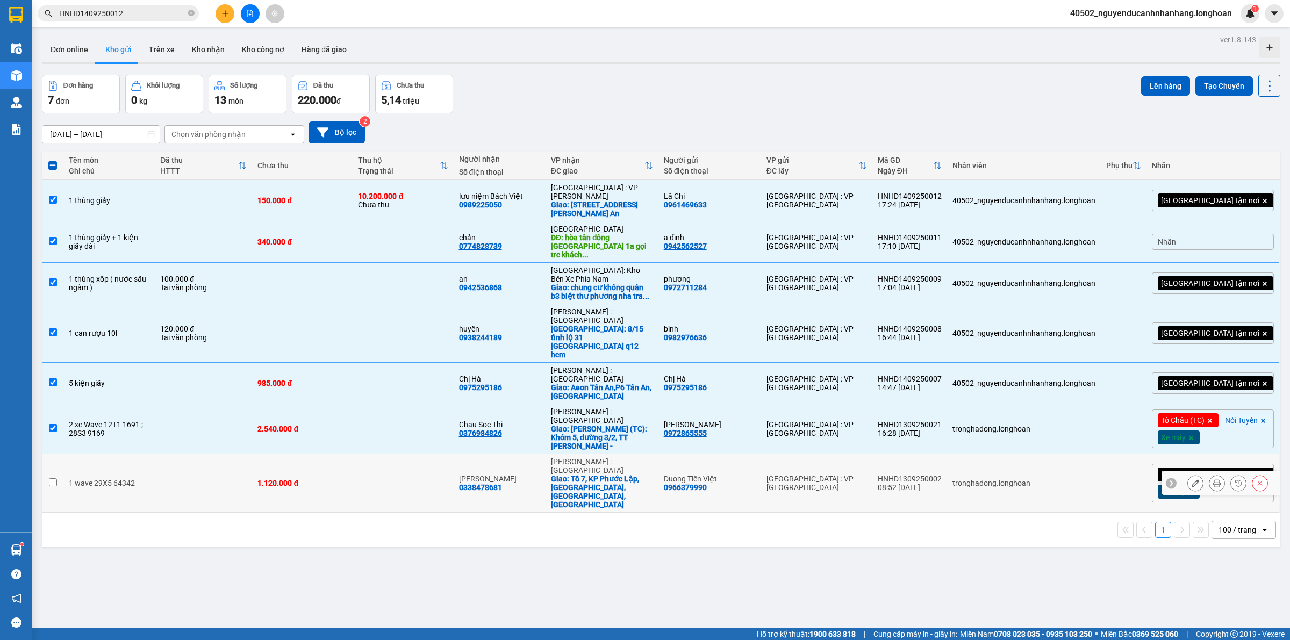
drag, startPoint x: 117, startPoint y: 417, endPoint x: 179, endPoint y: 420, distance: 61.9
click at [117, 454] on td "1 wave 29X5 64342" at bounding box center [108, 483] width 91 height 59
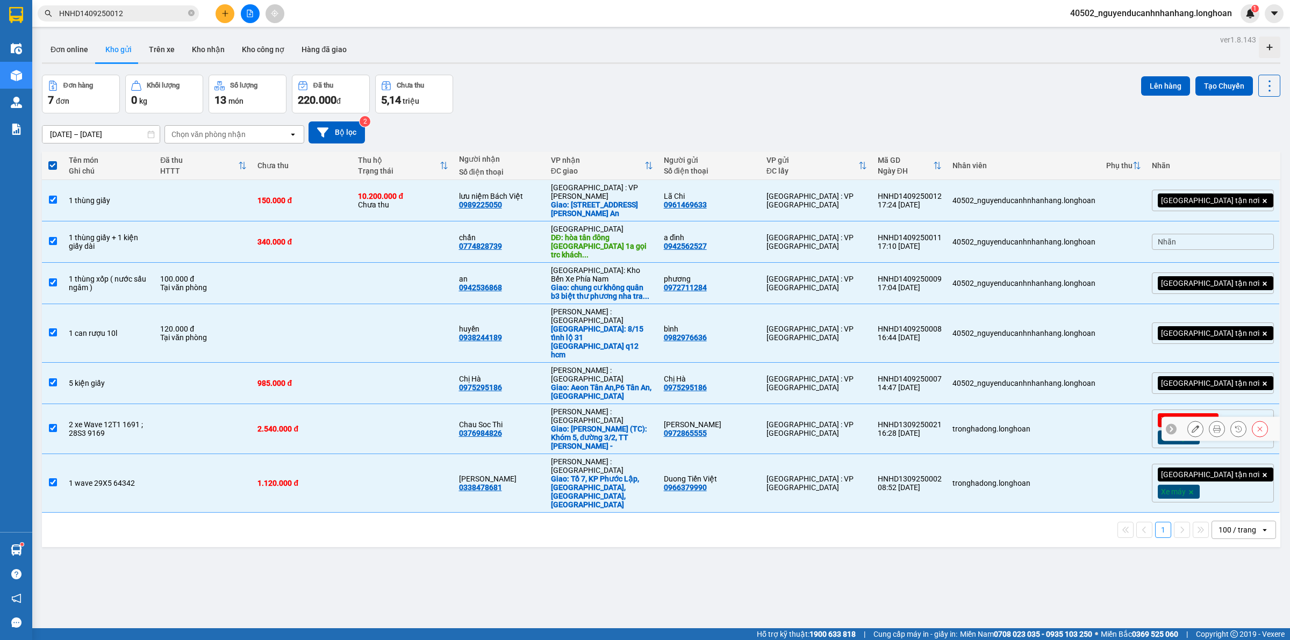
drag, startPoint x: 151, startPoint y: 360, endPoint x: 724, endPoint y: 331, distance: 573.9
click at [155, 404] on td "2 xe Wave 12T1 1691 ; 28S3 9169" at bounding box center [108, 429] width 91 height 50
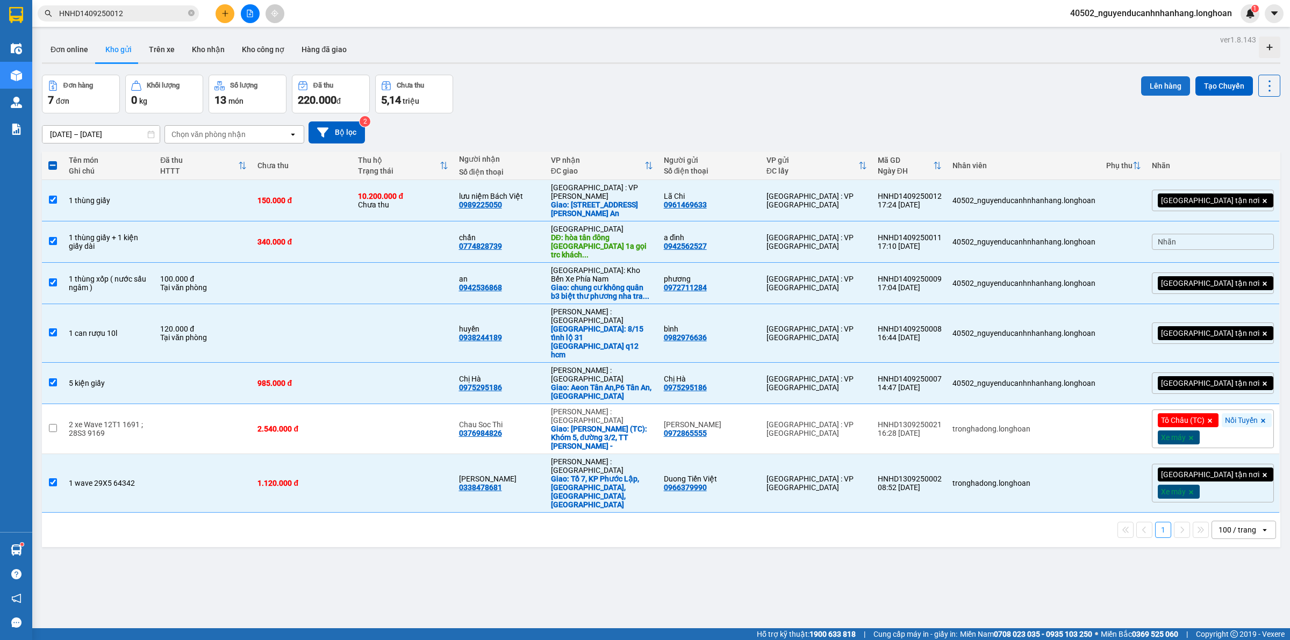
click at [1162, 89] on button "Lên hàng" at bounding box center [1165, 85] width 49 height 19
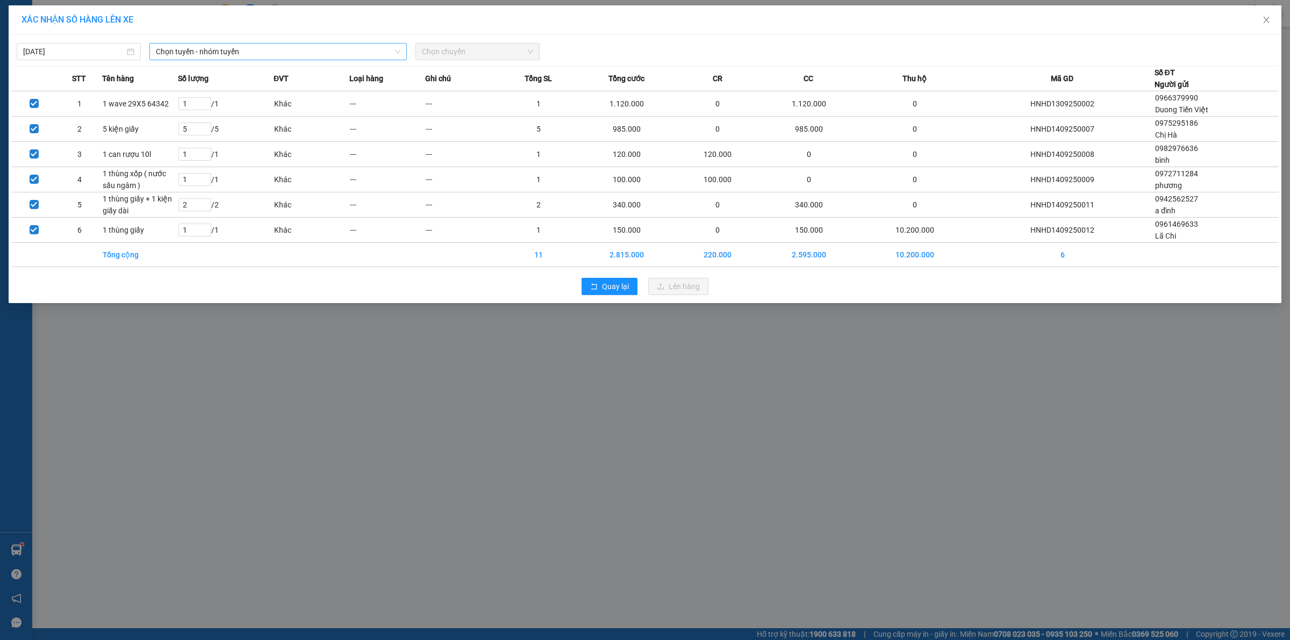
click at [283, 53] on span "Chọn tuyến - nhóm tuyến" at bounding box center [278, 52] width 245 height 16
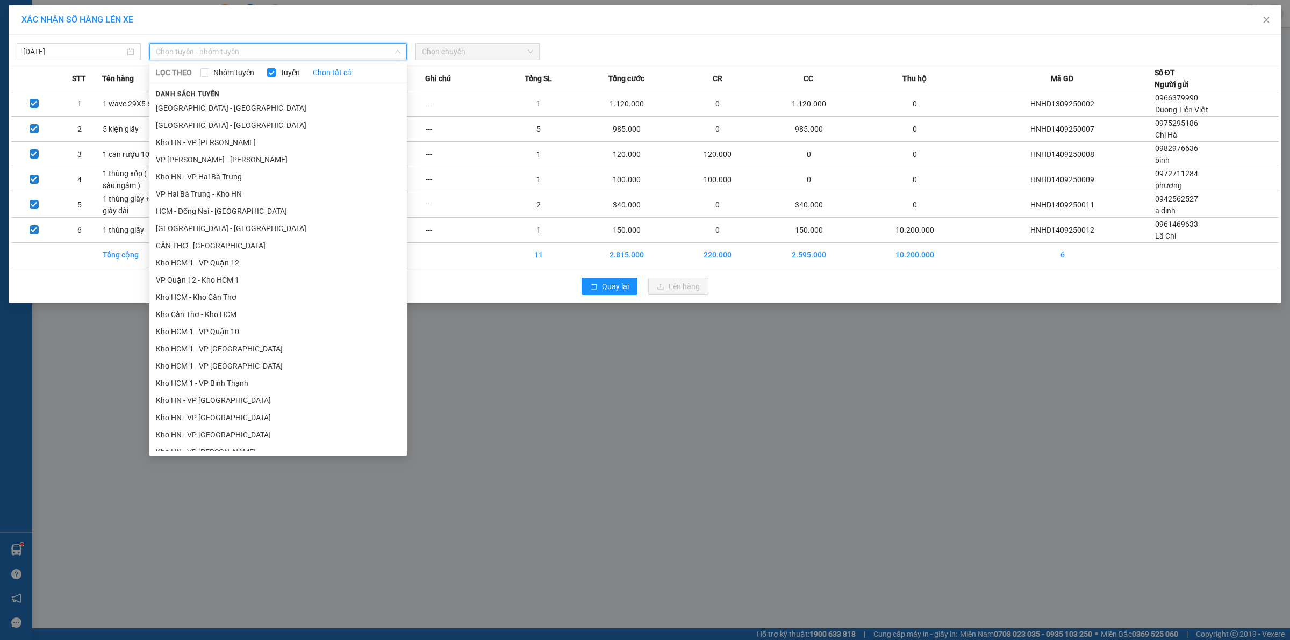
drag, startPoint x: 213, startPoint y: 379, endPoint x: 547, endPoint y: 170, distance: 393.2
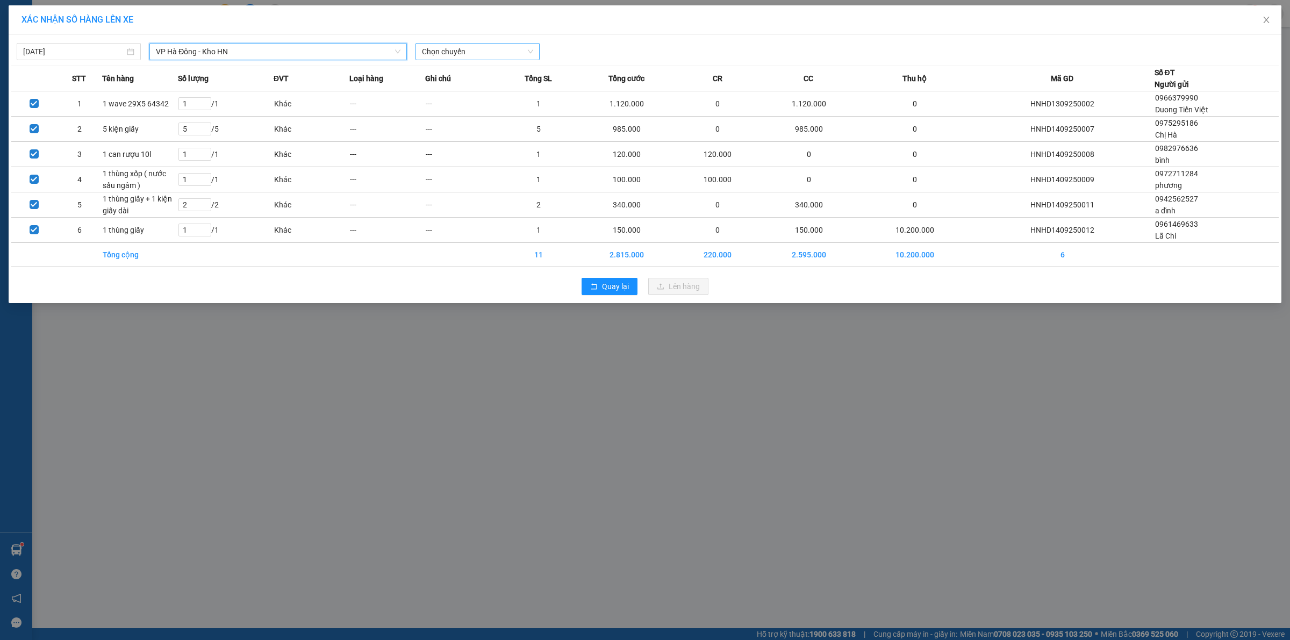
click at [494, 50] on span "Chọn chuyến" at bounding box center [477, 52] width 111 height 16
click at [490, 108] on div "17:00 (TC) - 29E-139.71" at bounding box center [464, 108] width 84 height 12
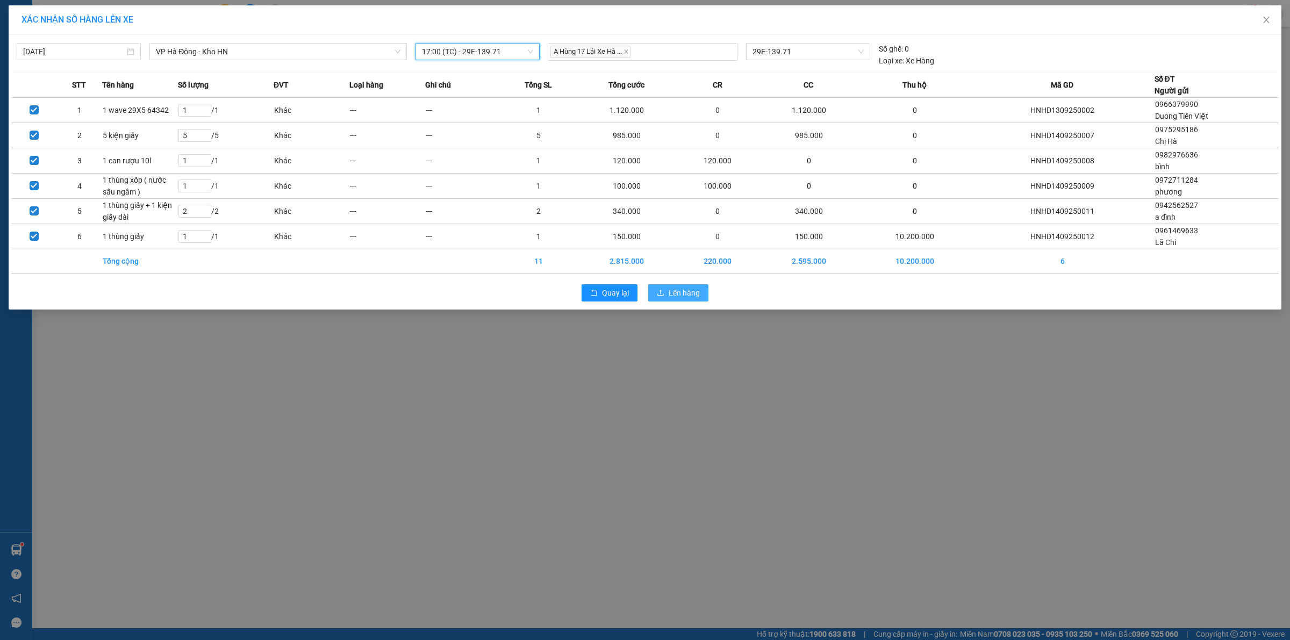
click at [682, 297] on span "Lên hàng" at bounding box center [684, 293] width 31 height 12
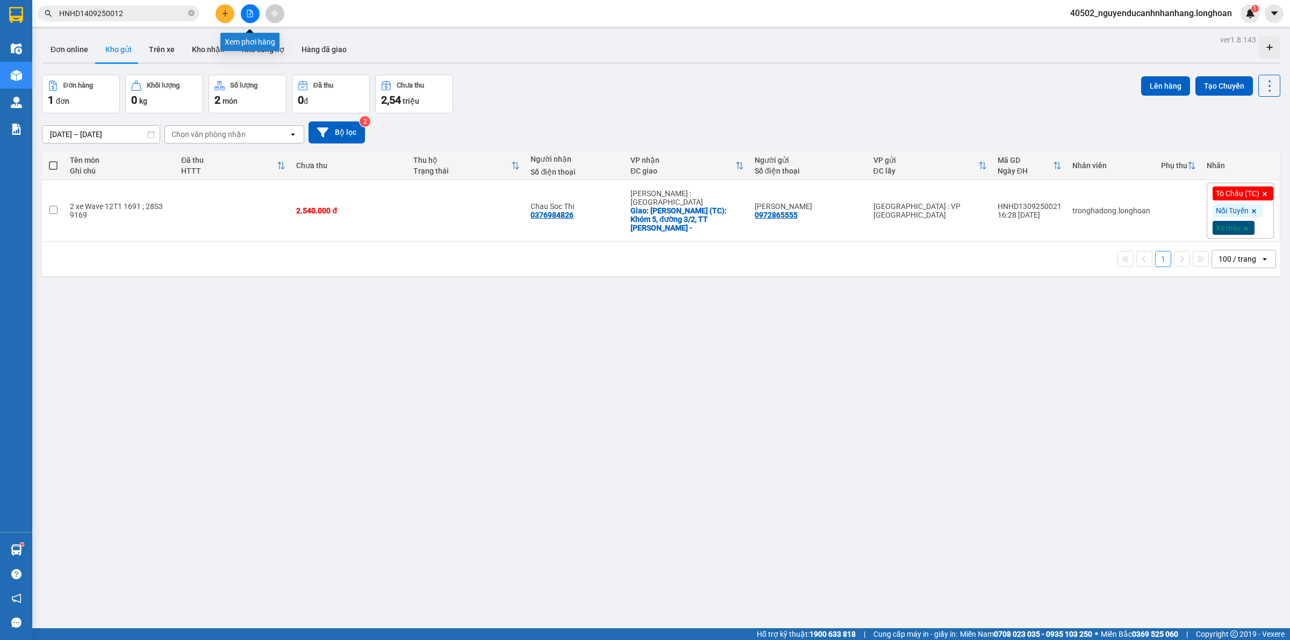
click at [256, 15] on button at bounding box center [250, 13] width 19 height 19
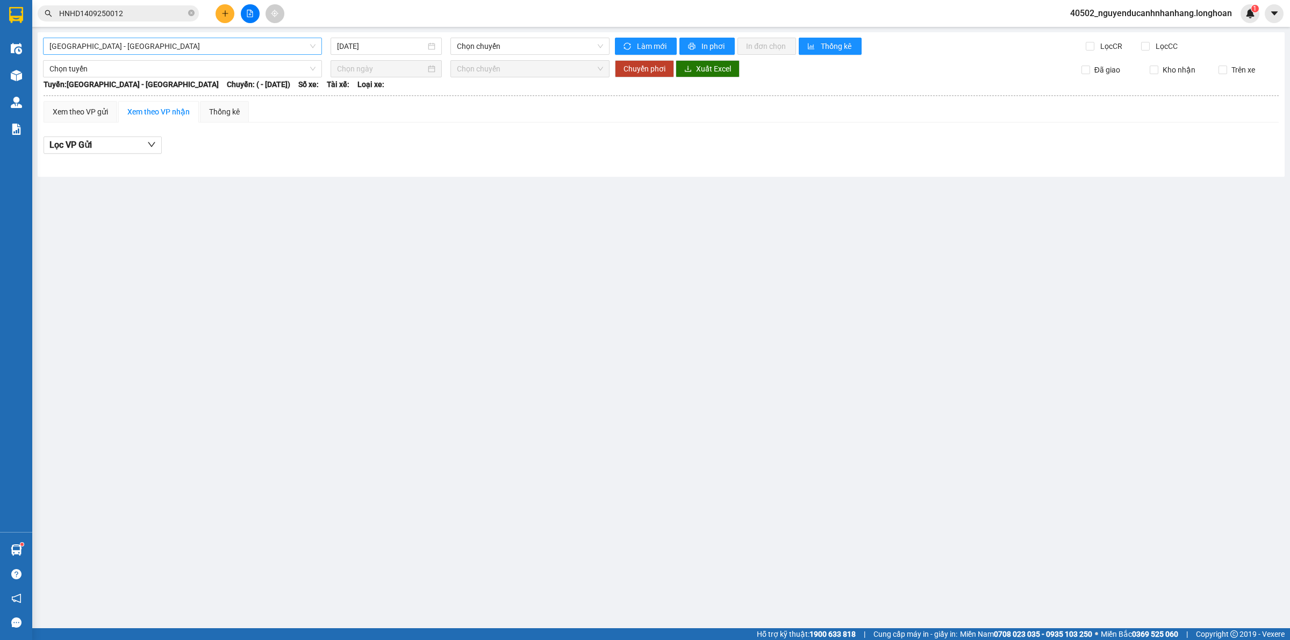
click at [148, 47] on span "[GEOGRAPHIC_DATA] - [GEOGRAPHIC_DATA]" at bounding box center [182, 46] width 266 height 16
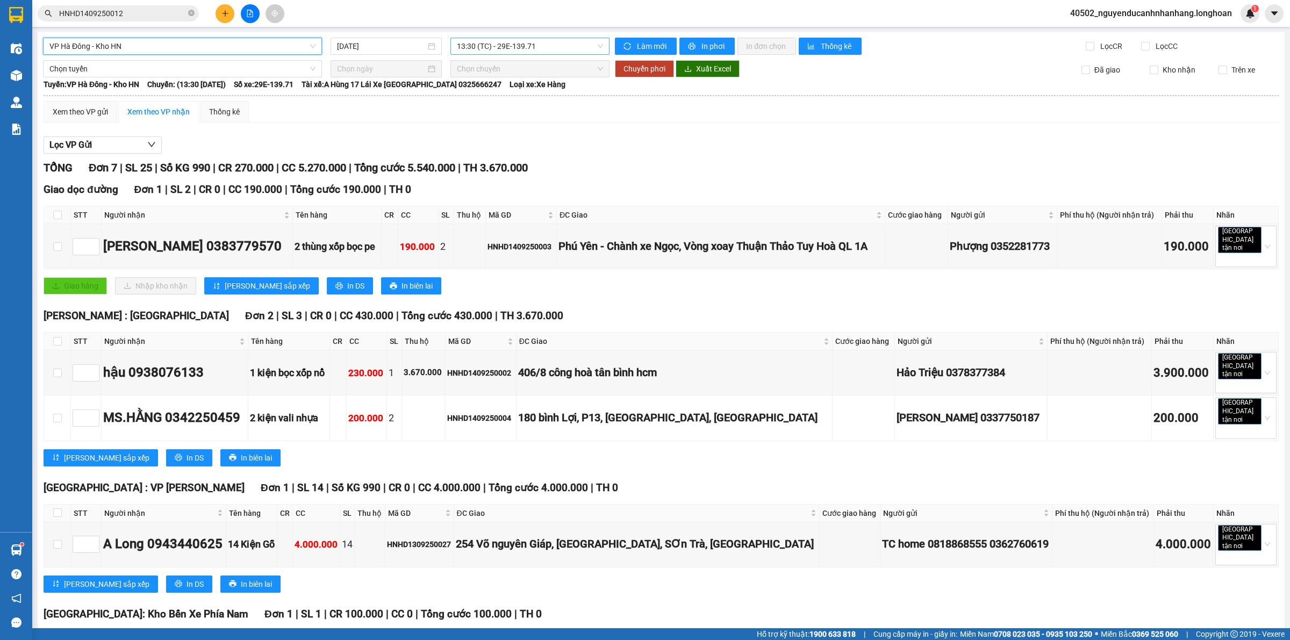
click at [520, 49] on span "13:30 (TC) - 29E-139.71" at bounding box center [530, 46] width 146 height 16
click at [508, 101] on div "17:00 (TC) - 29E-139.71" at bounding box center [496, 102] width 84 height 12
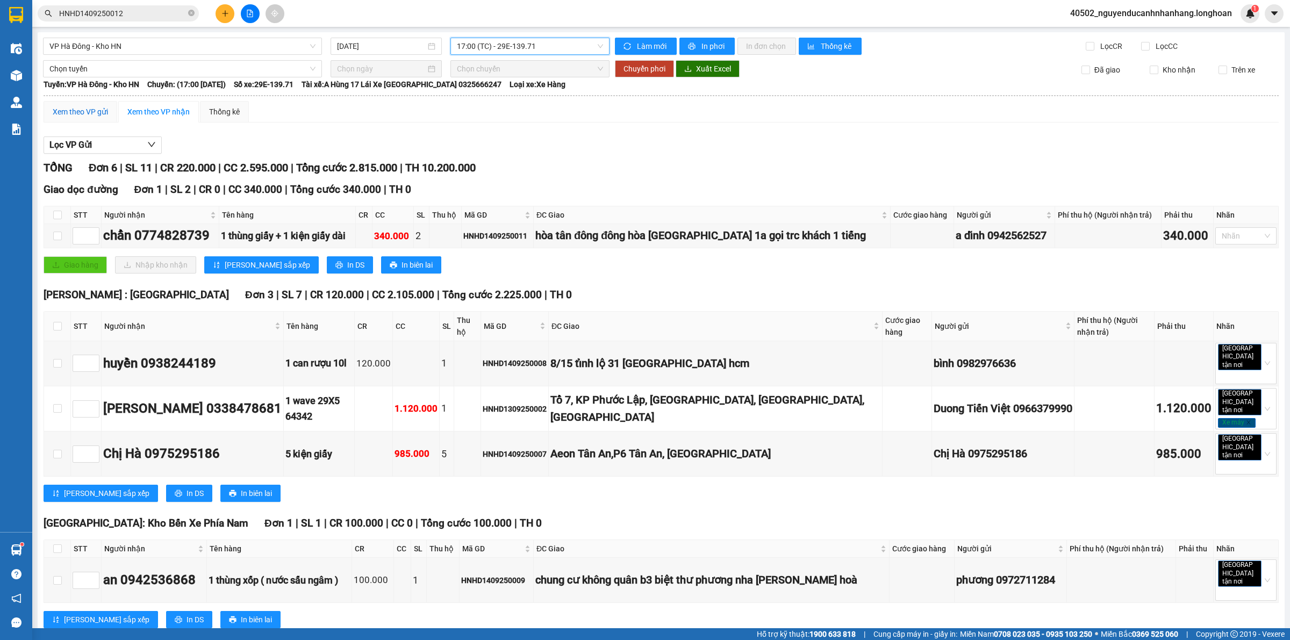
click at [66, 117] on div "Xem theo VP gửi" at bounding box center [80, 112] width 55 height 12
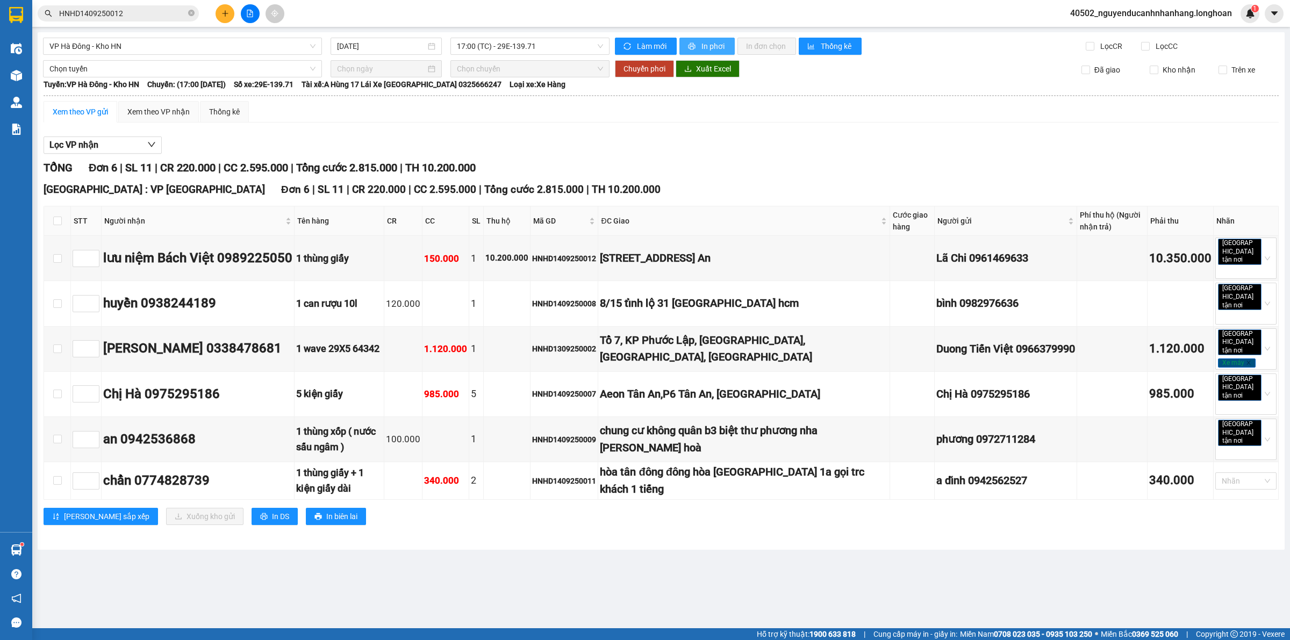
click at [712, 48] on span "In phơi" at bounding box center [714, 46] width 25 height 12
click at [724, 45] on span "In phơi" at bounding box center [714, 46] width 25 height 12
